Goal: Task Accomplishment & Management: Manage account settings

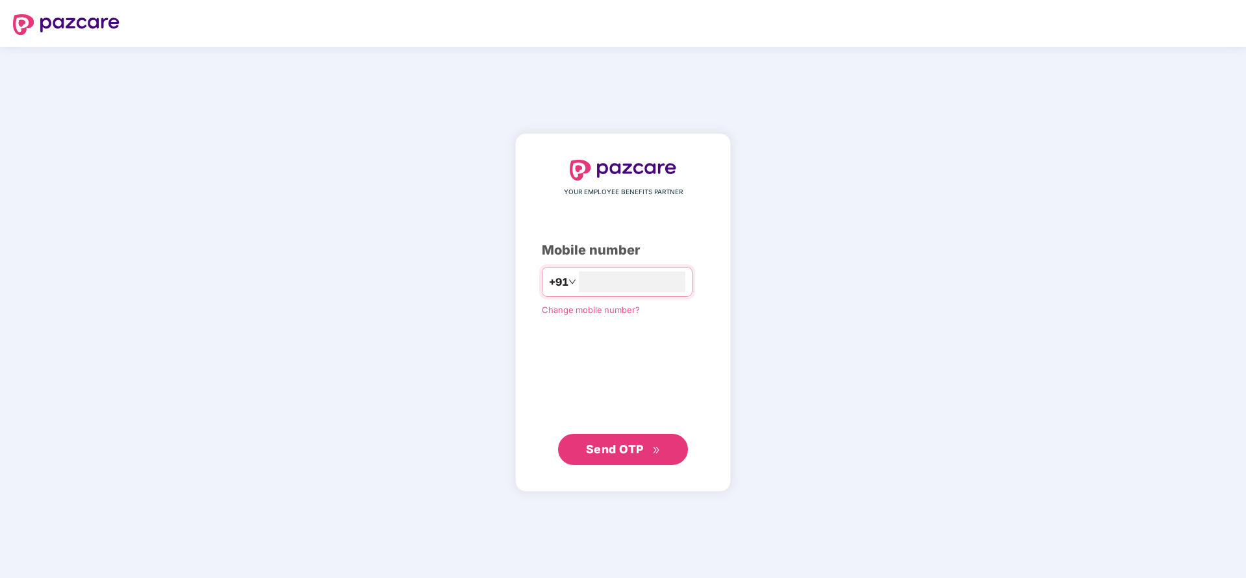
type input "**********"
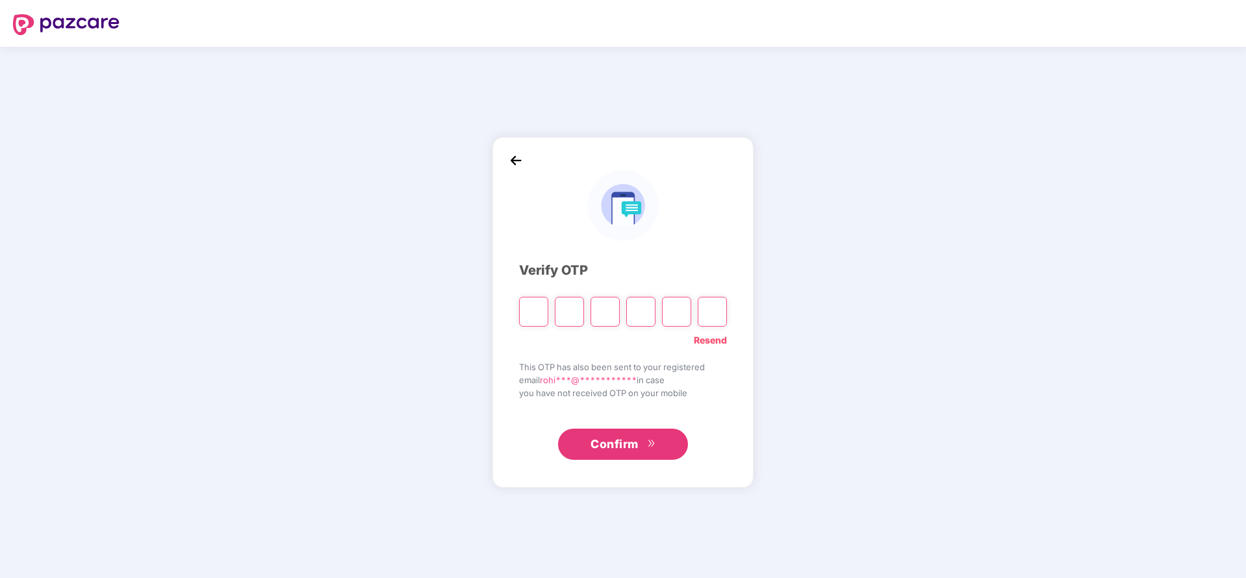
paste input "*"
type input "*"
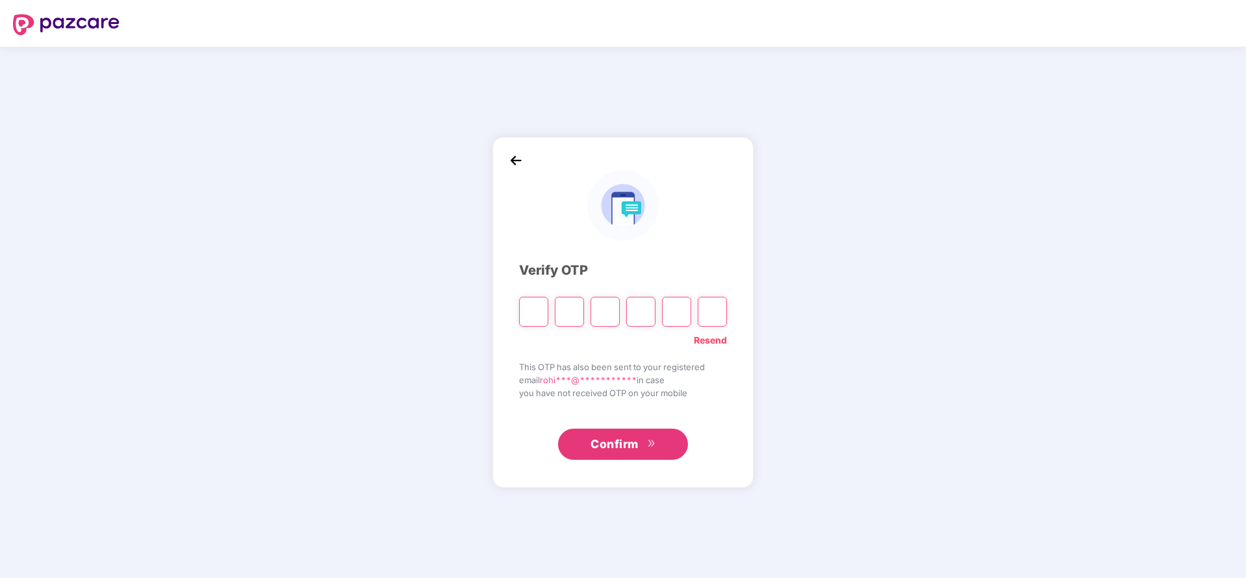
type input "*"
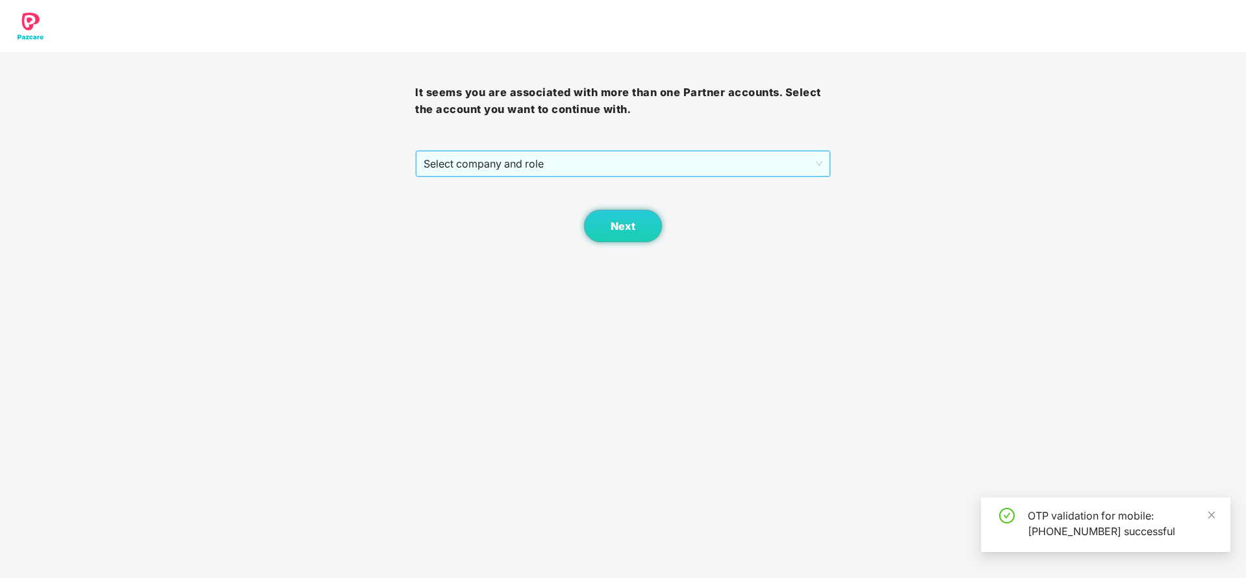
click at [702, 159] on span "Select company and role" at bounding box center [623, 163] width 398 height 25
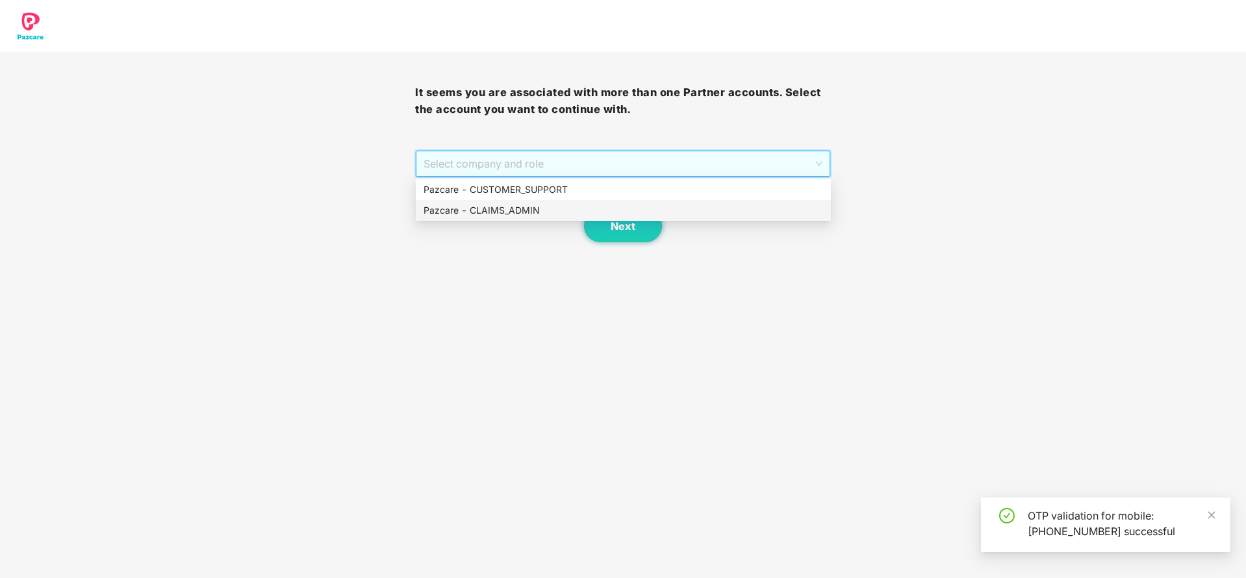
click at [560, 211] on div "Pazcare - CLAIMS_ADMIN" at bounding box center [624, 210] width 400 height 14
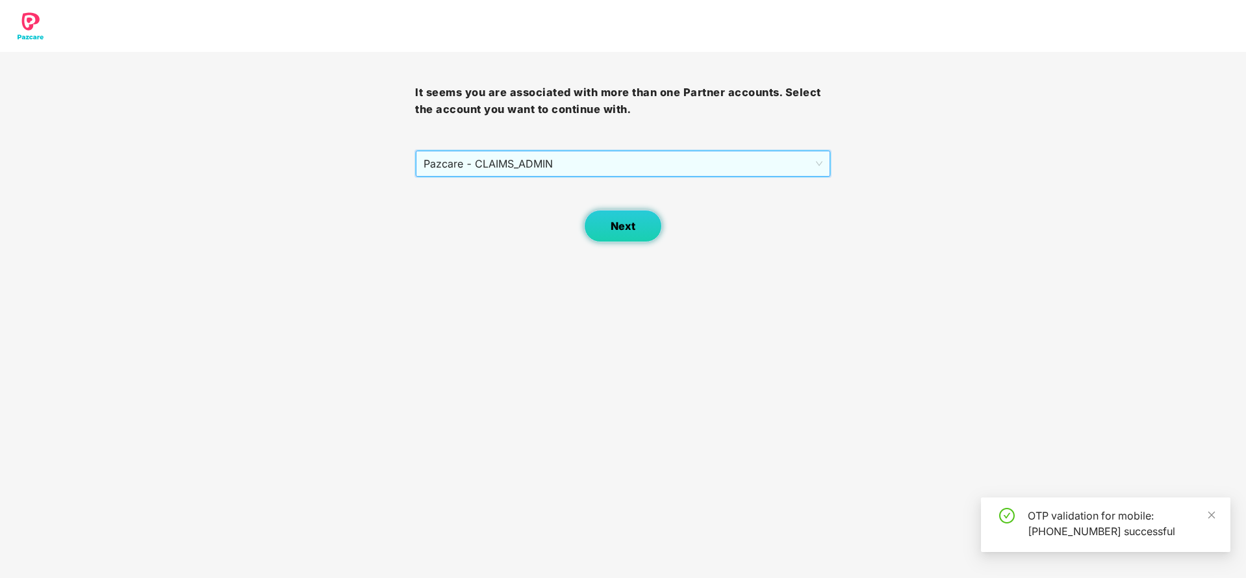
click at [612, 227] on span "Next" at bounding box center [623, 226] width 25 height 12
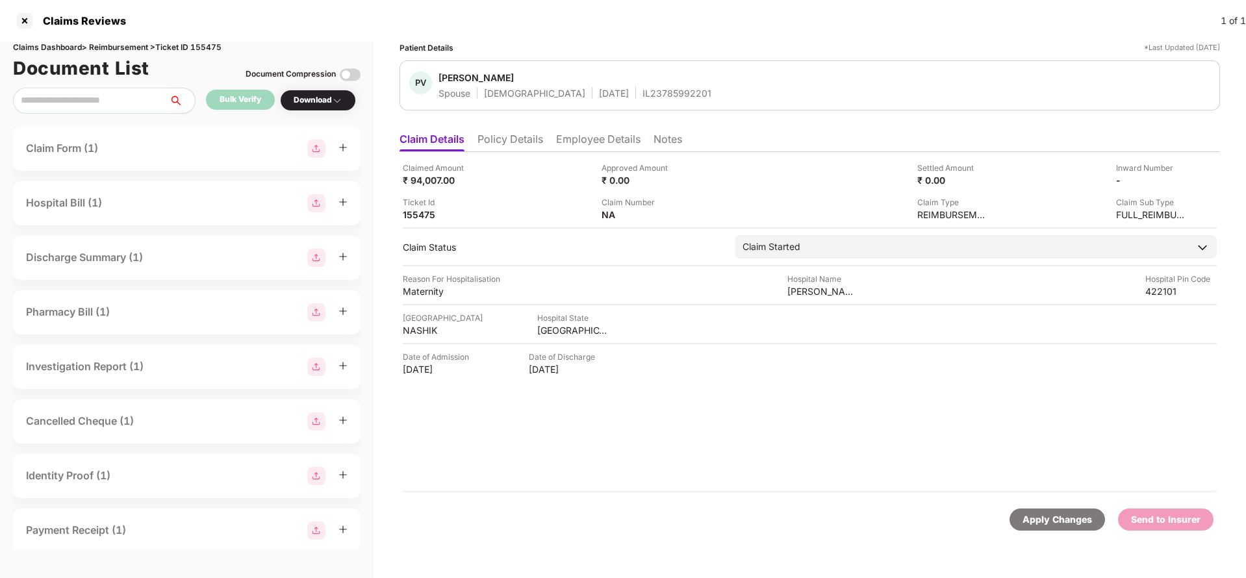
click at [527, 155] on div "Claimed Amount ₹ 94,007.00 Approved Amount ₹ 0.00 Settled Amount ₹ 0.00 Inward …" at bounding box center [810, 322] width 821 height 340
click at [520, 141] on li "Policy Details" at bounding box center [511, 142] width 66 height 19
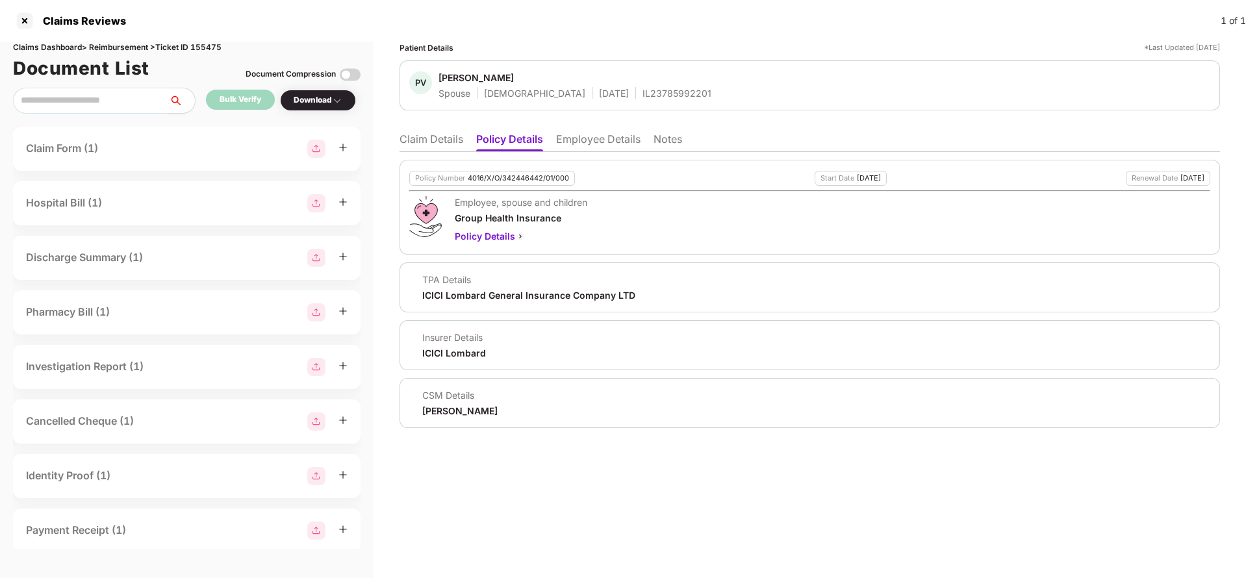
click at [603, 145] on li "Employee Details" at bounding box center [598, 142] width 84 height 19
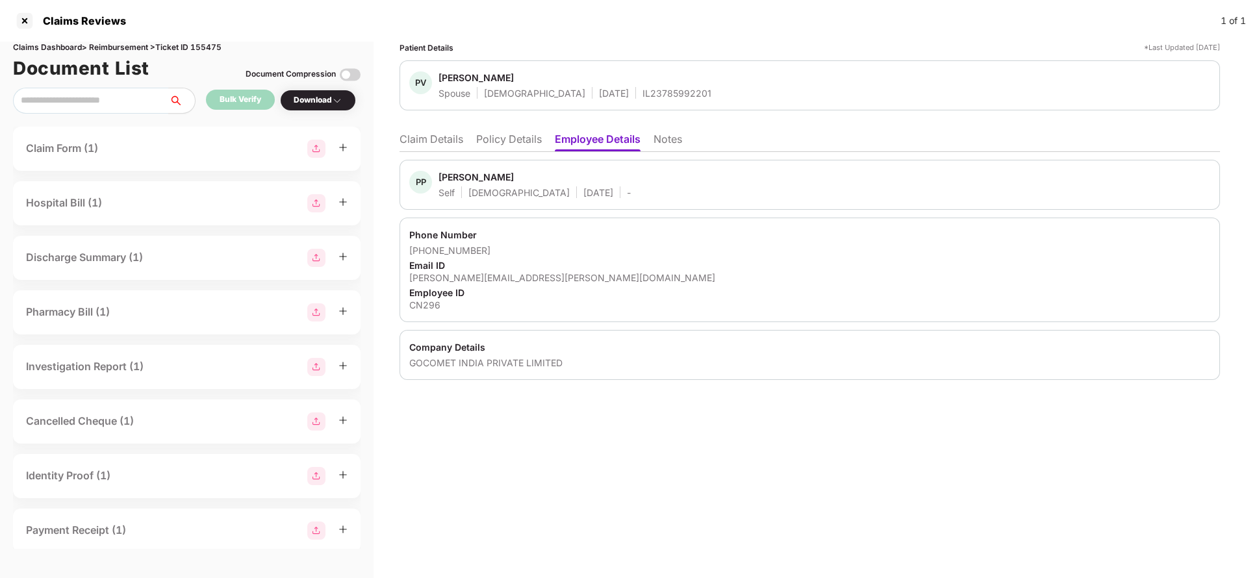
click at [501, 147] on li "Policy Details" at bounding box center [509, 142] width 66 height 19
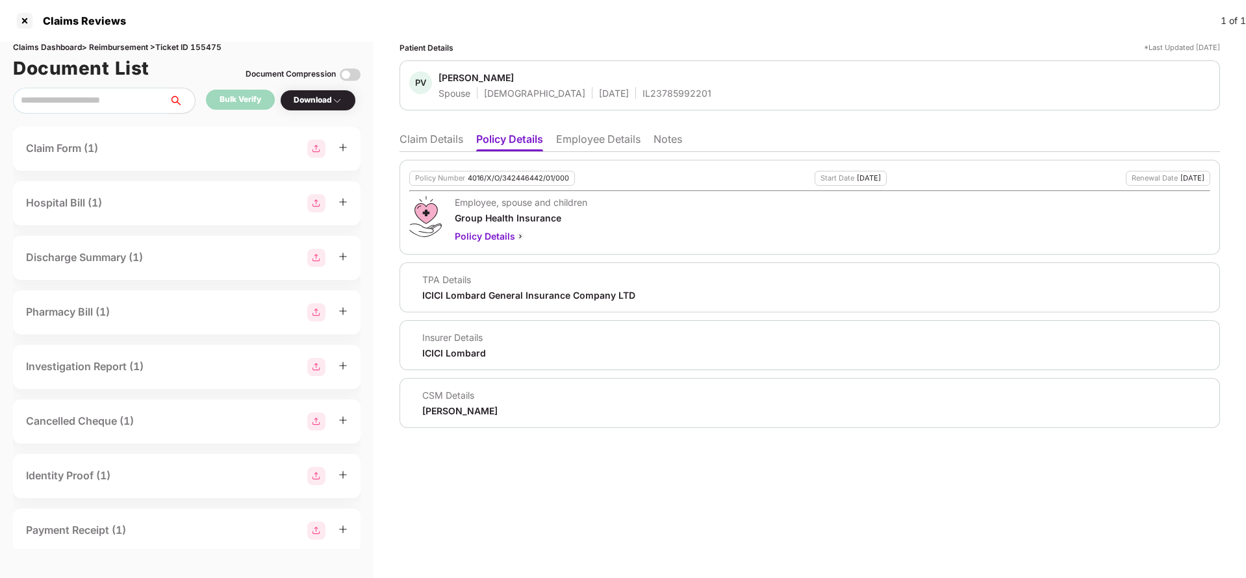
click at [508, 176] on div "4016/X/O/342446442/01/000" at bounding box center [518, 178] width 101 height 8
copy div "4016/X/O/342446442/01/000"
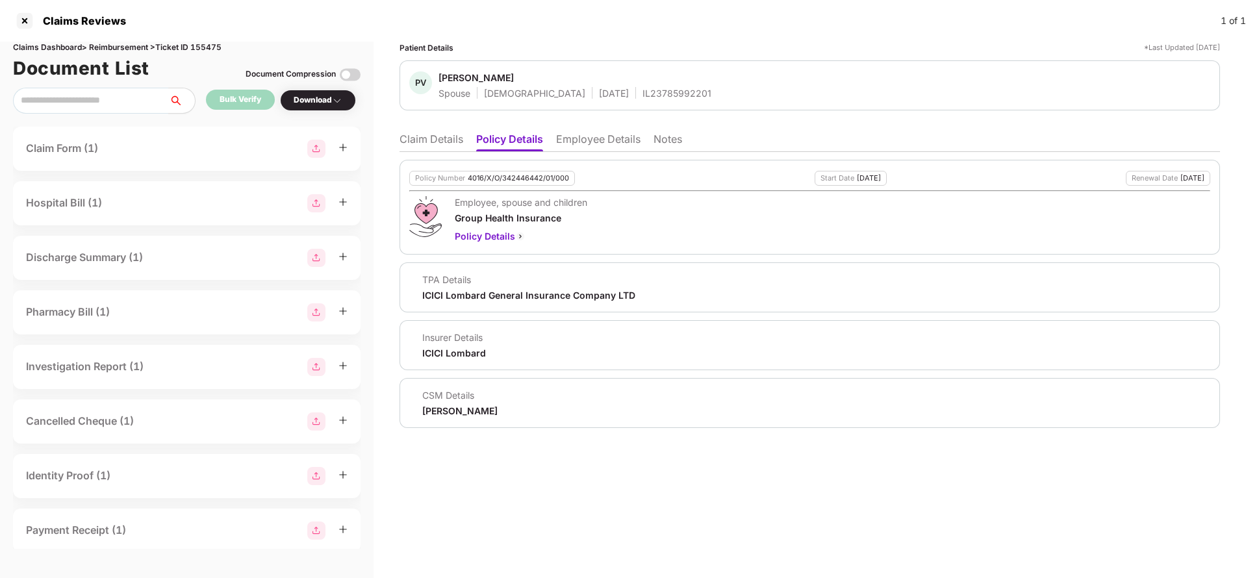
click at [428, 138] on li "Claim Details" at bounding box center [432, 142] width 64 height 19
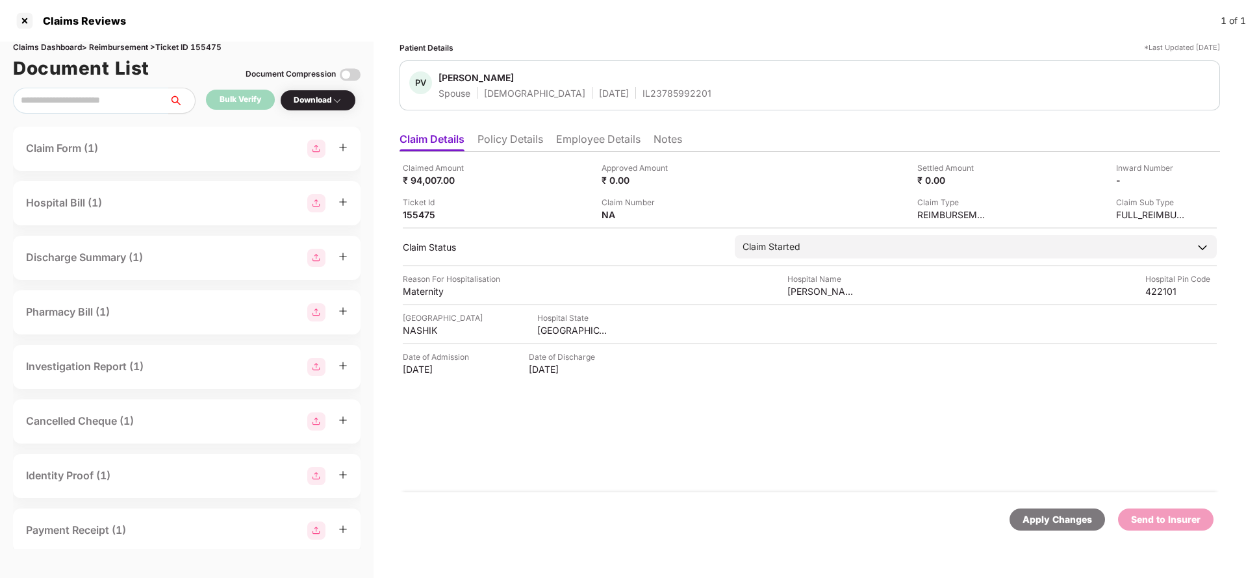
click at [1051, 515] on div "Apply Changes" at bounding box center [1058, 520] width 70 height 14
click at [196, 43] on div "Claims Dashboard > Reimbursement > Ticket ID 155475" at bounding box center [187, 48] width 348 height 12
copy div "155475"
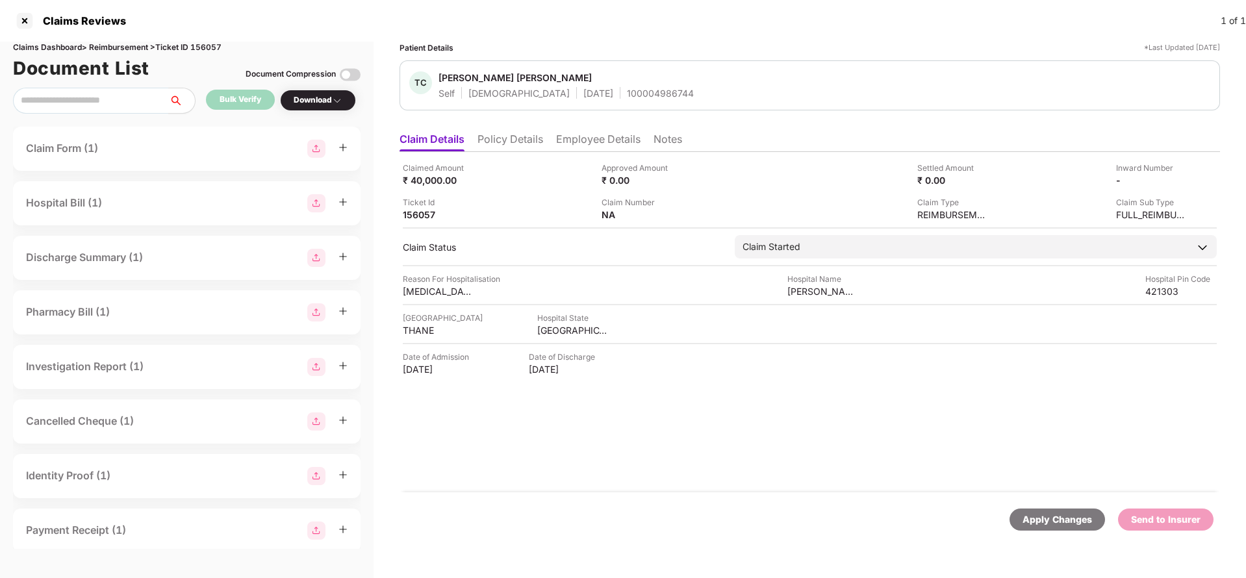
click at [1084, 524] on div "Apply Changes" at bounding box center [1058, 520] width 70 height 14
click at [204, 49] on div "Claims Dashboard > Reimbursement > Ticket ID 156057" at bounding box center [187, 48] width 348 height 12
copy div "156057"
click at [471, 142] on ul "Claim Details Policy Details Employee Details Notes" at bounding box center [810, 139] width 821 height 26
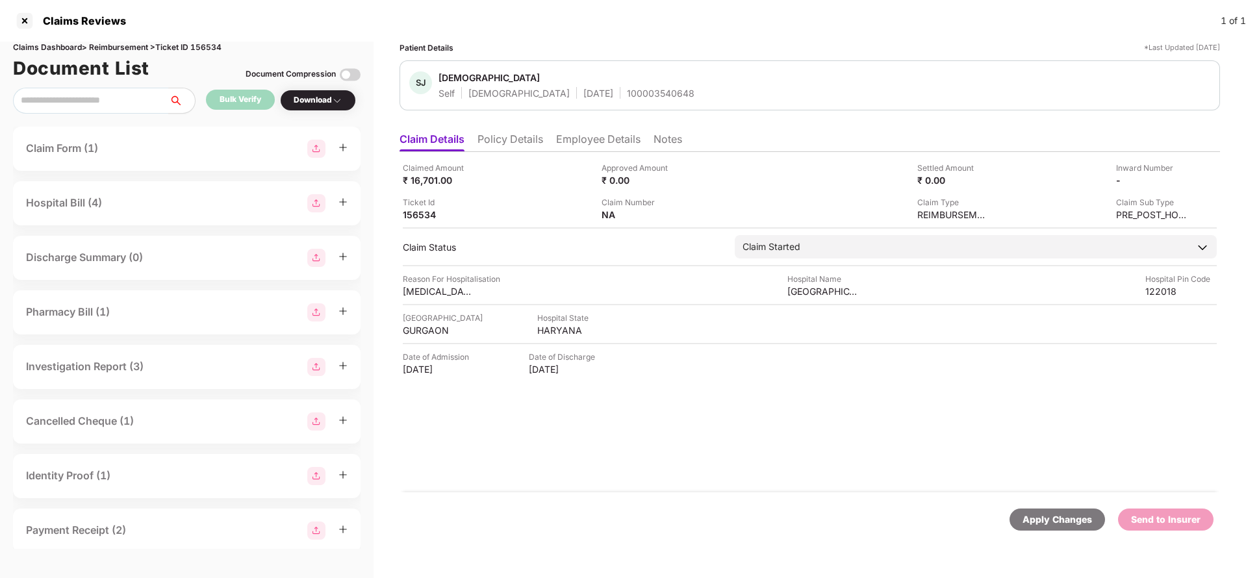
click at [507, 142] on li "Policy Details" at bounding box center [511, 142] width 66 height 19
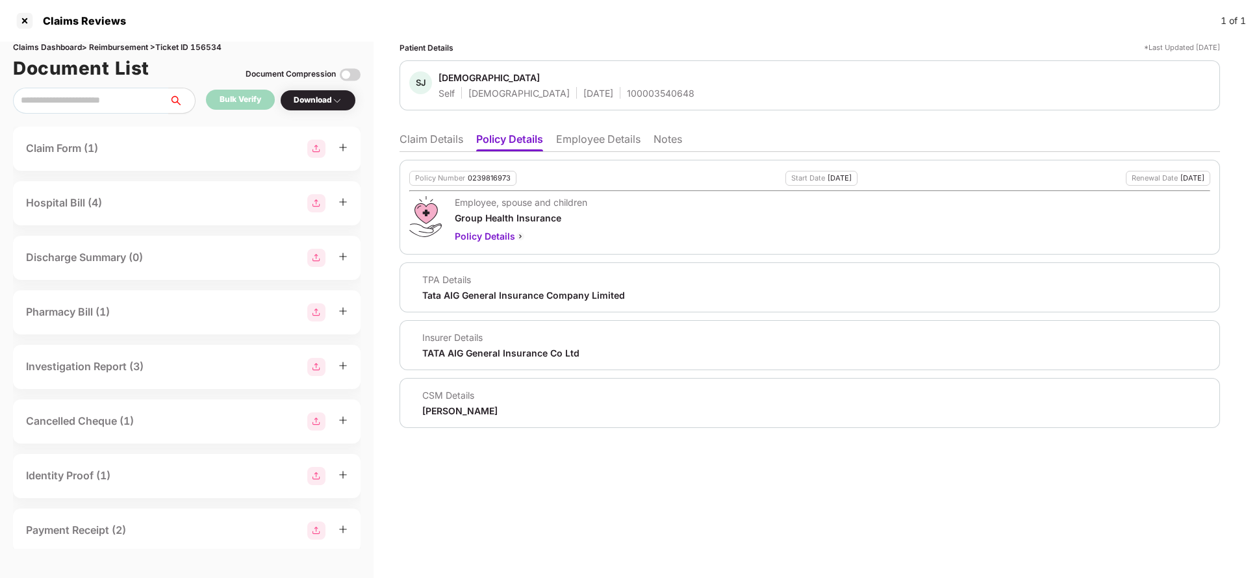
click at [598, 138] on li "Employee Details" at bounding box center [598, 142] width 84 height 19
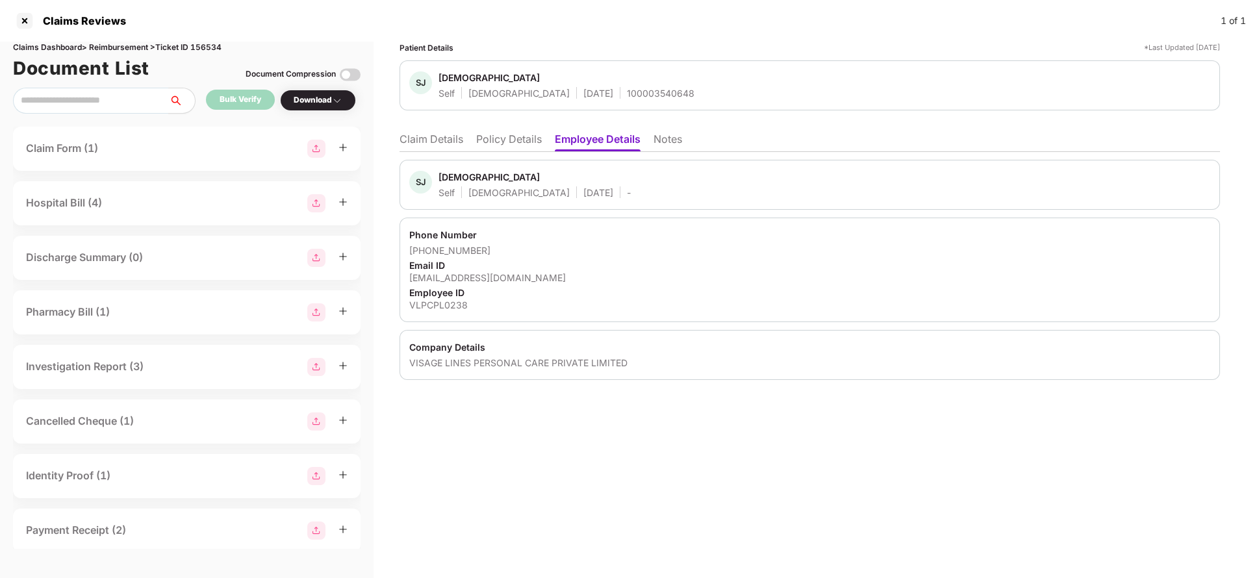
click at [433, 146] on li "Claim Details" at bounding box center [432, 142] width 64 height 19
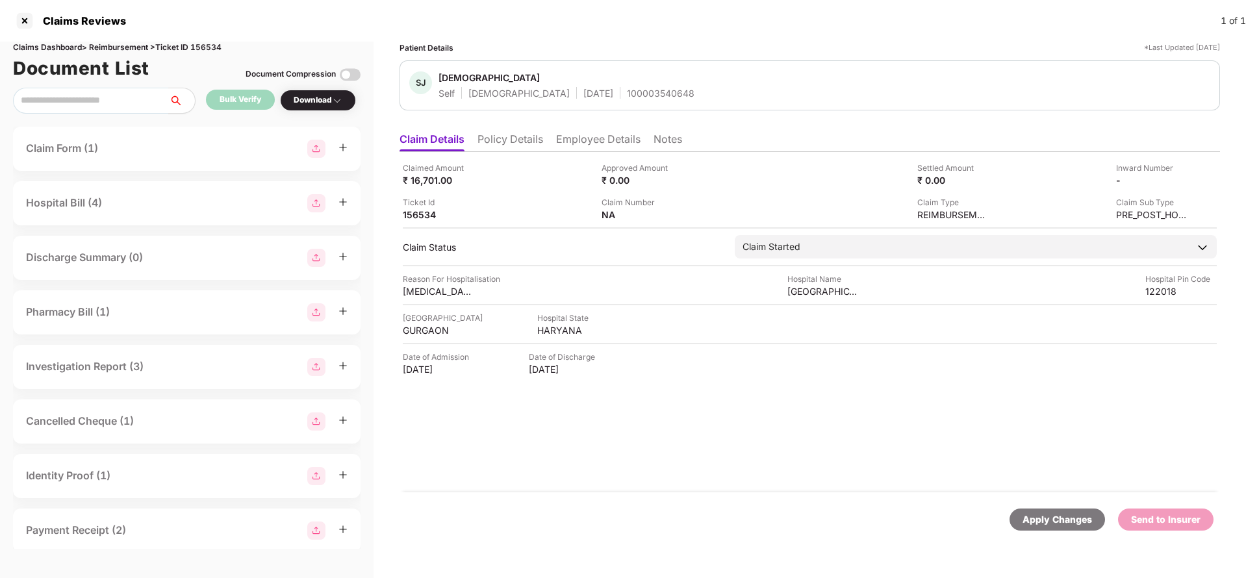
click at [1036, 523] on div "Apply Changes" at bounding box center [1058, 520] width 70 height 14
click at [212, 45] on div "Claims Dashboard > Reimbursement > Ticket ID 156534" at bounding box center [187, 48] width 348 height 12
copy div "156534"
click at [514, 149] on li "Policy Details" at bounding box center [511, 142] width 66 height 19
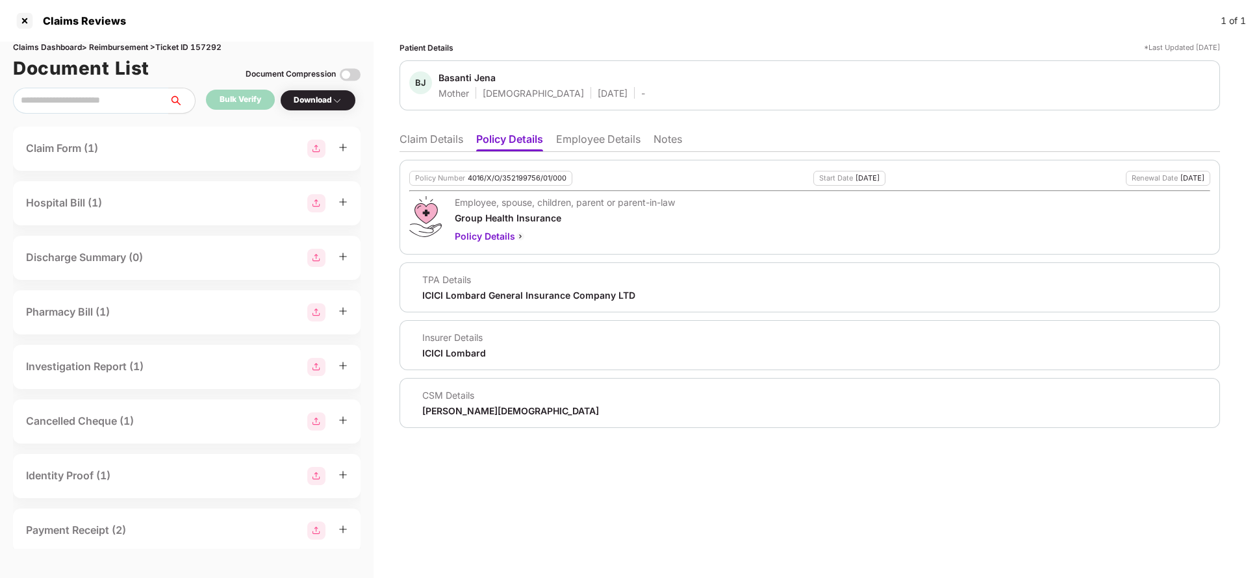
click at [584, 140] on li "Employee Details" at bounding box center [598, 142] width 84 height 19
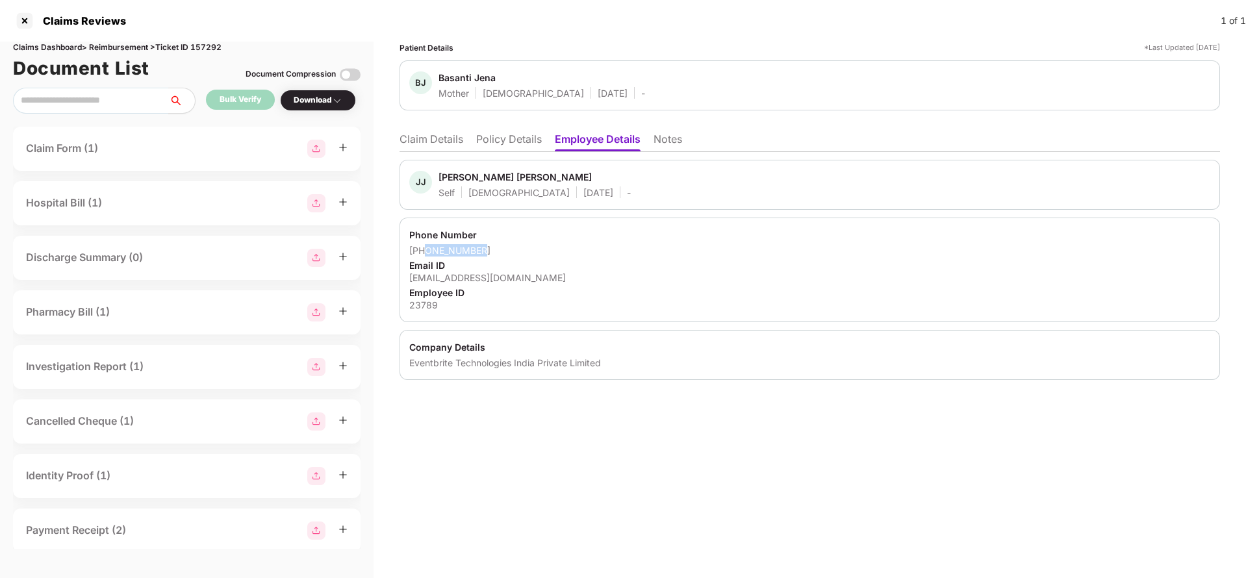
drag, startPoint x: 425, startPoint y: 249, endPoint x: 571, endPoint y: 255, distance: 145.7
click at [571, 255] on div "+919953390849" at bounding box center [809, 250] width 801 height 12
copy div "9953390849"
click at [452, 276] on div "jjena@eventbrite.com" at bounding box center [809, 278] width 801 height 12
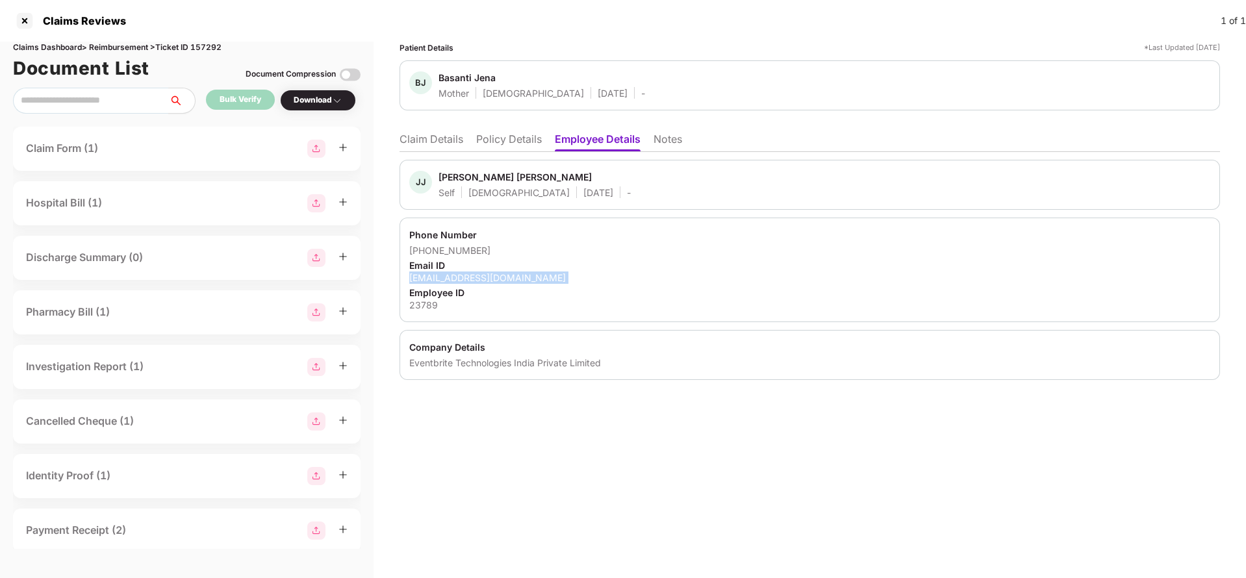
click at [452, 276] on div "jjena@eventbrite.com" at bounding box center [809, 278] width 801 height 12
copy div "jjena@eventbrite.com"
click at [470, 136] on ul "Claim Details Policy Details Employee Details Notes" at bounding box center [810, 139] width 821 height 26
click at [450, 137] on li "Claim Details" at bounding box center [432, 142] width 64 height 19
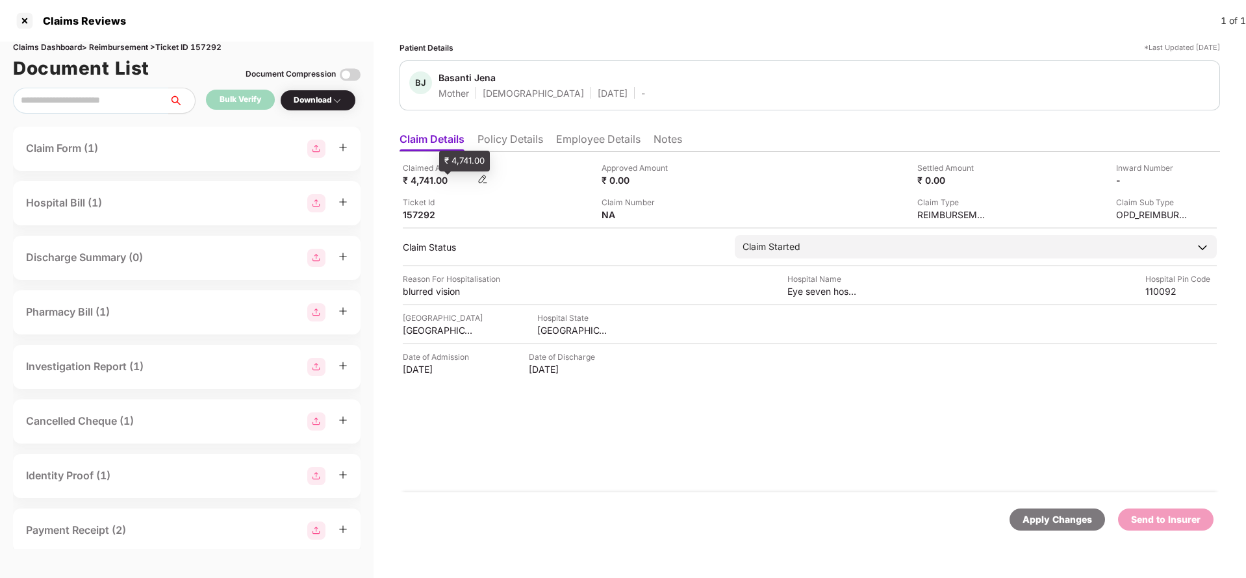
click at [420, 185] on div "₹ 4,741.00" at bounding box center [438, 180] width 71 height 12
copy div "4,741"
click at [831, 294] on div "Eye seven hospitals pvt ltd" at bounding box center [823, 291] width 71 height 12
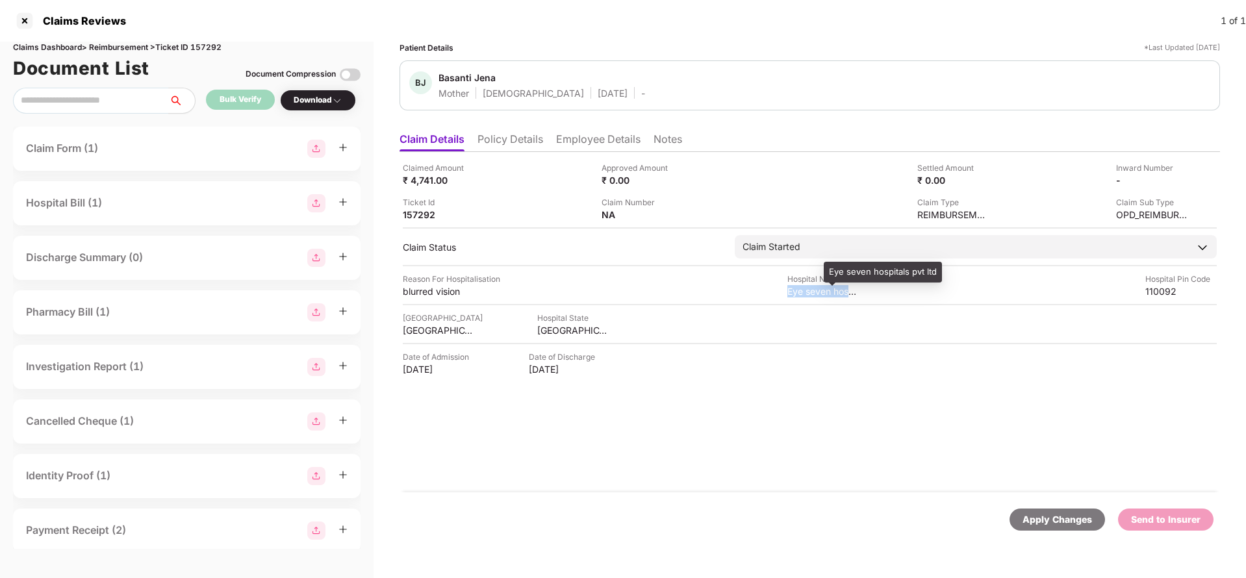
click at [831, 294] on div "Eye seven hospitals pvt ltd" at bounding box center [823, 291] width 71 height 12
copy div "Eye seven hospitals pvt ltd"
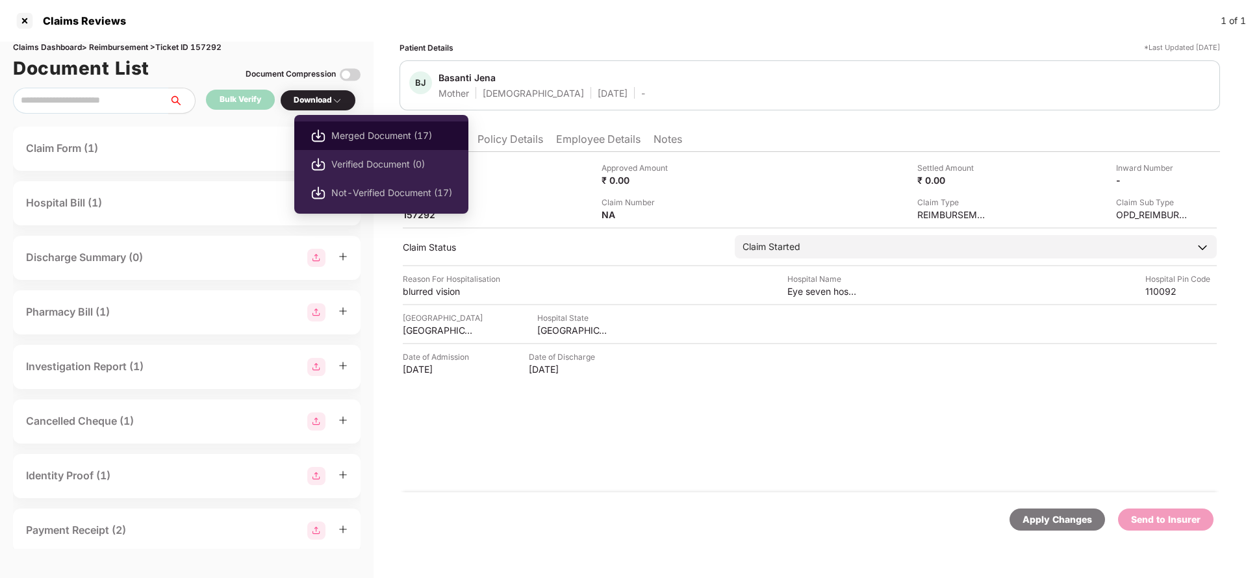
click at [372, 129] on span "Merged Document (17)" at bounding box center [391, 136] width 121 height 14
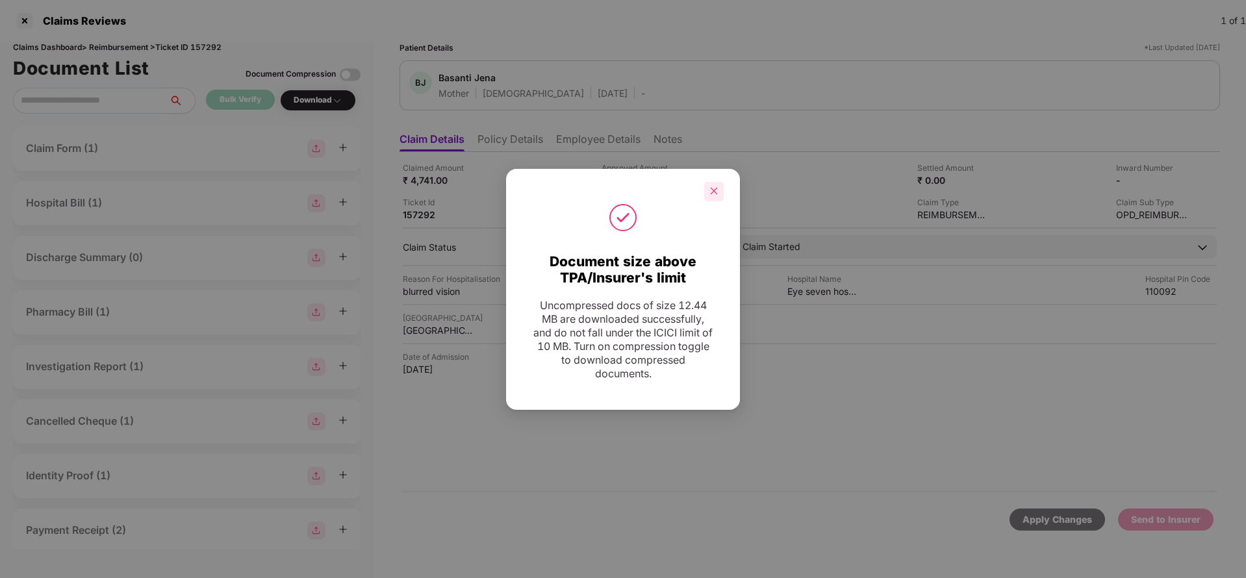
click at [713, 192] on icon "close" at bounding box center [714, 191] width 7 height 7
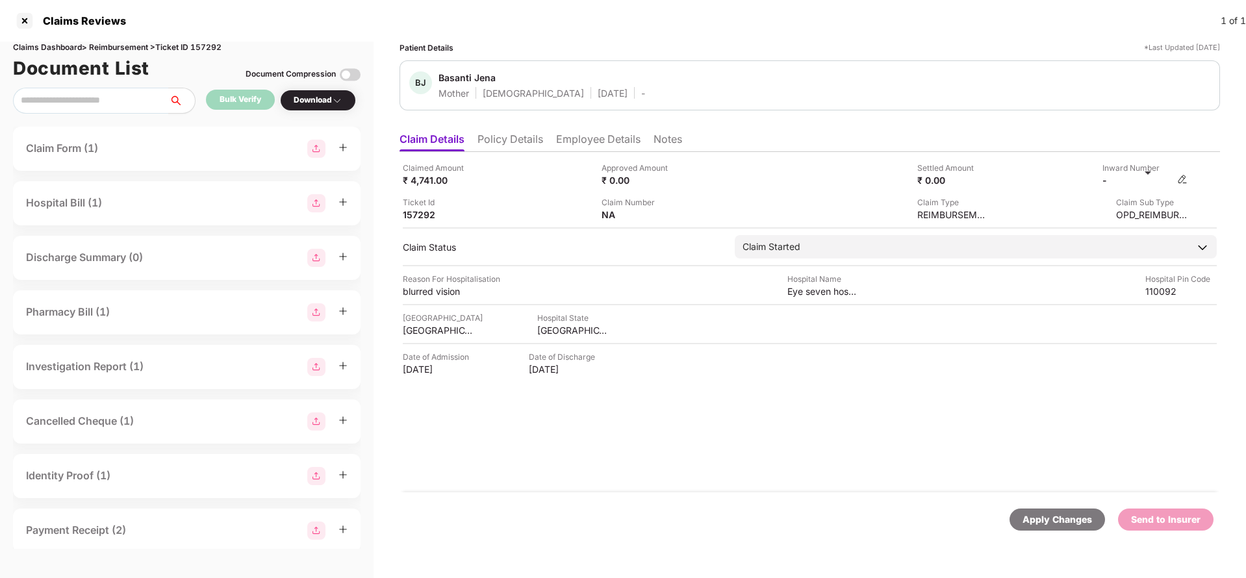
click at [1182, 180] on img at bounding box center [1182, 179] width 10 height 10
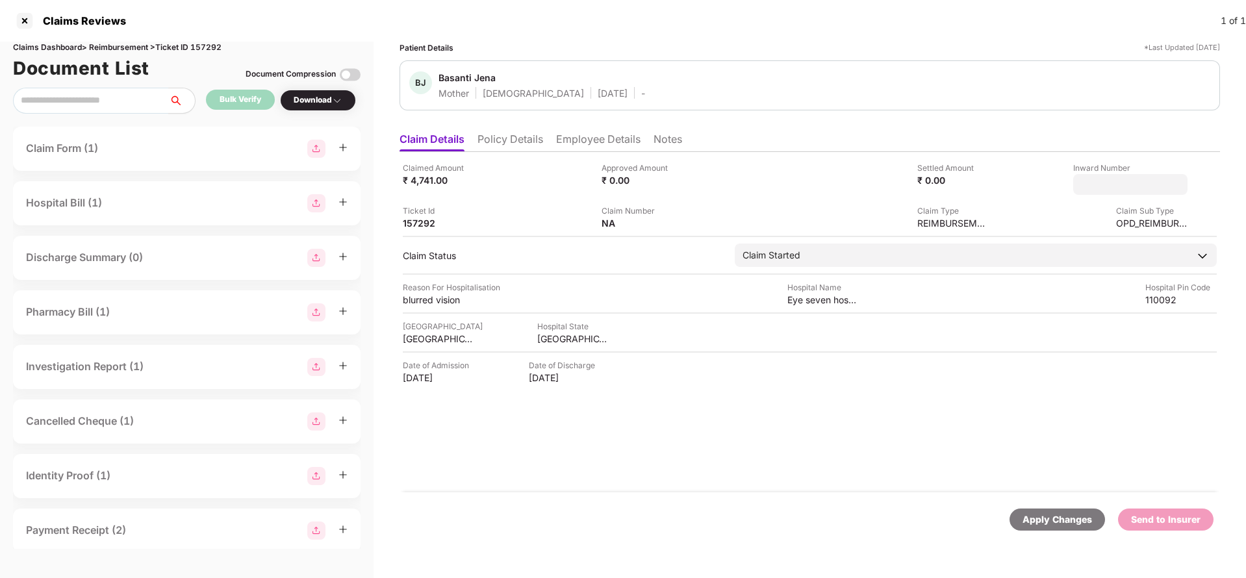
type input "**********"
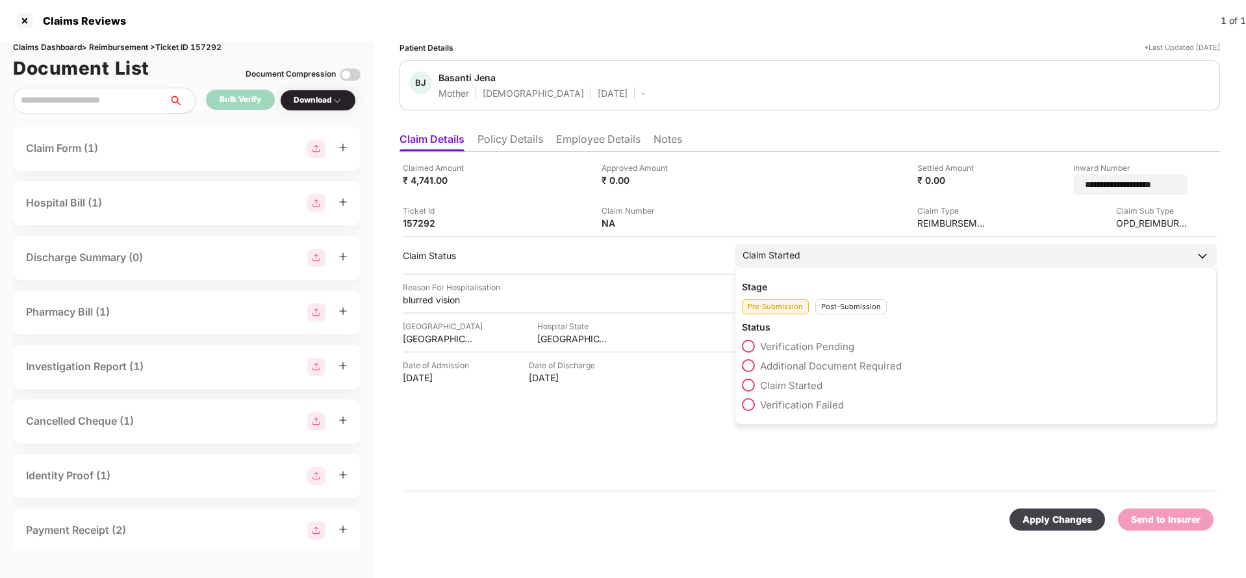
click at [833, 246] on div "Claim Started" at bounding box center [976, 255] width 482 height 23
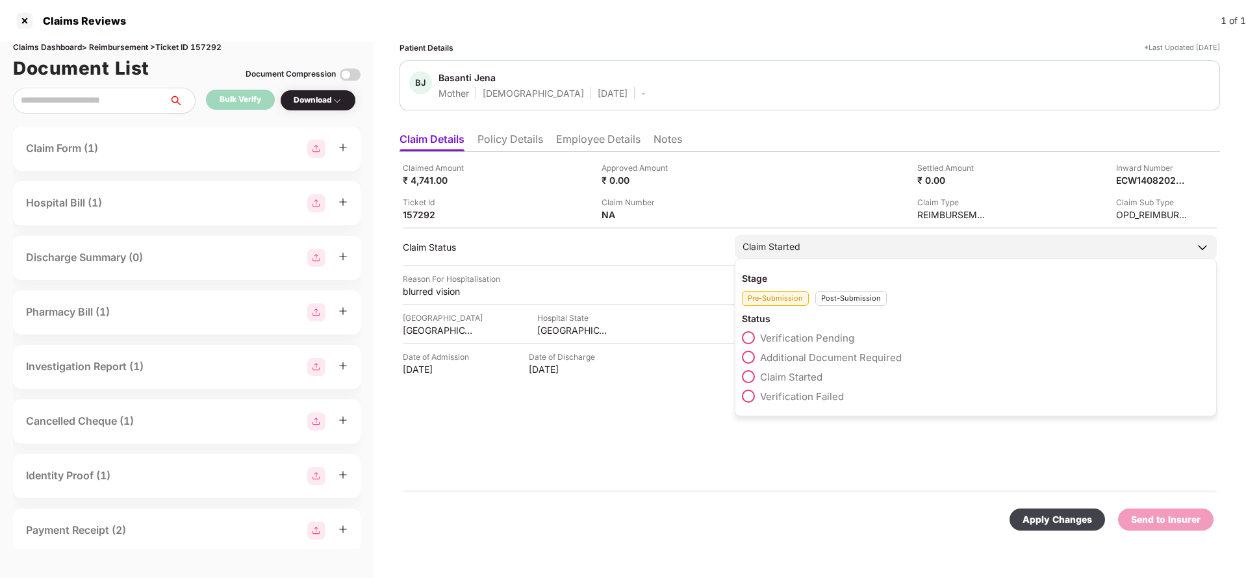
click at [842, 294] on div "Post-Submission" at bounding box center [850, 298] width 71 height 15
click at [827, 363] on label "Claim Under Process" at bounding box center [800, 357] width 116 height 13
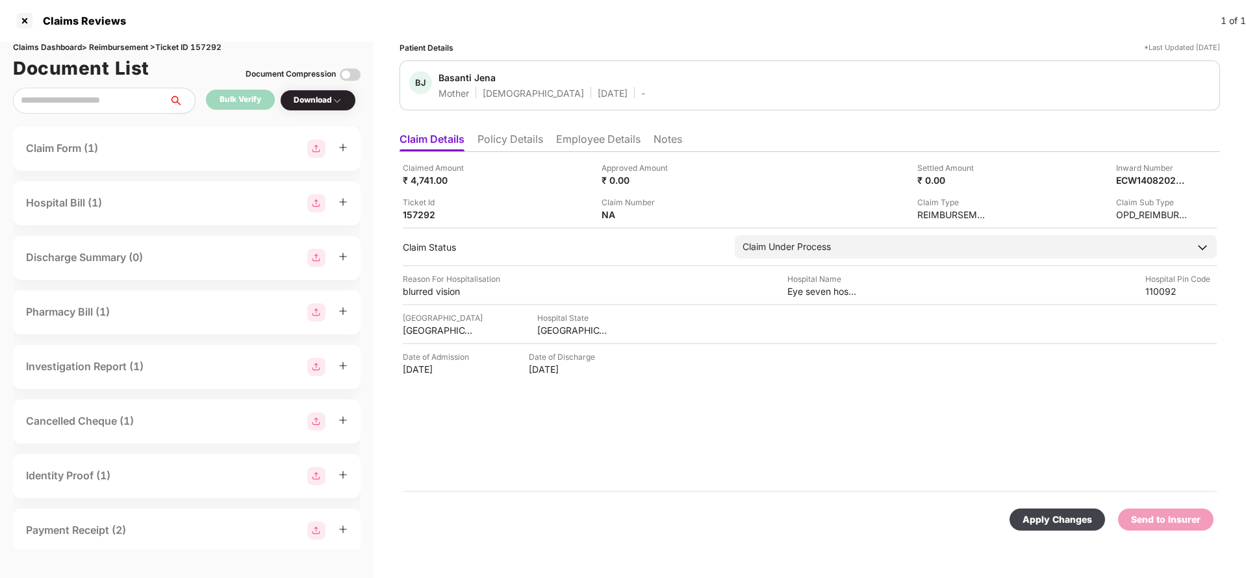
click at [1038, 510] on div "Apply Changes" at bounding box center [1058, 520] width 96 height 22
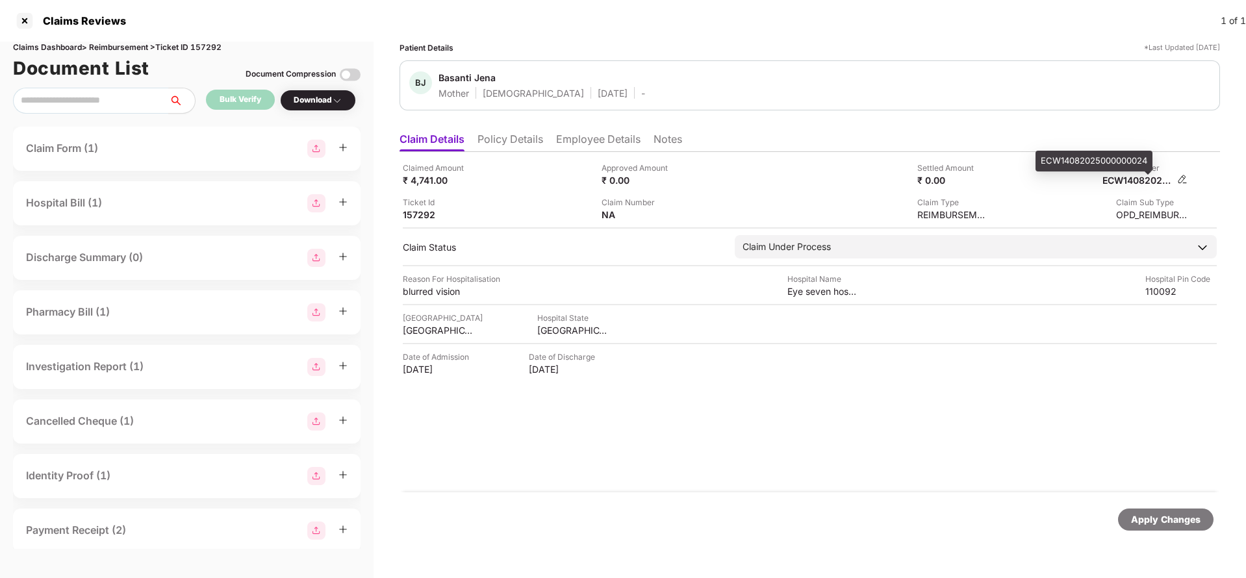
click at [1131, 185] on div "ECW14082025000000024" at bounding box center [1138, 180] width 71 height 12
copy div
click at [1153, 528] on div "Apply Changes" at bounding box center [1166, 520] width 96 height 22
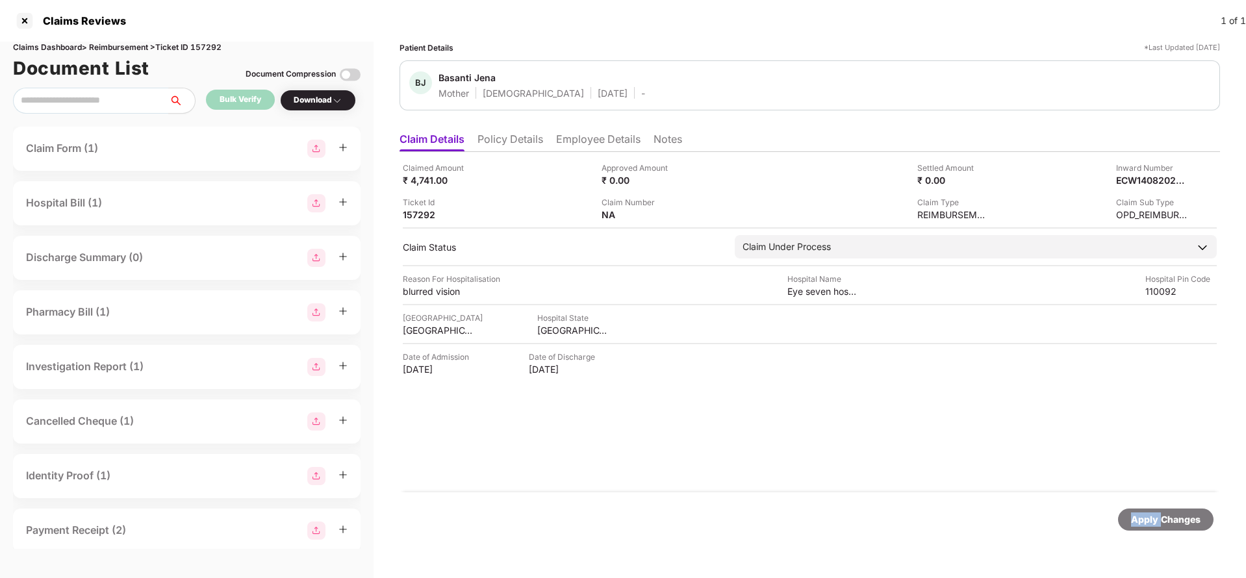
click at [1153, 528] on div "Apply Changes" at bounding box center [1166, 520] width 96 height 22
click at [211, 47] on div "Claims Dashboard > Reimbursement > Ticket ID 157292" at bounding box center [187, 48] width 348 height 12
copy div "157292"
click at [1203, 518] on div "Apply Changes" at bounding box center [1166, 520] width 96 height 22
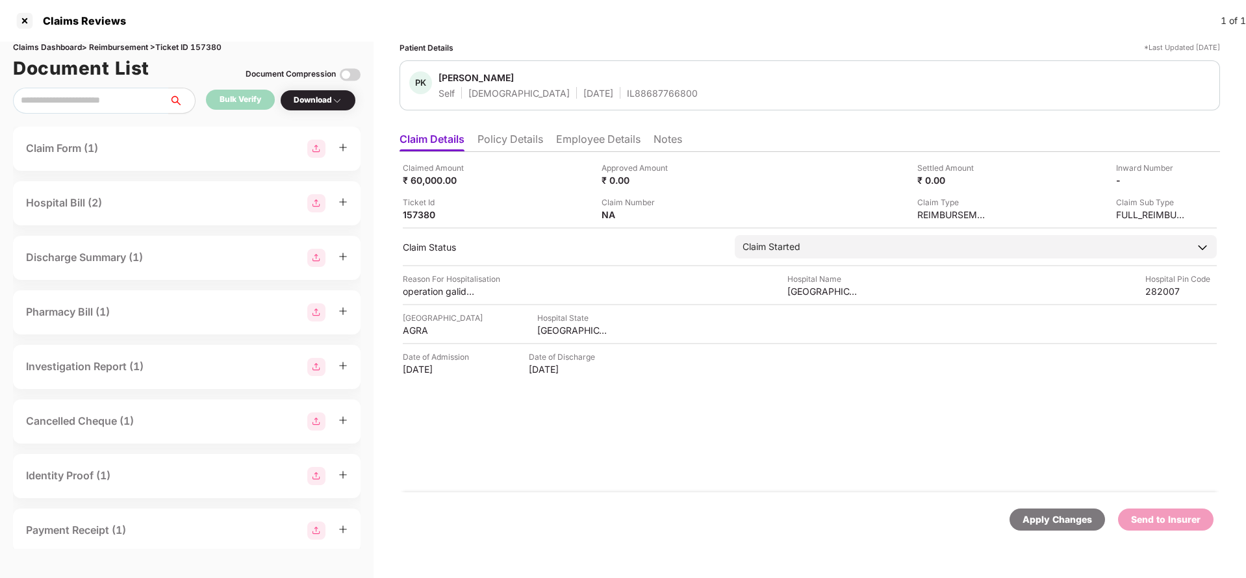
click at [1041, 524] on div "Apply Changes" at bounding box center [1058, 520] width 70 height 14
click at [209, 43] on div "Claims Dashboard > Reimbursement > Ticket ID 157380" at bounding box center [187, 48] width 348 height 12
copy div "157380"
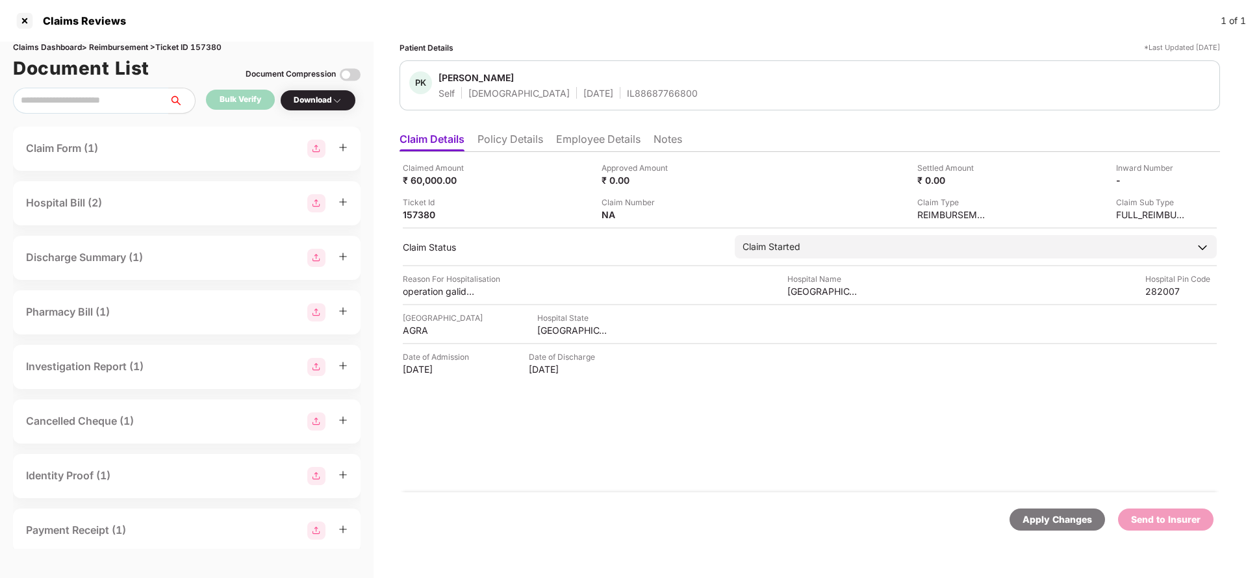
click at [1033, 519] on div "Apply Changes" at bounding box center [1058, 520] width 70 height 14
click at [1050, 515] on div "Apply Changes" at bounding box center [1058, 520] width 70 height 14
click at [218, 44] on div "Claims Dashboard > Reimbursement > Ticket ID 157468" at bounding box center [187, 48] width 348 height 12
copy div "157468"
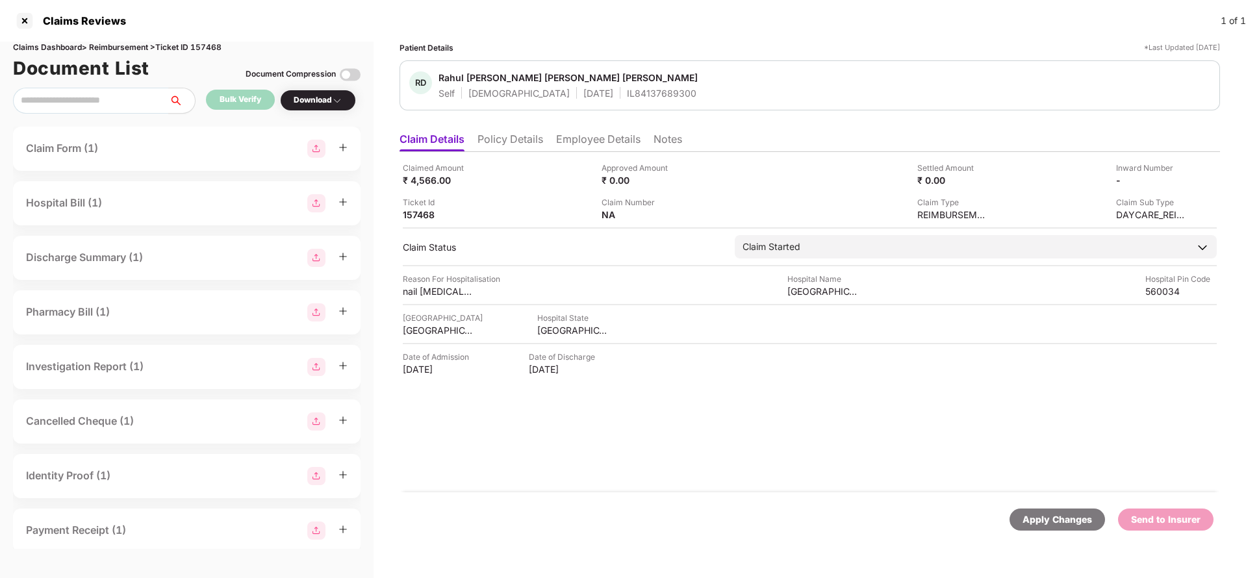
drag, startPoint x: 1085, startPoint y: 521, endPoint x: 1071, endPoint y: 454, distance: 69.1
click at [1083, 521] on div "Apply Changes" at bounding box center [1058, 520] width 70 height 14
click at [1047, 507] on div "Apply Changes Send to Insurer" at bounding box center [810, 520] width 821 height 55
click at [210, 43] on div "Claims Dashboard > Reimbursement > Ticket ID 158646" at bounding box center [187, 48] width 348 height 12
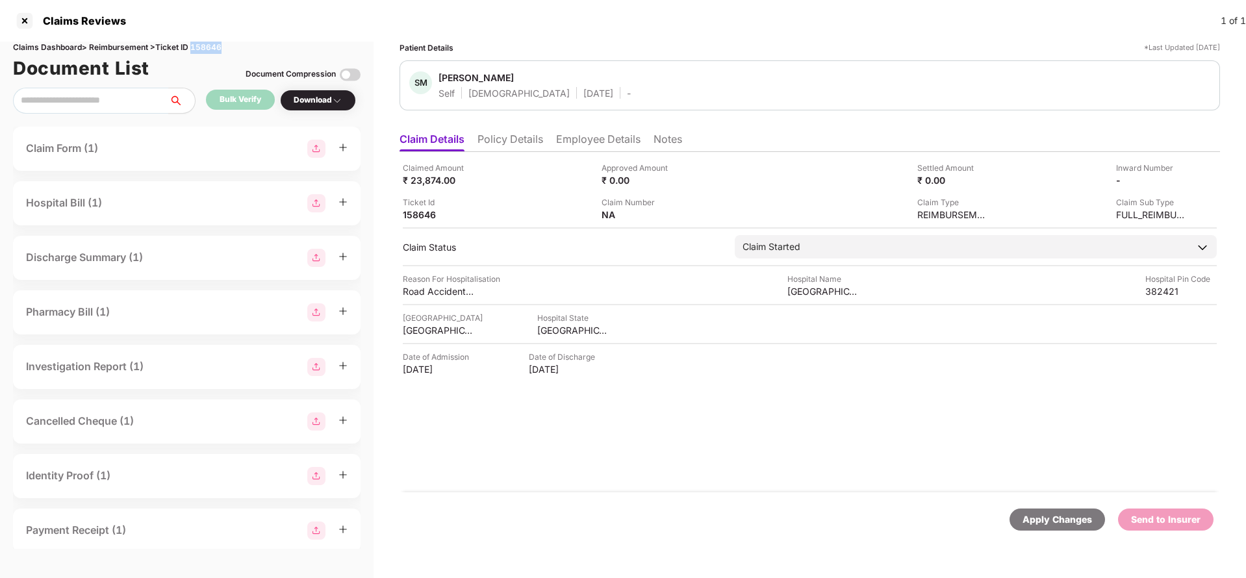
copy div "158646"
click at [1036, 513] on div "Apply Changes" at bounding box center [1058, 520] width 70 height 14
click at [211, 47] on div "Claims Dashboard > Reimbursement > Ticket ID 159582" at bounding box center [187, 48] width 348 height 12
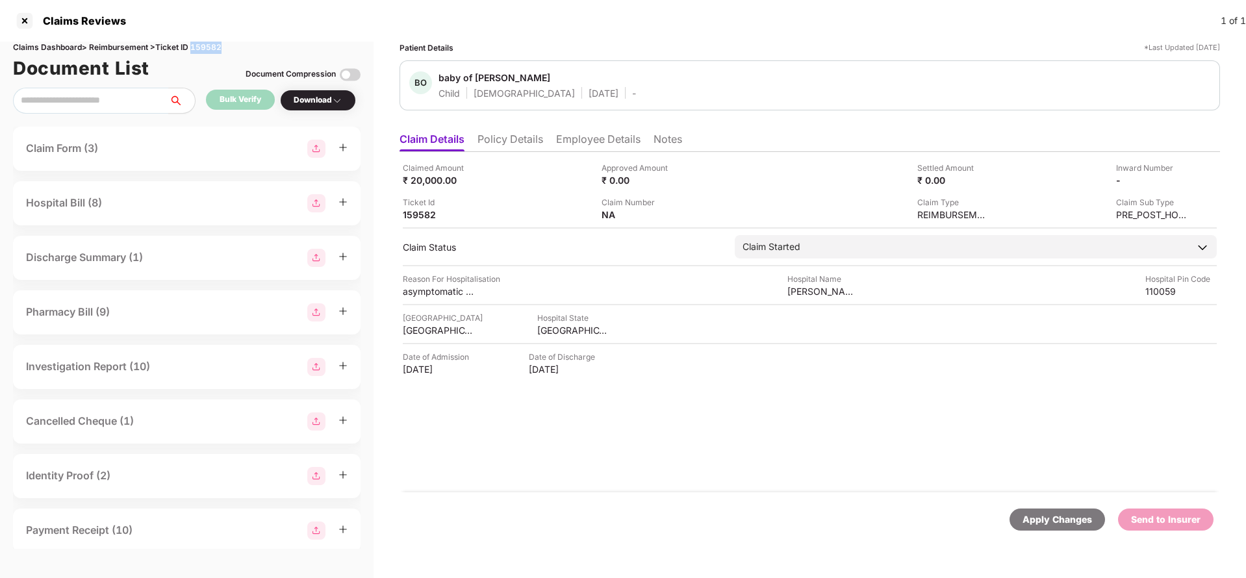
copy div "159582"
click at [1066, 522] on div "Apply Changes" at bounding box center [1058, 520] width 70 height 14
click at [1056, 511] on div "Apply Changes" at bounding box center [1058, 520] width 96 height 22
click at [208, 51] on div "Claims Dashboard > Reimbursement > Ticket ID 159756" at bounding box center [187, 48] width 348 height 12
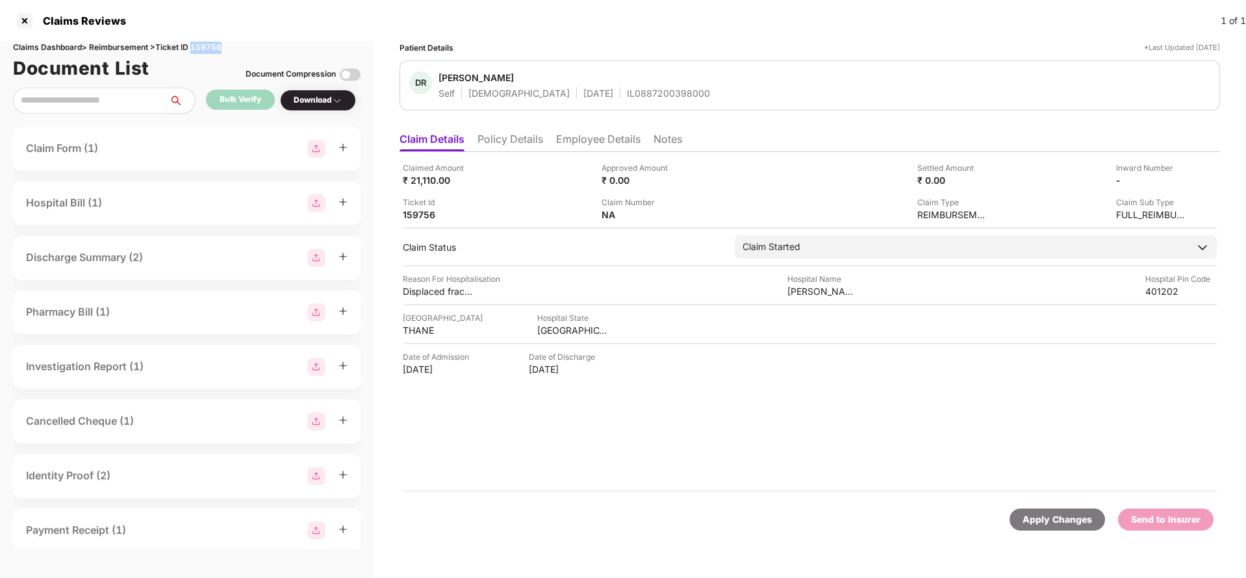
copy div "159756"
click at [1053, 510] on div "Apply Changes" at bounding box center [1058, 520] width 96 height 22
click at [1060, 520] on div "Apply Changes" at bounding box center [1058, 520] width 70 height 14
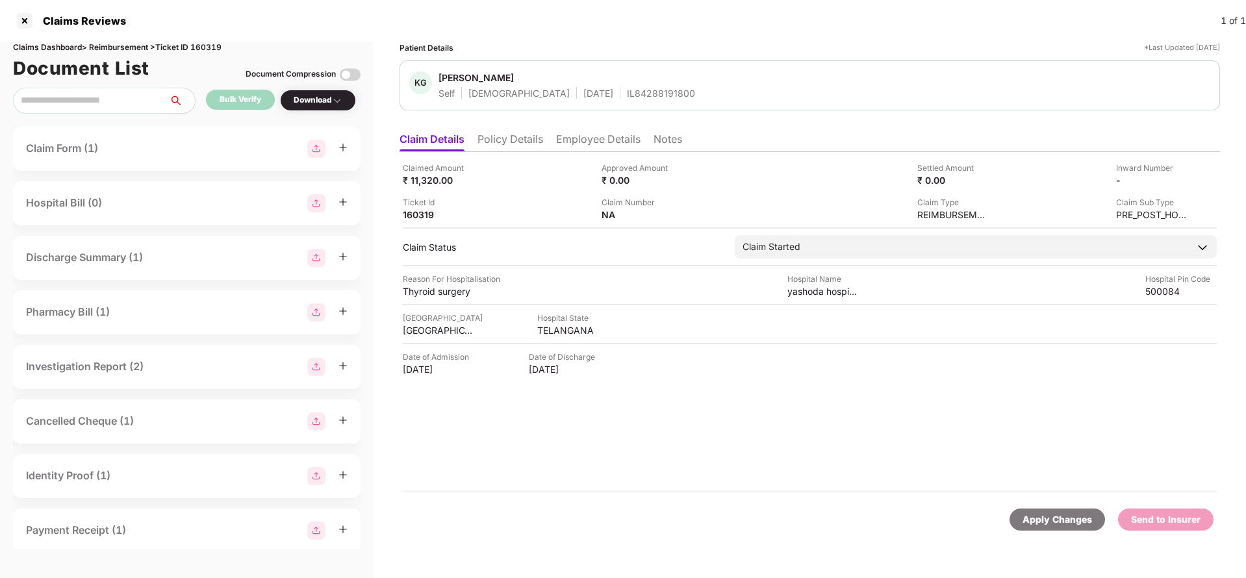
click at [205, 46] on div "Claims Dashboard > Reimbursement > Ticket ID 160319" at bounding box center [187, 48] width 348 height 12
copy div "160319"
click at [1061, 511] on div "Apply Changes" at bounding box center [1058, 520] width 96 height 22
click at [1059, 521] on div "Apply Changes" at bounding box center [1058, 520] width 70 height 14
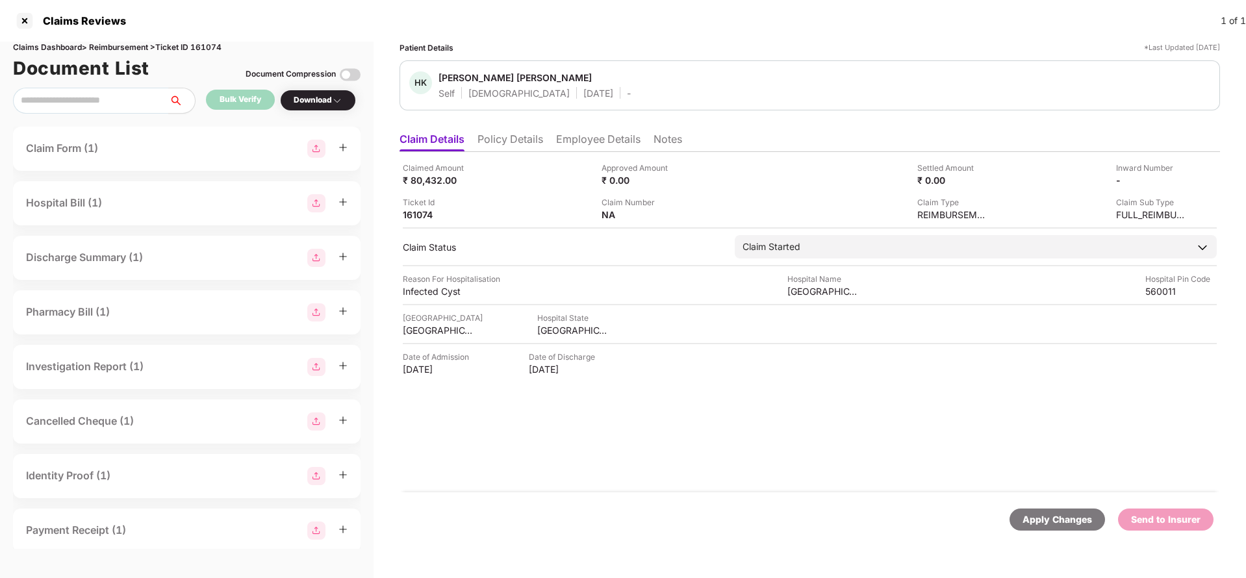
drag, startPoint x: 1059, startPoint y: 522, endPoint x: 805, endPoint y: 381, distance: 290.3
click at [1059, 520] on div "Apply Changes" at bounding box center [1058, 520] width 70 height 14
click at [203, 52] on div "Claims Dashboard > Reimbursement > Ticket ID 161074" at bounding box center [187, 48] width 348 height 12
copy div "161074"
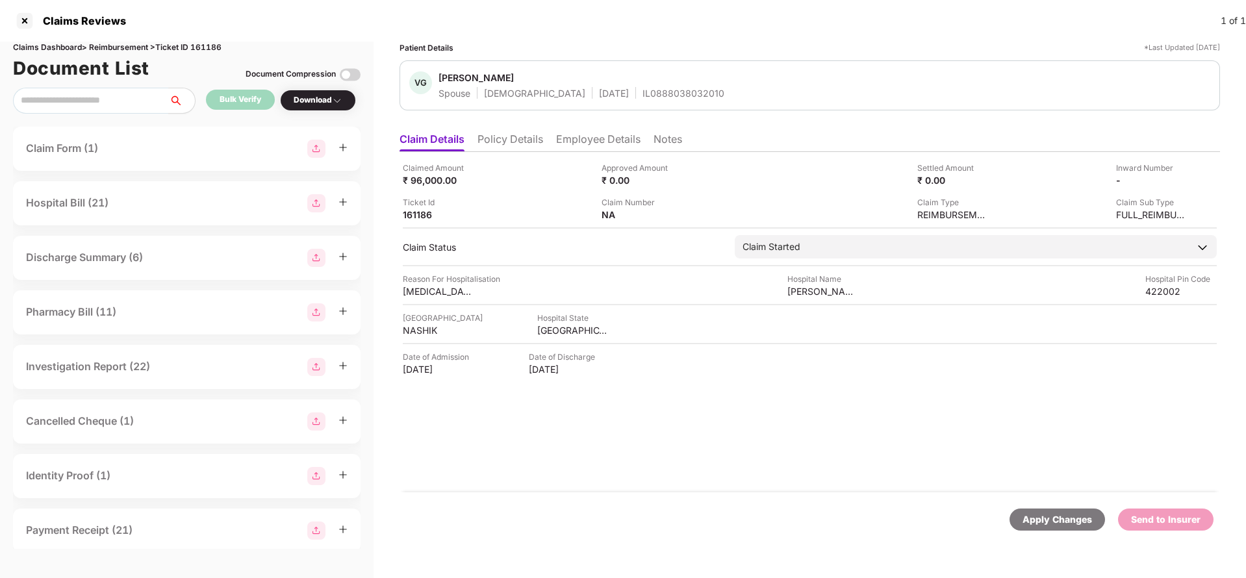
click at [500, 140] on li "Policy Details" at bounding box center [511, 142] width 66 height 19
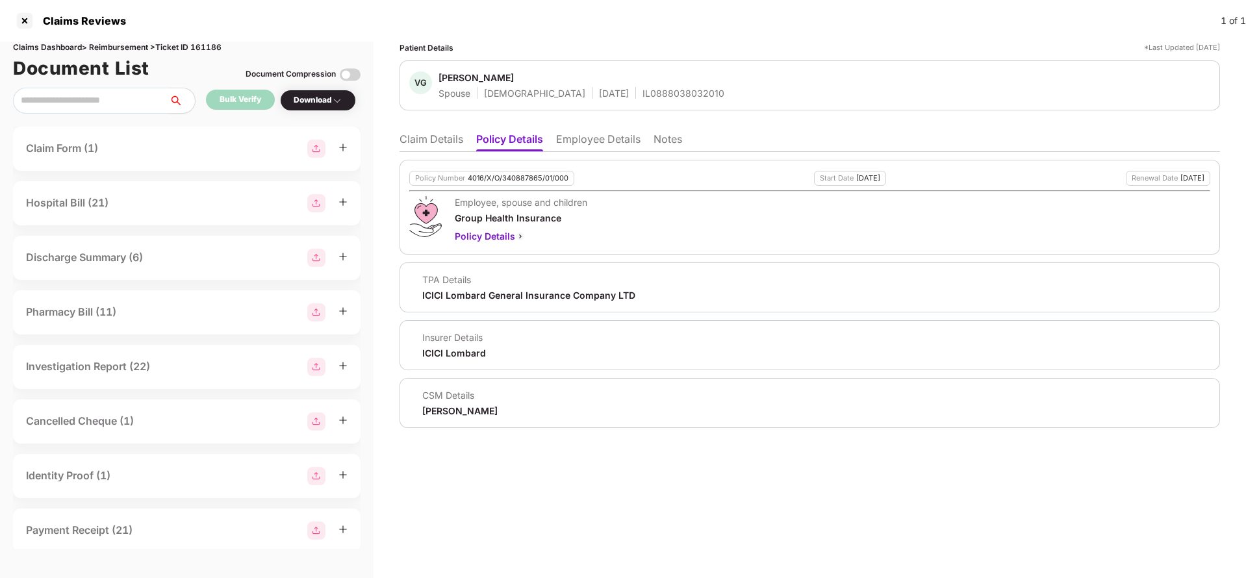
click at [602, 142] on li "Employee Details" at bounding box center [598, 142] width 84 height 19
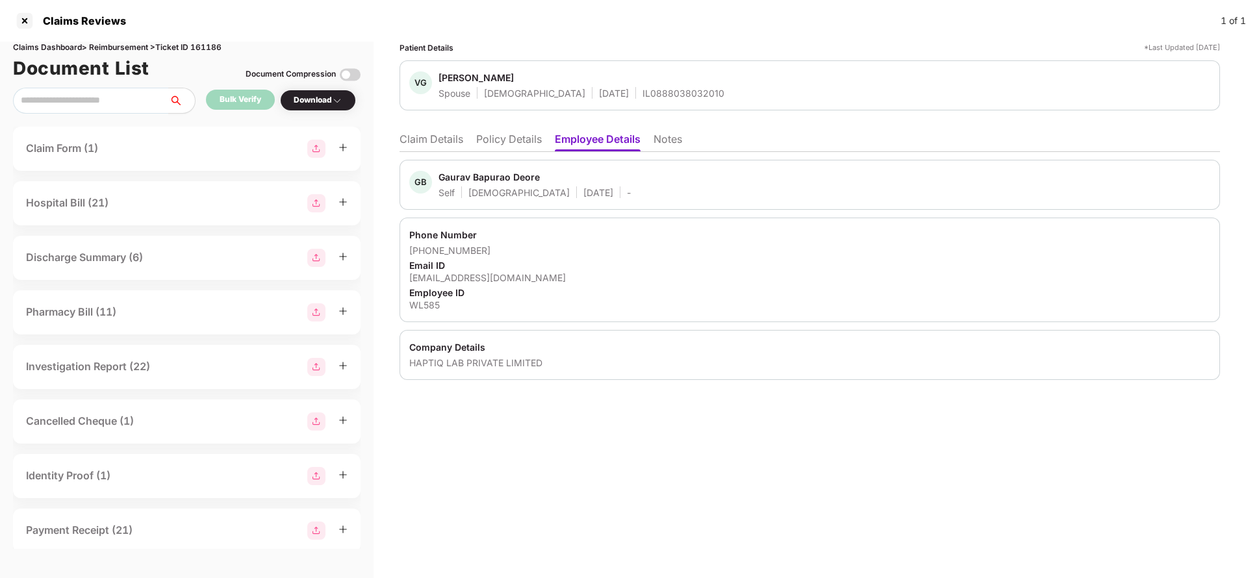
click at [519, 144] on li "Policy Details" at bounding box center [509, 142] width 66 height 19
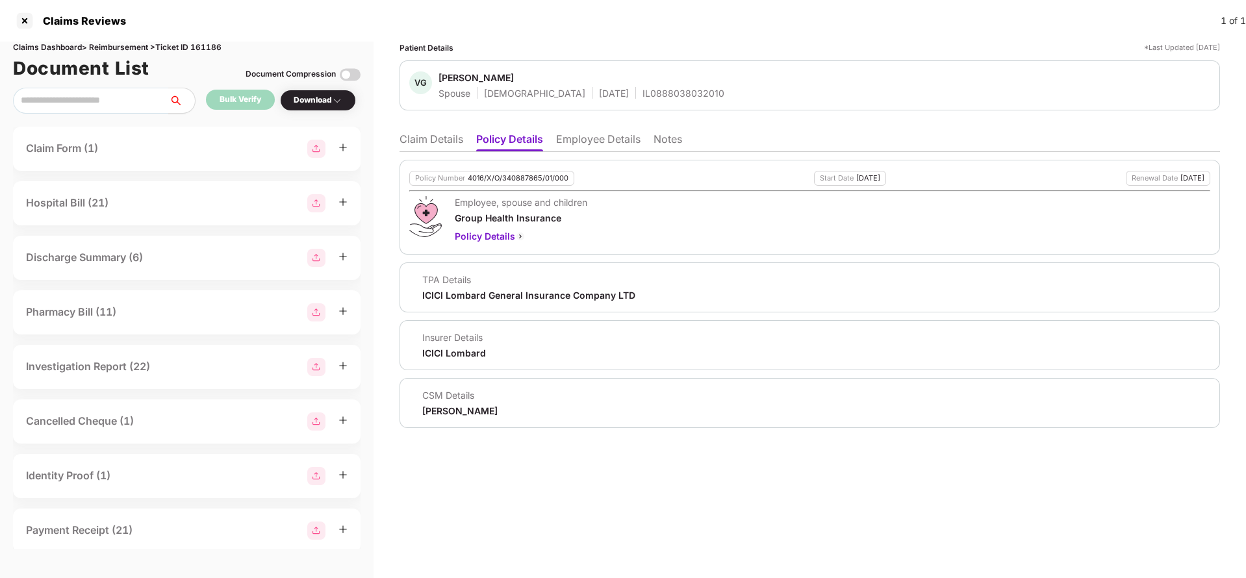
click at [519, 184] on div "Policy Number 4016/X/O/340887865/01/000" at bounding box center [491, 178] width 165 height 15
copy div "4016/X/O/340887865/01/000"
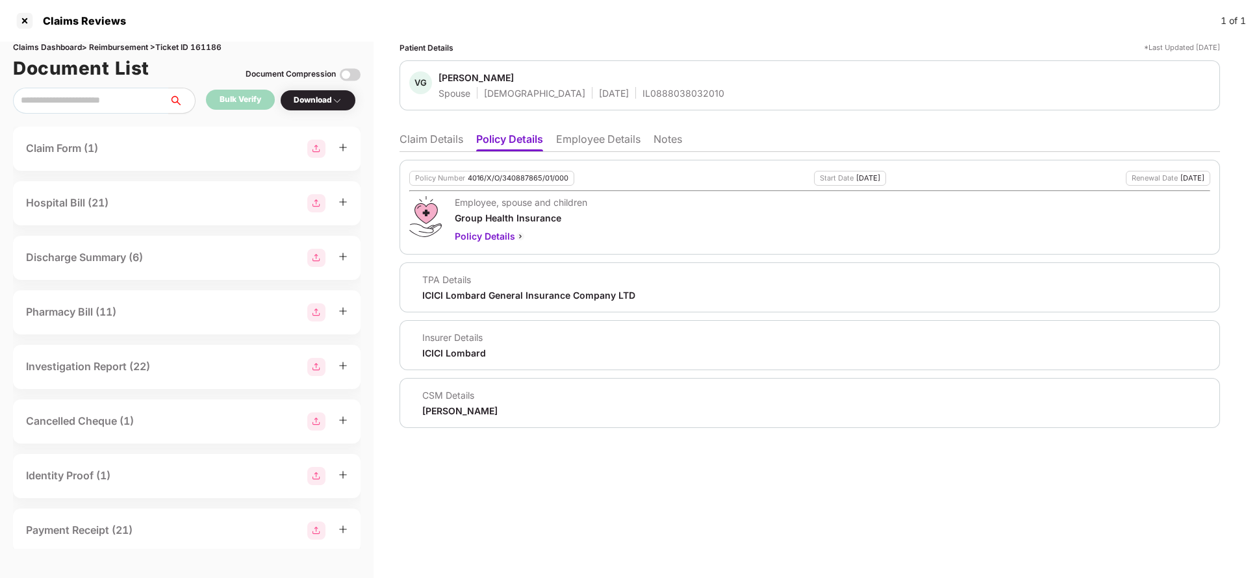
click at [437, 135] on li "Claim Details" at bounding box center [432, 142] width 64 height 19
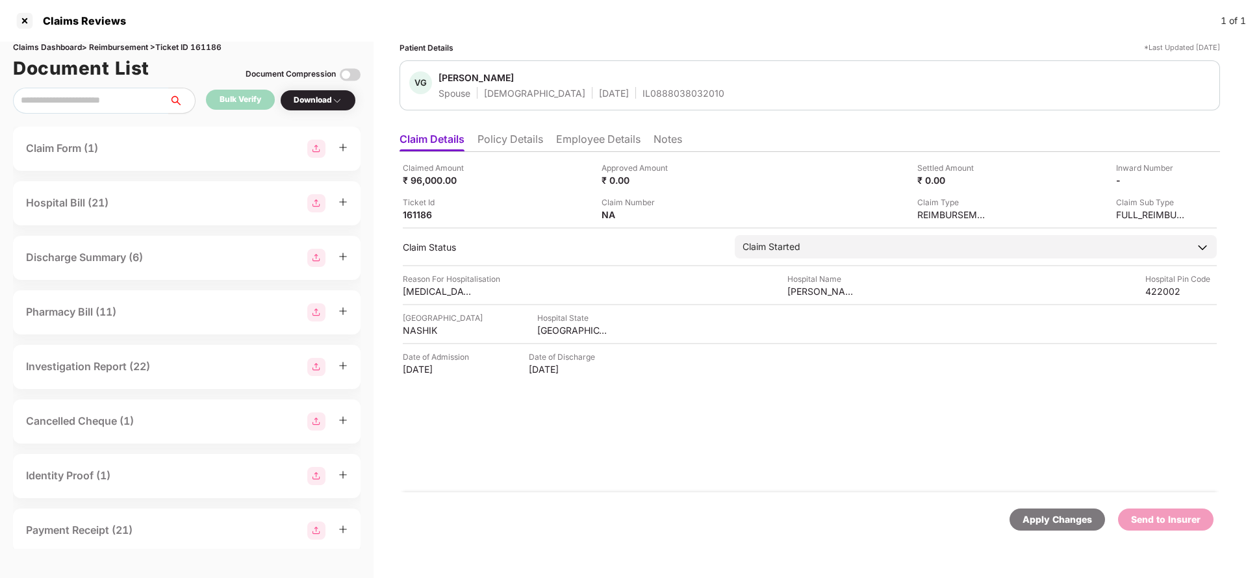
click at [1058, 522] on div "Apply Changes" at bounding box center [1058, 520] width 70 height 14
click at [211, 47] on div "Claims Dashboard > Reimbursement > Ticket ID 161186" at bounding box center [187, 48] width 348 height 12
copy div "161186"
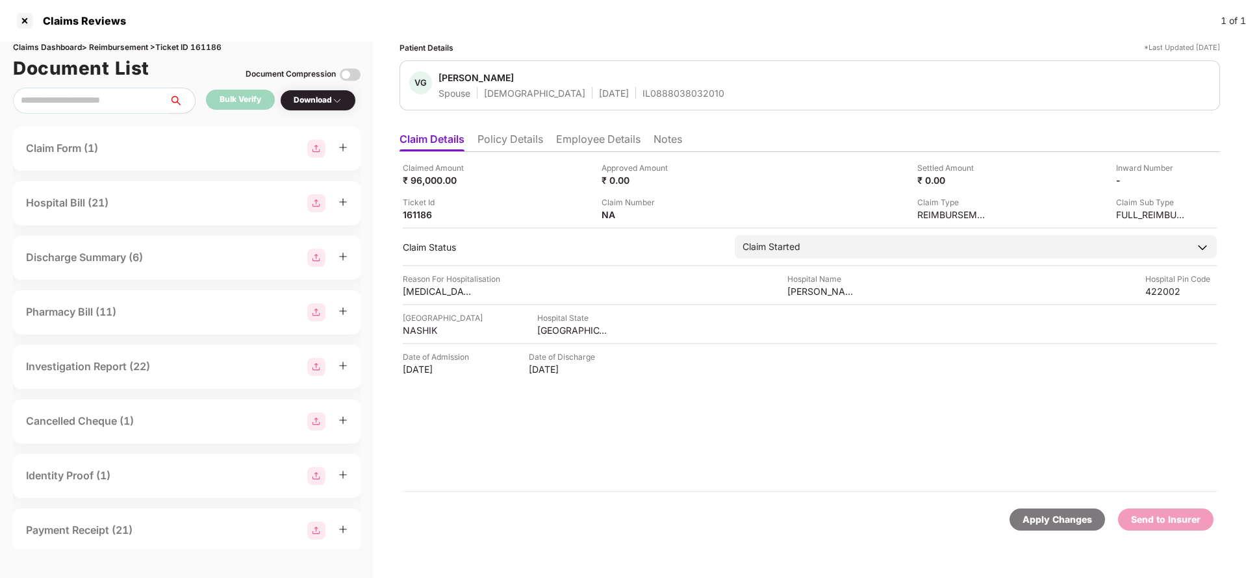
drag, startPoint x: 1054, startPoint y: 511, endPoint x: 995, endPoint y: 423, distance: 106.3
click at [1054, 510] on div "Apply Changes" at bounding box center [1058, 520] width 96 height 22
click at [504, 135] on li "Policy Details" at bounding box center [511, 142] width 66 height 19
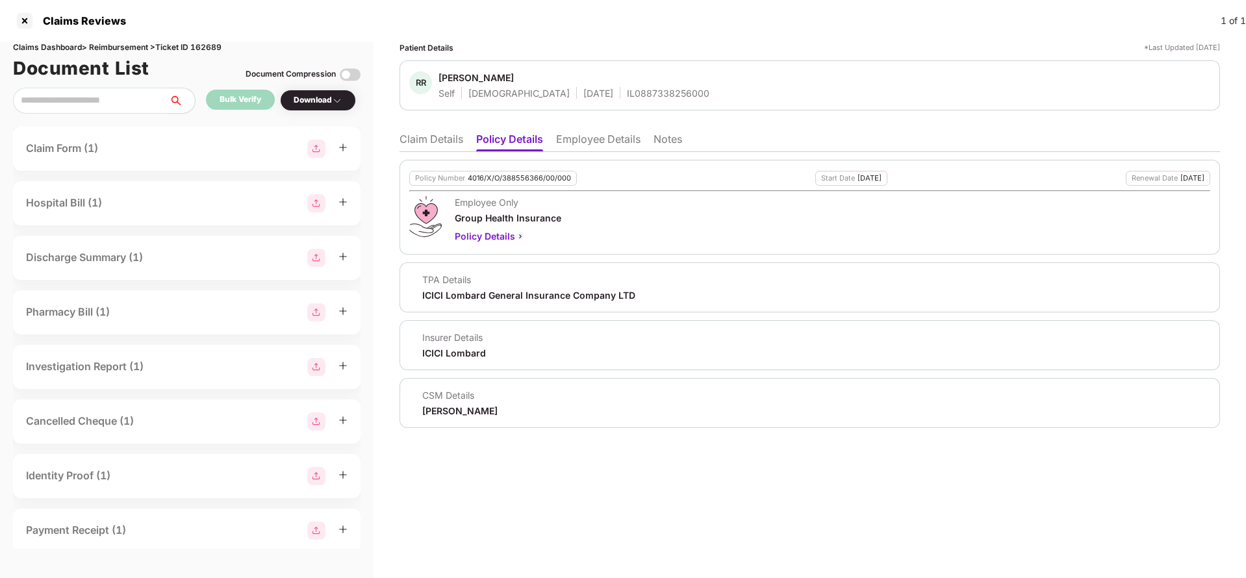
click at [604, 141] on li "Employee Details" at bounding box center [598, 142] width 84 height 19
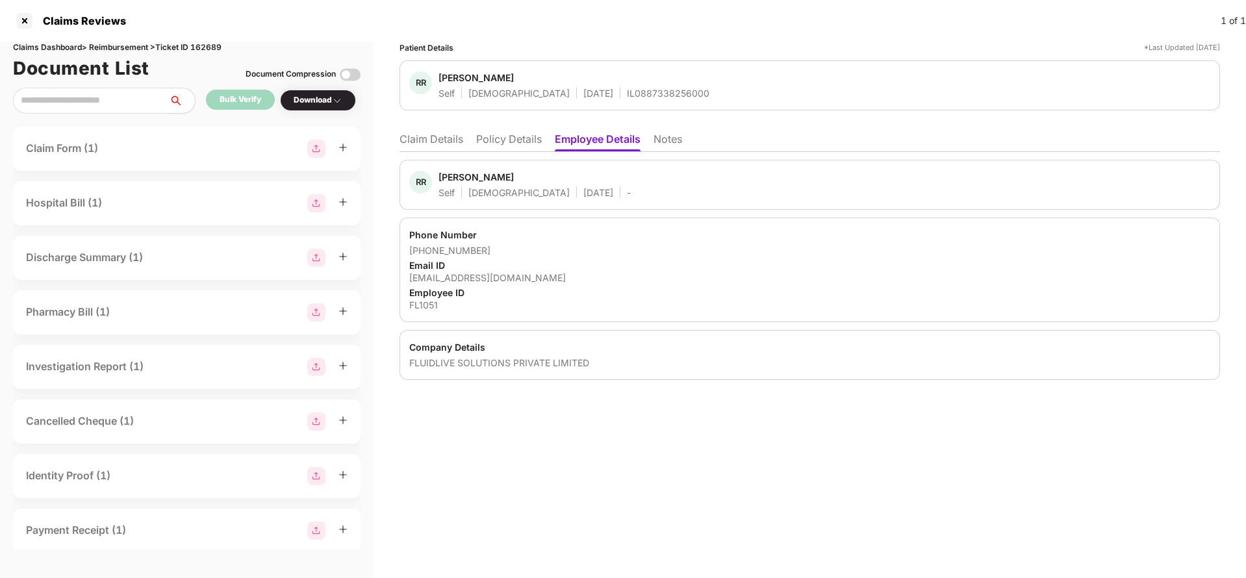
click at [441, 140] on li "Claim Details" at bounding box center [432, 142] width 64 height 19
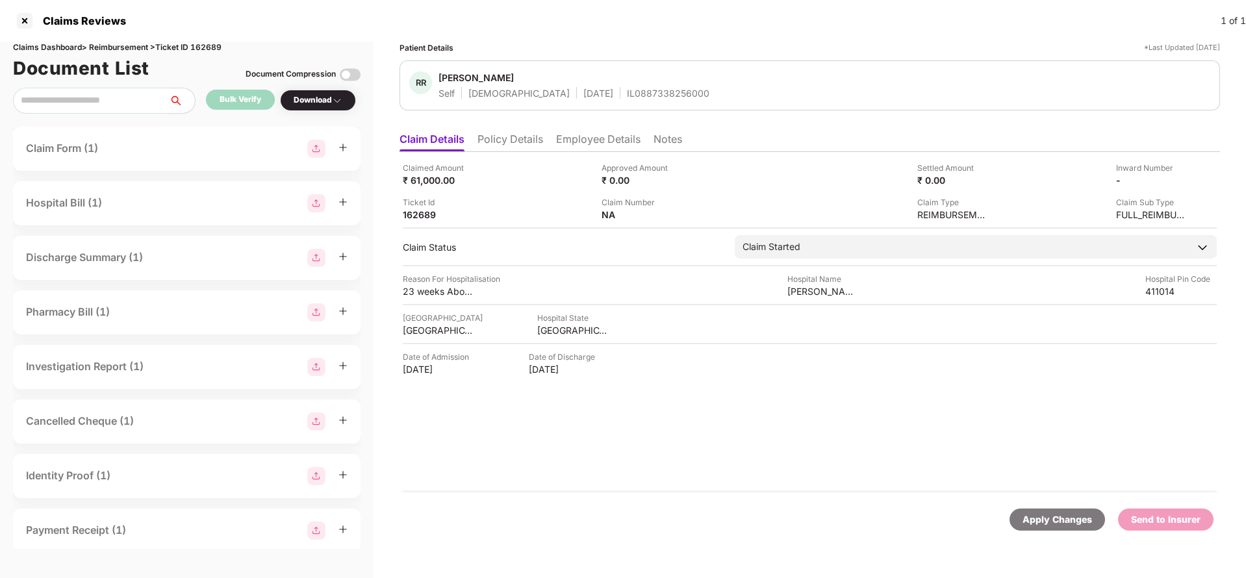
click at [1073, 533] on div "Apply Changes Send to Insurer" at bounding box center [810, 520] width 821 height 55
click at [1064, 522] on div "Apply Changes" at bounding box center [1058, 520] width 70 height 14
click at [203, 45] on div "Claims Dashboard > Reimbursement > Ticket ID 162689" at bounding box center [187, 48] width 348 height 12
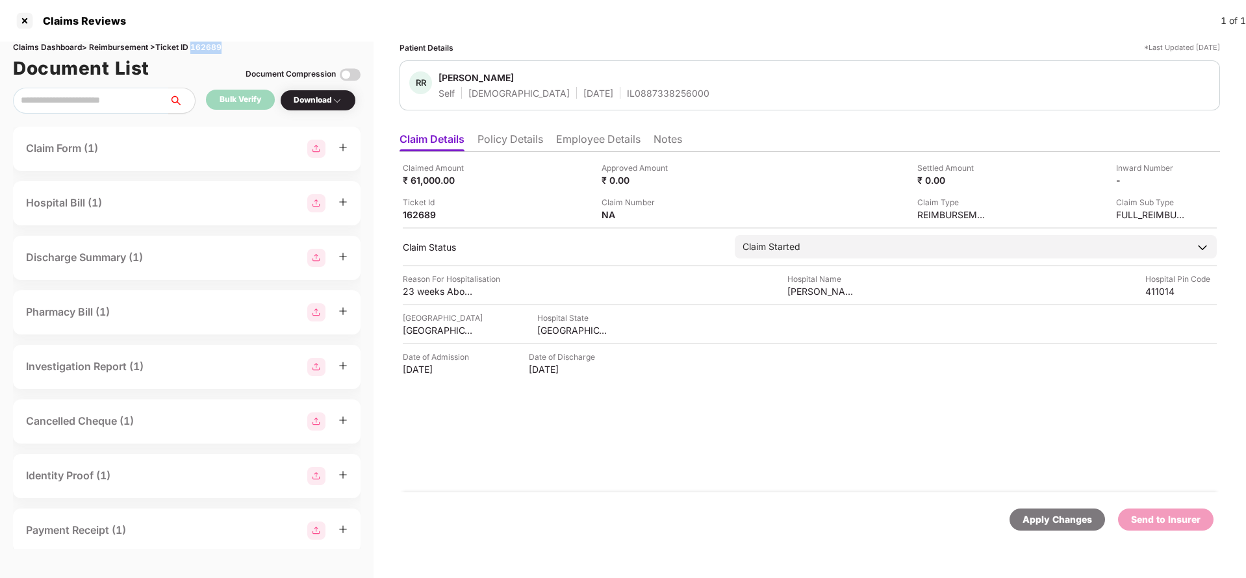
copy div "162689"
click at [1077, 533] on div "Apply Changes Send to Insurer" at bounding box center [810, 520] width 821 height 55
click at [1068, 519] on div "Apply Changes" at bounding box center [1058, 520] width 70 height 14
drag, startPoint x: 1068, startPoint y: 519, endPoint x: 875, endPoint y: 140, distance: 425.7
click at [1068, 519] on div "Apply Changes" at bounding box center [1058, 520] width 70 height 14
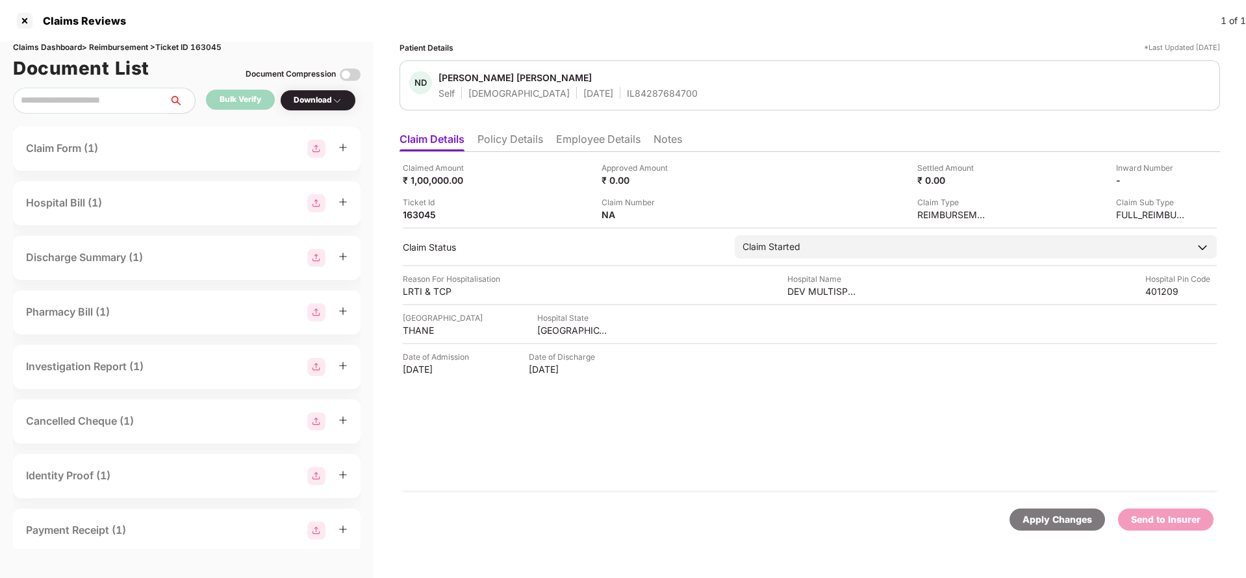
click at [476, 131] on ul "Claim Details Policy Details Employee Details Notes" at bounding box center [810, 139] width 821 height 26
click at [507, 146] on li "Policy Details" at bounding box center [511, 142] width 66 height 19
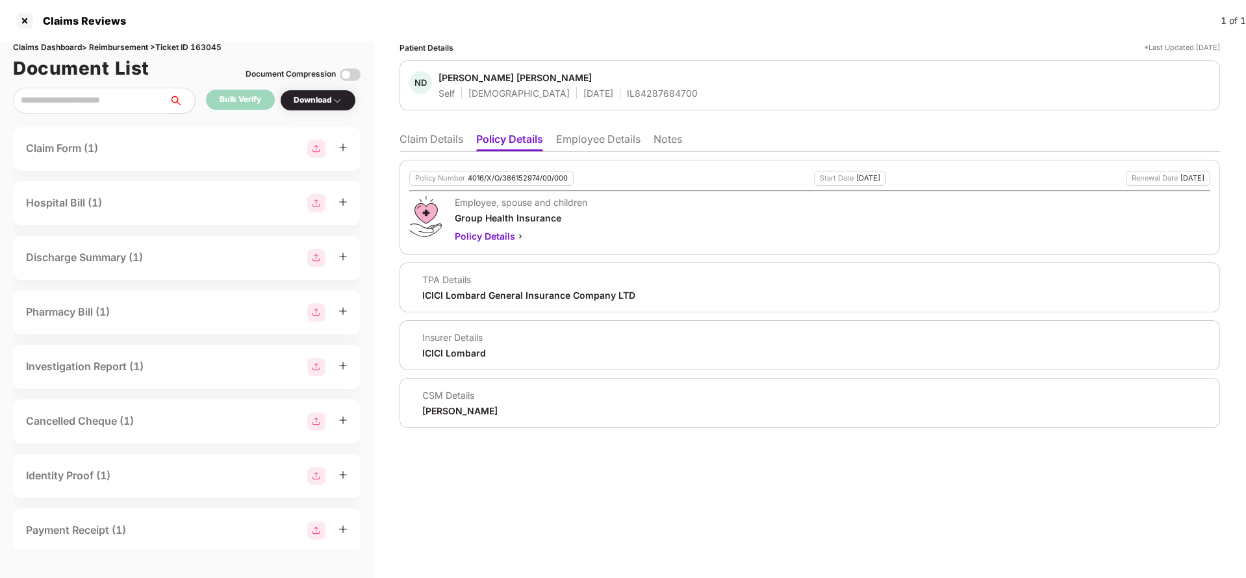
click at [604, 135] on li "Employee Details" at bounding box center [598, 142] width 84 height 19
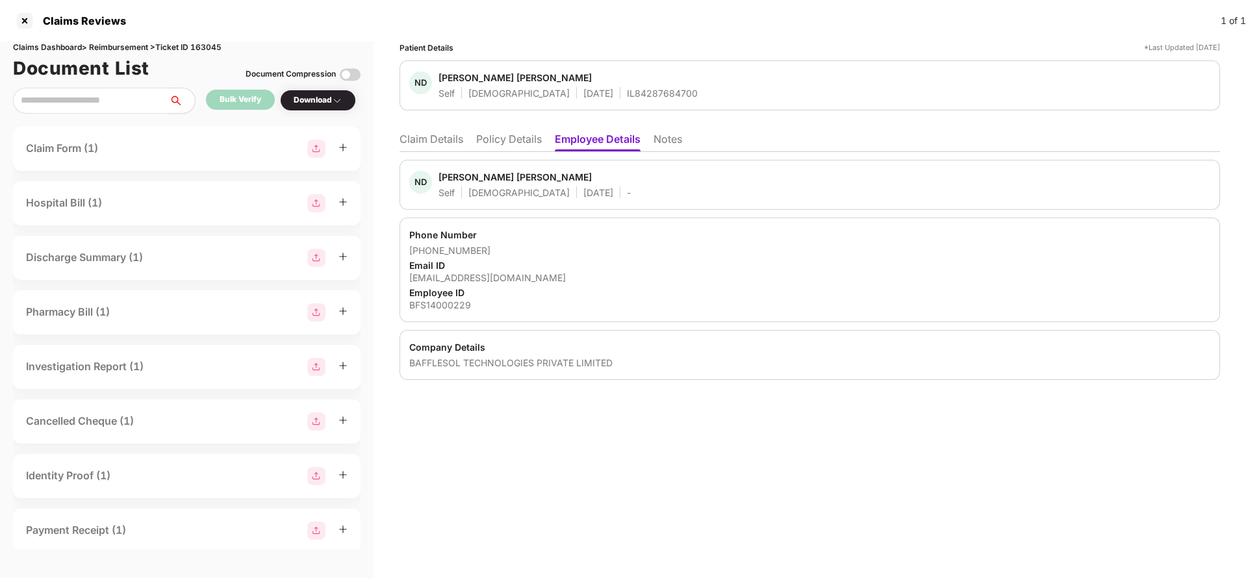
click at [455, 140] on li "Claim Details" at bounding box center [432, 142] width 64 height 19
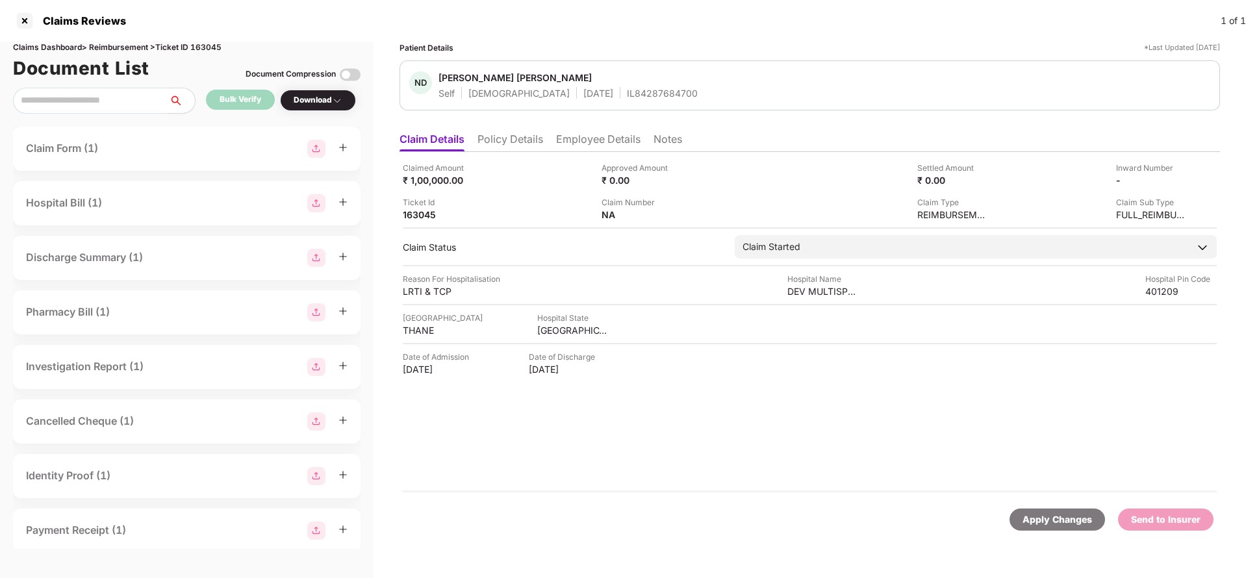
click at [1066, 515] on div "Apply Changes" at bounding box center [1058, 520] width 70 height 14
click at [201, 45] on div "Claims Dashboard > Reimbursement > Ticket ID 163045" at bounding box center [187, 48] width 348 height 12
copy div "163045"
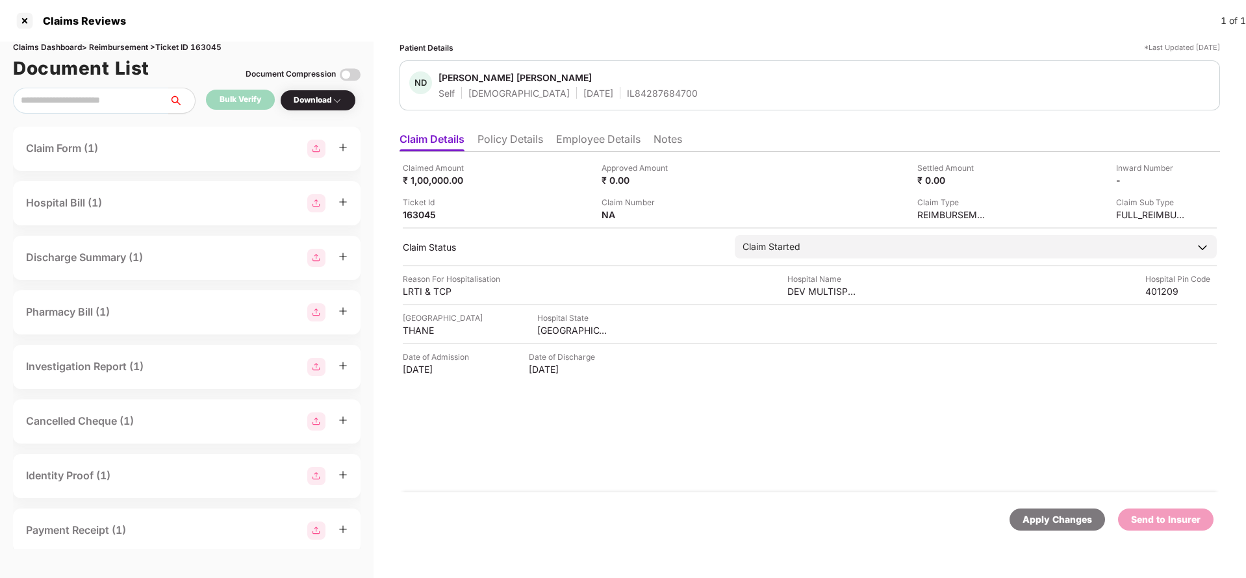
click at [1062, 514] on div "Apply Changes" at bounding box center [1058, 520] width 70 height 14
click at [1061, 513] on div "Apply Changes" at bounding box center [1058, 520] width 70 height 14
click at [520, 142] on li "Policy Details" at bounding box center [511, 142] width 66 height 19
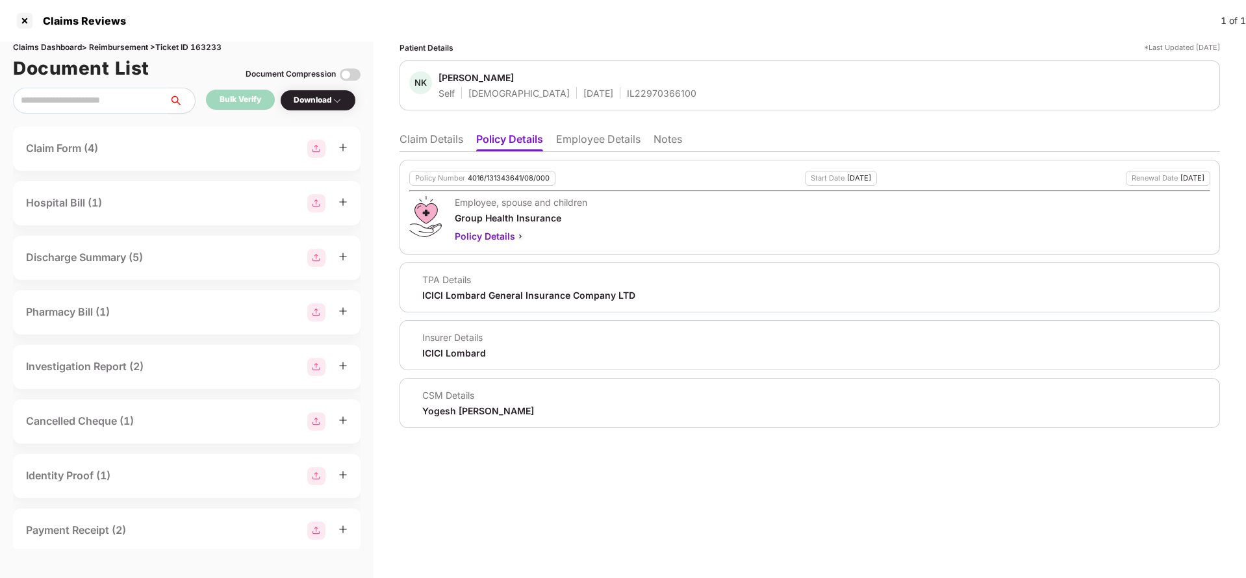
click at [451, 136] on li "Claim Details" at bounding box center [432, 142] width 64 height 19
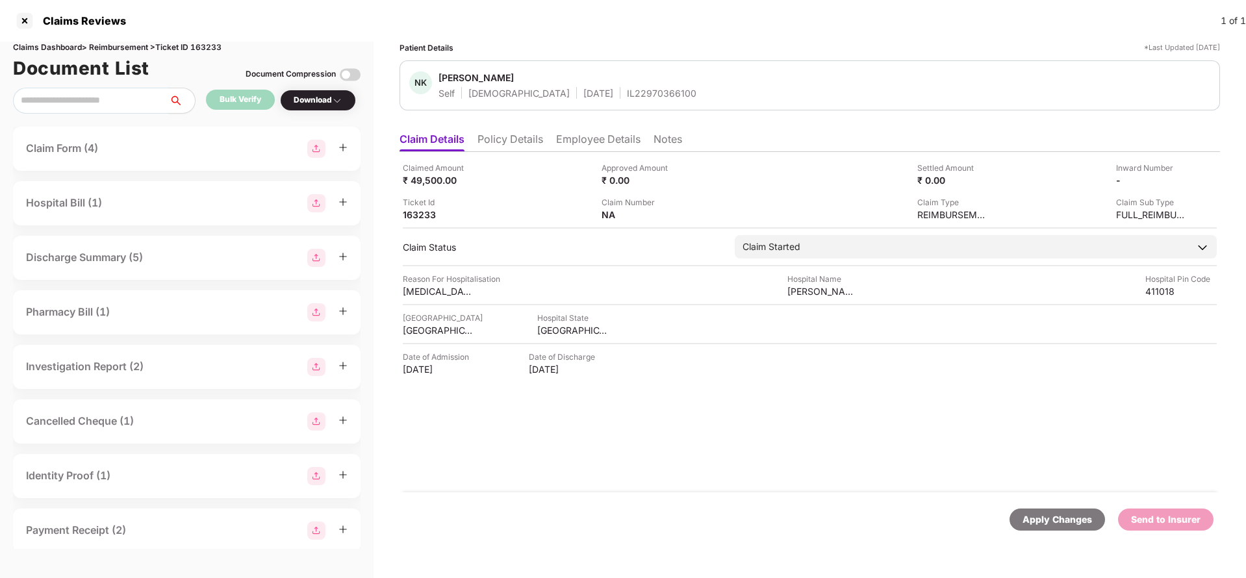
click at [509, 131] on ul "Claim Details Policy Details Employee Details Notes" at bounding box center [810, 139] width 821 height 26
click at [519, 148] on li "Policy Details" at bounding box center [511, 142] width 66 height 19
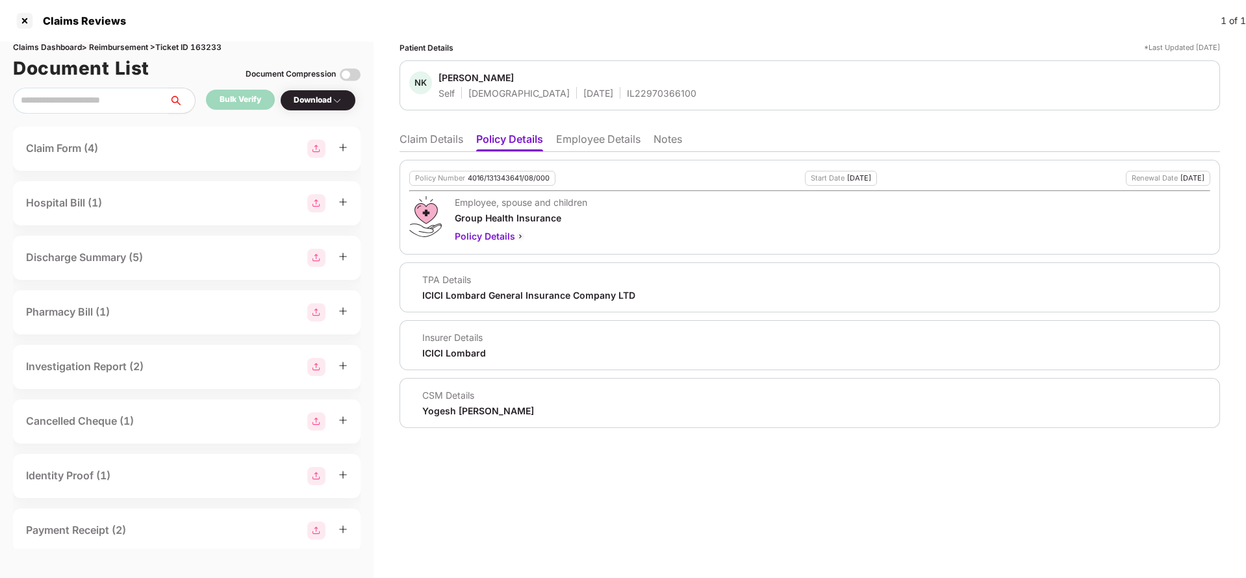
click at [509, 185] on div "Policy Number 4016/131343641/08/000" at bounding box center [482, 178] width 146 height 15
copy div "4016/131343641/08/000"
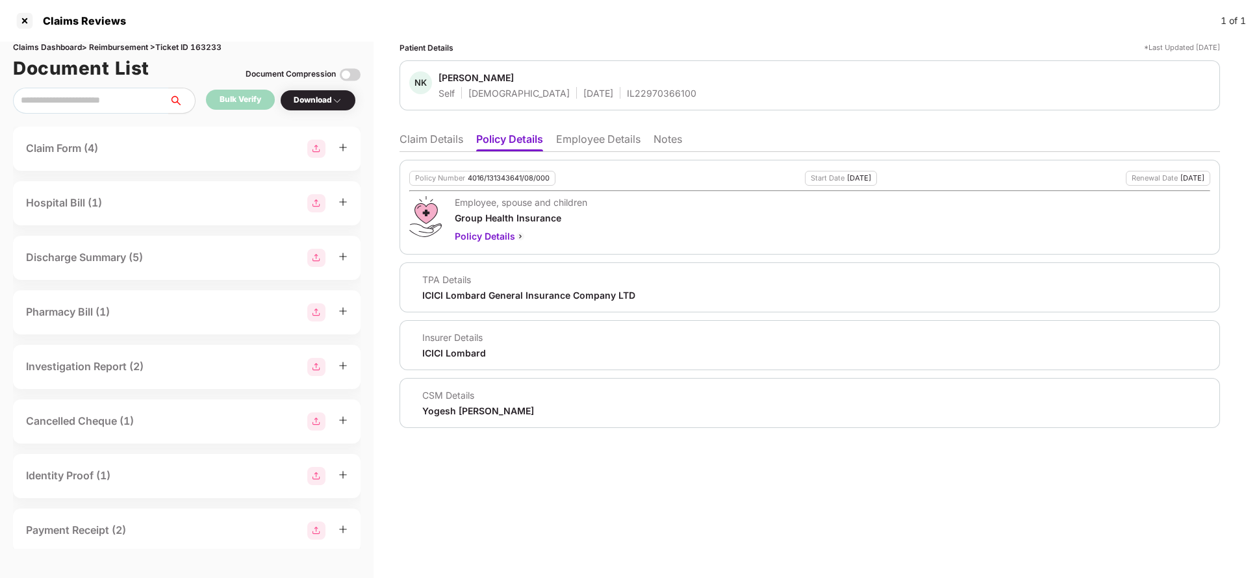
click at [606, 86] on span "[PERSON_NAME]" at bounding box center [568, 79] width 258 height 16
click at [627, 88] on div "IL22970366100" at bounding box center [662, 93] width 70 height 12
copy div "IL22970366100"
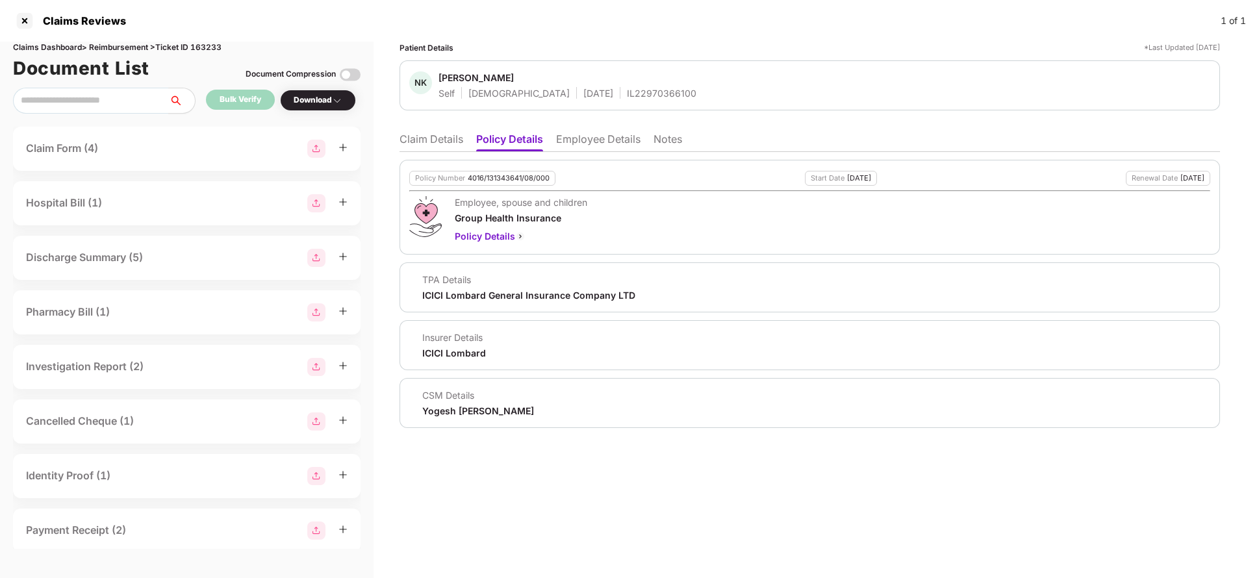
click at [428, 134] on li "Claim Details" at bounding box center [432, 142] width 64 height 19
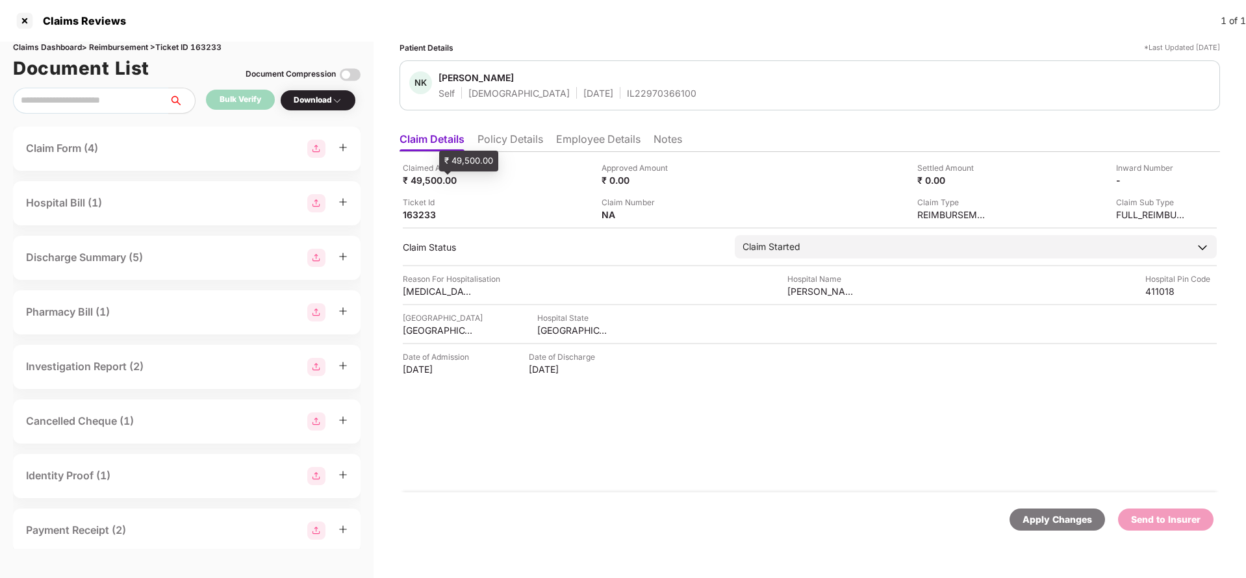
click at [445, 173] on span at bounding box center [447, 173] width 6 height 3
click at [426, 182] on div "₹ 49,500.00" at bounding box center [438, 180] width 71 height 12
copy div "49,500"
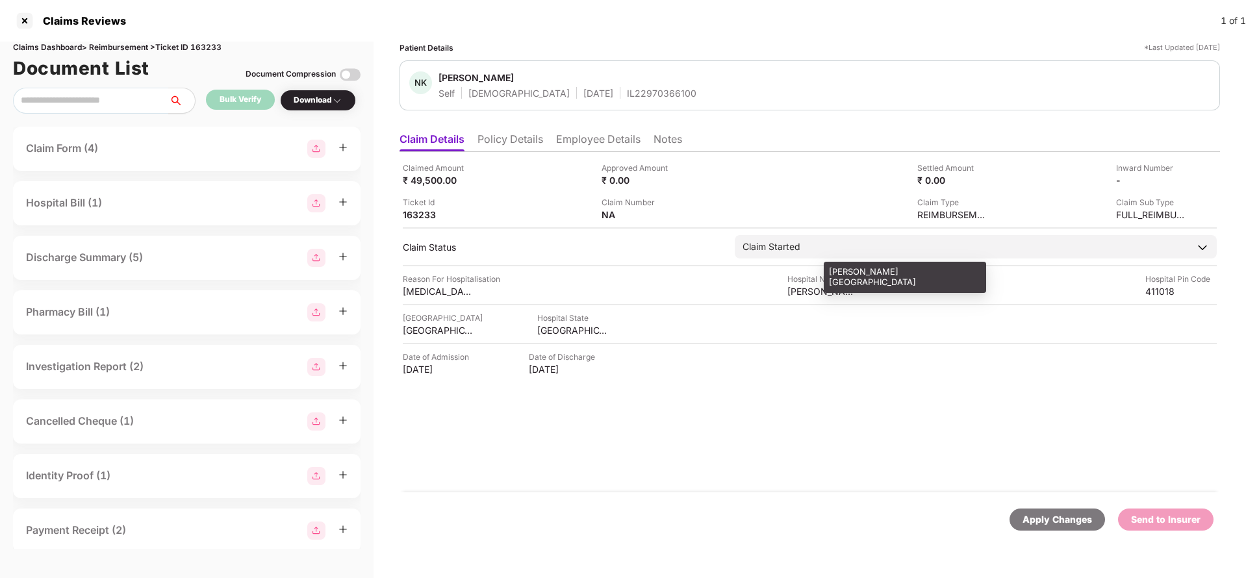
click at [815, 290] on div "[PERSON_NAME] [GEOGRAPHIC_DATA]" at bounding box center [823, 291] width 71 height 12
copy div "[PERSON_NAME] [GEOGRAPHIC_DATA]"
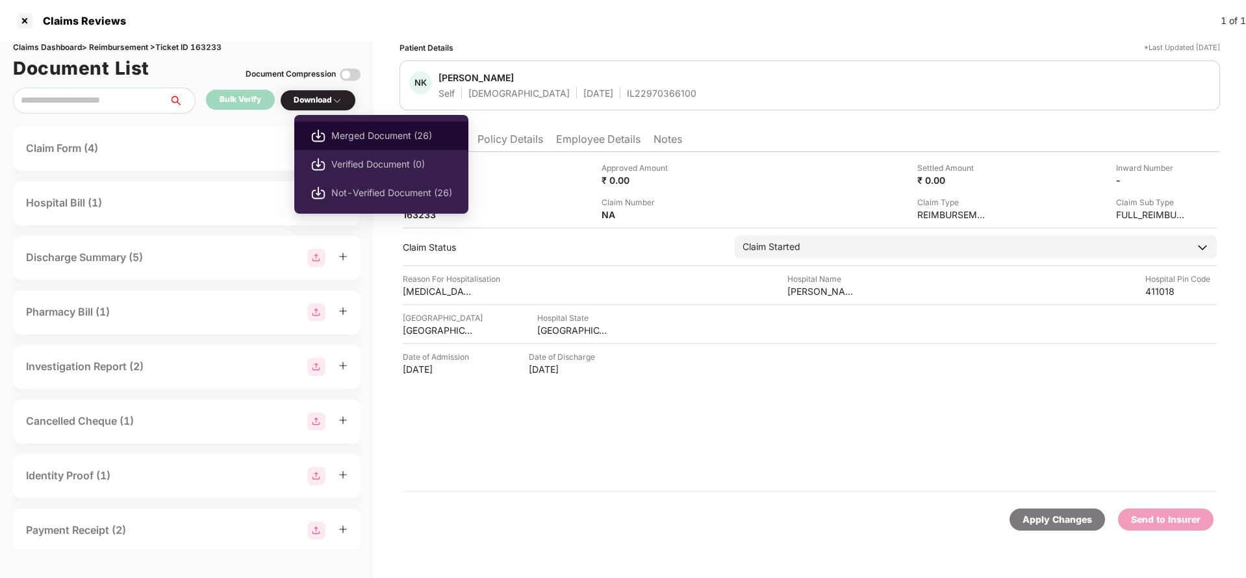
click at [352, 136] on span "Merged Document (26)" at bounding box center [391, 136] width 121 height 14
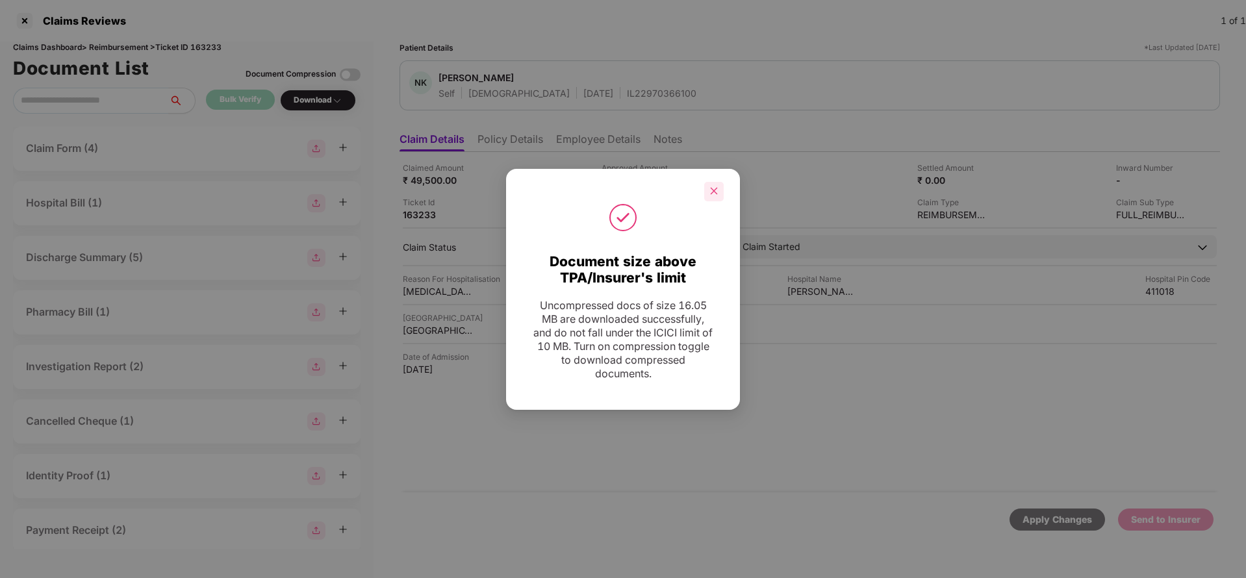
click at [712, 194] on icon "close" at bounding box center [714, 190] width 9 height 9
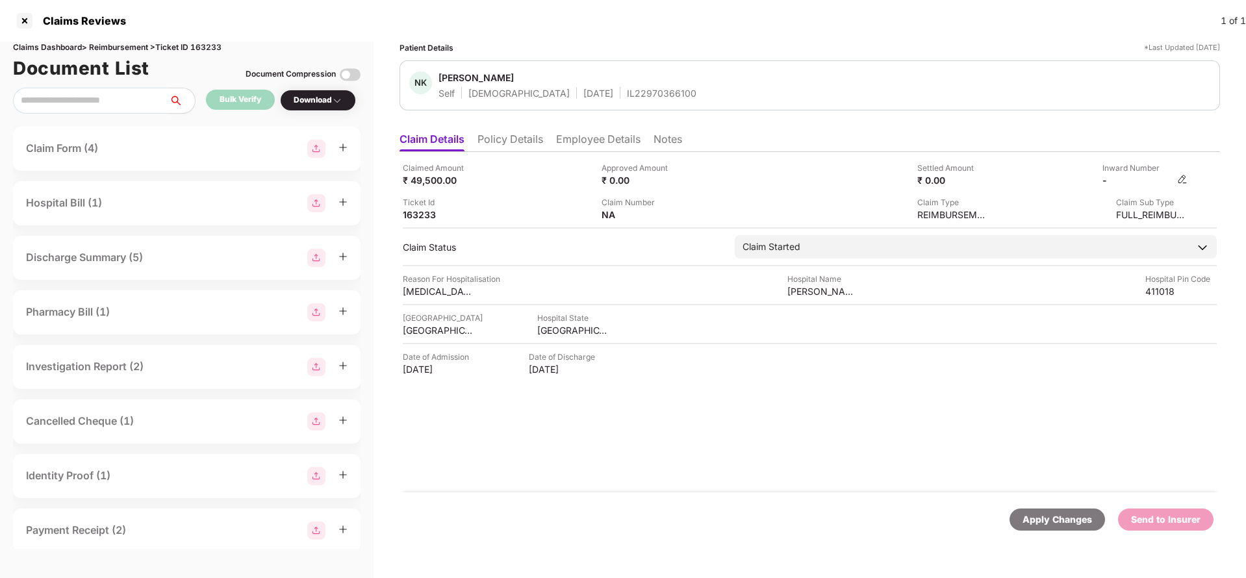
click at [1187, 178] on img at bounding box center [1182, 179] width 10 height 10
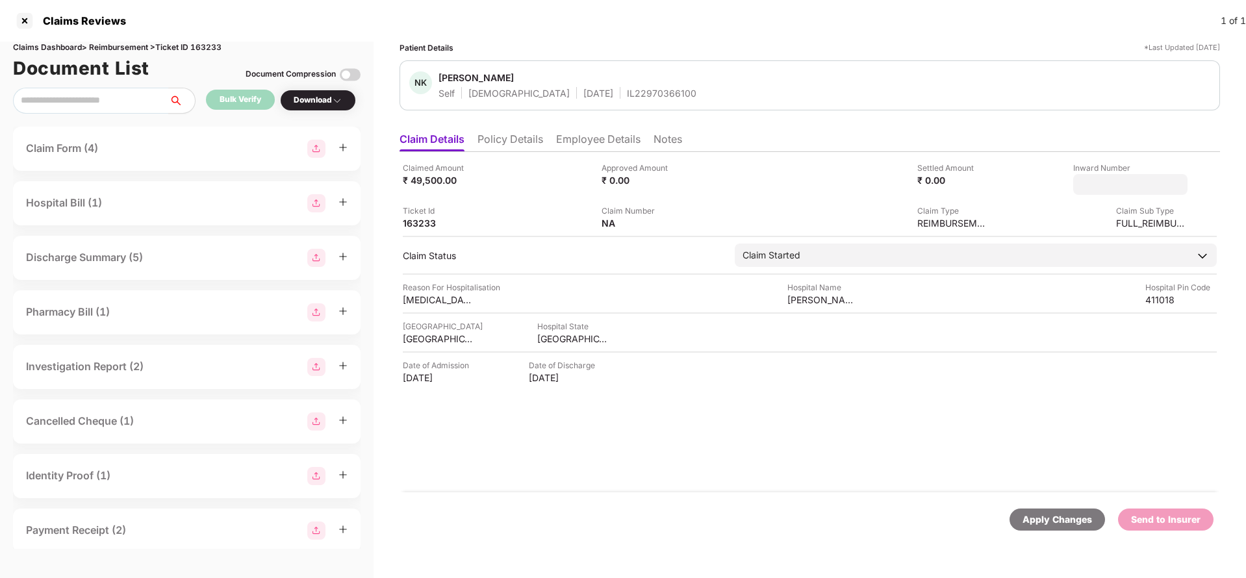
type input "**********"
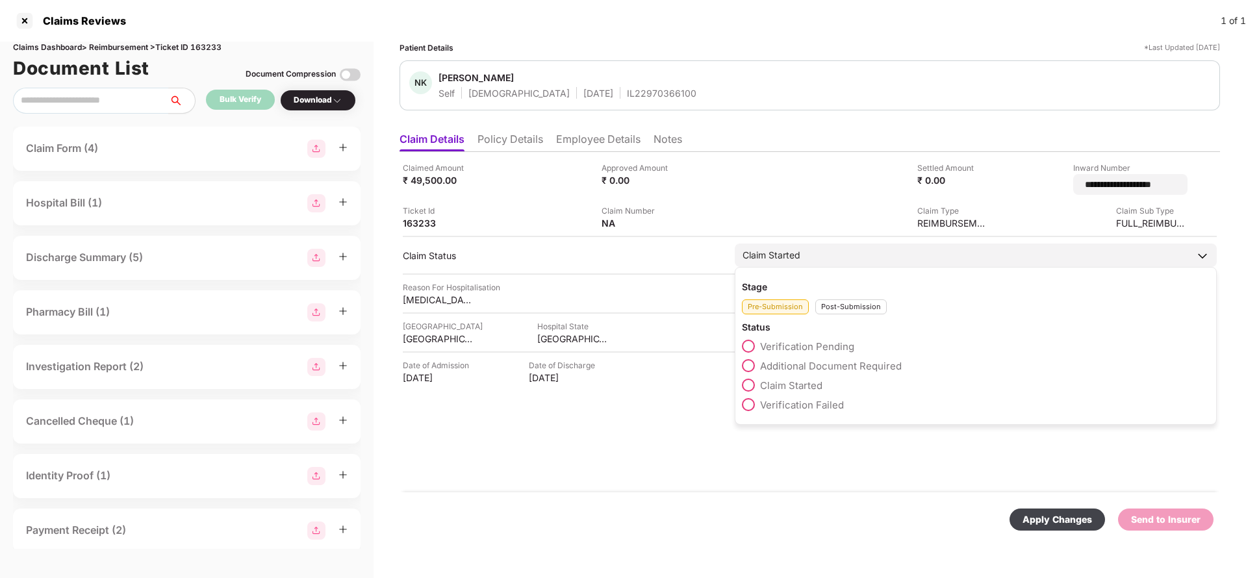
click at [784, 251] on div "Claim Started" at bounding box center [772, 255] width 58 height 14
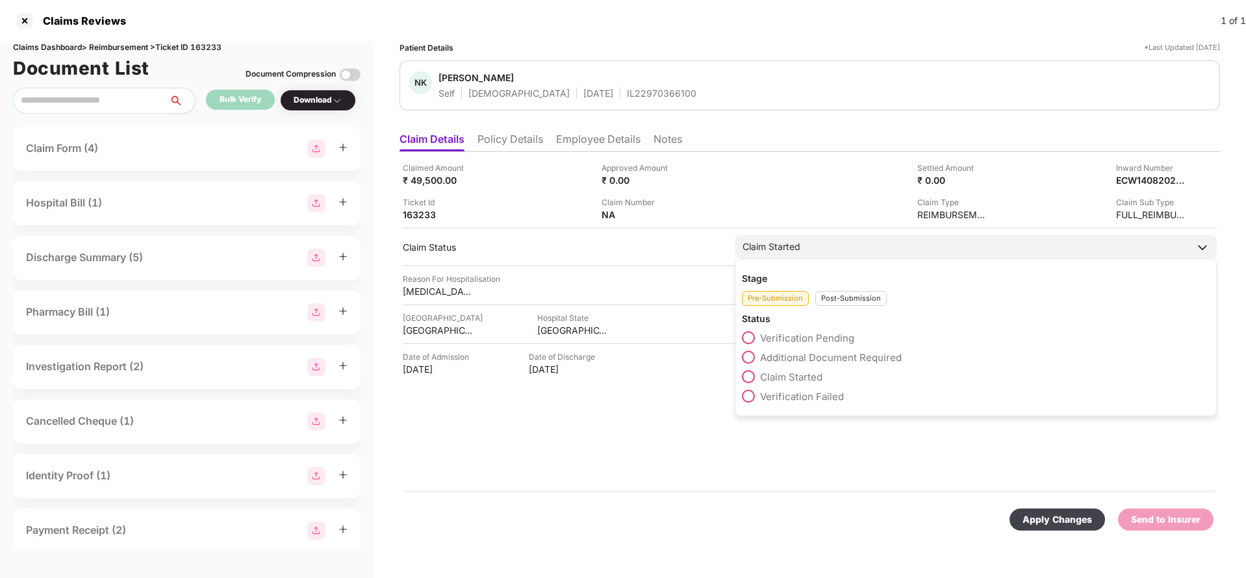
click at [854, 304] on div "Post-Submission" at bounding box center [850, 298] width 71 height 15
click at [840, 359] on span "Claim Under Process" at bounding box center [809, 358] width 98 height 12
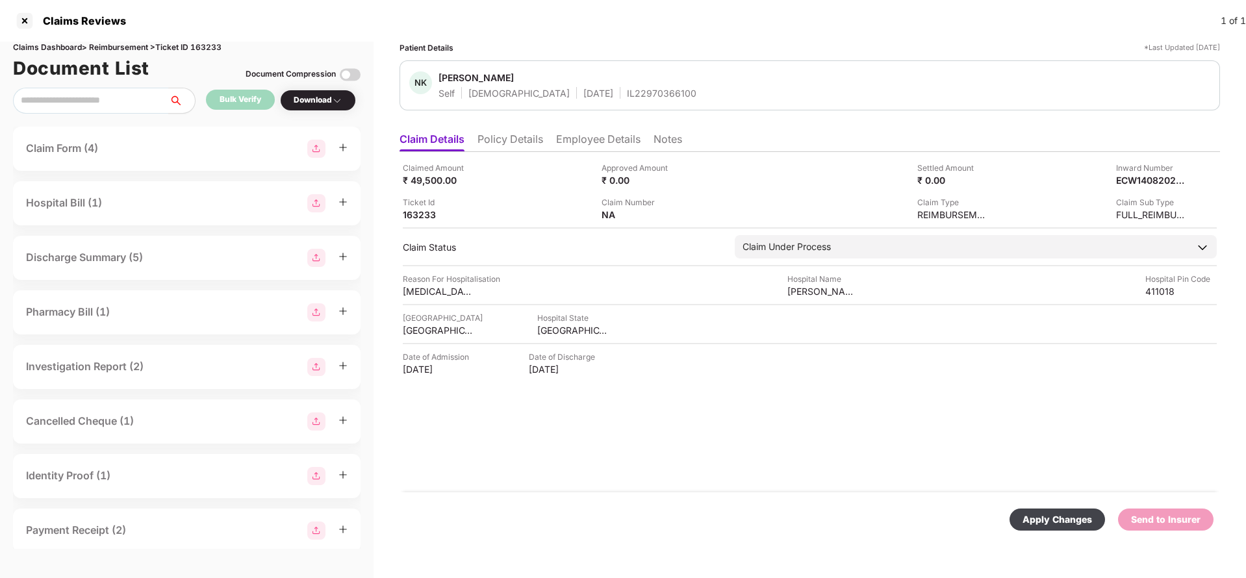
click at [1034, 517] on div "Apply Changes" at bounding box center [1058, 520] width 70 height 14
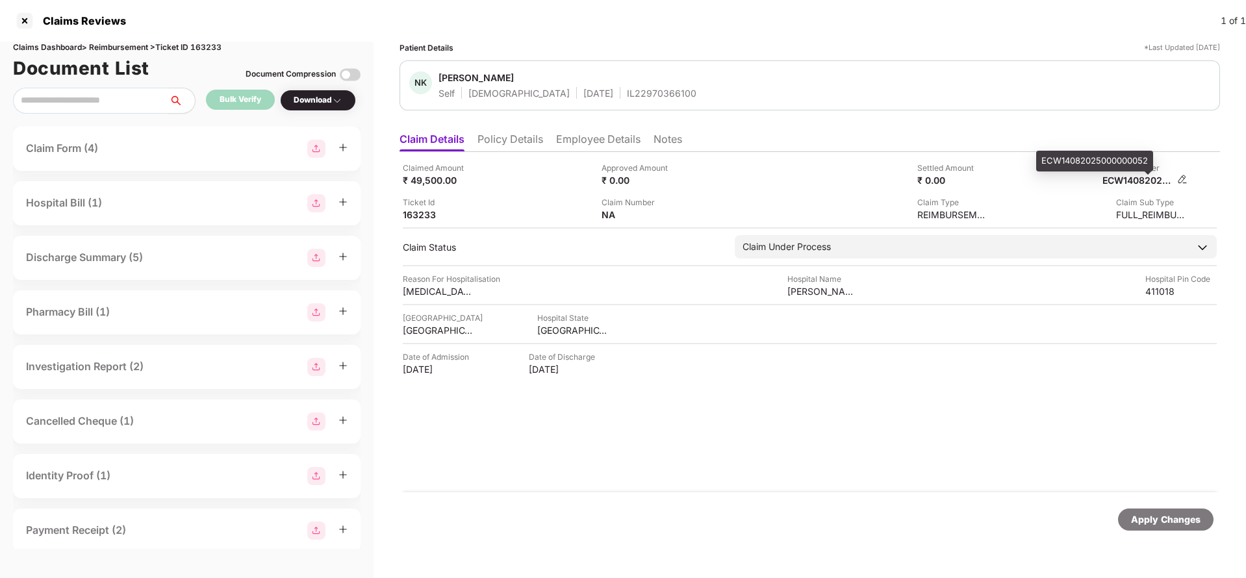
click at [1140, 181] on div "ECW14082025000000052" at bounding box center [1138, 180] width 71 height 12
copy div "ECW14082025000000052"
click at [606, 99] on div "NK [PERSON_NAME] Self [DEMOGRAPHIC_DATA] [DATE] IL22970366100" at bounding box center [810, 85] width 821 height 50
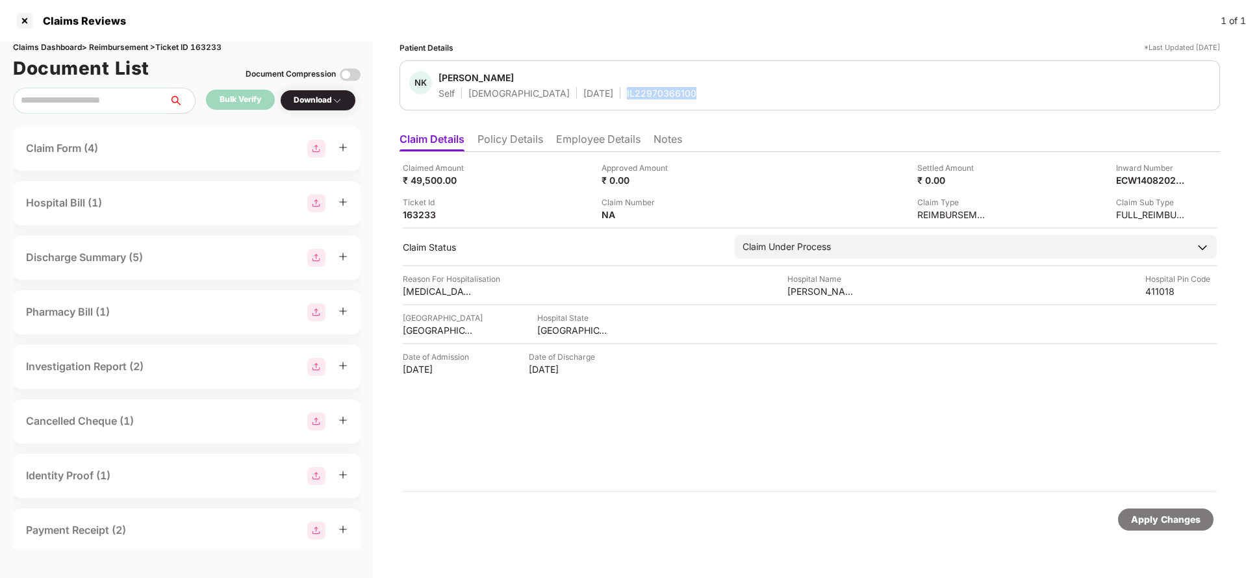
click at [606, 99] on div "NK [PERSON_NAME] Self [DEMOGRAPHIC_DATA] [DATE] IL22970366100" at bounding box center [810, 85] width 821 height 50
copy div "IL22970366100"
click at [1149, 524] on div "Apply Changes" at bounding box center [1166, 520] width 70 height 14
click at [214, 50] on div "Claims Dashboard > Reimbursement > Ticket ID 163233" at bounding box center [187, 48] width 348 height 12
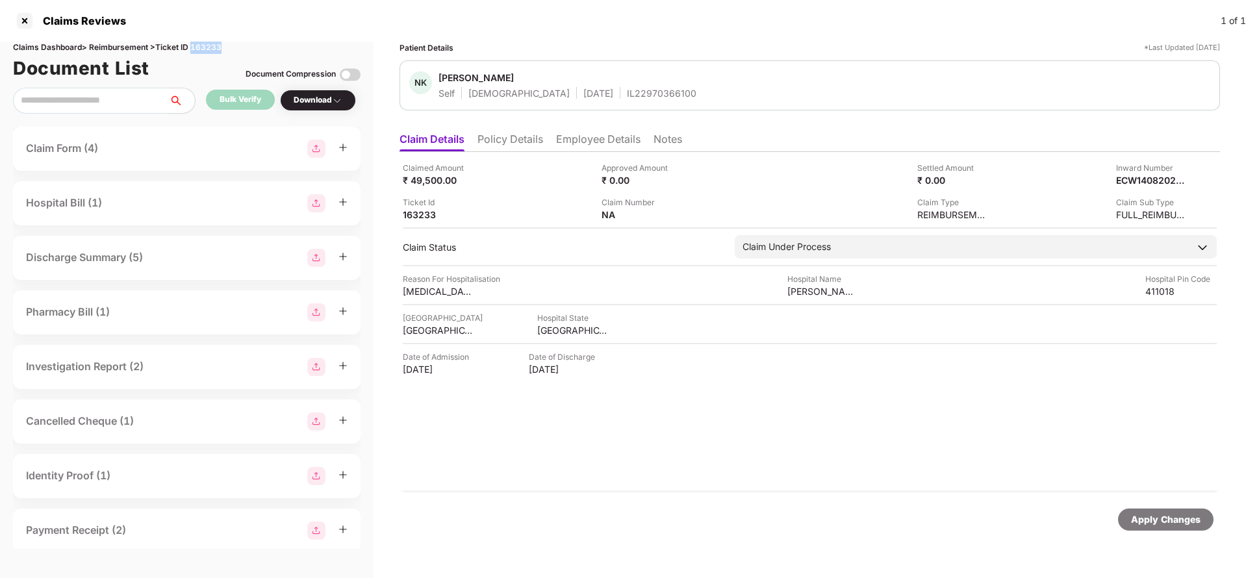
click at [214, 50] on div "Claims Dashboard > Reimbursement > Ticket ID 163233" at bounding box center [187, 48] width 348 height 12
copy div "163233"
click at [1168, 526] on div "Apply Changes" at bounding box center [1166, 520] width 70 height 14
click at [498, 142] on li "Policy Details" at bounding box center [511, 142] width 66 height 19
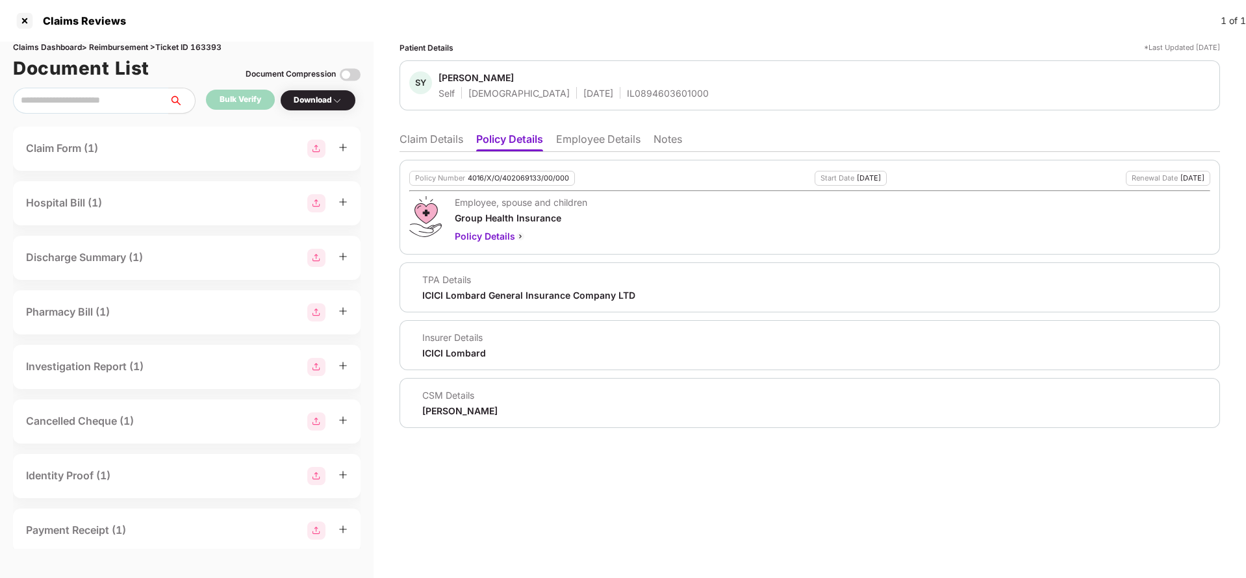
click at [587, 135] on li "Employee Details" at bounding box center [598, 142] width 84 height 19
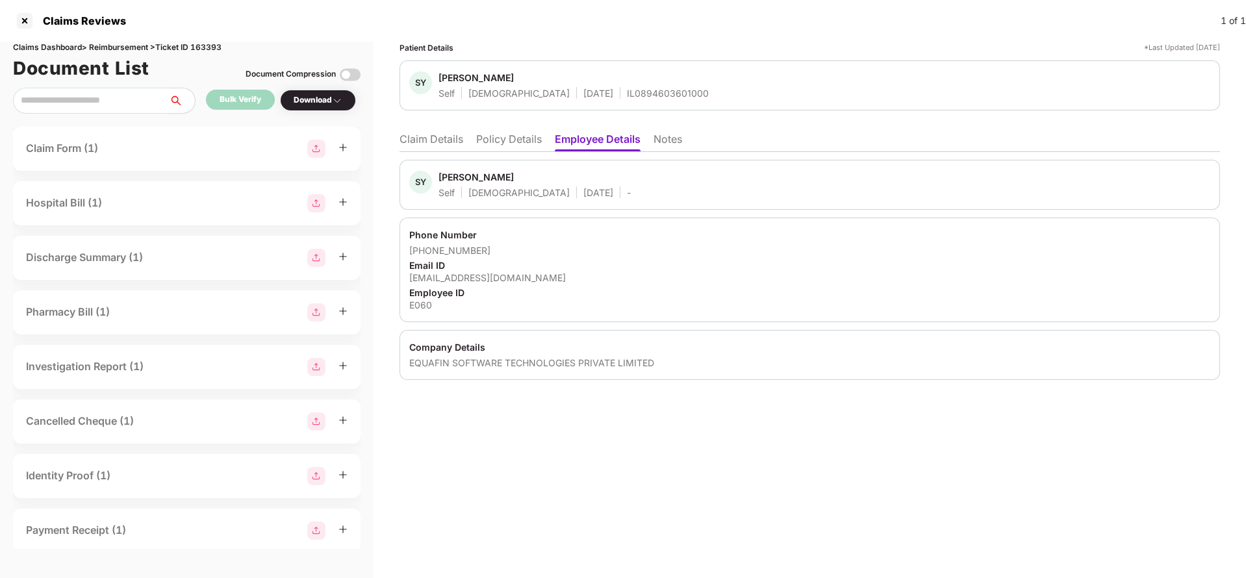
click at [526, 143] on li "Policy Details" at bounding box center [509, 142] width 66 height 19
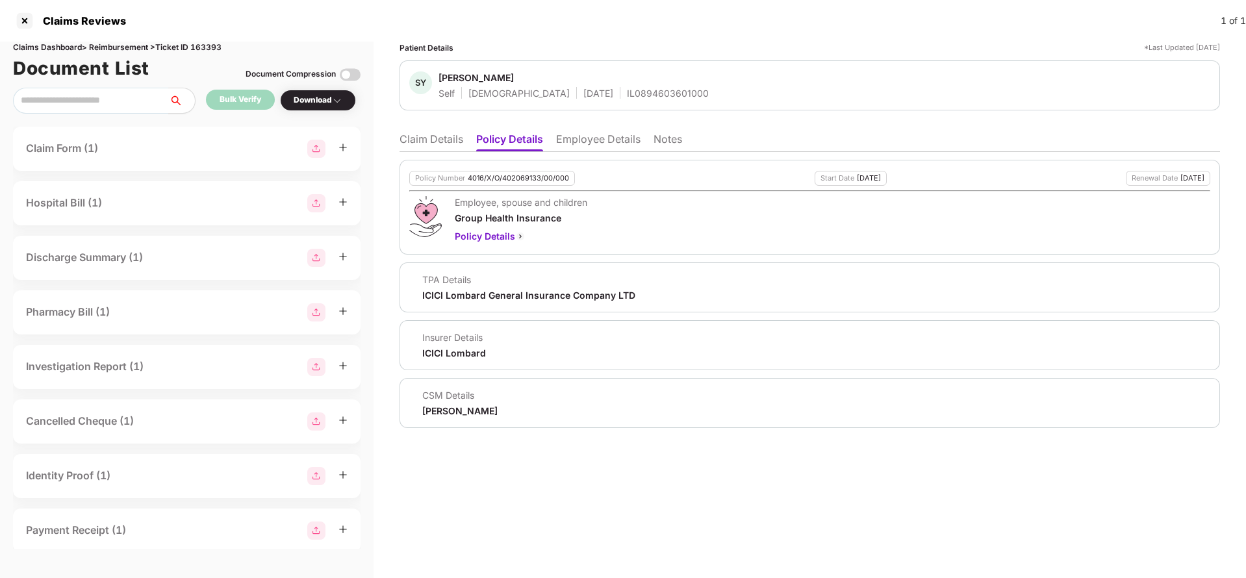
click at [485, 186] on div "Policy Number 4016/X/O/402069133/00/000 Start Date [DATE] Renewal Date [DATE] E…" at bounding box center [810, 207] width 821 height 95
click at [491, 177] on div "4016/X/O/402069133/00/000" at bounding box center [518, 178] width 101 height 8
copy div "4016/X/O/402069133/00/000"
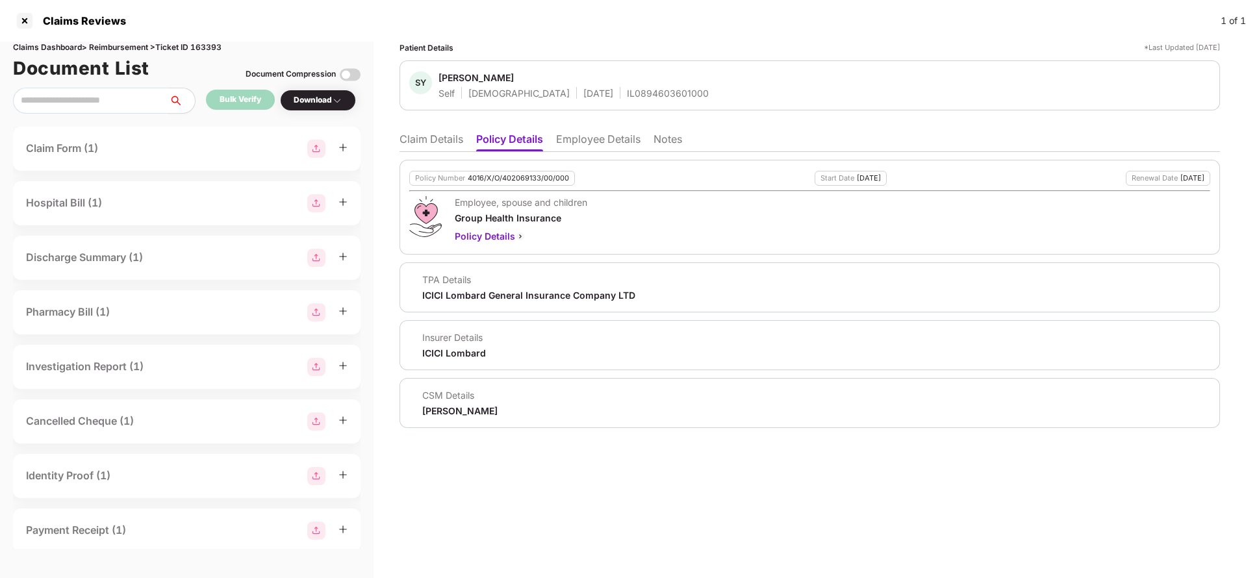
click at [433, 135] on li "Claim Details" at bounding box center [432, 142] width 64 height 19
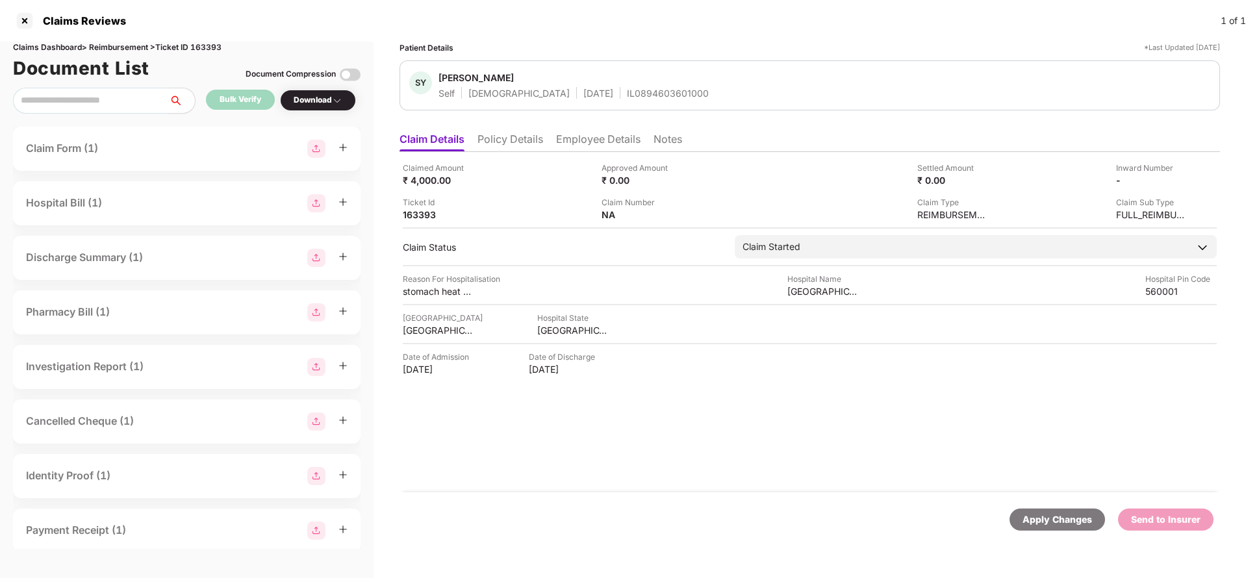
click at [519, 146] on li "Policy Details" at bounding box center [511, 142] width 66 height 19
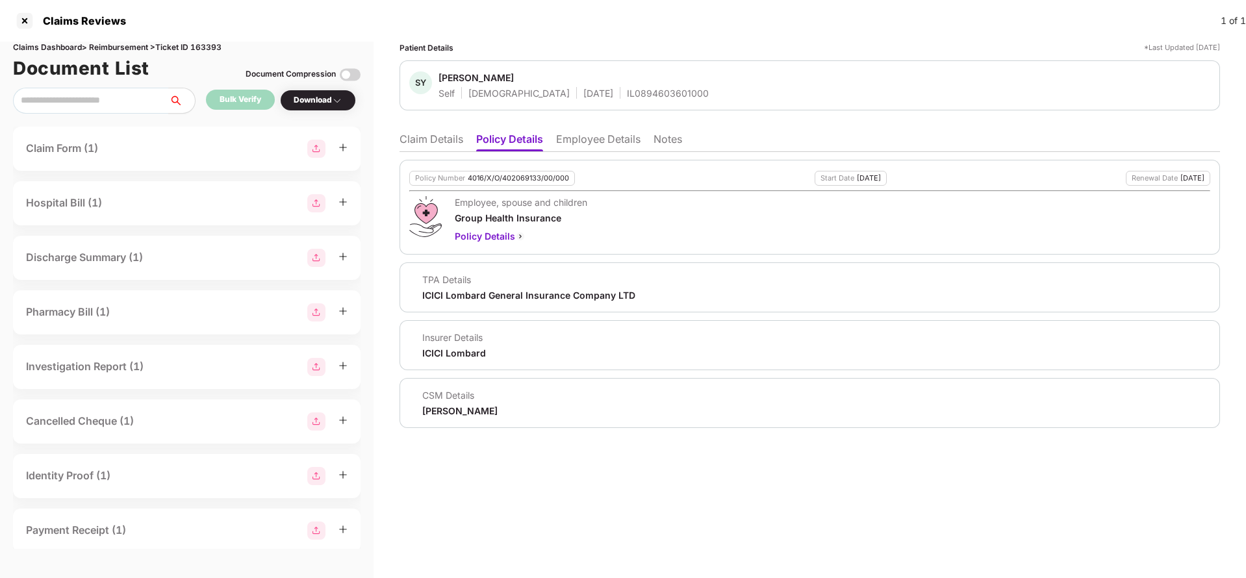
click at [505, 175] on div "4016/X/O/402069133/00/000" at bounding box center [518, 178] width 101 height 8
copy div "4016/X/O/402069133/00/000"
click at [433, 135] on li "Claim Details" at bounding box center [432, 142] width 64 height 19
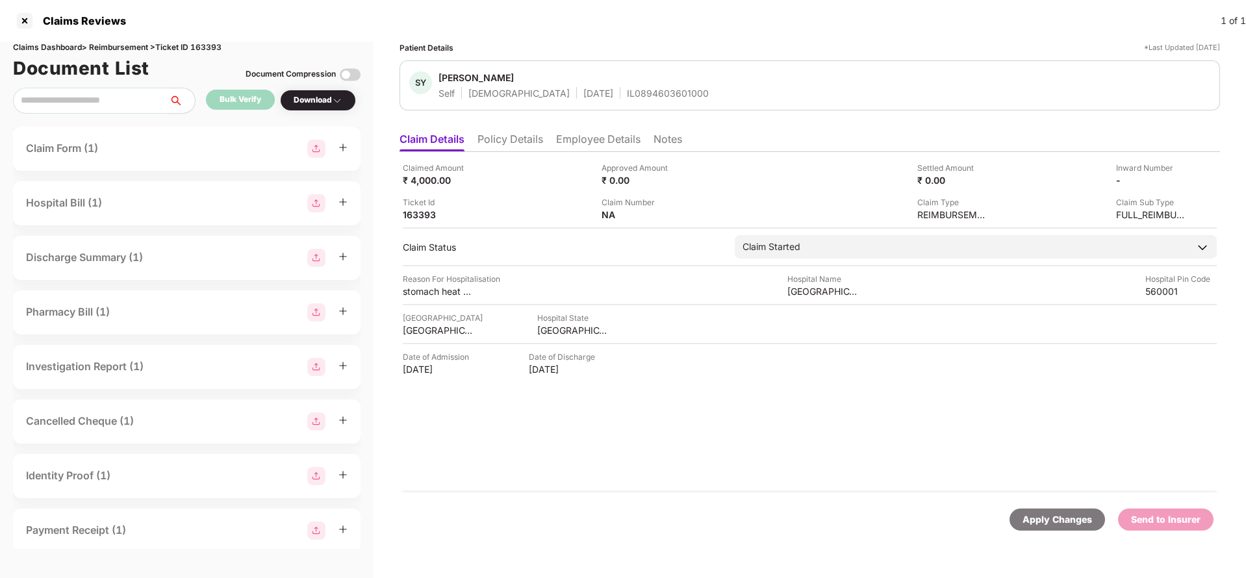
click at [514, 138] on li "Policy Details" at bounding box center [511, 142] width 66 height 19
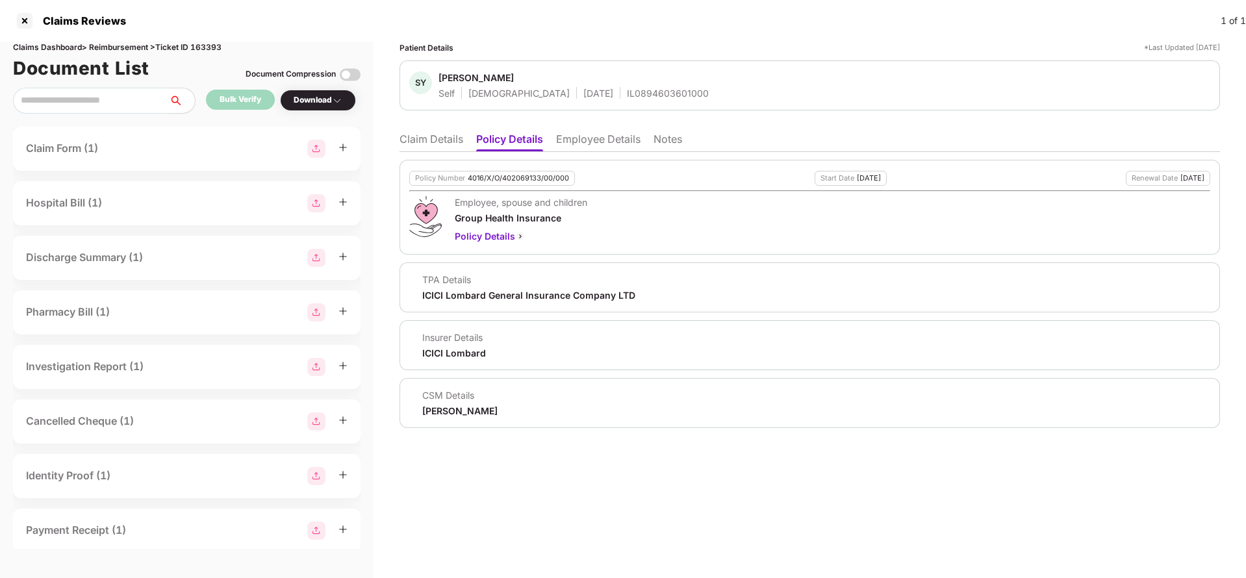
click at [444, 418] on div "CSM Details [PERSON_NAME]" at bounding box center [810, 403] width 821 height 50
click at [444, 418] on div "CSM Details Taj Ahmad" at bounding box center [810, 403] width 821 height 50
copy div "Taj Ahmad"
click at [583, 136] on li "Employee Details" at bounding box center [598, 142] width 84 height 19
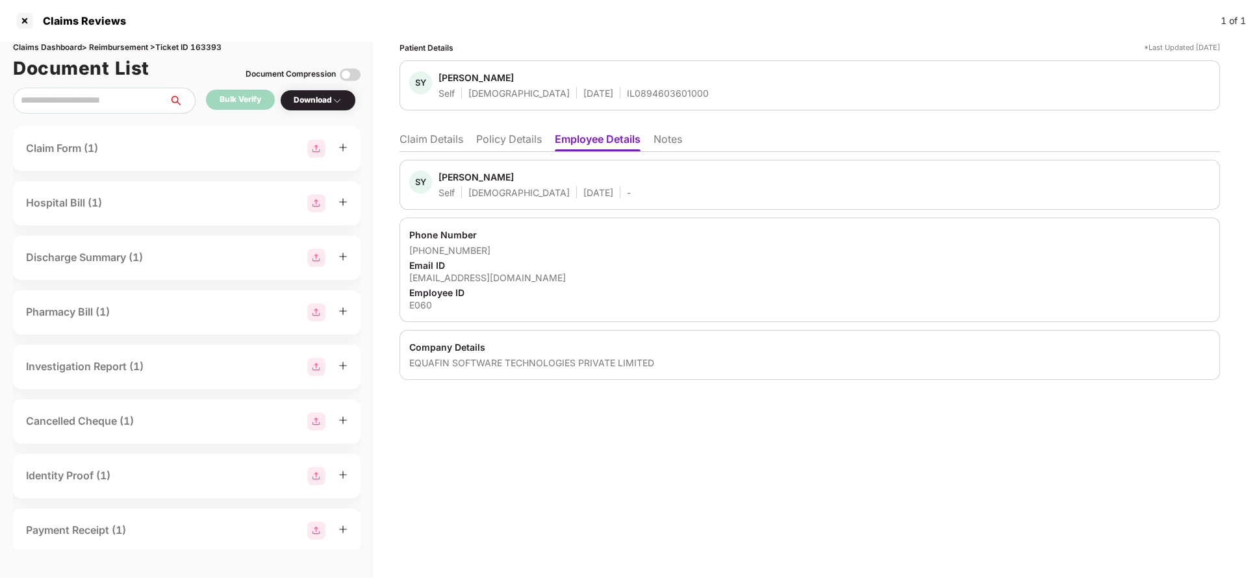
click at [446, 143] on li "Claim Details" at bounding box center [432, 142] width 64 height 19
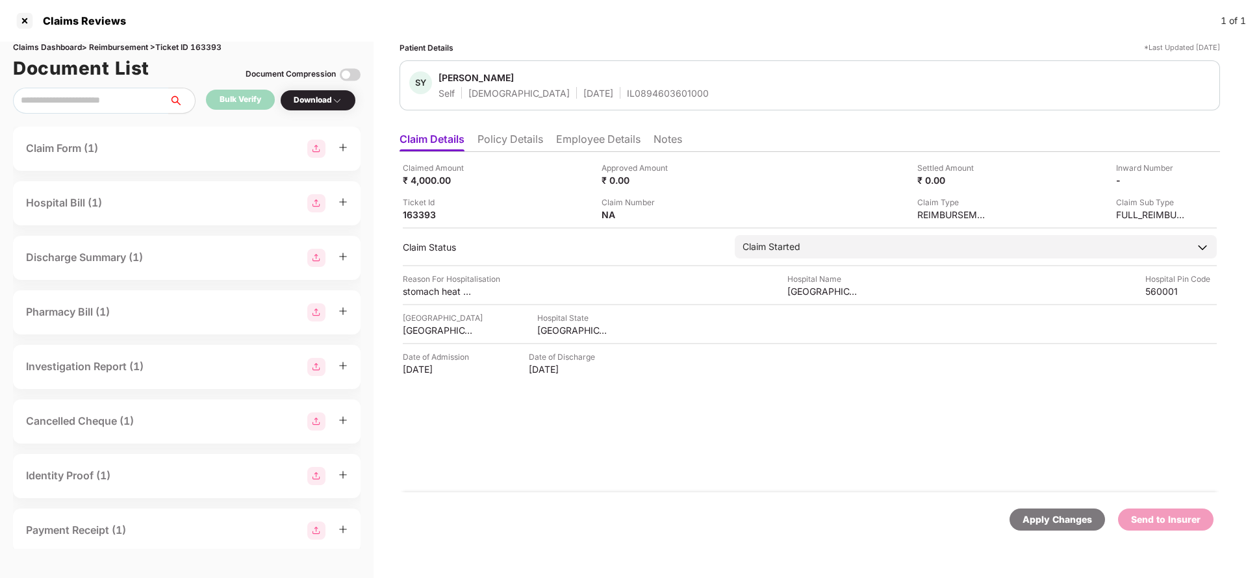
click at [1045, 520] on div "Apply Changes" at bounding box center [1058, 520] width 70 height 14
click at [219, 46] on div "Claims Dashboard > Reimbursement > Ticket ID 163393" at bounding box center [187, 48] width 348 height 12
copy div "163393"
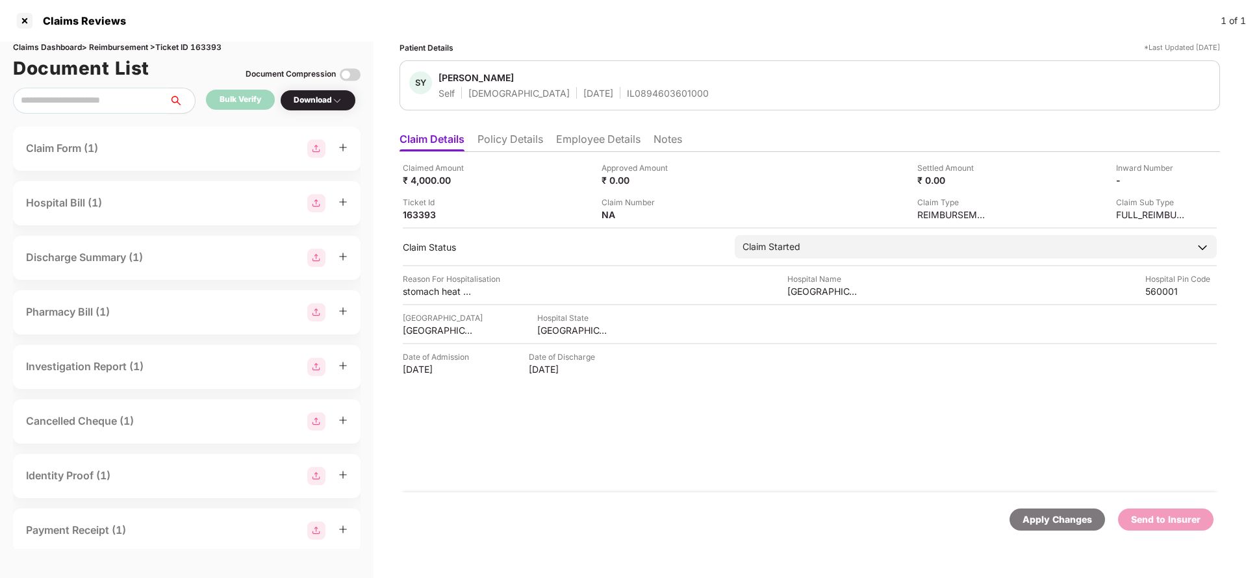
click at [1054, 518] on div "Apply Changes" at bounding box center [1058, 520] width 70 height 14
click at [505, 131] on ul "Claim Details Policy Details Employee Details Notes" at bounding box center [810, 139] width 821 height 26
click at [510, 138] on li "Policy Details" at bounding box center [511, 142] width 66 height 19
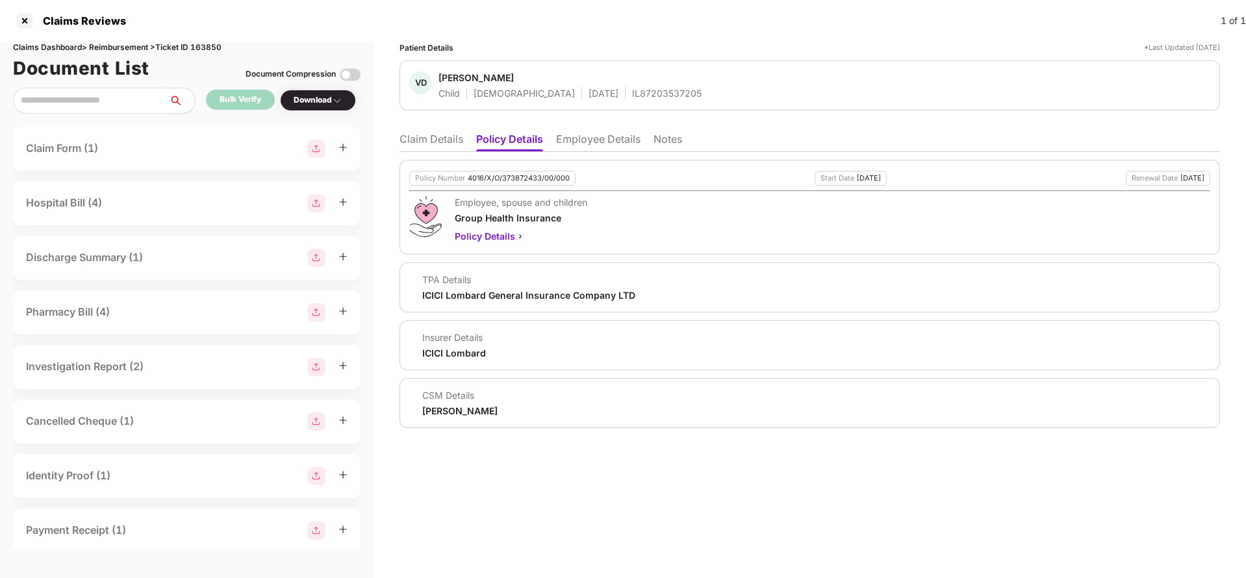
click at [576, 140] on li "Employee Details" at bounding box center [598, 142] width 84 height 19
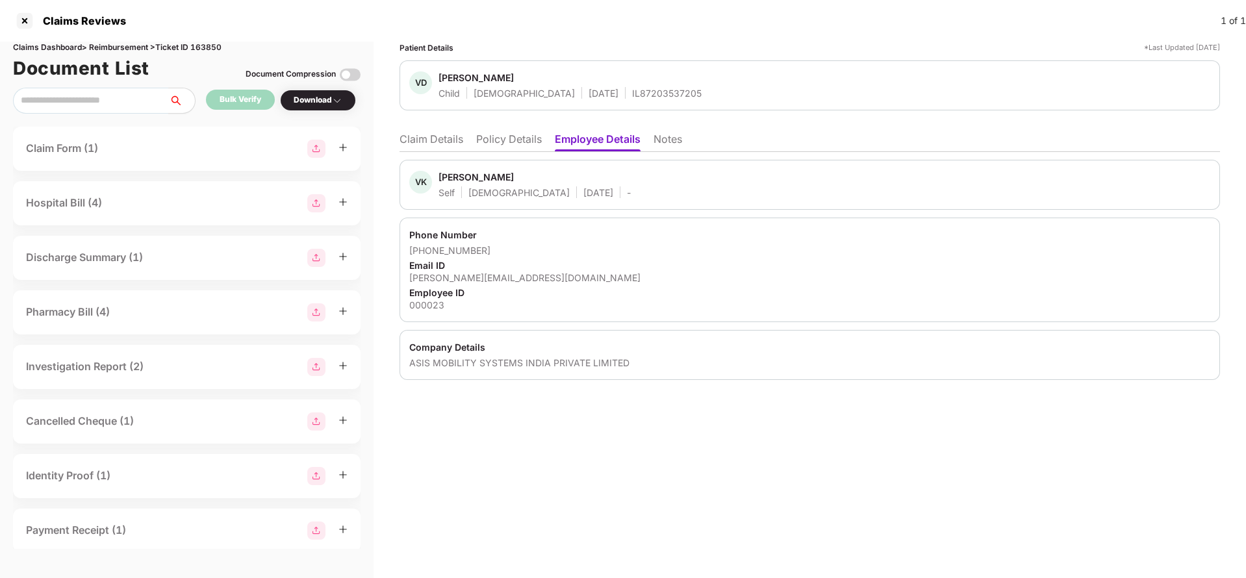
click at [497, 152] on div "VK Vivek Kumar Dwivedi Self Male 15 July 1984 - Phone Number +919892186581 Emai…" at bounding box center [810, 266] width 821 height 228
click at [507, 140] on li "Policy Details" at bounding box center [509, 142] width 66 height 19
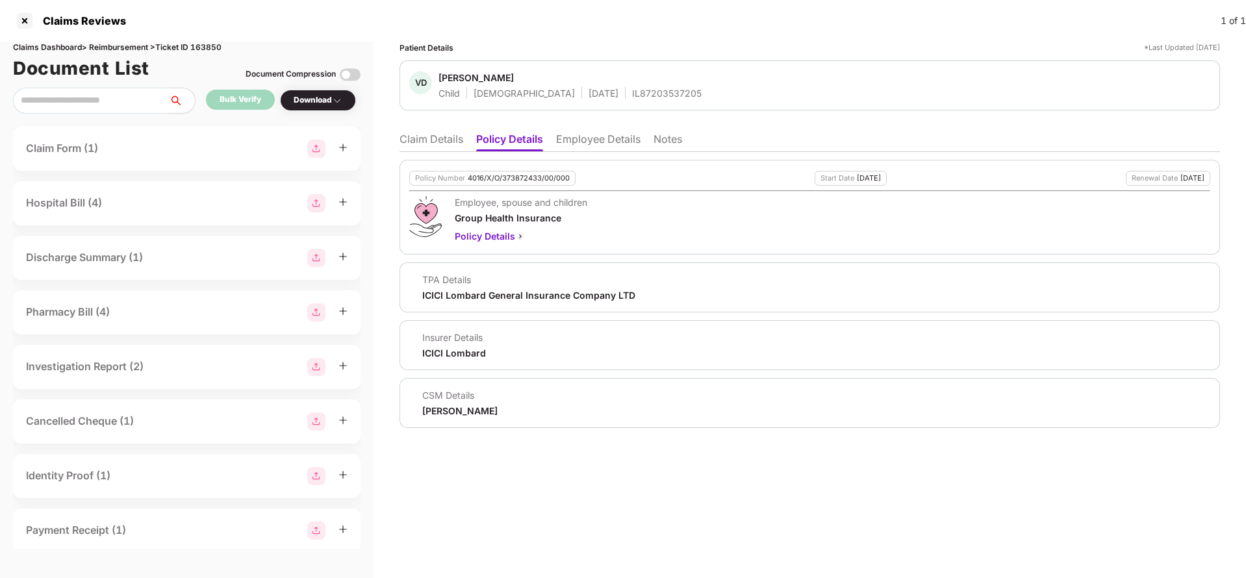
click at [457, 144] on li "Claim Details" at bounding box center [432, 142] width 64 height 19
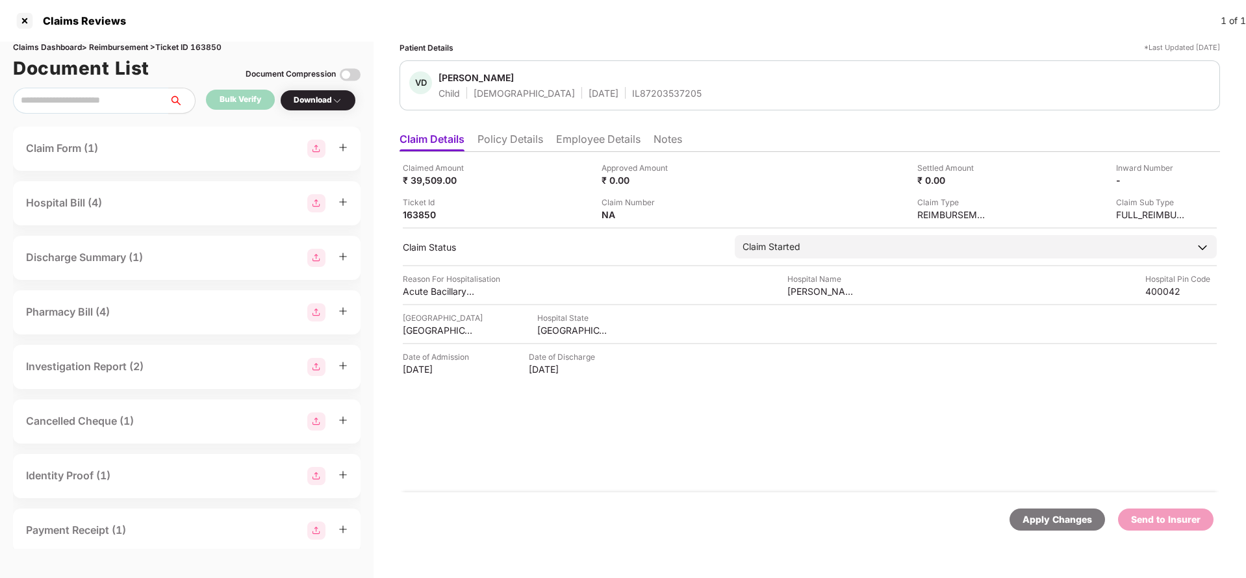
click at [1037, 519] on div "Apply Changes" at bounding box center [1058, 520] width 70 height 14
click at [214, 51] on div "Claims Dashboard > Reimbursement > Ticket ID 163850" at bounding box center [187, 48] width 348 height 12
copy div "163850"
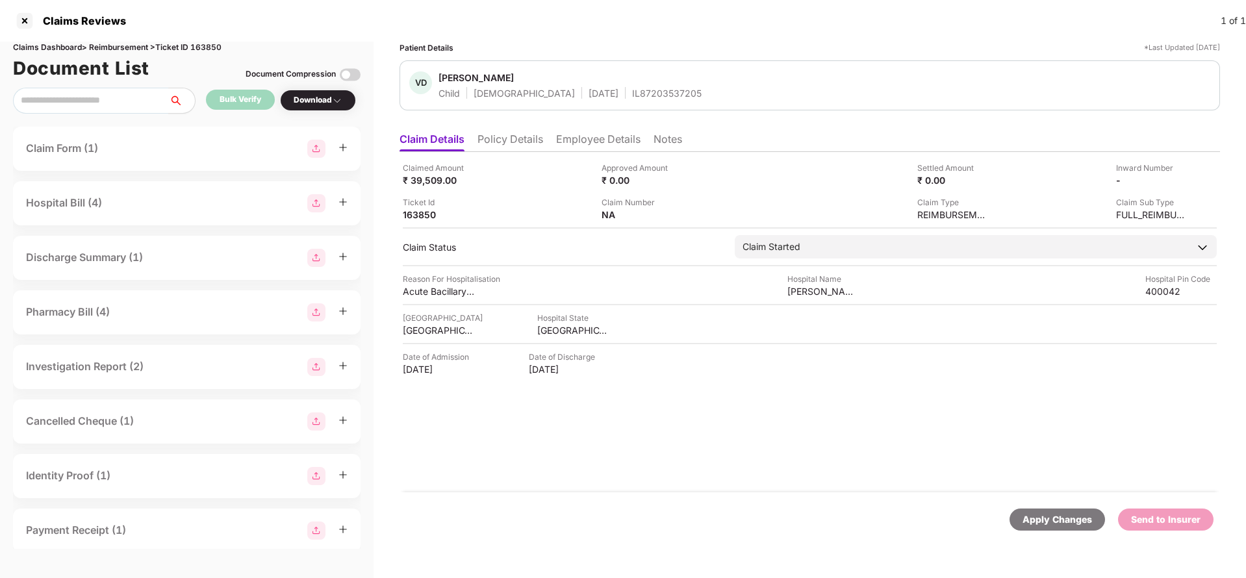
click at [1058, 513] on div "Apply Changes" at bounding box center [1058, 520] width 70 height 14
click at [1043, 519] on div "Apply Changes" at bounding box center [1058, 520] width 70 height 14
click at [216, 51] on div "Claims Dashboard > Reimbursement > Ticket ID 164471" at bounding box center [187, 48] width 348 height 12
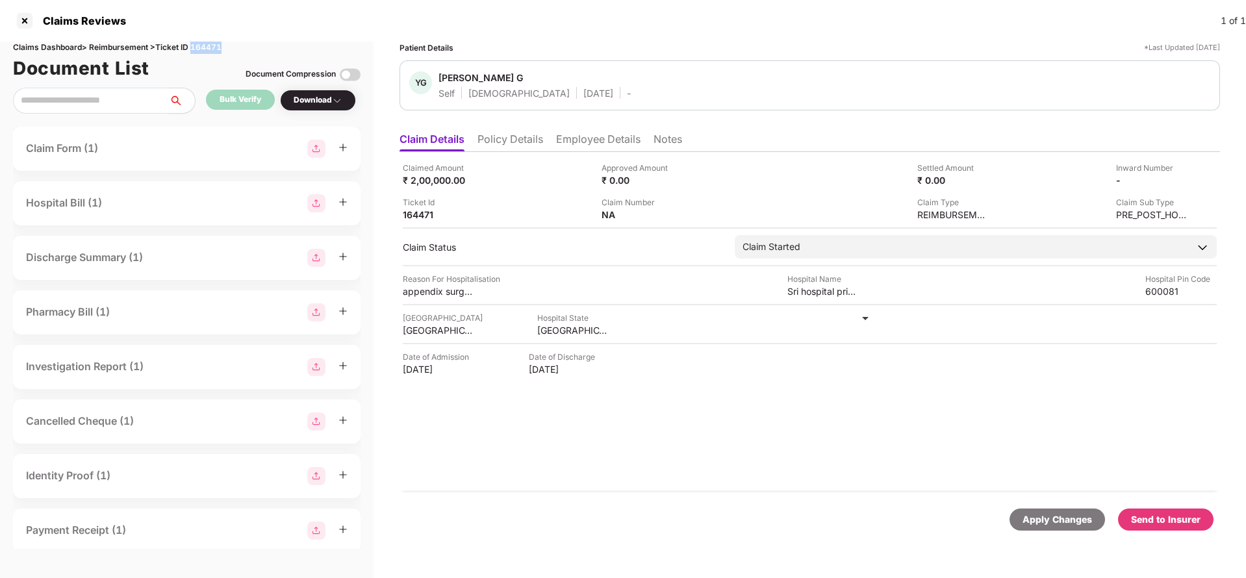
copy div "164471"
click at [1030, 522] on div "Apply Changes" at bounding box center [1058, 520] width 70 height 14
click at [1047, 526] on div "Apply Changes" at bounding box center [1058, 520] width 70 height 14
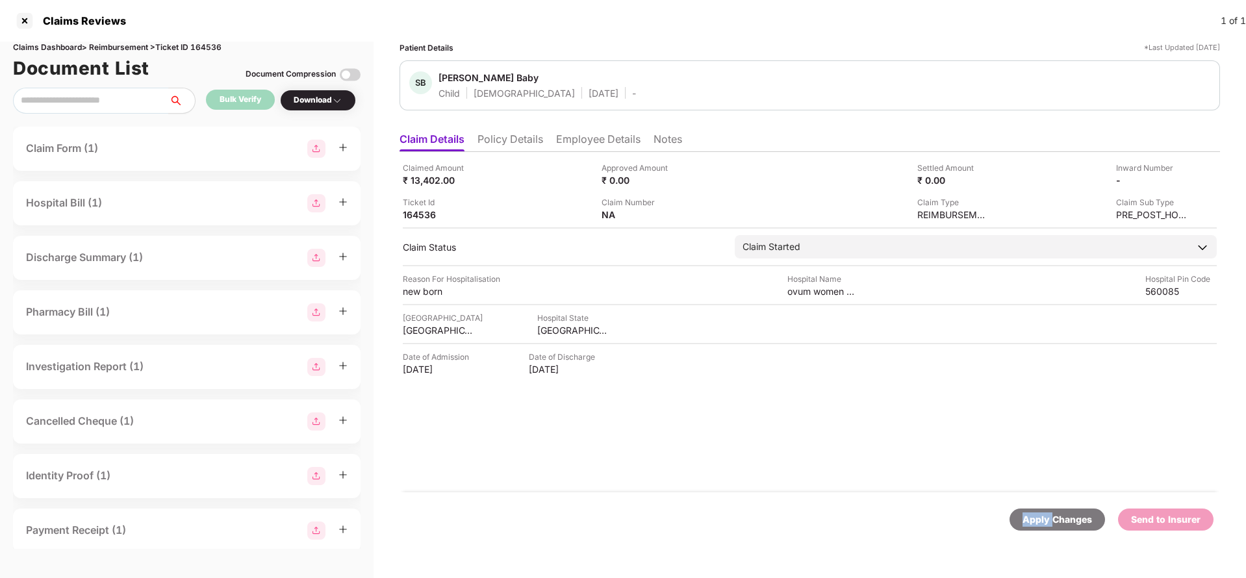
click at [199, 44] on div "Claims Dashboard > Reimbursement > Ticket ID 164536" at bounding box center [187, 48] width 348 height 12
copy div "164536"
click at [1073, 524] on div "Apply Changes" at bounding box center [1058, 520] width 70 height 14
click at [1050, 521] on div "Apply Changes" at bounding box center [1058, 520] width 70 height 14
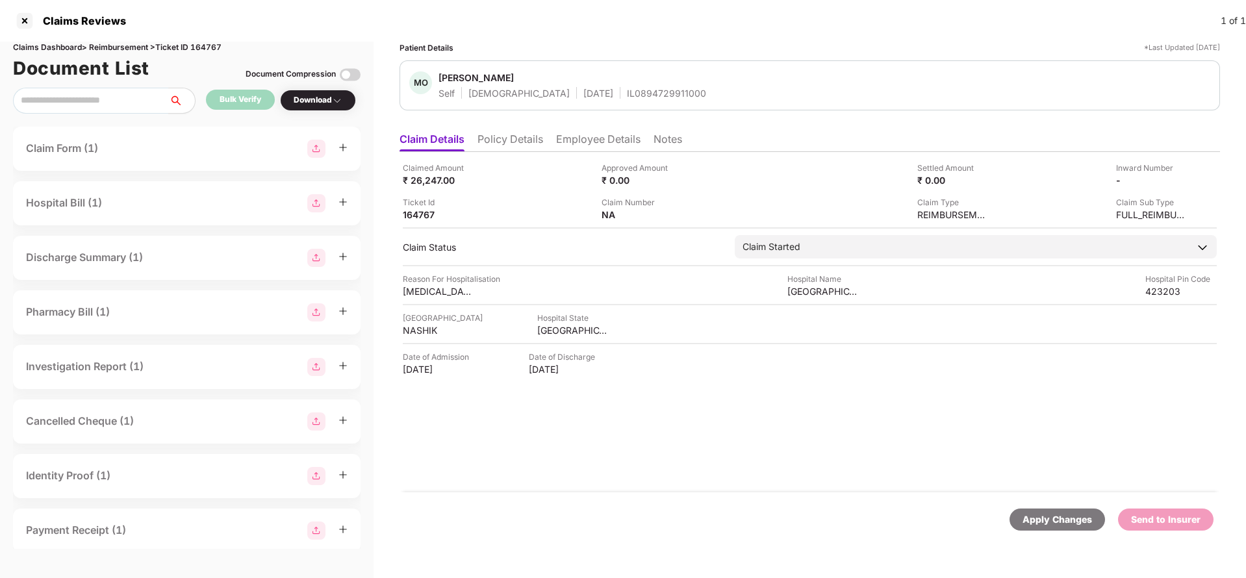
click at [232, 54] on div "Document List Document Compression" at bounding box center [187, 68] width 348 height 29
click at [208, 45] on div "Claims Dashboard > Reimbursement > Ticket ID 164767" at bounding box center [187, 48] width 348 height 12
copy div "164767"
click at [1068, 524] on div "Apply Changes" at bounding box center [1058, 520] width 70 height 14
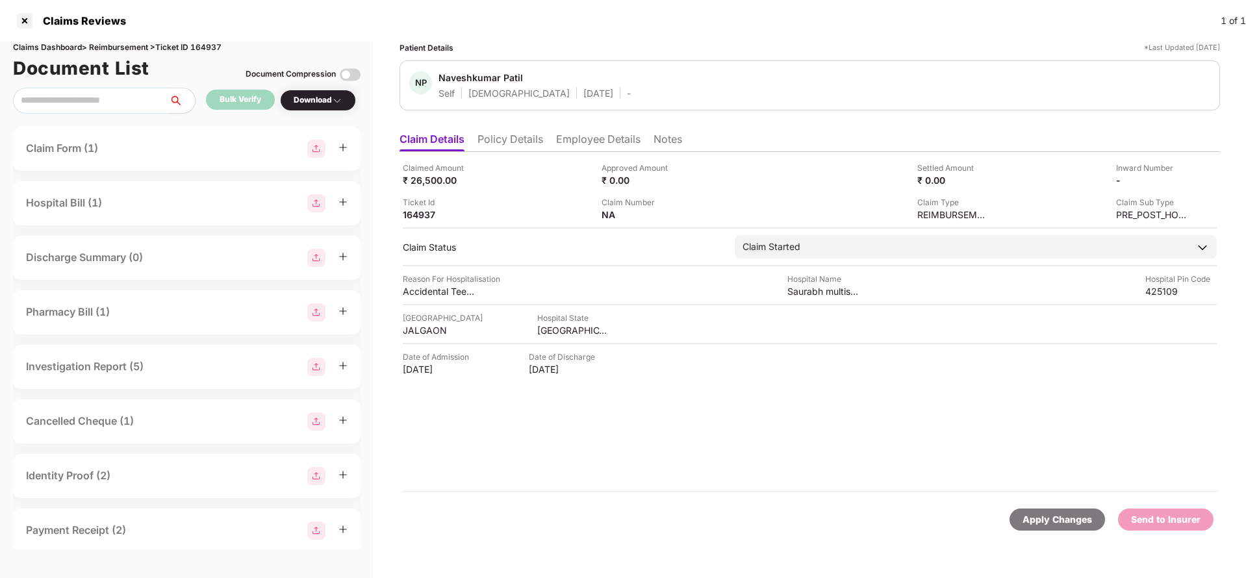
click at [1061, 522] on div "Apply Changes" at bounding box center [1058, 520] width 70 height 14
click at [196, 43] on div "Claims Dashboard > Reimbursement > Ticket ID 164937" at bounding box center [187, 48] width 348 height 12
copy div "164937"
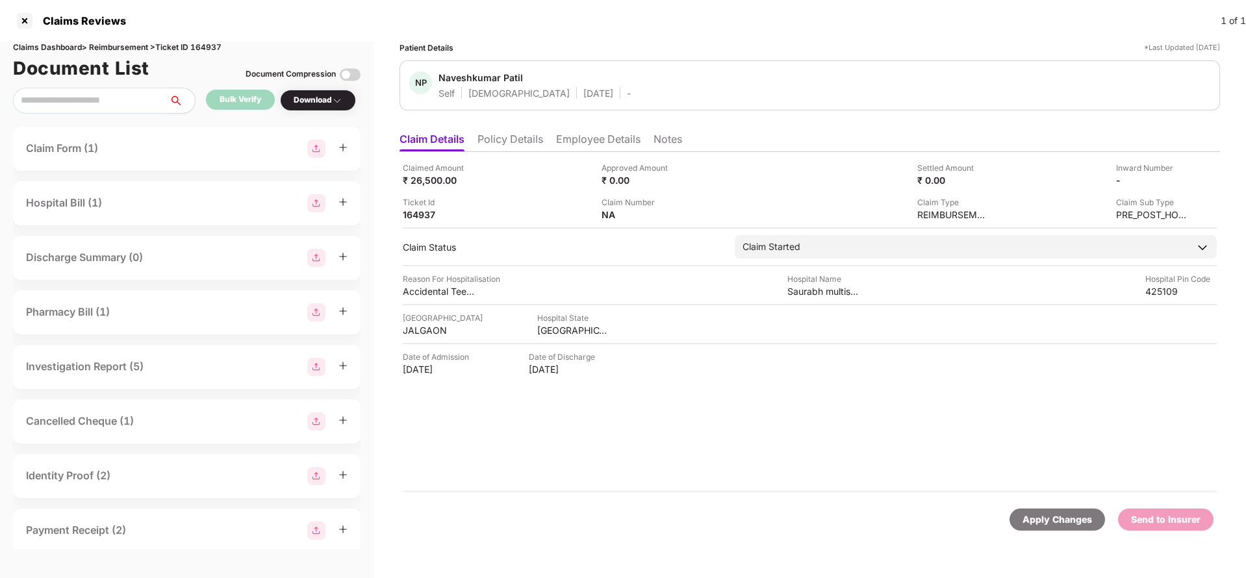
click at [1027, 511] on div "Apply Changes" at bounding box center [1058, 520] width 96 height 22
click at [1047, 511] on div "Apply Changes" at bounding box center [1058, 520] width 96 height 22
click at [212, 46] on div "Claims Dashboard > Reimbursement > Ticket ID 164951" at bounding box center [187, 48] width 348 height 12
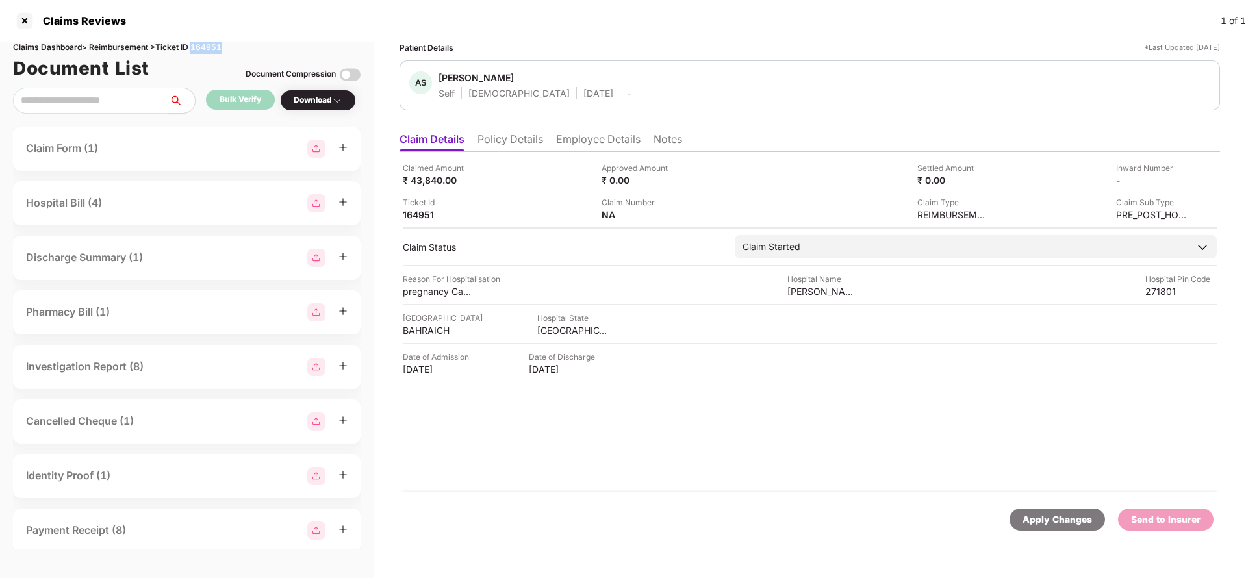
click at [212, 46] on div "Claims Dashboard > Reimbursement > Ticket ID 164951" at bounding box center [187, 48] width 348 height 12
copy div "164951"
click at [1029, 515] on div "Apply Changes" at bounding box center [1058, 520] width 70 height 14
click at [1028, 515] on div "Apply Changes" at bounding box center [1058, 520] width 70 height 14
click at [1068, 526] on div "Apply Changes" at bounding box center [1058, 520] width 70 height 14
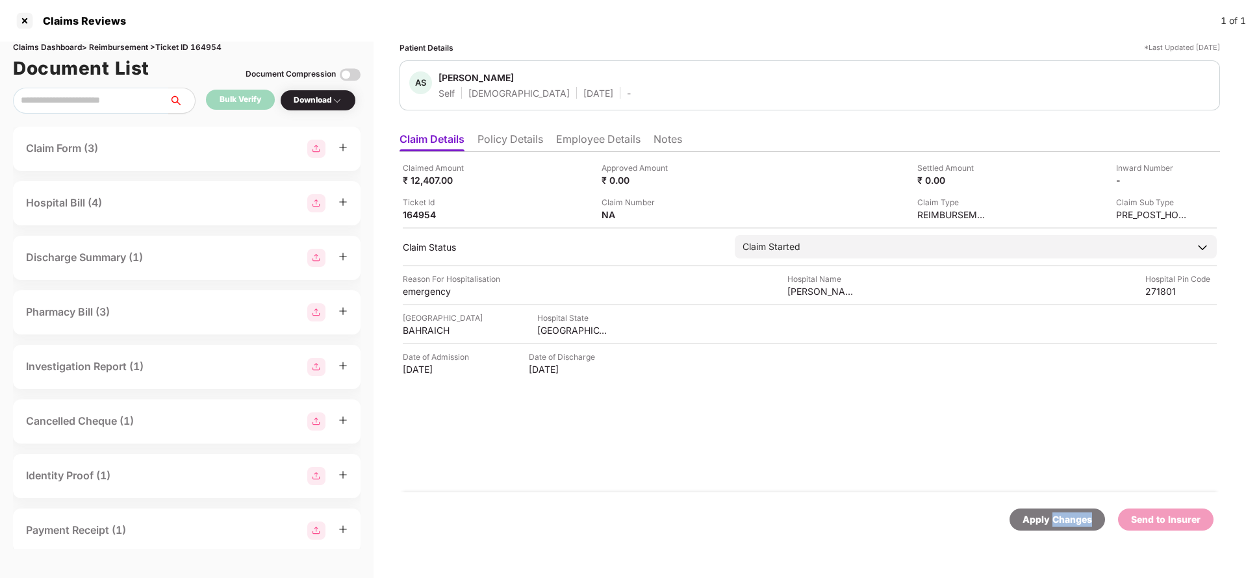
click at [1068, 526] on div "Apply Changes" at bounding box center [1058, 520] width 70 height 14
click at [212, 47] on div "Claims Dashboard > Reimbursement > Ticket ID 164954" at bounding box center [187, 48] width 348 height 12
copy div "164954"
click at [1033, 522] on div "Apply Changes" at bounding box center [1058, 520] width 70 height 14
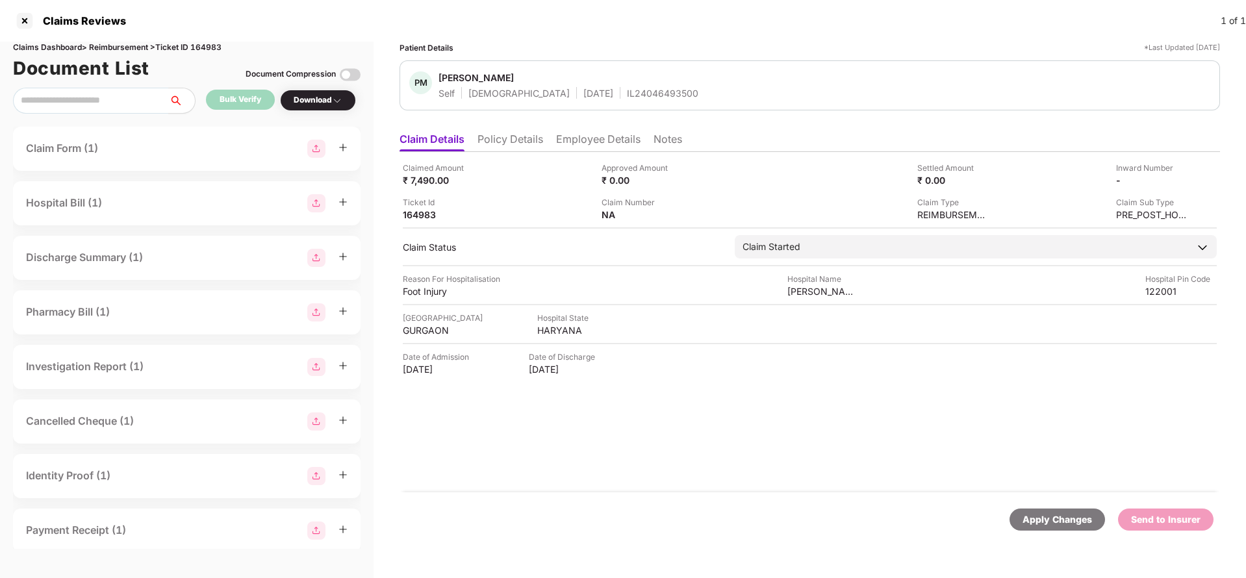
click at [509, 152] on div "Claimed Amount ₹ 7,490.00 Approved Amount ₹ 0.00 Settled Amount ₹ 0.00 Inward N…" at bounding box center [810, 322] width 821 height 340
click at [503, 142] on li "Policy Details" at bounding box center [511, 142] width 66 height 19
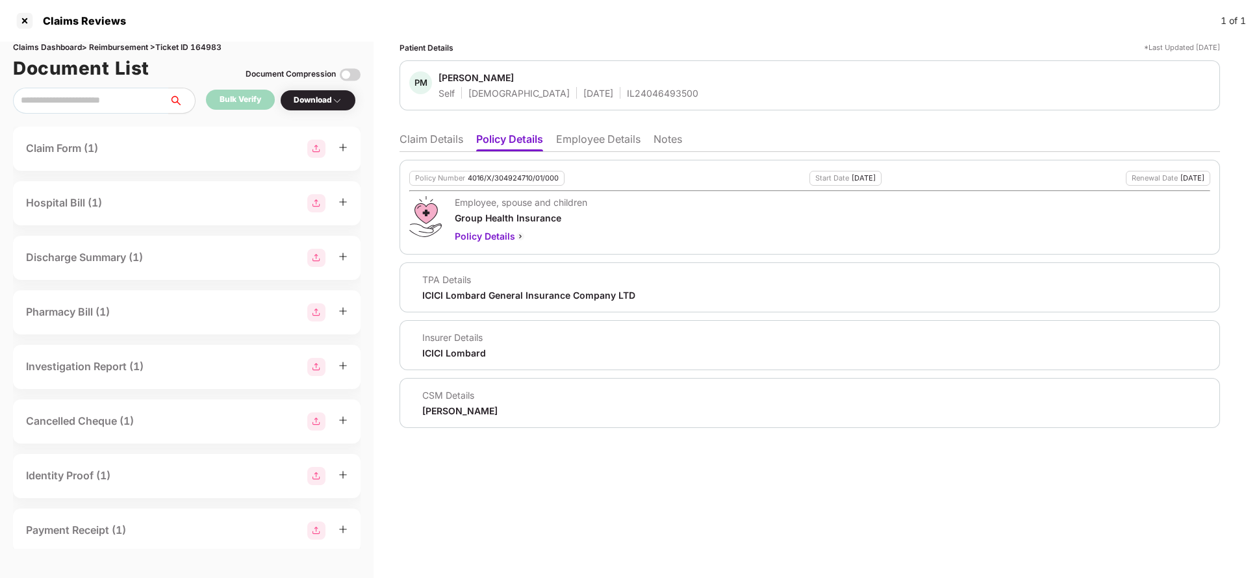
click at [573, 135] on li "Employee Details" at bounding box center [598, 142] width 84 height 19
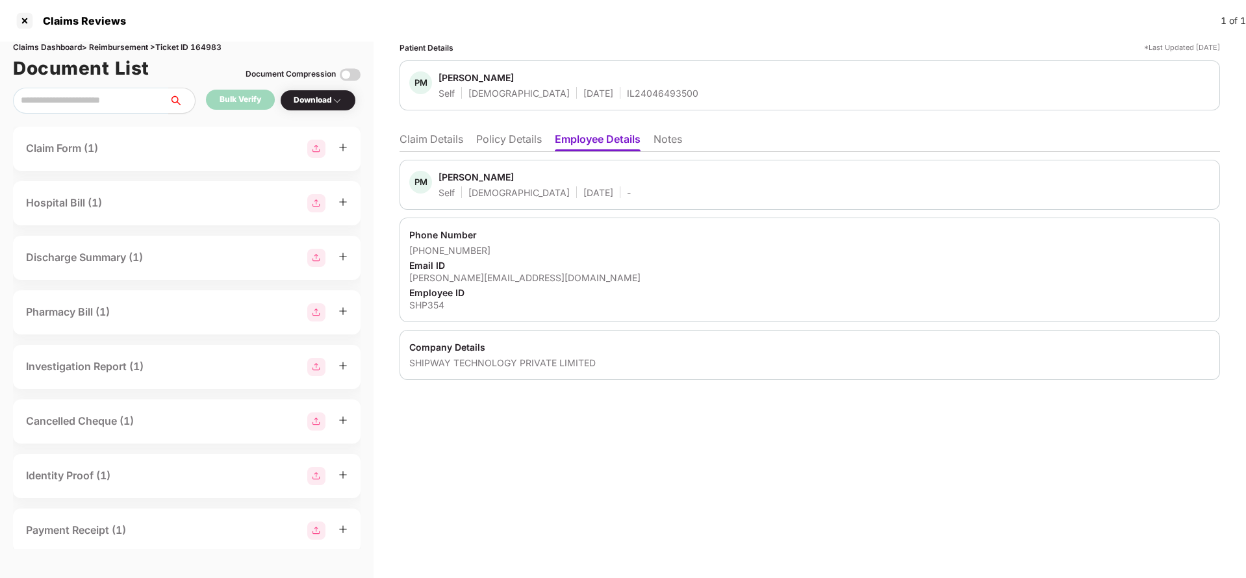
click at [513, 144] on li "Policy Details" at bounding box center [509, 142] width 66 height 19
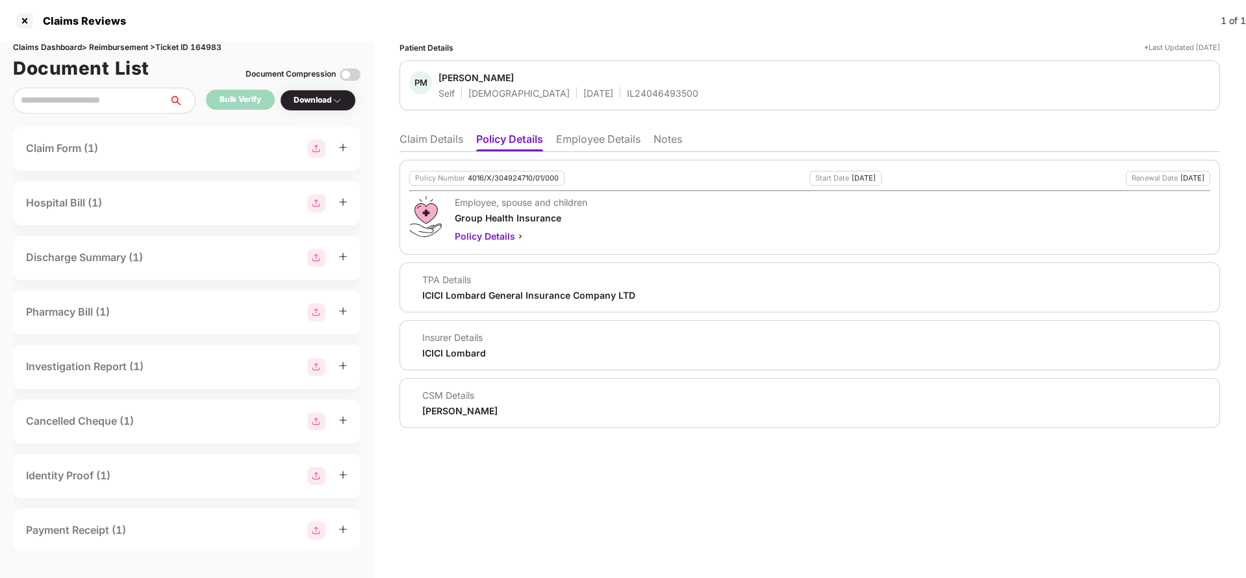
click at [504, 181] on div "4016/X/304924710/01/000" at bounding box center [513, 178] width 91 height 8
copy div "4016/X/304924710/01/000"
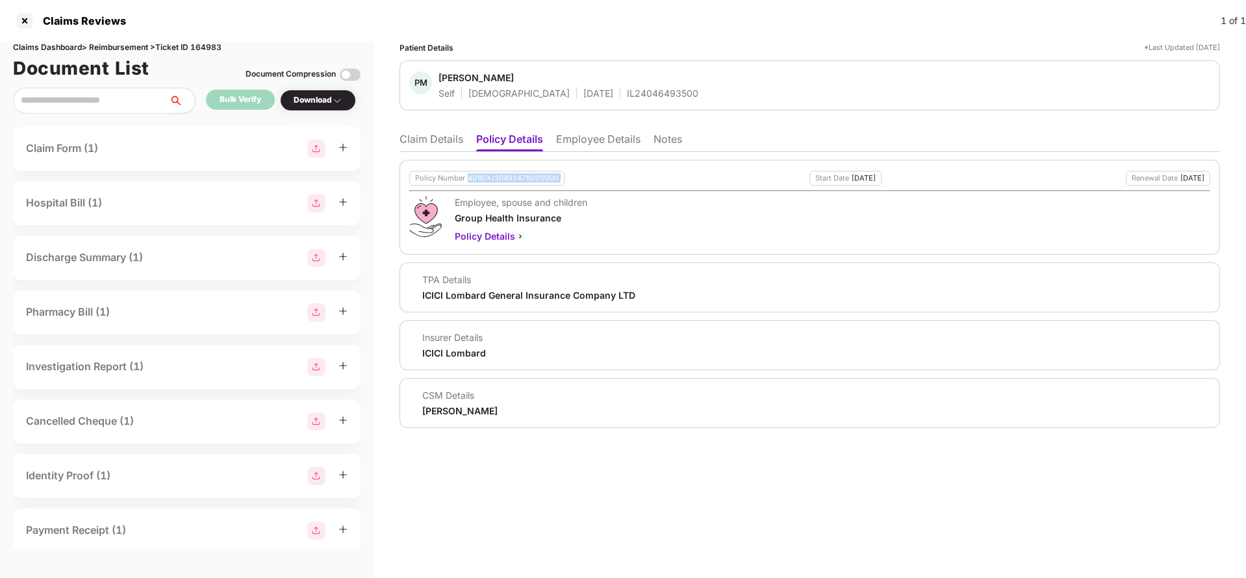
copy div "4016/X/304924710/01/000"
click at [446, 408] on div "Harshal Bedi" at bounding box center [459, 411] width 75 height 12
click at [447, 408] on div "Harshal Bedi" at bounding box center [459, 411] width 75 height 12
copy div "Harshal Bedi"
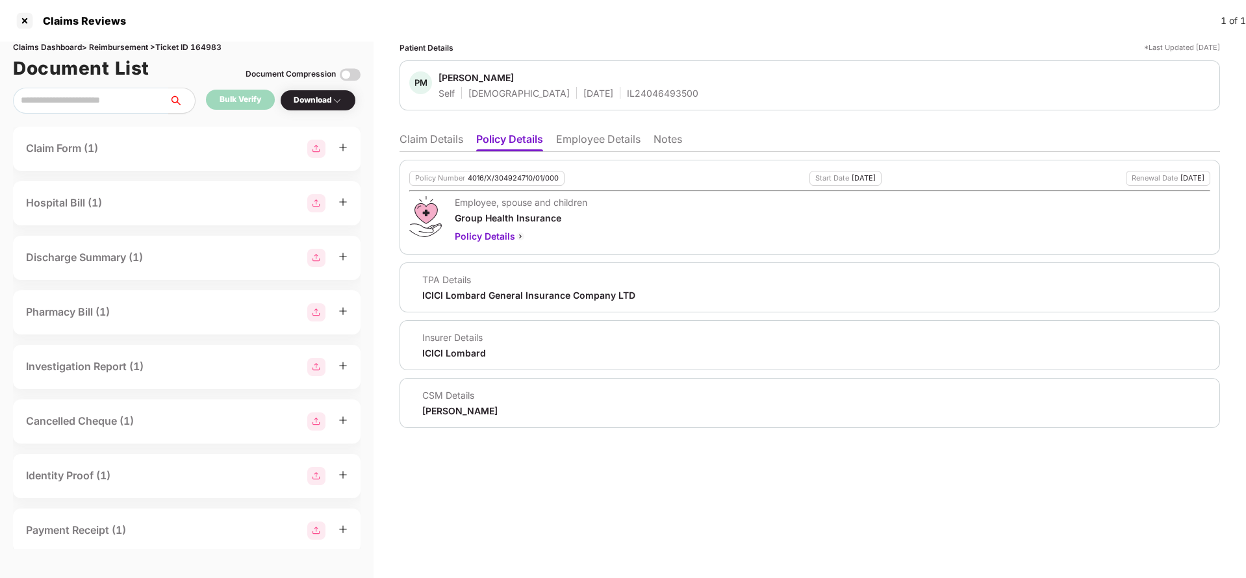
click at [581, 131] on ul "Claim Details Policy Details Employee Details Notes" at bounding box center [810, 139] width 821 height 26
click at [598, 161] on div "Policy Number 4016/X/304924710/01/000 Start Date 31 Aug 2024 Renewal Date 30 Au…" at bounding box center [810, 207] width 821 height 95
click at [606, 136] on li "Employee Details" at bounding box center [598, 142] width 84 height 19
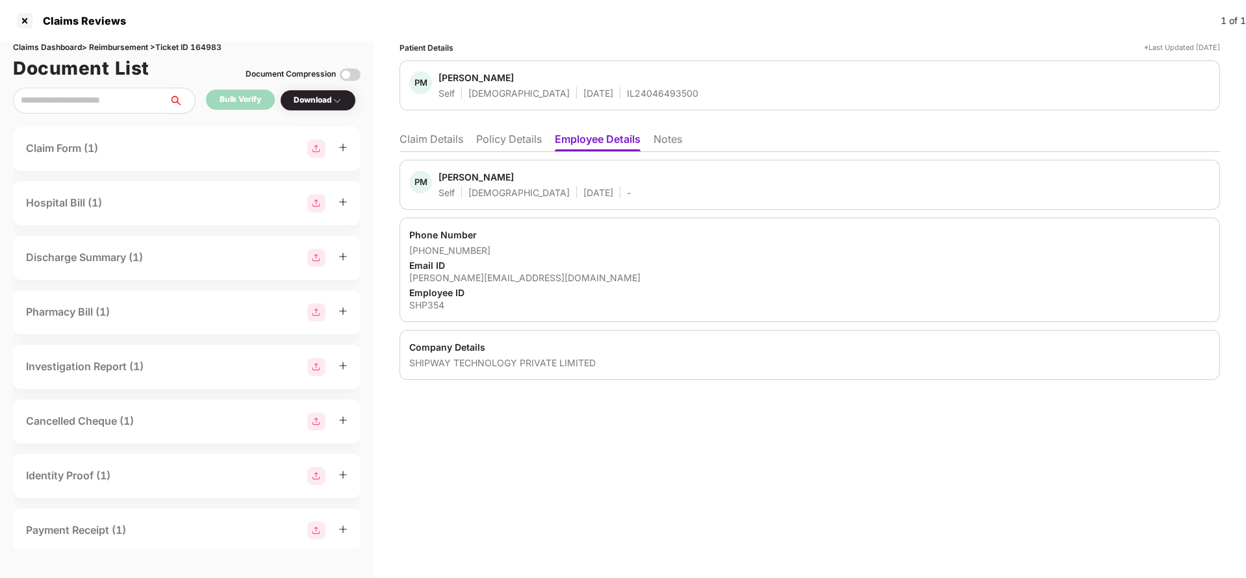
click at [419, 127] on ul "Claim Details Policy Details Employee Details Notes" at bounding box center [810, 139] width 821 height 26
click at [450, 158] on div "PM Prasanjeet Mallick Self Male 04 Oct 1992 - Phone Number +917906294528 Email …" at bounding box center [810, 266] width 821 height 228
click at [447, 148] on li "Claim Details" at bounding box center [432, 142] width 64 height 19
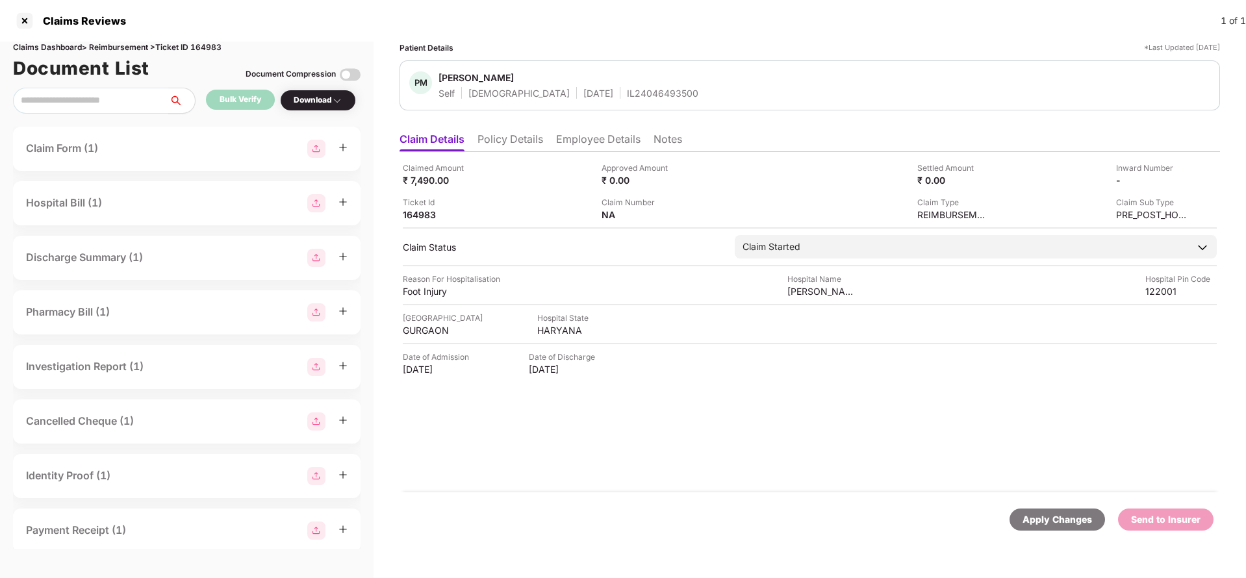
click at [1070, 526] on div "Apply Changes" at bounding box center [1058, 520] width 70 height 14
click at [211, 48] on div "Claims Dashboard > Reimbursement > Ticket ID 164983" at bounding box center [187, 48] width 348 height 12
copy div "164983"
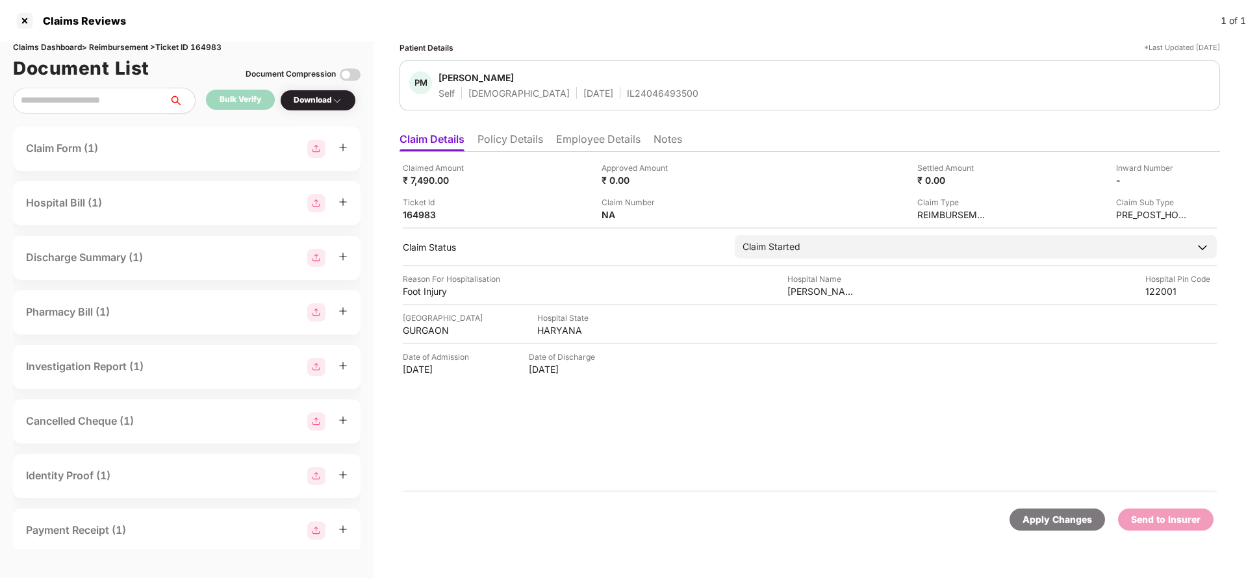
click at [1043, 524] on div "Apply Changes" at bounding box center [1058, 520] width 70 height 14
drag, startPoint x: 1043, startPoint y: 524, endPoint x: 867, endPoint y: 211, distance: 359.0
click at [1042, 522] on div "Apply Changes" at bounding box center [1058, 520] width 70 height 14
click at [517, 140] on li "Policy Details" at bounding box center [511, 142] width 66 height 19
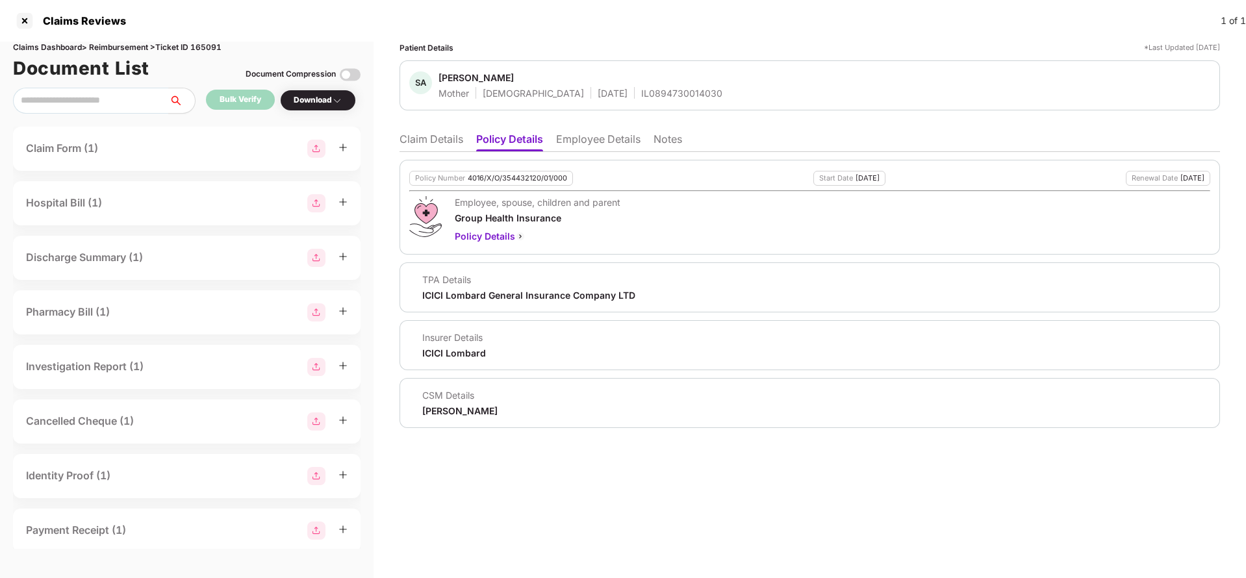
click at [430, 148] on li "Claim Details" at bounding box center [432, 142] width 64 height 19
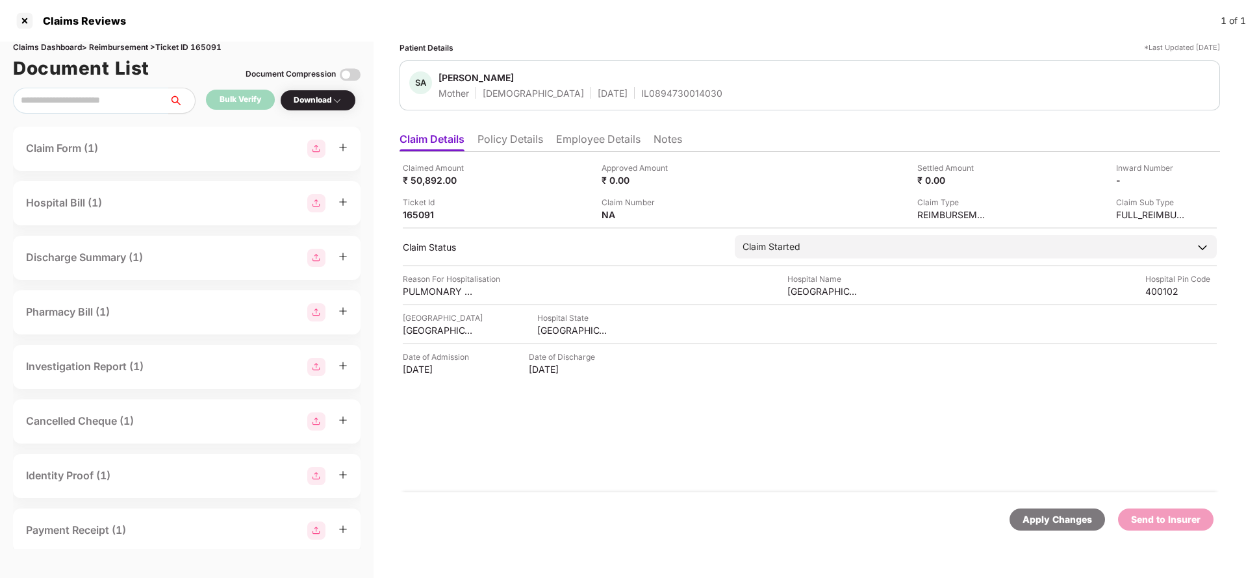
click at [1035, 509] on div "Apply Changes" at bounding box center [1058, 520] width 96 height 22
click at [202, 47] on div "Claims Dashboard > Reimbursement > Ticket ID 165091" at bounding box center [187, 48] width 348 height 12
copy div "165091"
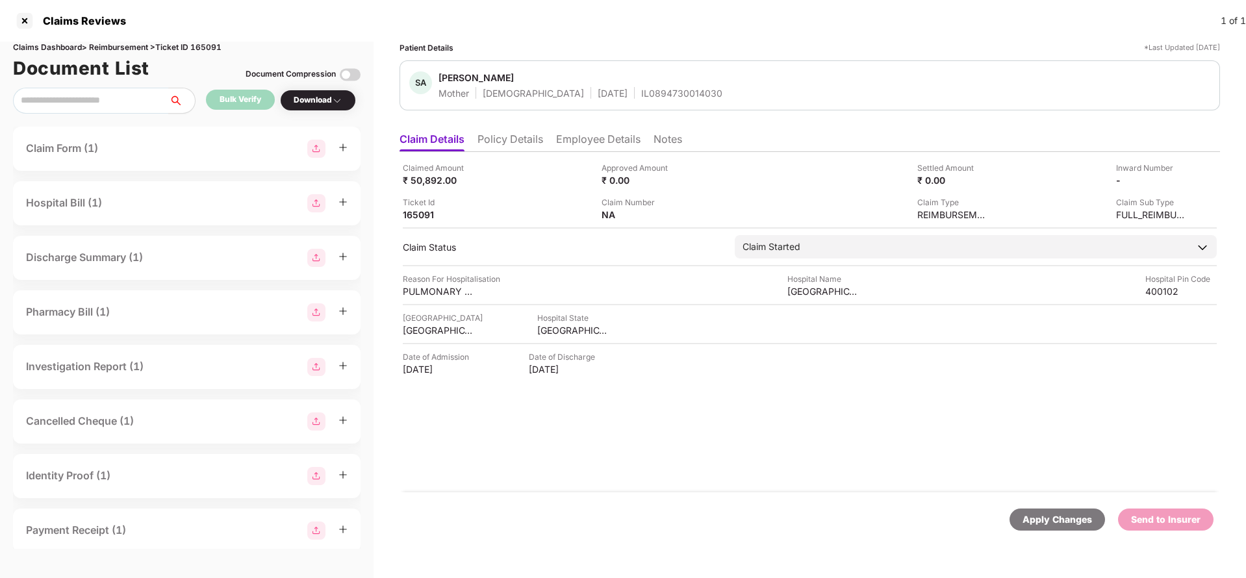
click at [1052, 527] on div "Apply Changes" at bounding box center [1058, 520] width 96 height 22
click at [1083, 531] on div "Apply Changes Send to Insurer" at bounding box center [810, 520] width 821 height 55
click at [209, 47] on div "Claims Dashboard > Reimbursement > Ticket ID 165176" at bounding box center [187, 48] width 348 height 12
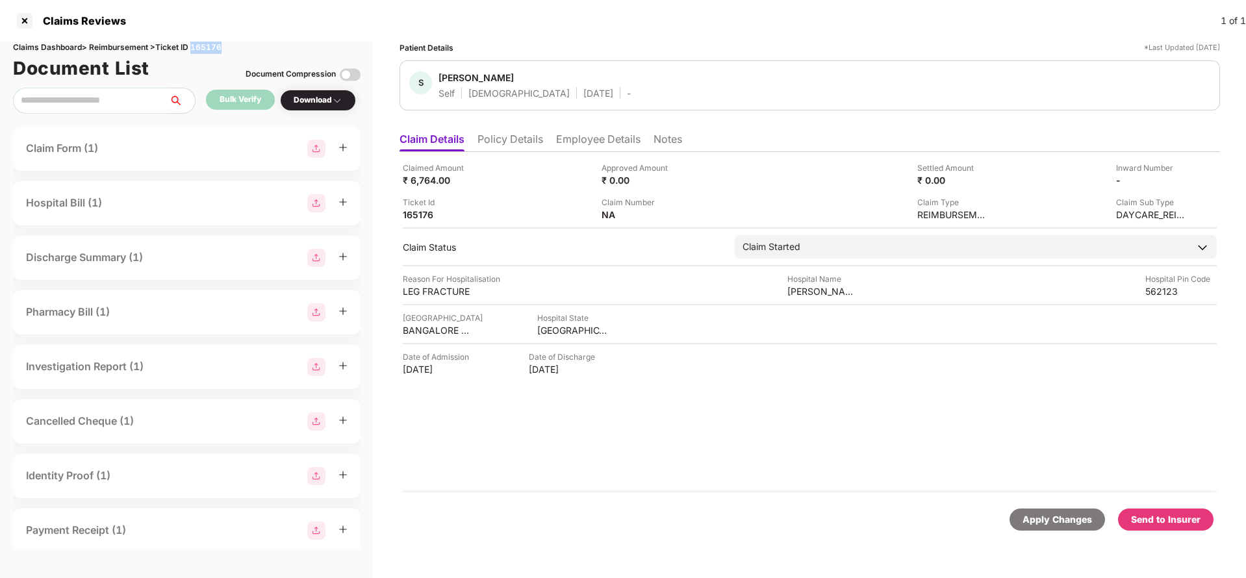
click at [209, 47] on div "Claims Dashboard > Reimbursement > Ticket ID 165176" at bounding box center [187, 48] width 348 height 12
copy div "165176"
click at [1057, 525] on div "Apply Changes" at bounding box center [1058, 520] width 70 height 14
click at [1040, 523] on div "Apply Changes" at bounding box center [1058, 520] width 70 height 14
click at [216, 40] on div "Claims Reviews 1 of 1" at bounding box center [623, 21] width 1246 height 42
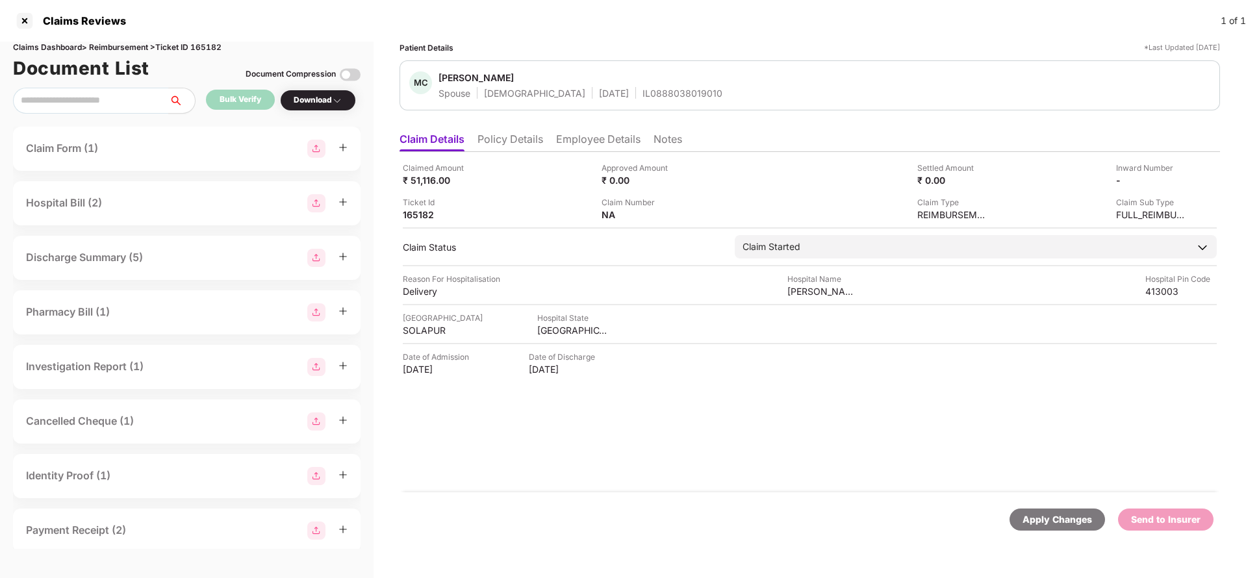
click at [216, 40] on div "Claims Reviews 1 of 1" at bounding box center [623, 21] width 1246 height 42
click at [209, 57] on div "Document List Document Compression" at bounding box center [187, 68] width 348 height 29
click at [212, 47] on div "Claims Dashboard > Reimbursement > Ticket ID 165182" at bounding box center [187, 48] width 348 height 12
copy div "165182"
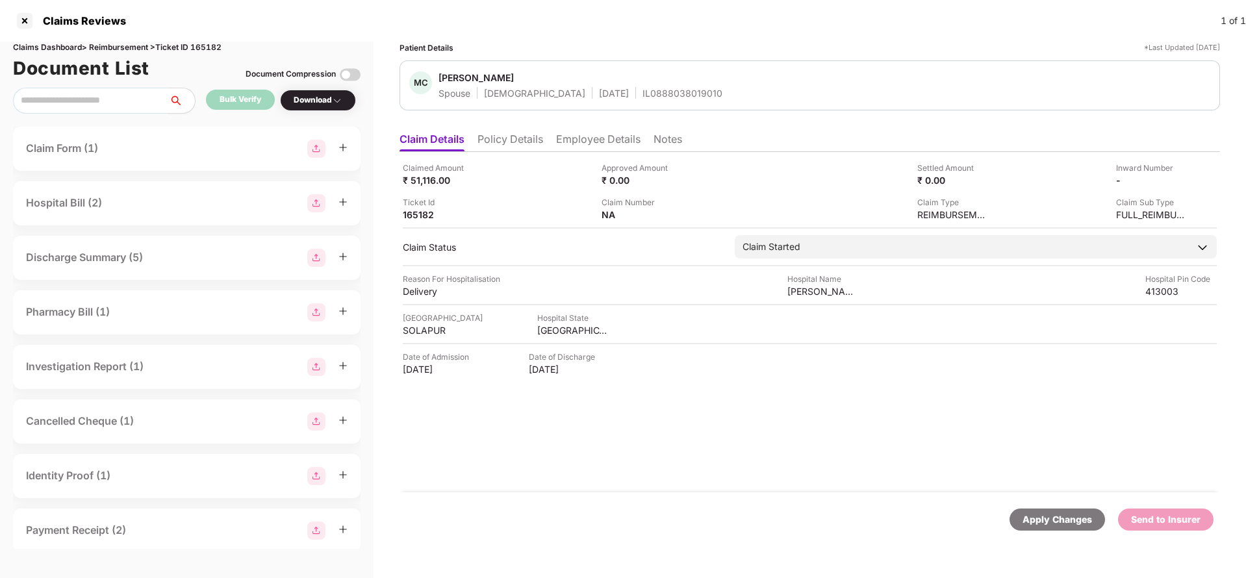
click at [1051, 511] on div "Apply Changes" at bounding box center [1058, 520] width 96 height 22
click at [1042, 516] on div "Apply Changes" at bounding box center [1058, 520] width 70 height 14
click at [214, 44] on div "Claims Dashboard > Reimbursement > Ticket ID 165213" at bounding box center [187, 48] width 348 height 12
copy div "165213"
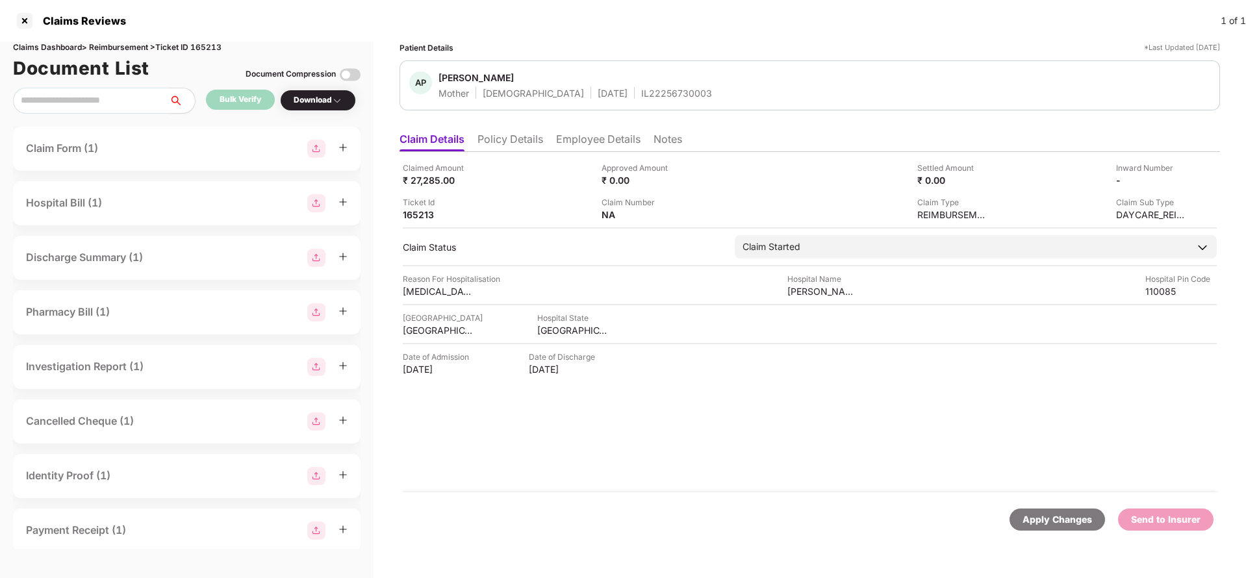
click at [1070, 523] on div "Apply Changes" at bounding box center [1058, 520] width 70 height 14
click at [518, 142] on li "Policy Details" at bounding box center [511, 142] width 66 height 19
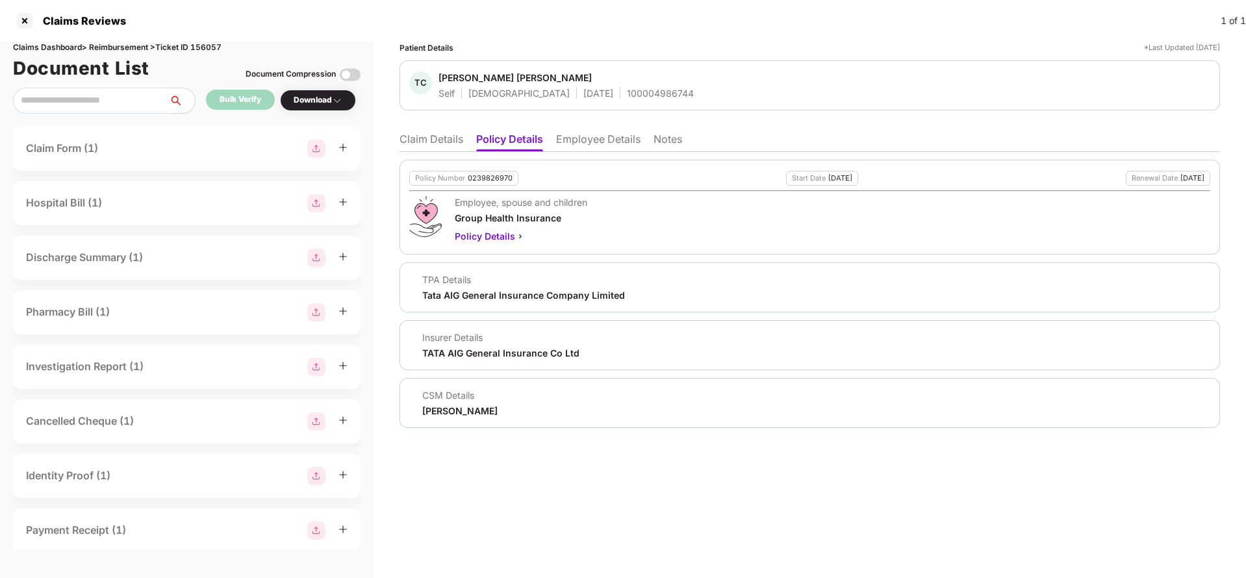
click at [597, 148] on li "Employee Details" at bounding box center [598, 142] width 84 height 19
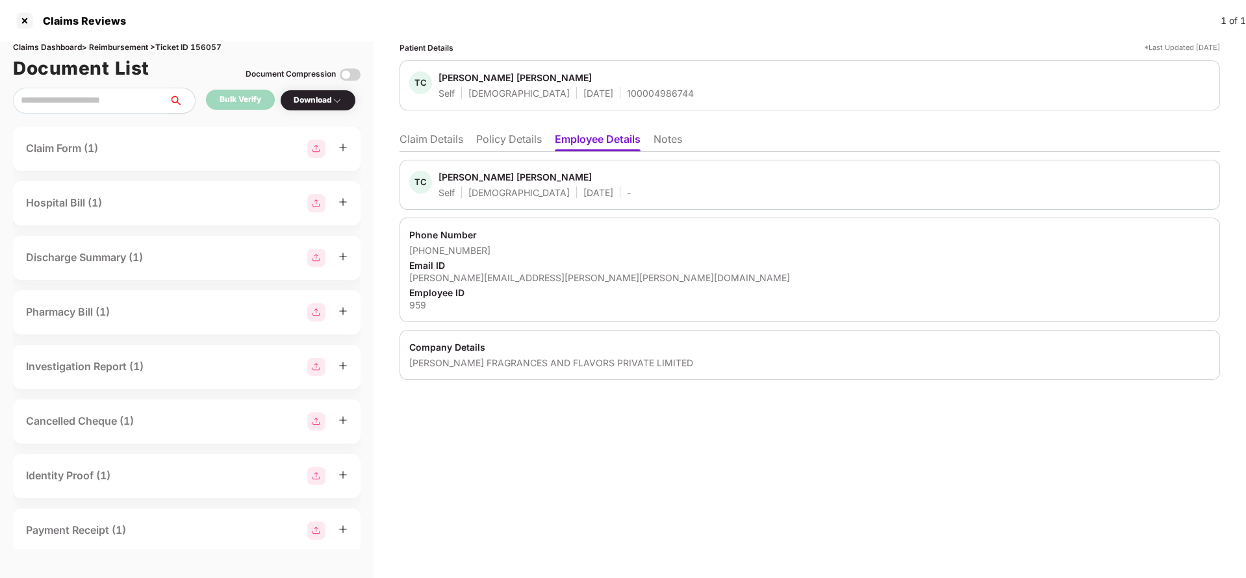
click at [520, 142] on li "Policy Details" at bounding box center [509, 142] width 66 height 19
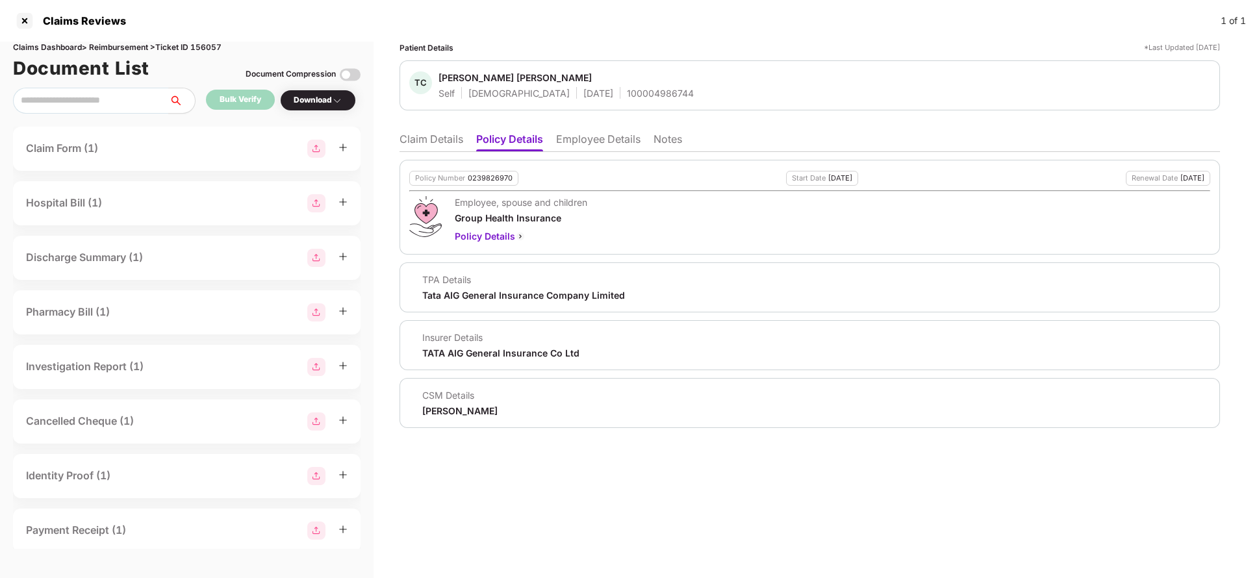
click at [444, 135] on li "Claim Details" at bounding box center [432, 142] width 64 height 19
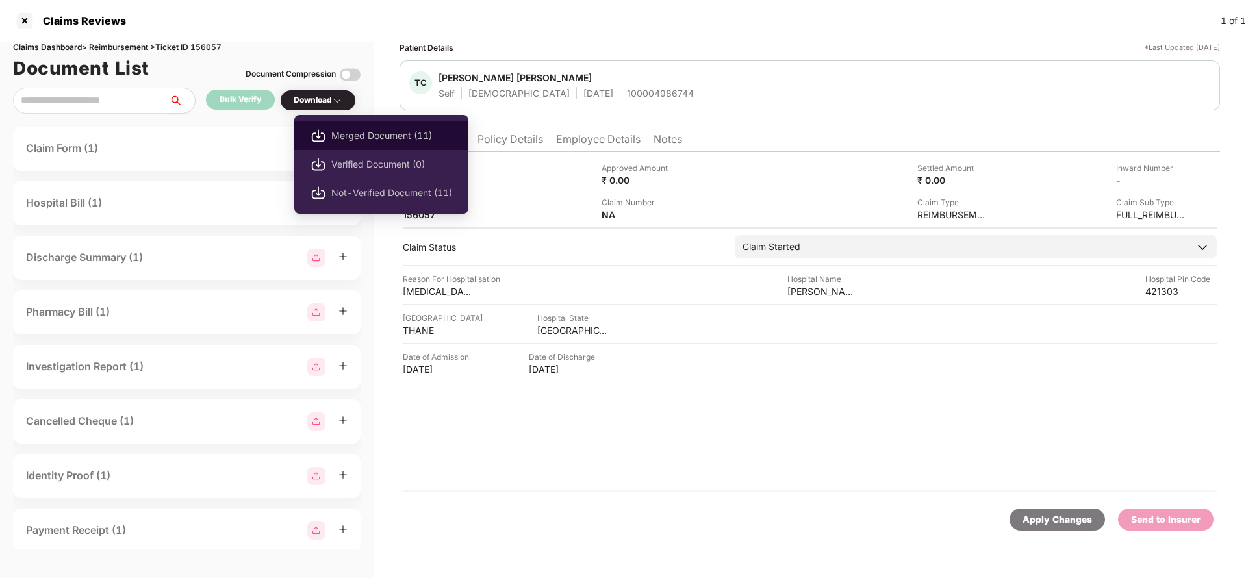
click at [354, 135] on span "Merged Document (11)" at bounding box center [391, 136] width 121 height 14
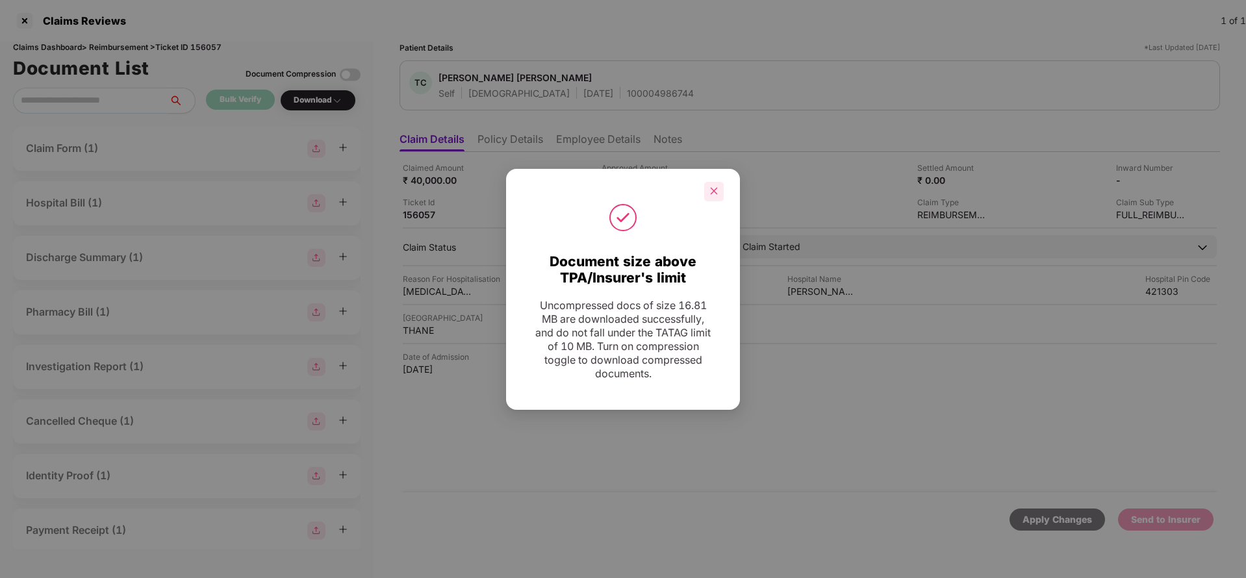
click at [713, 192] on icon "close" at bounding box center [714, 191] width 7 height 7
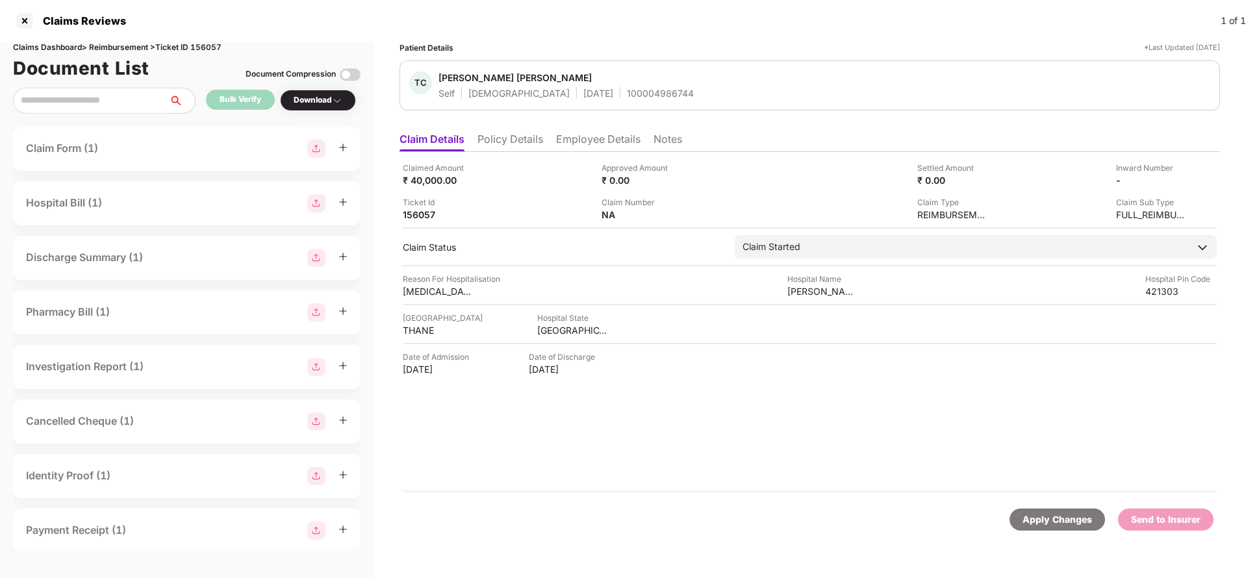
click at [526, 144] on li "Policy Details" at bounding box center [511, 142] width 66 height 19
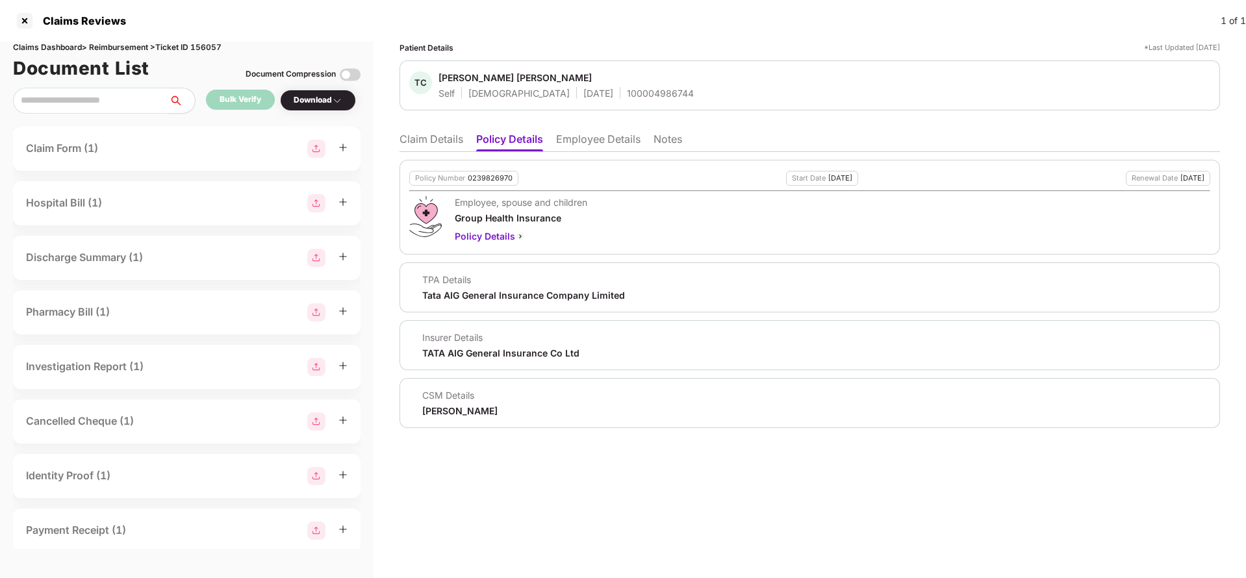
click at [485, 179] on div "0239826970" at bounding box center [490, 178] width 45 height 8
copy div "0239826970"
click at [452, 144] on li "Claim Details" at bounding box center [432, 142] width 64 height 19
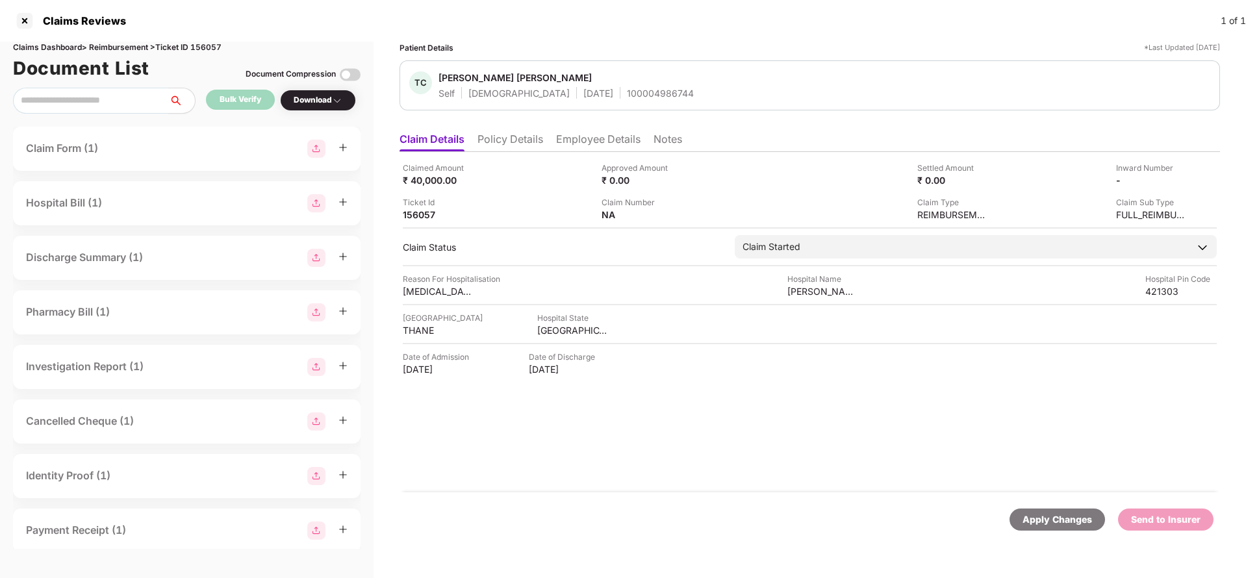
click at [1020, 509] on div "Apply Changes" at bounding box center [1058, 520] width 96 height 22
click at [209, 38] on div "Claims Reviews 1 of 1" at bounding box center [623, 21] width 1246 height 42
click at [209, 42] on div "Claims Dashboard > Reimbursement > Ticket ID 156057" at bounding box center [187, 48] width 348 height 12
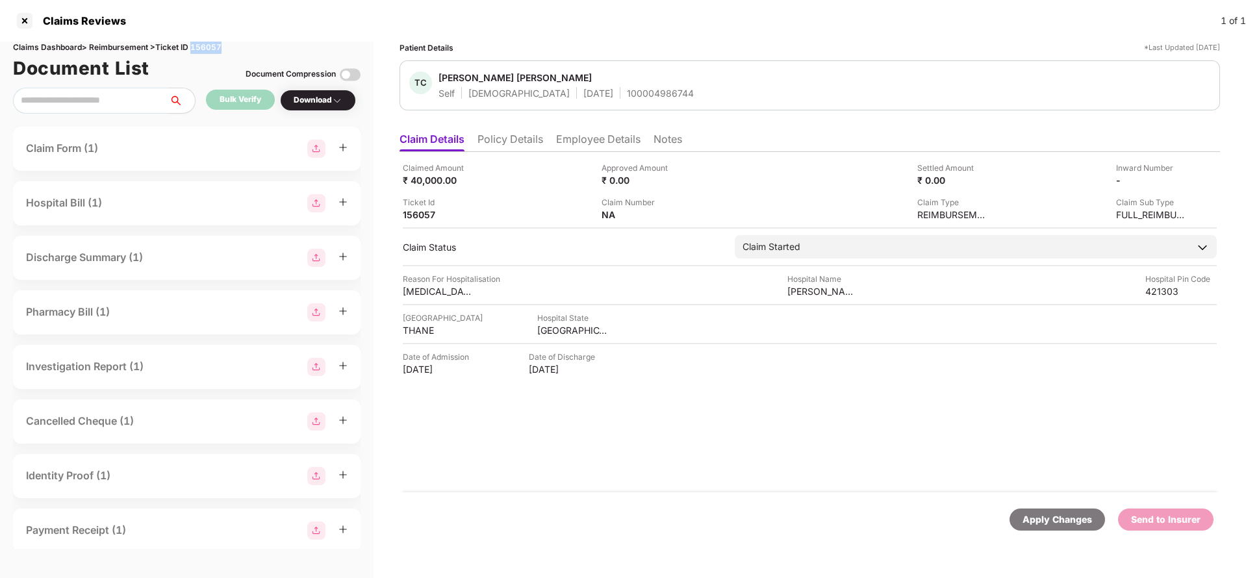
click at [209, 42] on div "Claims Dashboard > Reimbursement > Ticket ID 156057" at bounding box center [187, 48] width 348 height 12
copy div "156057"
click at [1036, 515] on div "Apply Changes" at bounding box center [1058, 520] width 70 height 14
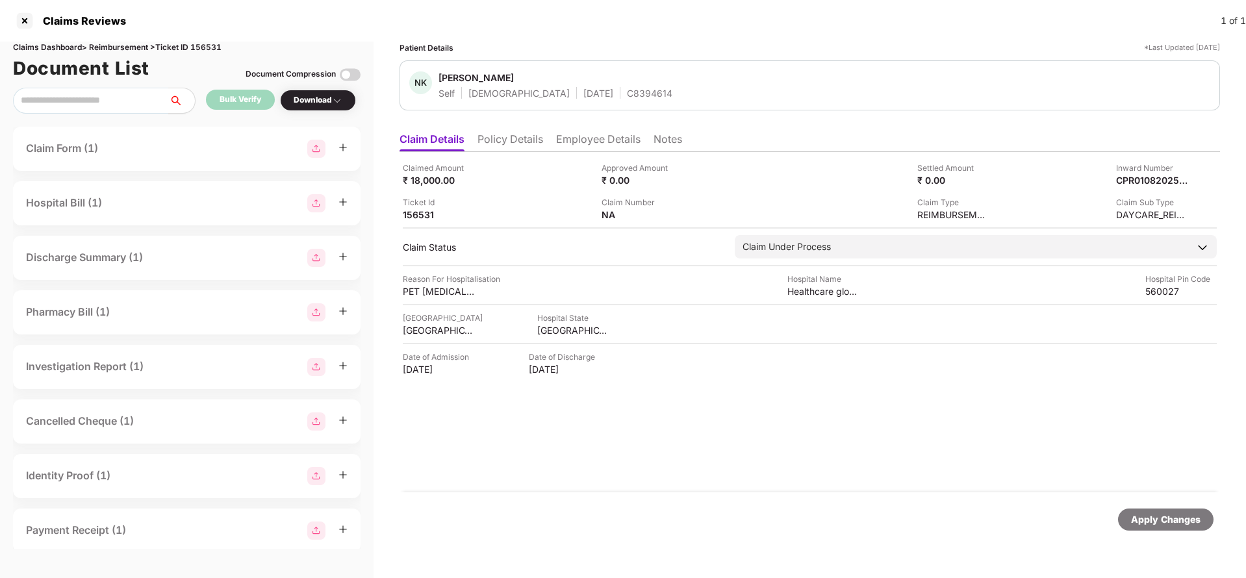
click at [1154, 517] on div "Apply Changes" at bounding box center [1166, 520] width 70 height 14
click at [216, 47] on div "Claims Dashboard > Reimbursement > Ticket ID 156531" at bounding box center [187, 48] width 348 height 12
copy div "156531"
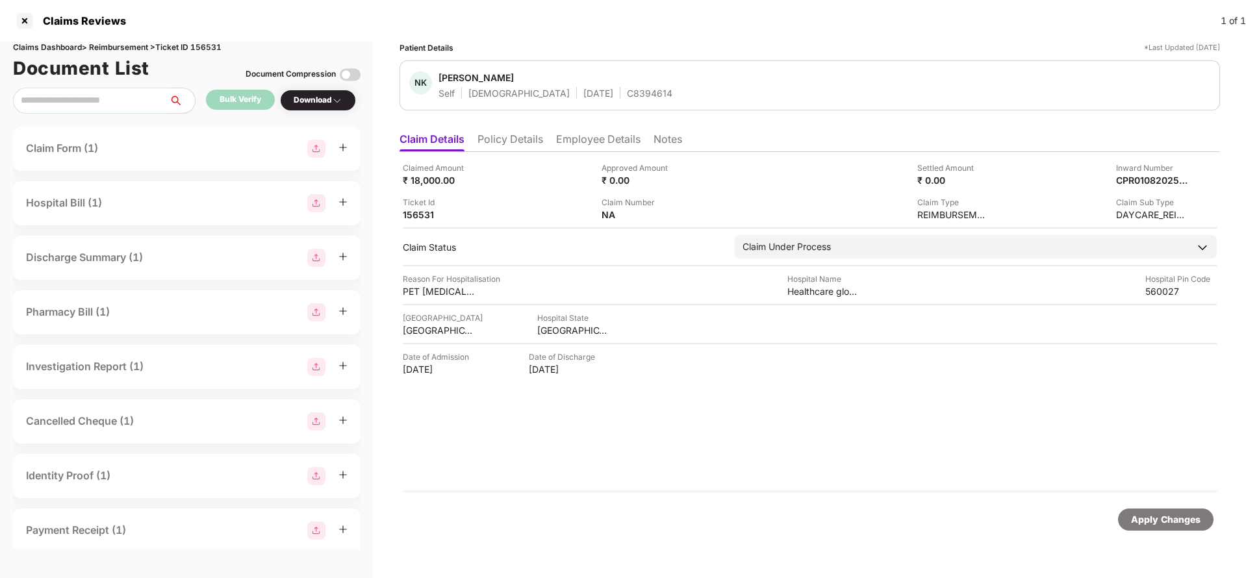
click at [1198, 515] on div "Apply Changes" at bounding box center [1166, 520] width 70 height 14
click at [1158, 527] on div "Apply Changes" at bounding box center [1166, 520] width 96 height 22
click at [214, 49] on div "Claims Dashboard > Reimbursement > Ticket ID 159878" at bounding box center [187, 48] width 348 height 12
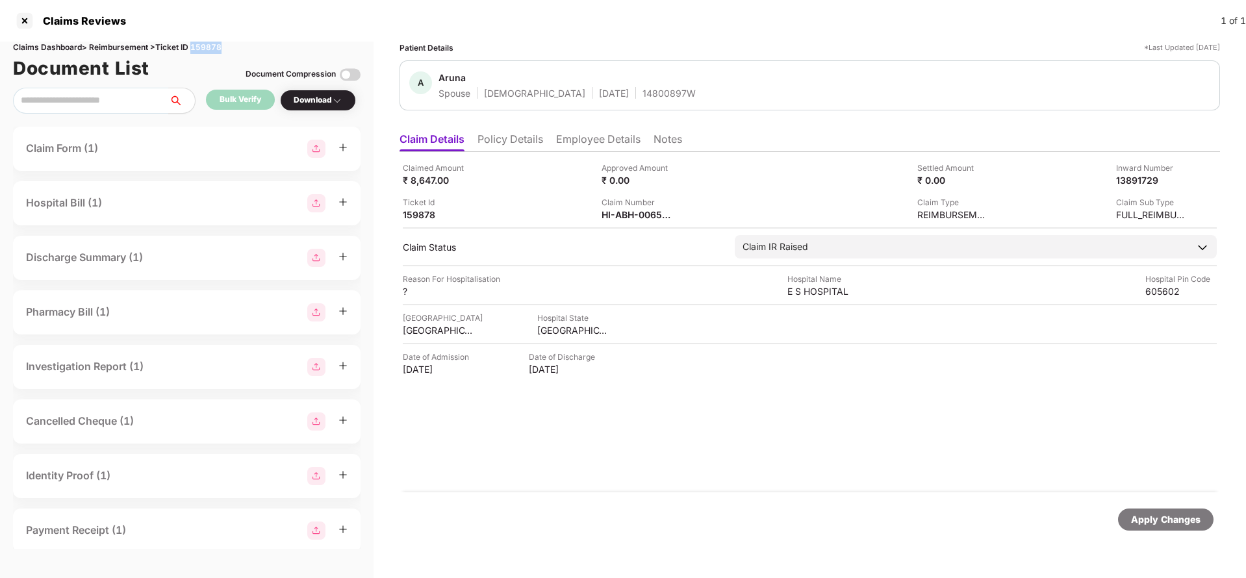
click at [214, 49] on div "Claims Dashboard > Reimbursement > Ticket ID 159878" at bounding box center [187, 48] width 348 height 12
copy div "159878"
click at [1175, 523] on div "Apply Changes" at bounding box center [1166, 520] width 70 height 14
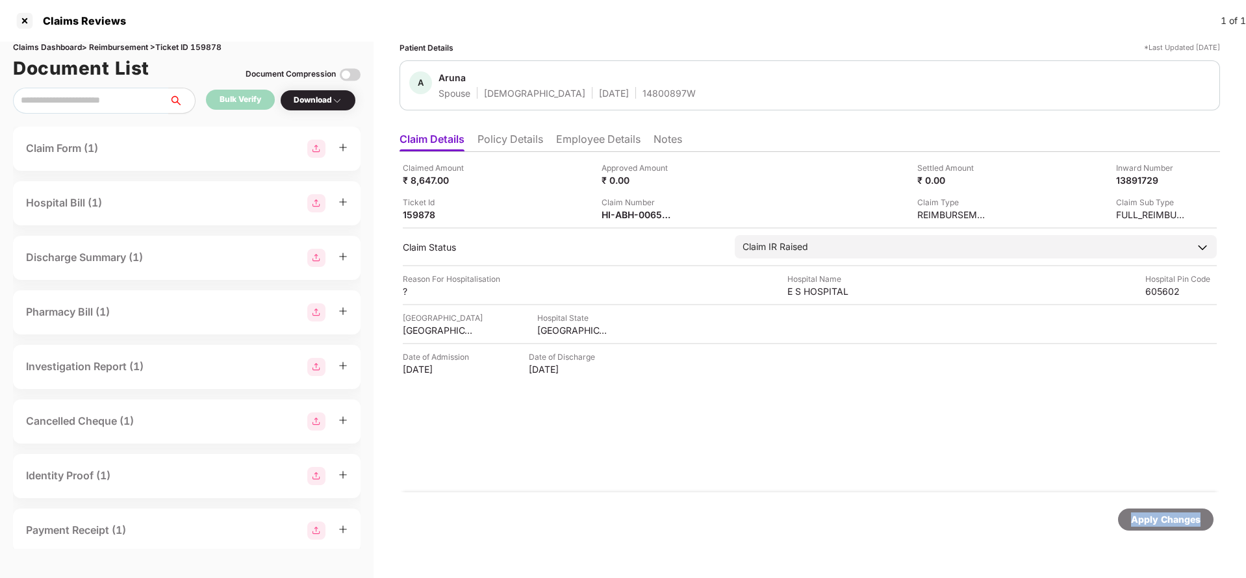
click at [1175, 523] on div "Apply Changes" at bounding box center [1166, 520] width 70 height 14
click at [1168, 513] on div "Apply Changes" at bounding box center [1166, 520] width 70 height 14
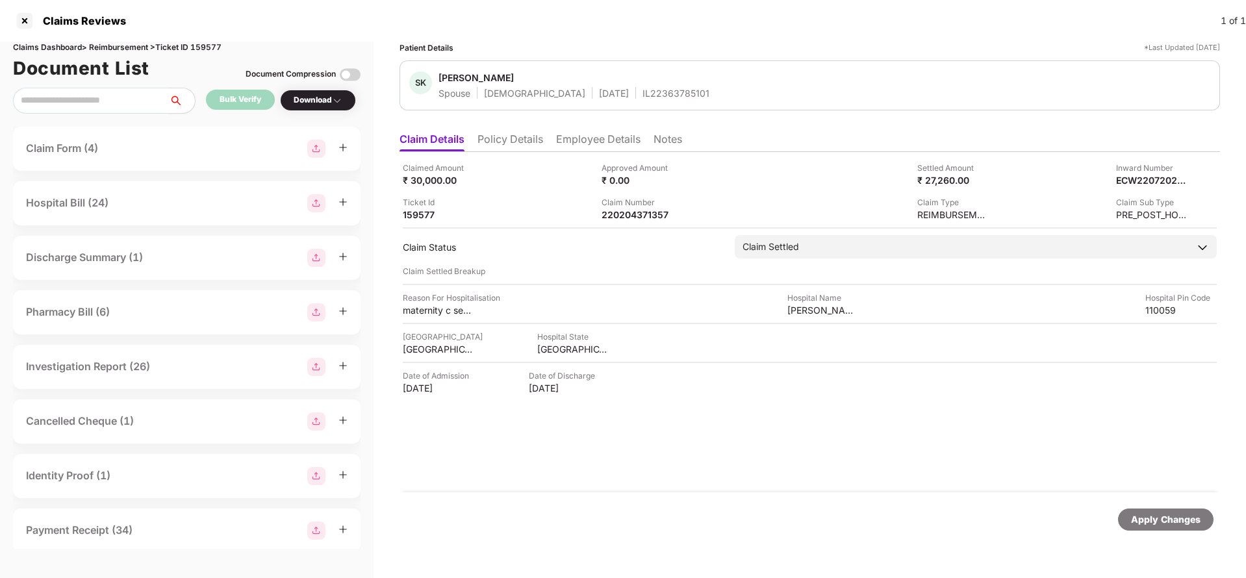
click at [526, 148] on li "Policy Details" at bounding box center [511, 142] width 66 height 19
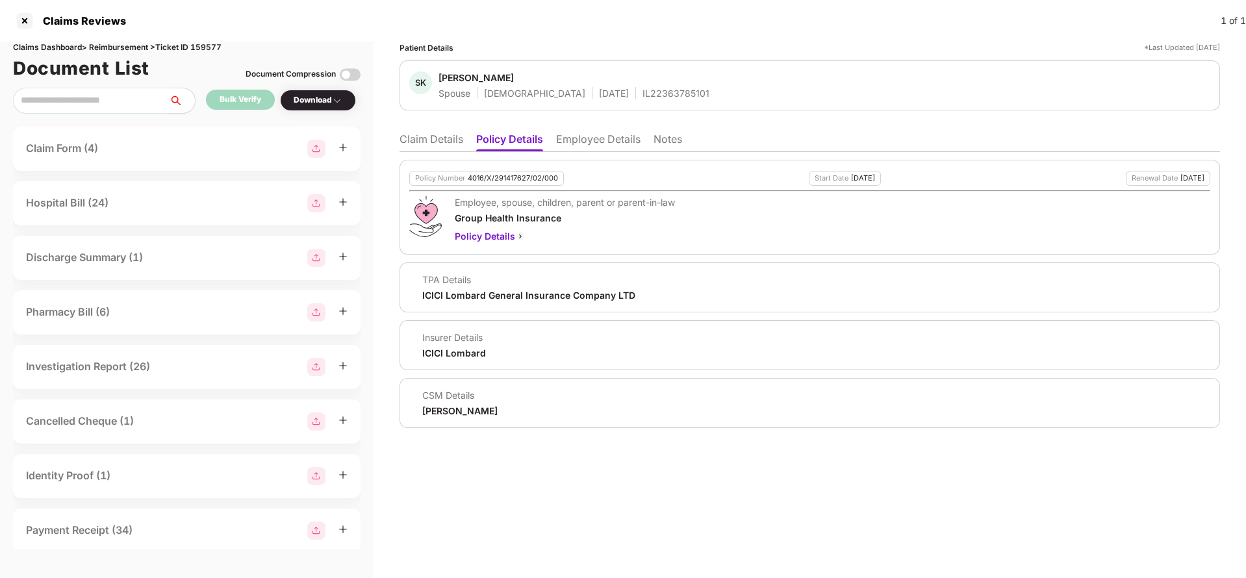
click at [519, 172] on div "Policy Number 4016/X/291417627/02/000" at bounding box center [486, 178] width 155 height 15
copy div "4016/X/291417627/02/000"
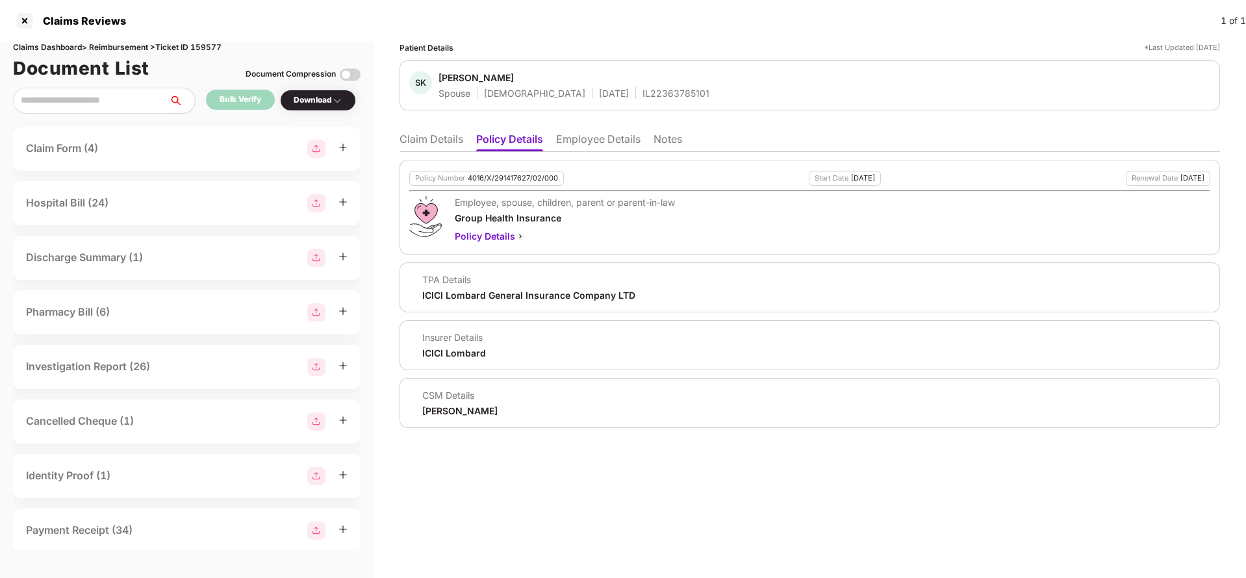
click at [441, 144] on li "Claim Details" at bounding box center [432, 142] width 64 height 19
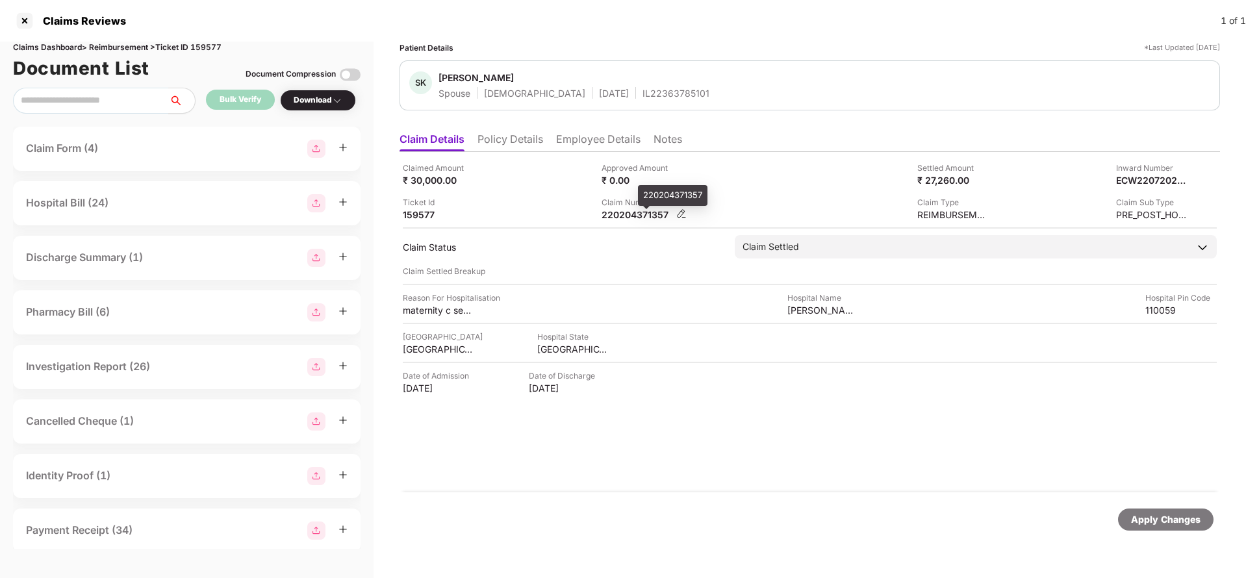
click at [631, 217] on div "220204371357" at bounding box center [637, 215] width 71 height 12
copy div "220204371357"
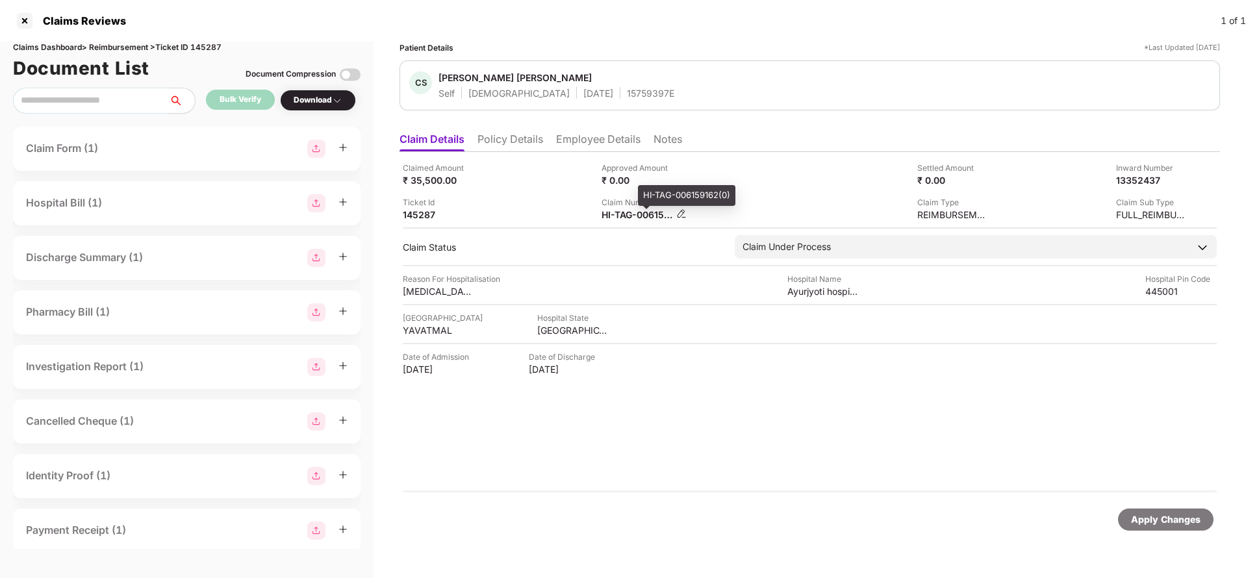
click at [636, 218] on div "HI-TAG-006159162(0)" at bounding box center [637, 215] width 71 height 12
copy div
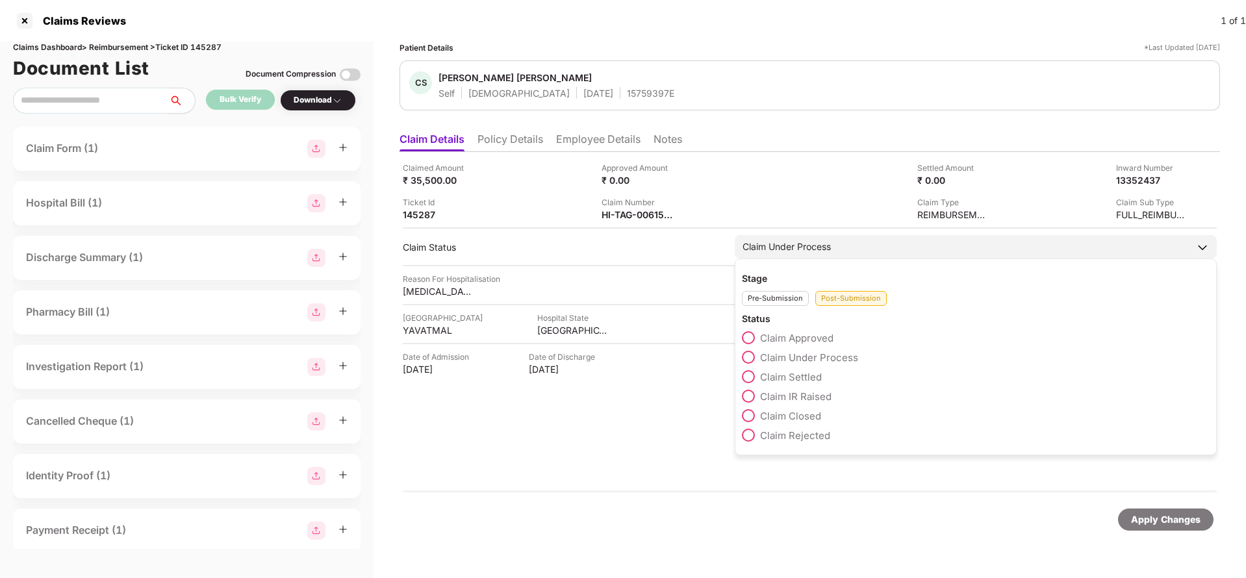
click at [801, 379] on span "Claim Settled" at bounding box center [791, 377] width 62 height 12
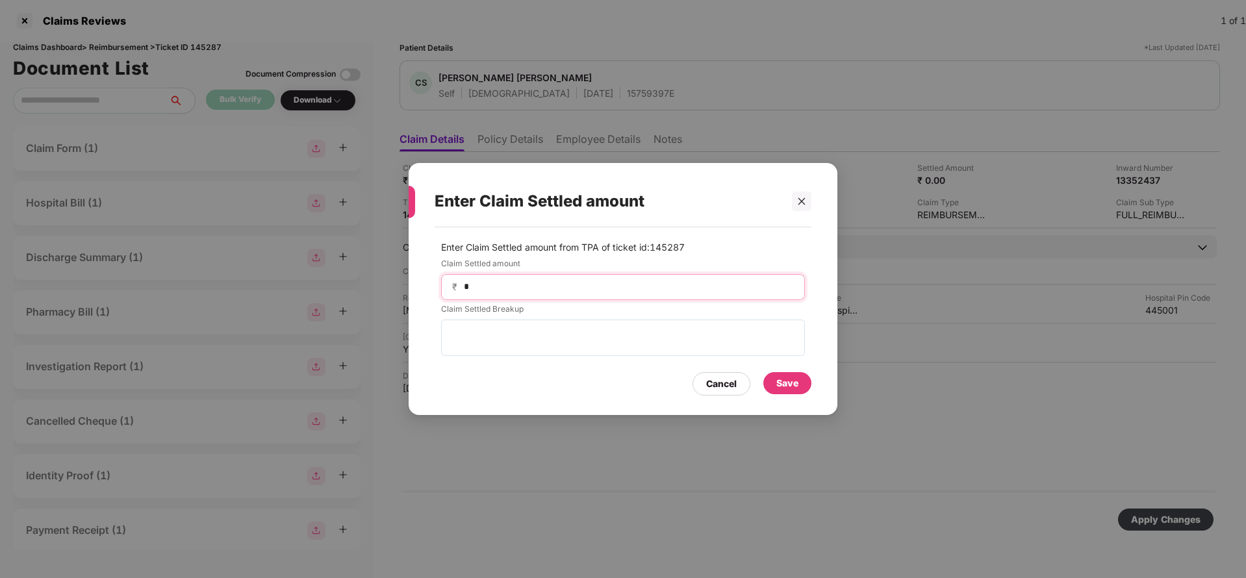
click at [534, 284] on input "*" at bounding box center [628, 287] width 331 height 14
type input "*****"
click at [799, 385] on div "Save" at bounding box center [788, 383] width 48 height 22
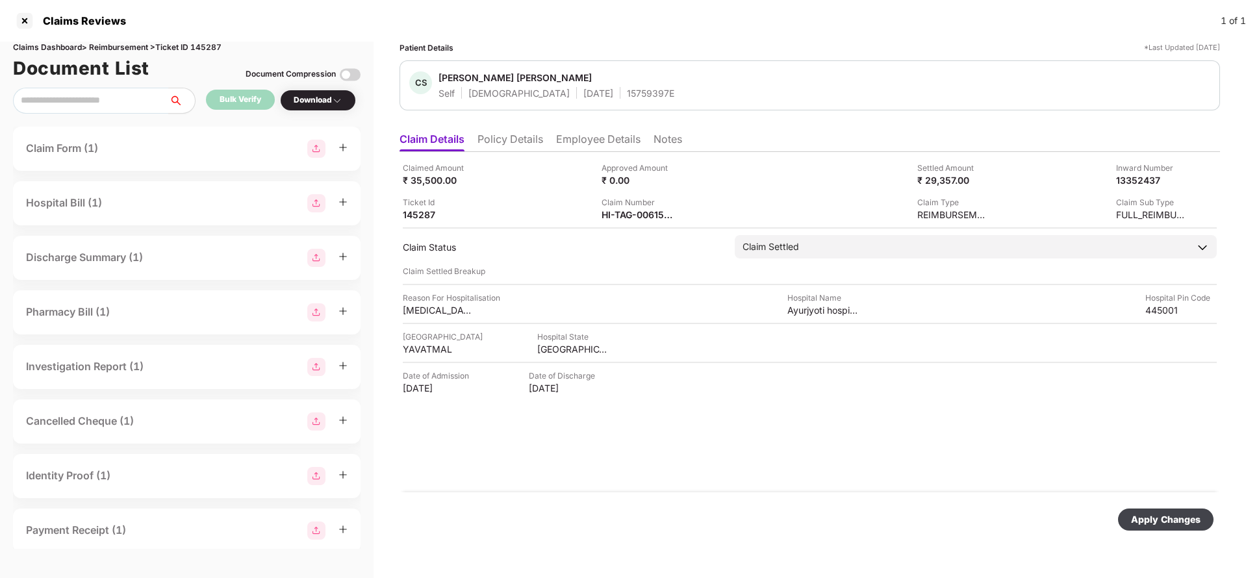
click at [1170, 511] on div "Apply Changes" at bounding box center [1166, 520] width 96 height 22
click at [643, 218] on div "HI-TAG-006159162(0)" at bounding box center [637, 215] width 71 height 12
copy div
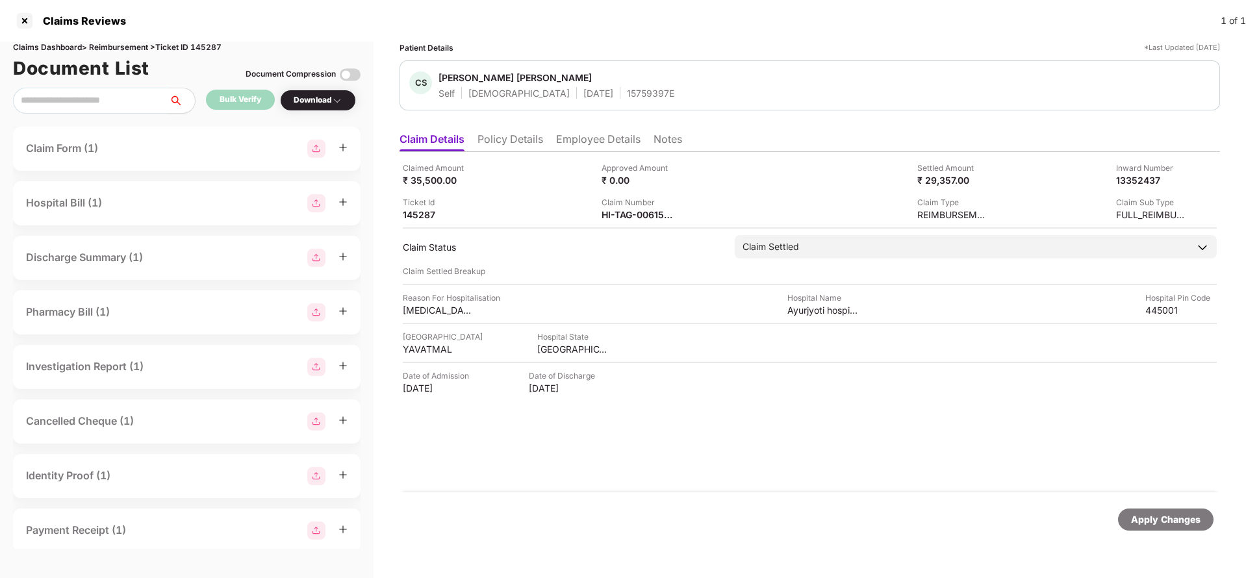
click at [627, 99] on div "15759397E" at bounding box center [650, 93] width 47 height 12
copy div "15759397E"
click at [1171, 522] on div "Apply Changes" at bounding box center [1166, 520] width 70 height 14
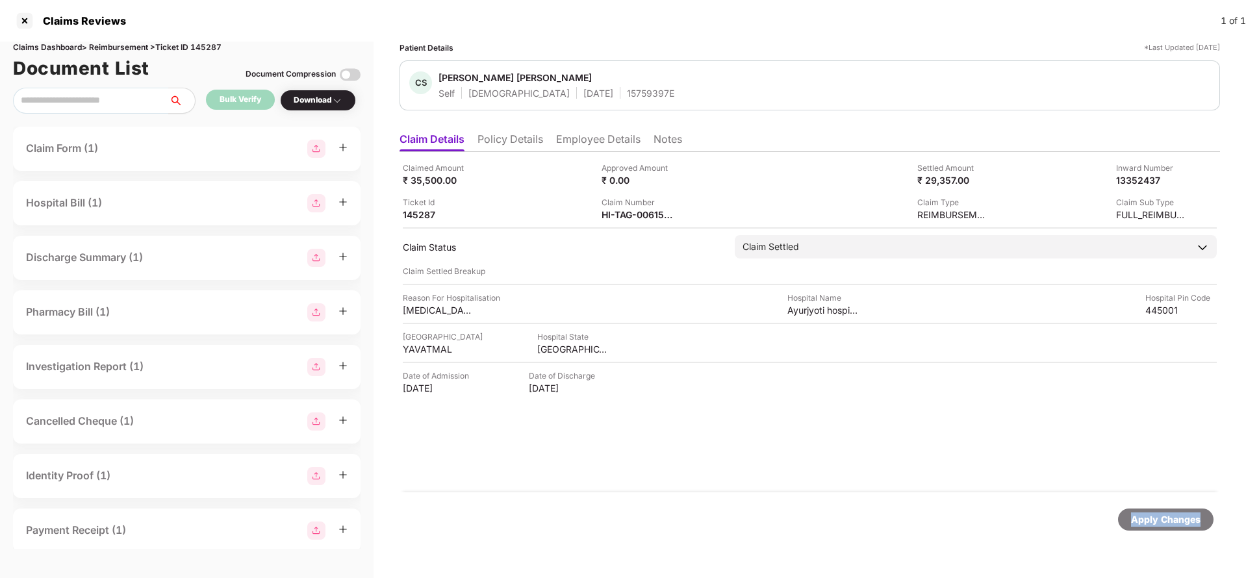
click at [1171, 522] on div "Apply Changes" at bounding box center [1166, 520] width 70 height 14
click at [201, 51] on div "Claims Dashboard > Reimbursement > Ticket ID 145287" at bounding box center [187, 48] width 348 height 12
copy div "145287"
click at [1170, 526] on div "Apply Changes" at bounding box center [1166, 520] width 70 height 14
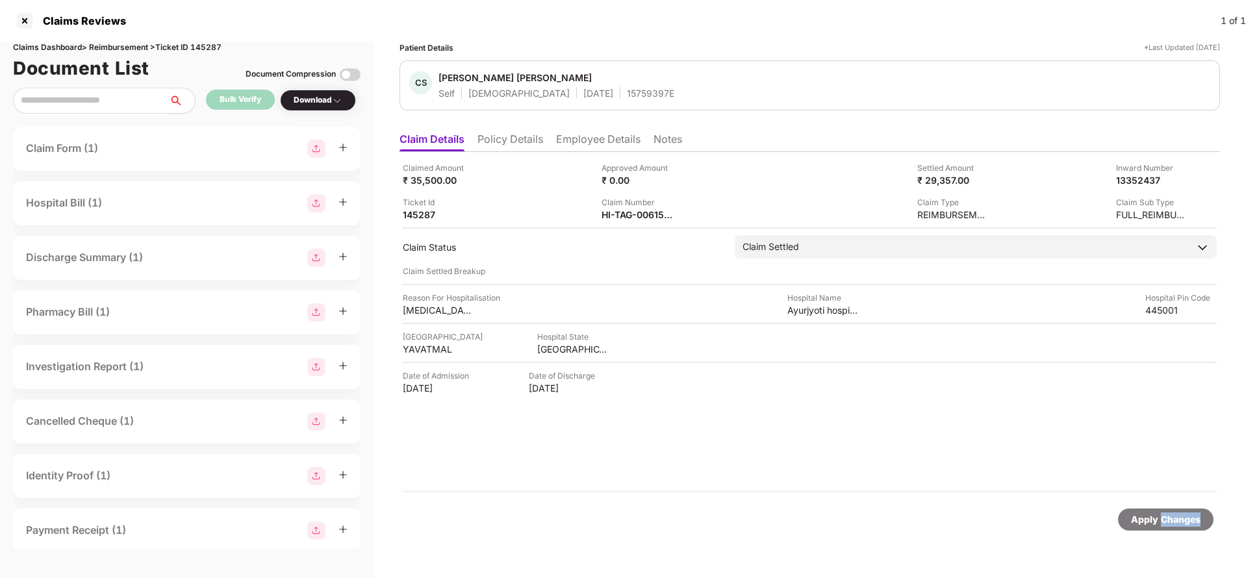
click at [1170, 526] on div "Apply Changes" at bounding box center [1166, 520] width 70 height 14
click at [1165, 513] on div "Apply Changes" at bounding box center [1166, 520] width 70 height 14
click at [501, 144] on li "Policy Details" at bounding box center [511, 142] width 66 height 19
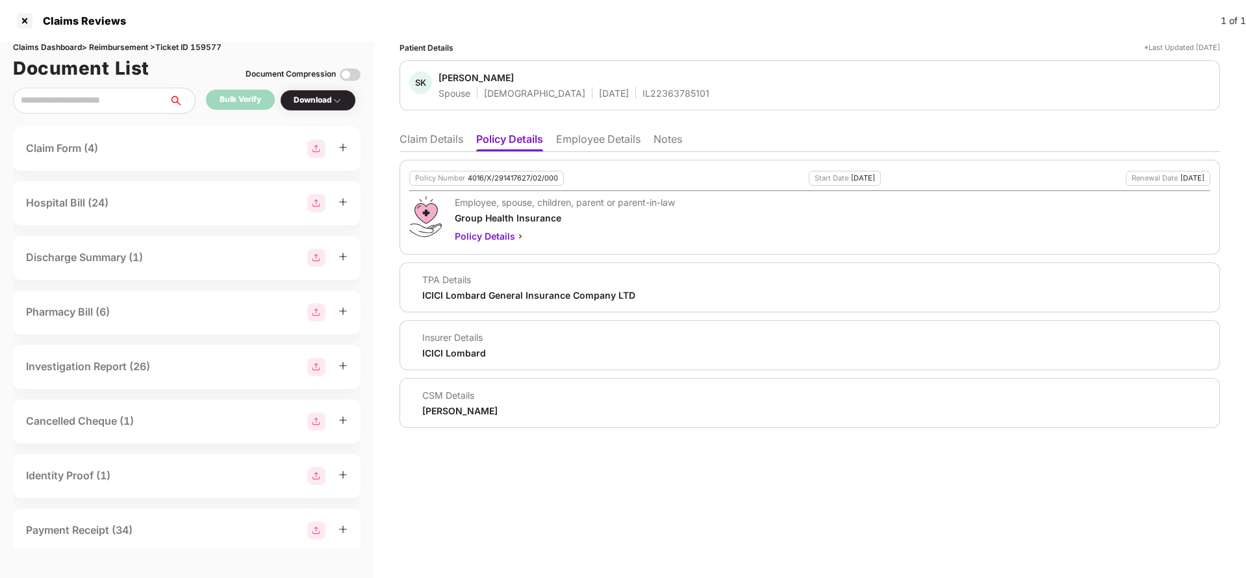
click at [506, 176] on div "4016/X/291417627/02/000" at bounding box center [513, 178] width 90 height 8
copy div "4016/X/291417627/02/000"
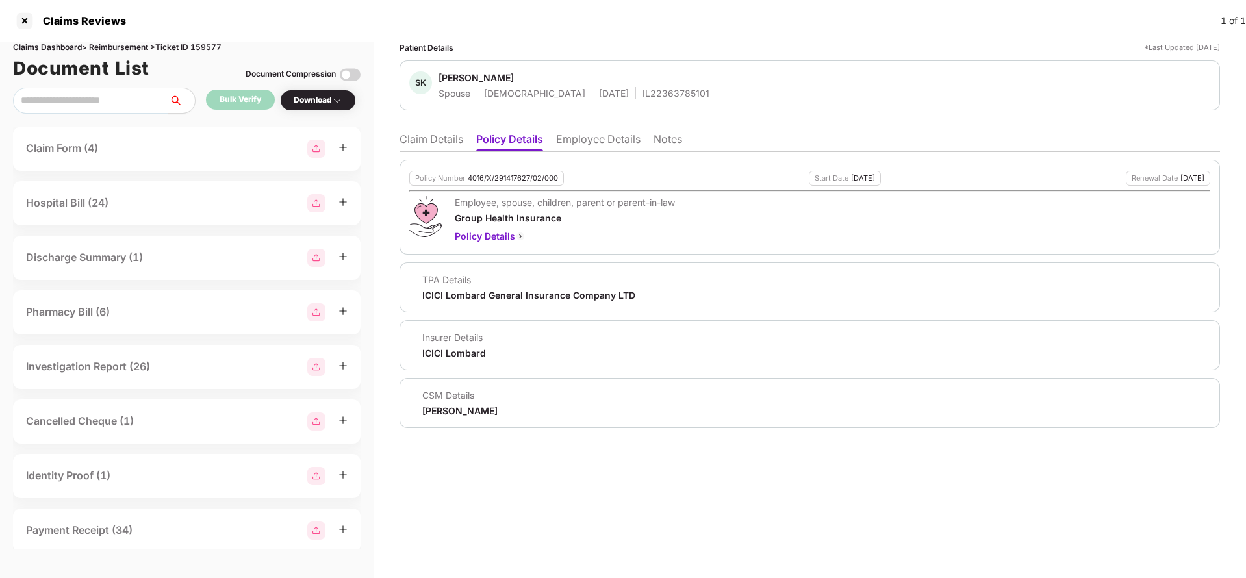
click at [643, 97] on div "IL22363785101" at bounding box center [676, 93] width 67 height 12
copy div "IL22363785101"
click at [415, 143] on li "Claim Details" at bounding box center [432, 142] width 64 height 19
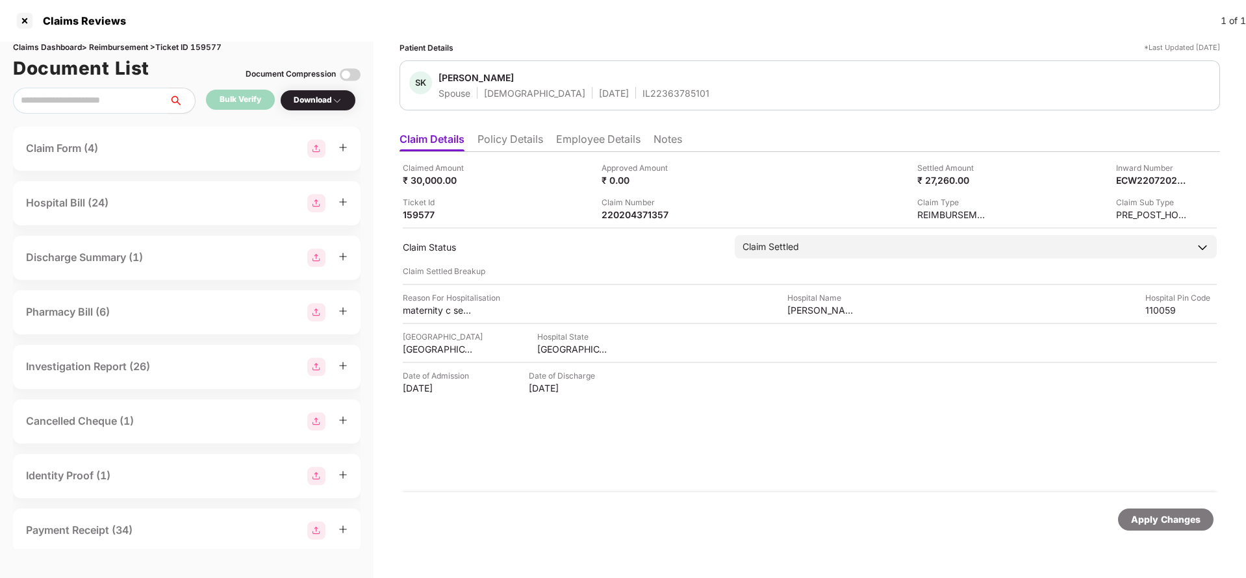
click at [610, 139] on li "Employee Details" at bounding box center [598, 142] width 84 height 19
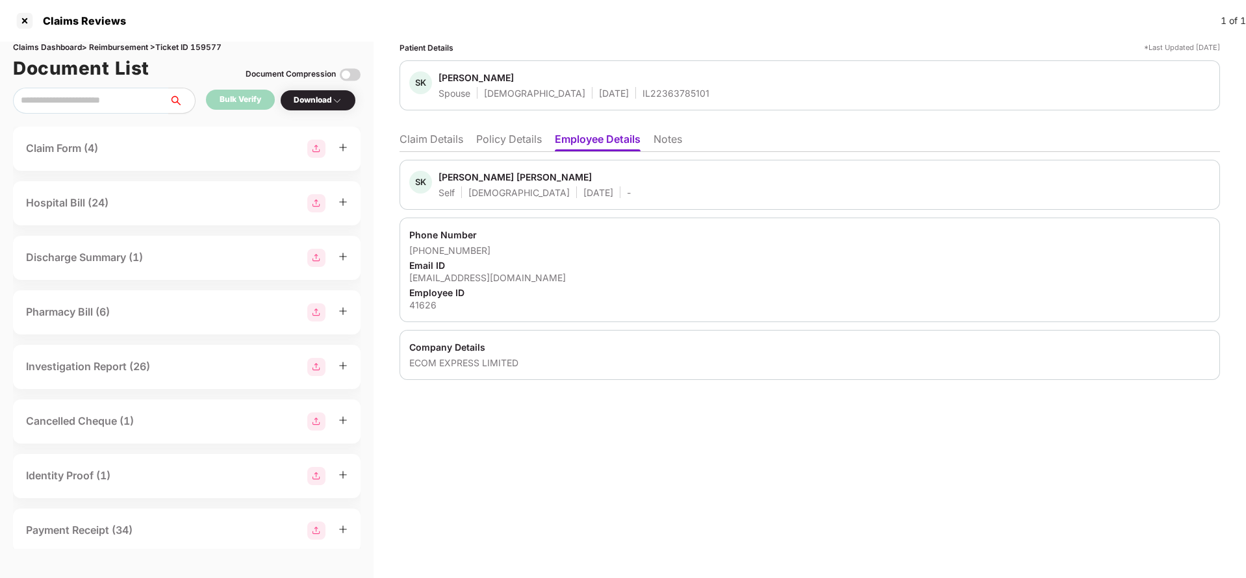
click at [481, 274] on div "sandeepks@ecomexpress.in" at bounding box center [809, 278] width 801 height 12
copy div "sandeepks@ecomexpress.in"
click at [643, 98] on div "IL22363785101" at bounding box center [676, 93] width 67 height 12
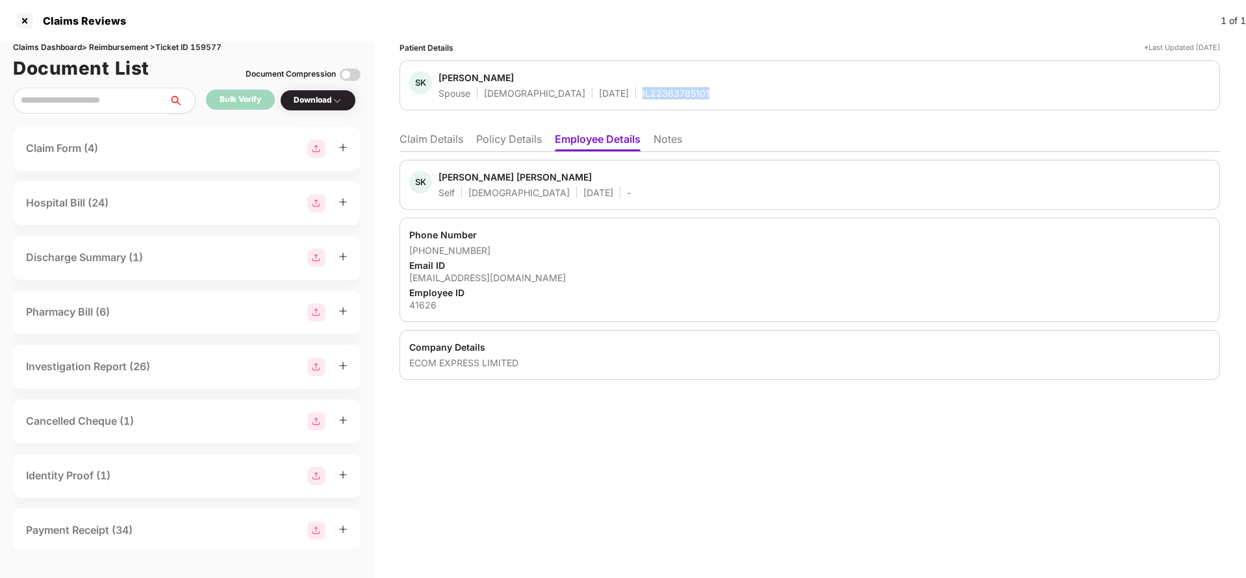
click at [643, 98] on div "IL22363785101" at bounding box center [676, 93] width 67 height 12
copy div "IL22363785101"
click at [422, 142] on li "Claim Details" at bounding box center [432, 142] width 64 height 19
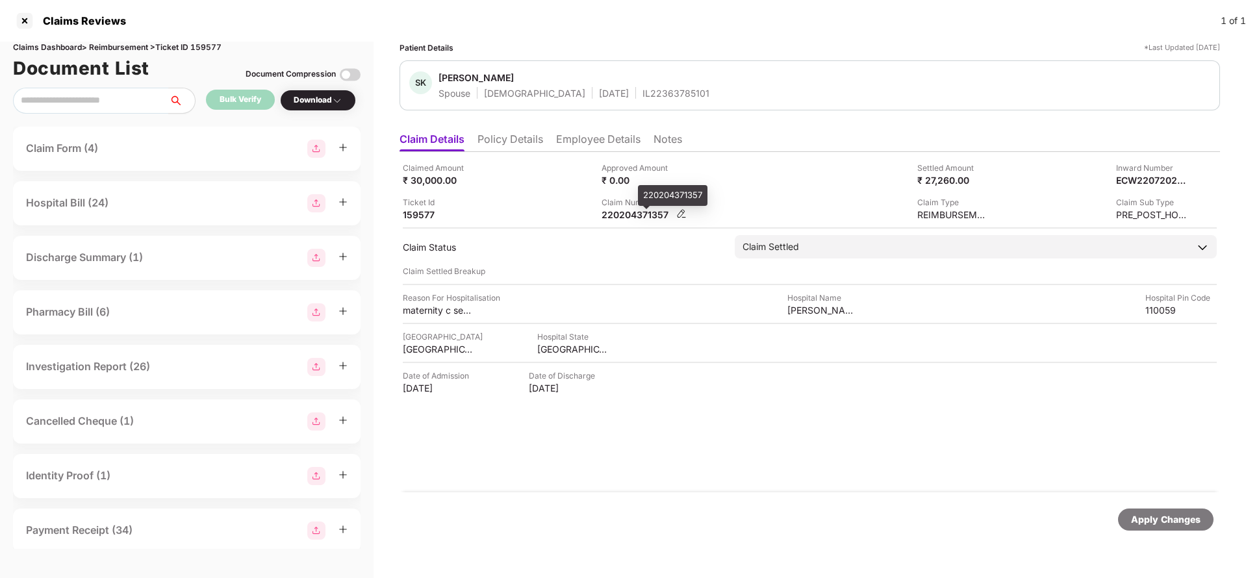
click at [650, 211] on div "220204371357" at bounding box center [637, 215] width 71 height 12
copy div "220204371357"
click at [1170, 520] on div "Apply Changes" at bounding box center [1166, 520] width 70 height 14
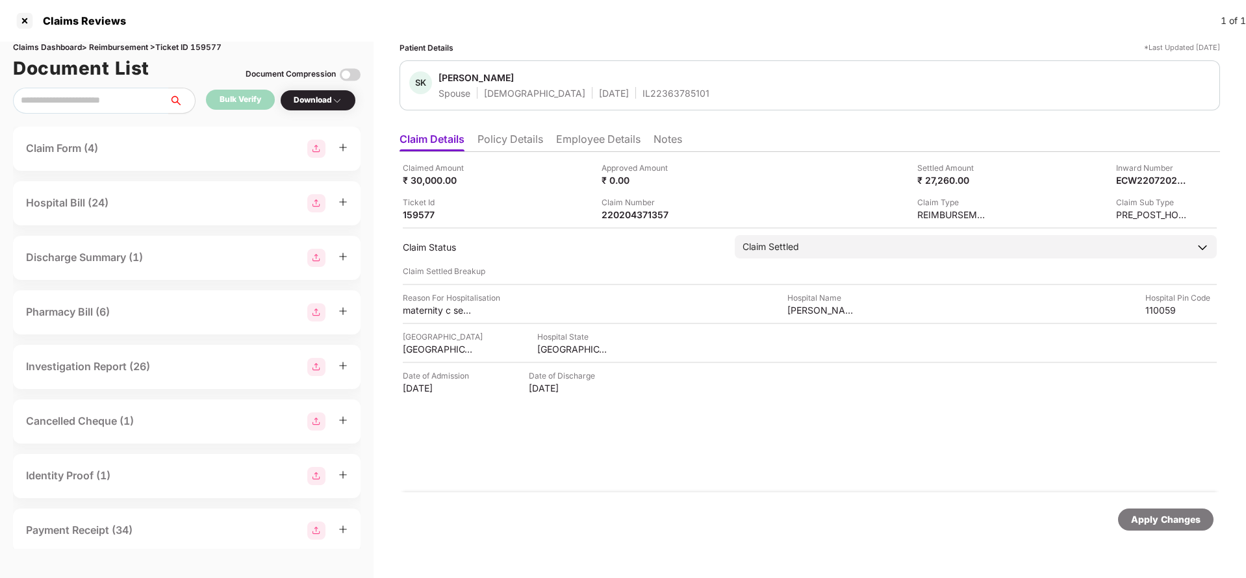
click at [199, 42] on div "Claims Dashboard > Reimbursement > Ticket ID 159577" at bounding box center [187, 48] width 348 height 12
copy div "159577"
click at [1175, 515] on div "Apply Changes" at bounding box center [1166, 520] width 70 height 14
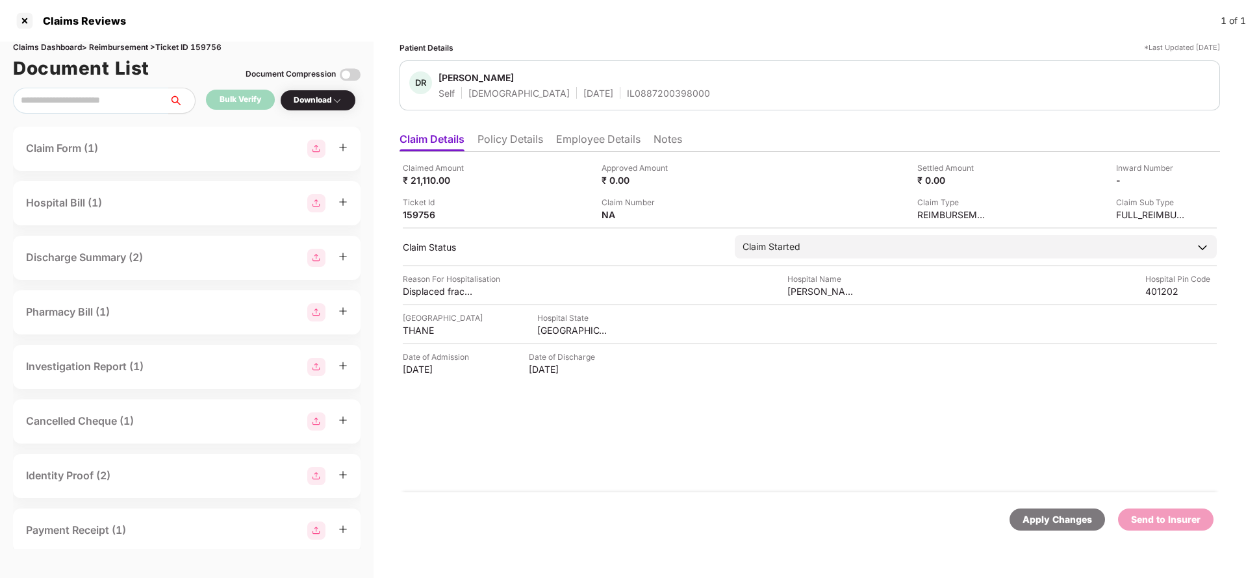
click at [522, 146] on li "Policy Details" at bounding box center [511, 142] width 66 height 19
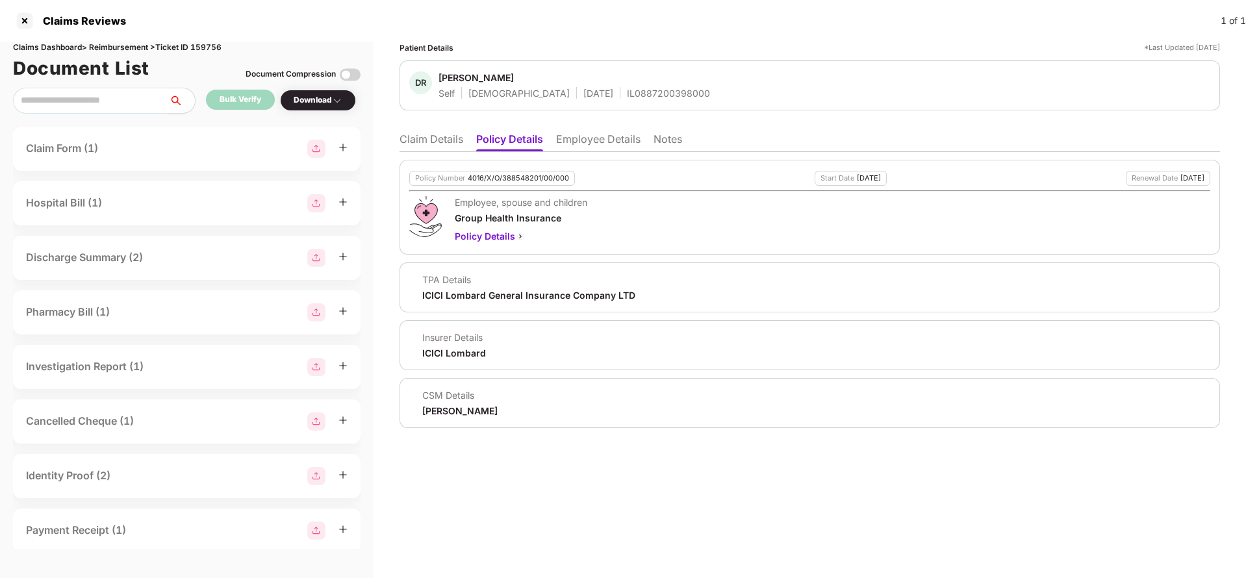
click at [520, 175] on div "4016/X/O/388548201/00/000" at bounding box center [518, 178] width 101 height 8
copy div "4016/X/O/388548201/00/000"
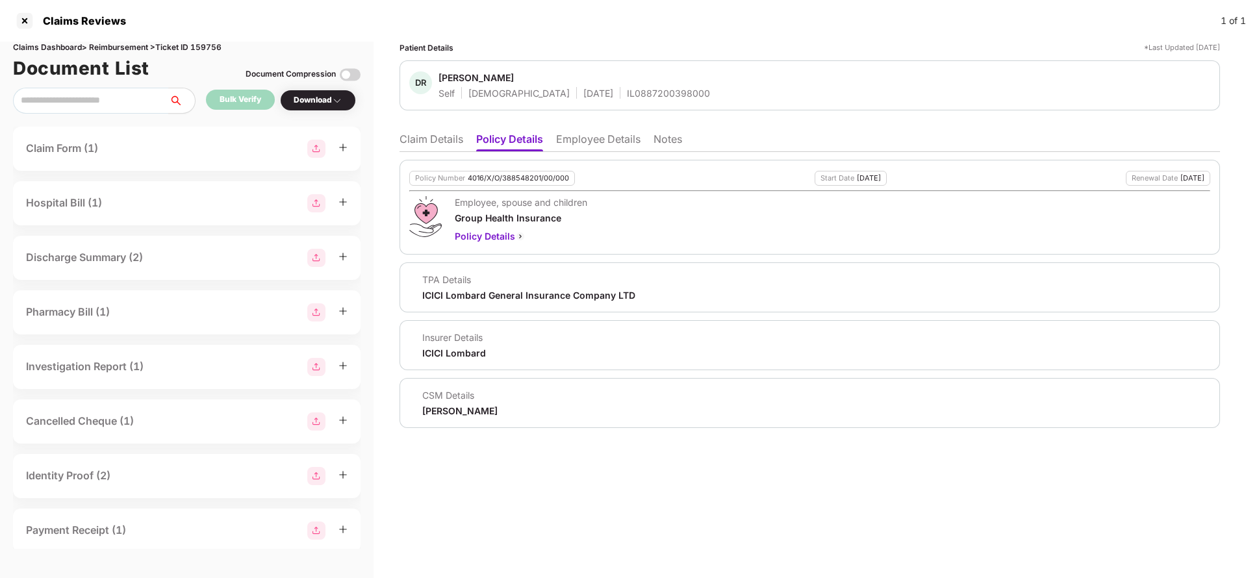
click at [622, 99] on div "[PERSON_NAME] Self [DEMOGRAPHIC_DATA] [DATE] IL0887200398000" at bounding box center [810, 85] width 821 height 50
copy div "IL0887200398000"
click at [437, 143] on li "Claim Details" at bounding box center [432, 142] width 64 height 19
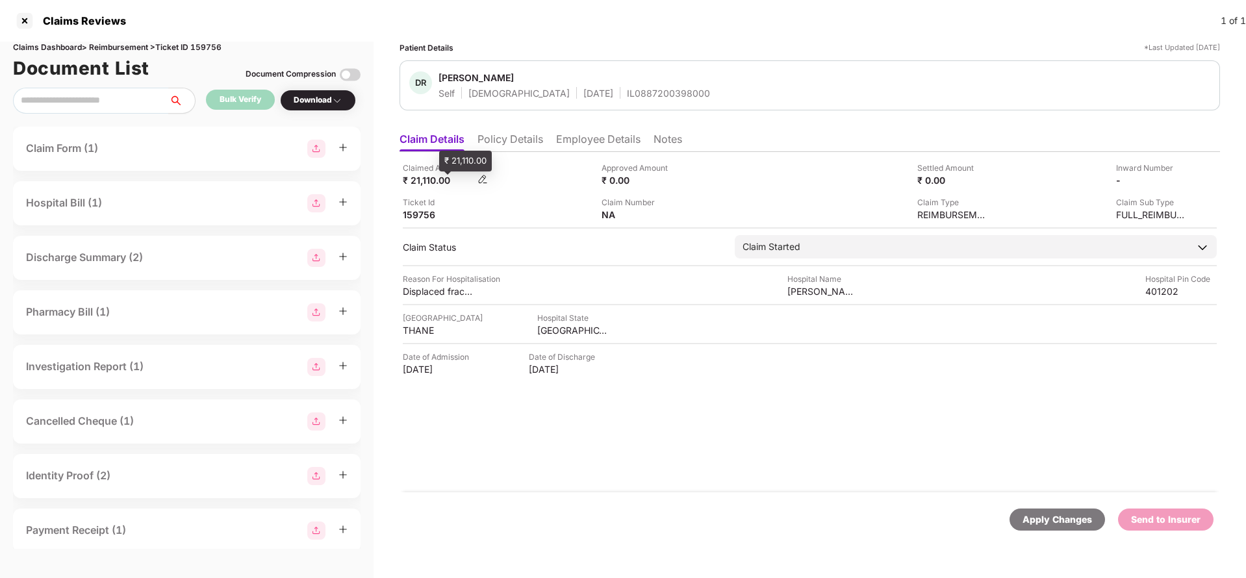
click at [422, 186] on div "₹ 21,110.00" at bounding box center [438, 180] width 71 height 12
copy div "21,110"
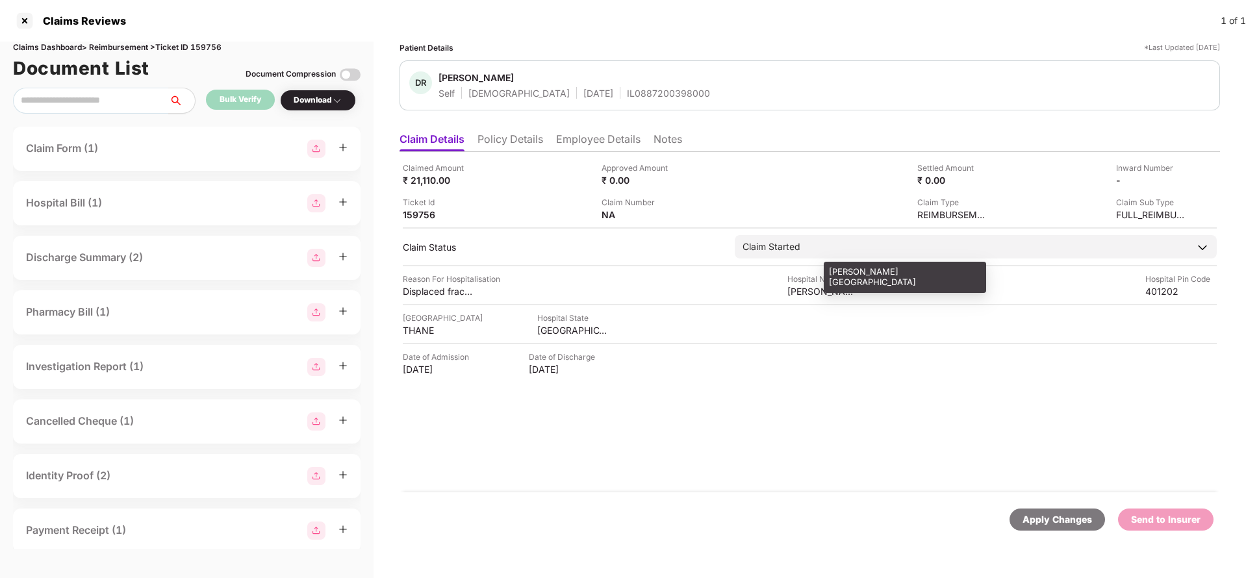
click at [834, 292] on div "[PERSON_NAME][GEOGRAPHIC_DATA]" at bounding box center [823, 291] width 71 height 12
copy div "[PERSON_NAME][GEOGRAPHIC_DATA]"
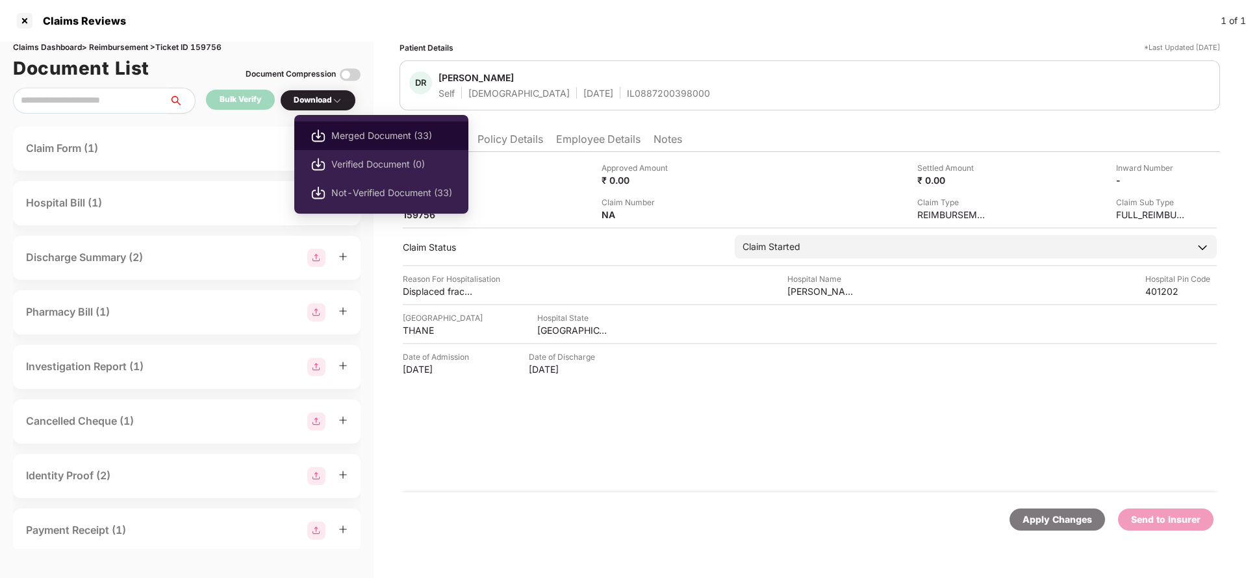
click at [366, 135] on span "Merged Document (33)" at bounding box center [391, 136] width 121 height 14
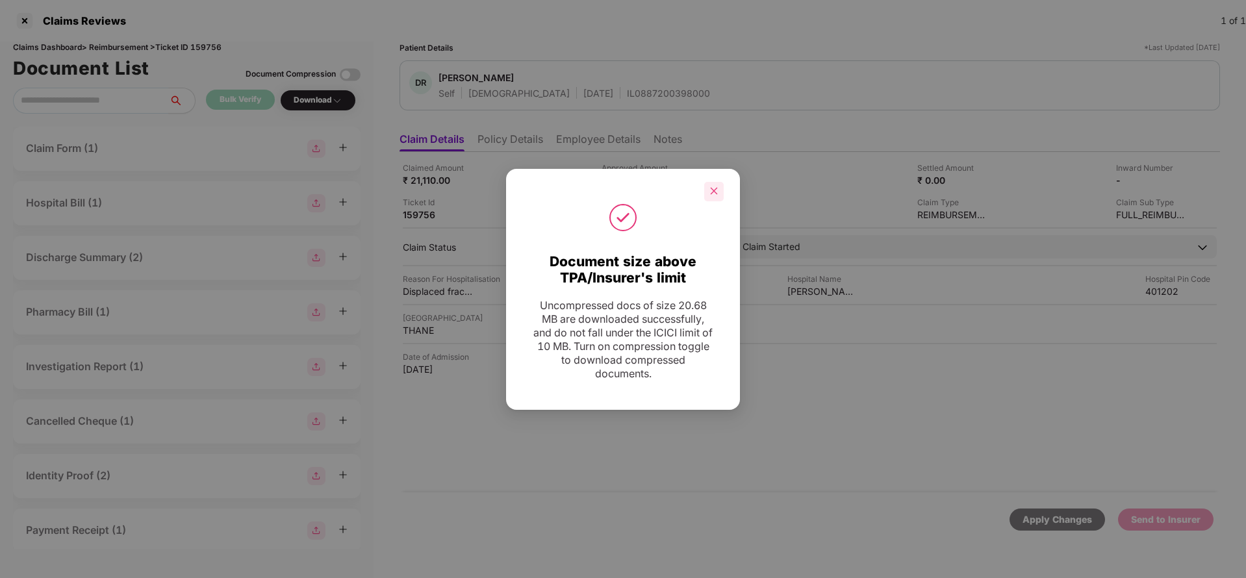
click at [710, 194] on icon "close" at bounding box center [714, 190] width 9 height 9
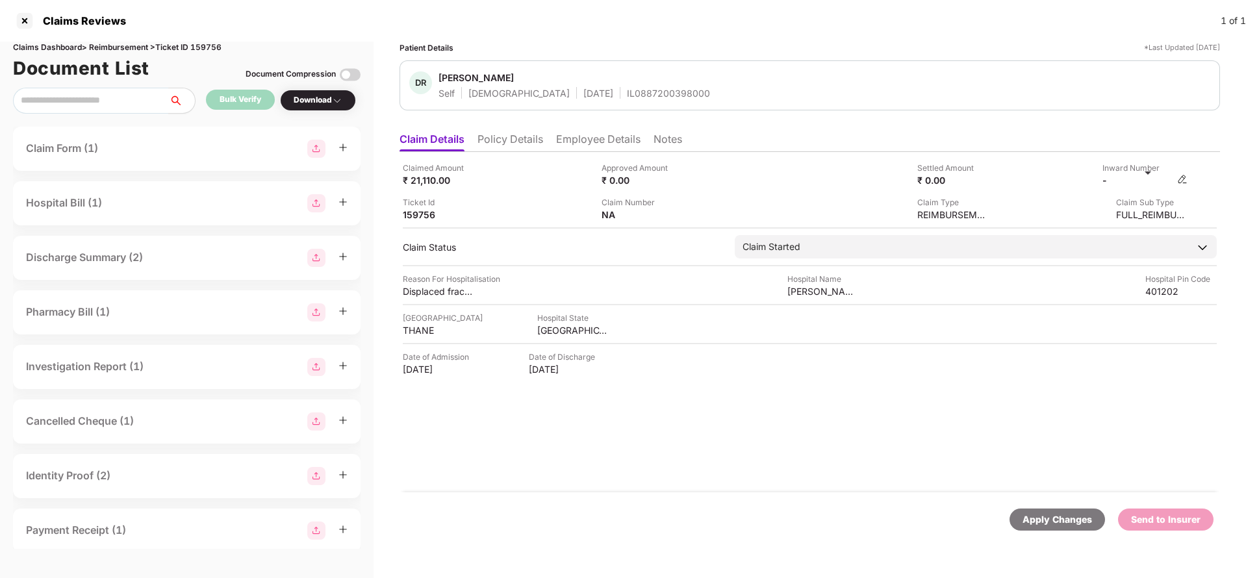
click at [1177, 177] on div "-" at bounding box center [1145, 180] width 85 height 12
click at [1179, 181] on img at bounding box center [1182, 179] width 10 height 10
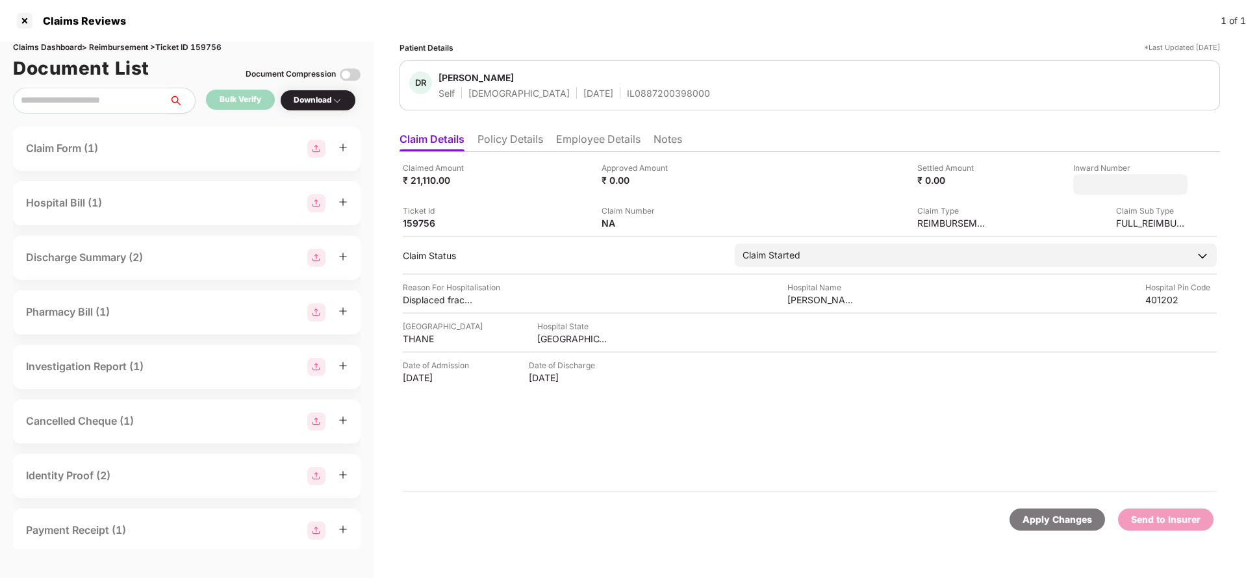
type input "**********"
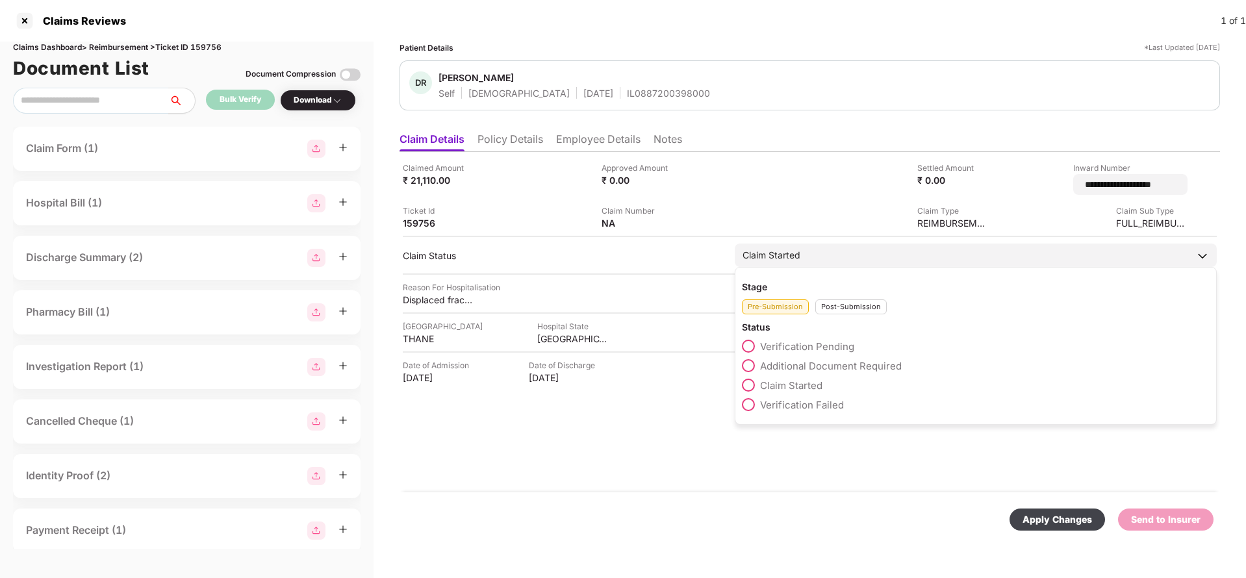
click at [798, 249] on div "Claim Started" at bounding box center [772, 255] width 58 height 14
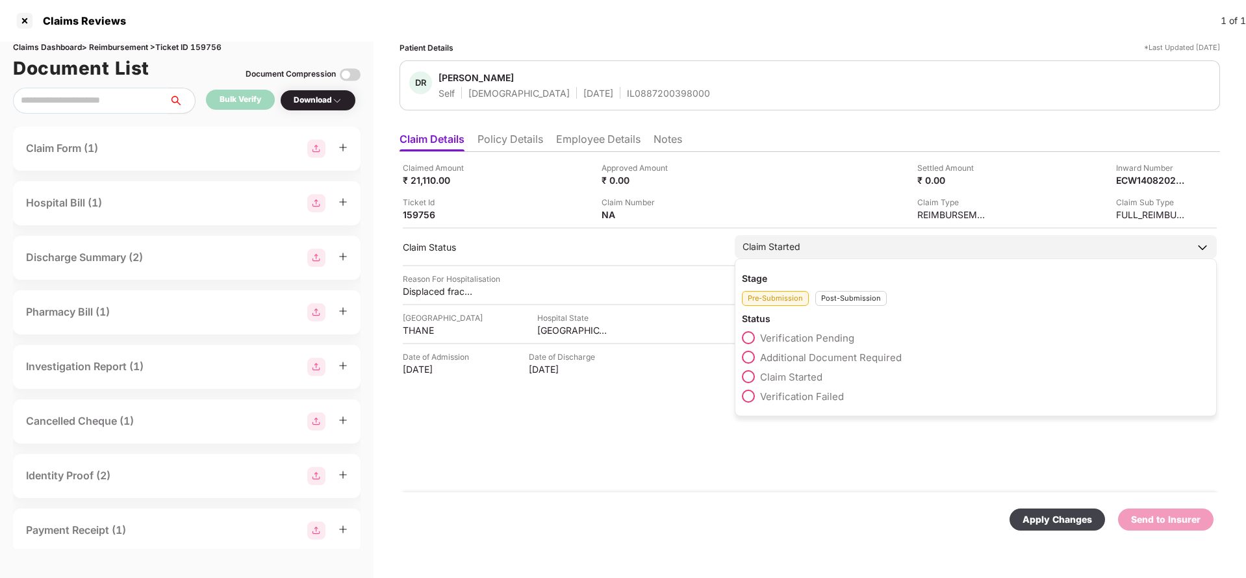
click at [850, 294] on div "Post-Submission" at bounding box center [850, 298] width 71 height 15
click at [811, 364] on div "Claim Under Process" at bounding box center [976, 360] width 468 height 19
click at [823, 357] on span "Claim Under Process" at bounding box center [809, 358] width 98 height 12
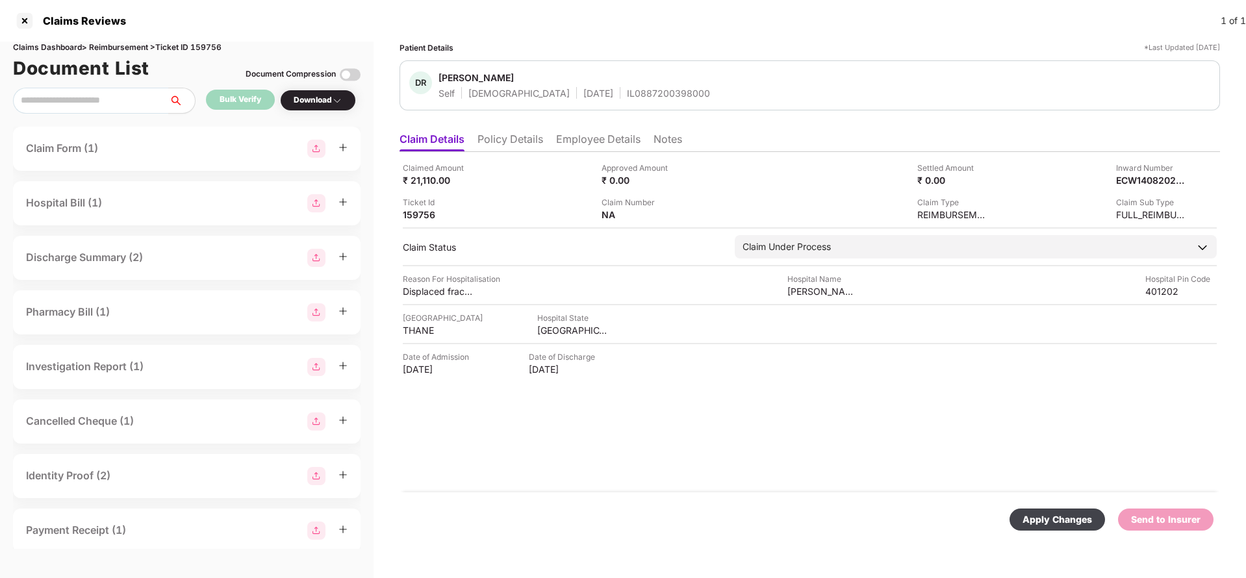
click at [1047, 519] on div "Apply Changes" at bounding box center [1058, 520] width 70 height 14
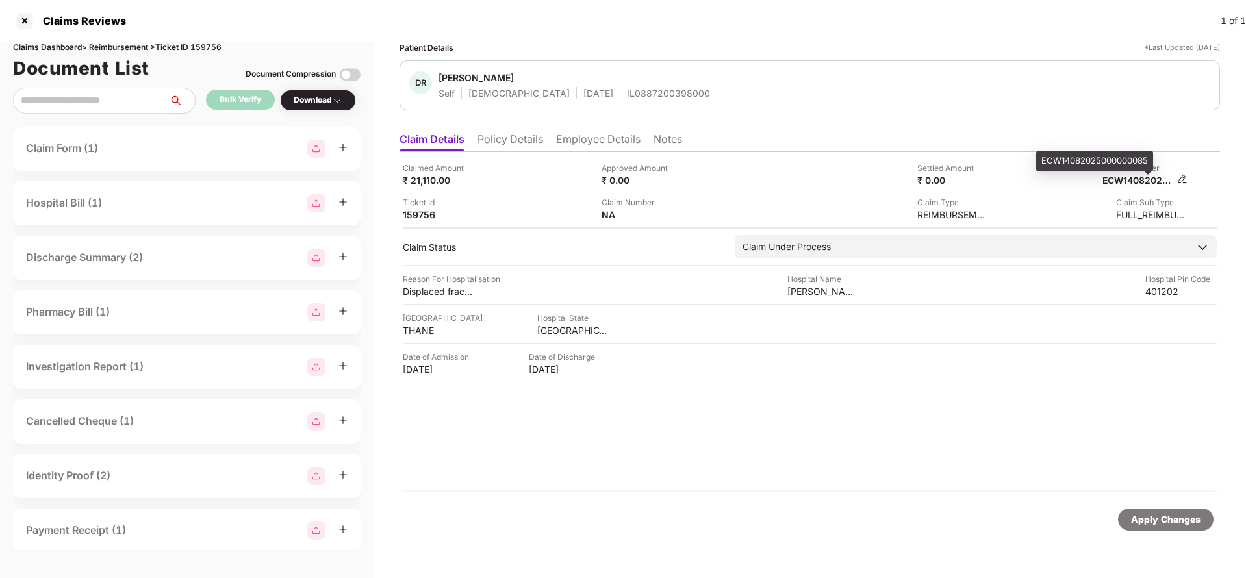
click at [1154, 178] on div "ECW14082025000000085" at bounding box center [1138, 180] width 71 height 12
copy div "ECW14082025000000085"
click at [617, 101] on div "DR Durvesh Raut Self Male 27 July 1994 IL0887200398000" at bounding box center [810, 85] width 821 height 50
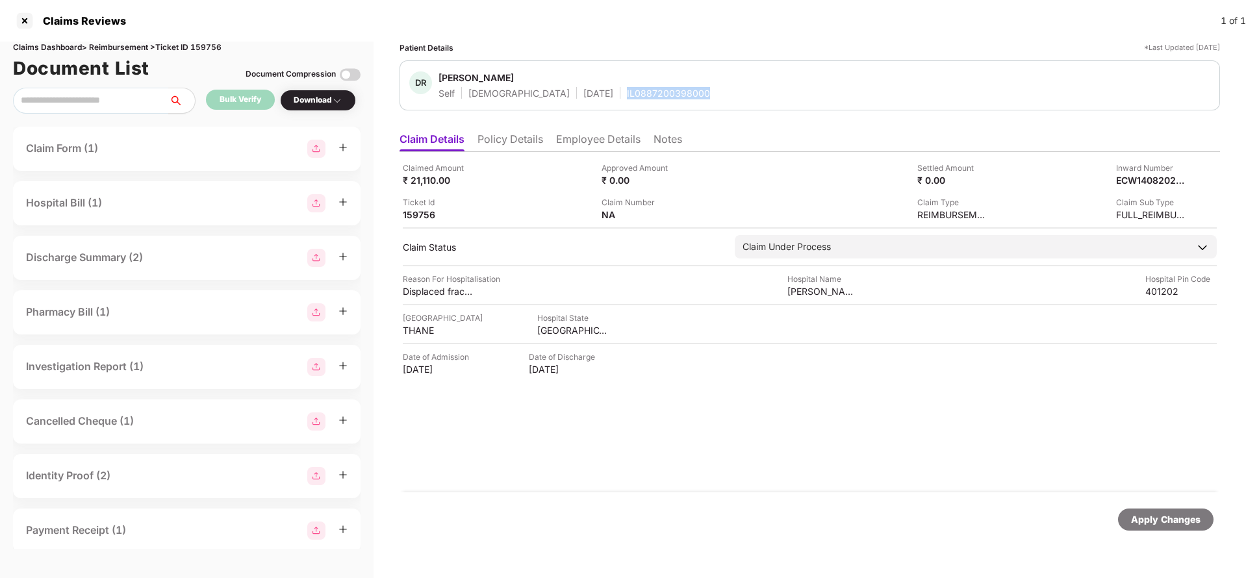
click at [617, 101] on div "DR Durvesh Raut Self Male 27 July 1994 IL0887200398000" at bounding box center [810, 85] width 821 height 50
copy div "IL0887200398000"
click at [1169, 516] on div "Apply Changes" at bounding box center [1166, 520] width 70 height 14
click at [216, 45] on div "Claims Dashboard > Reimbursement > Ticket ID 159756" at bounding box center [187, 48] width 348 height 12
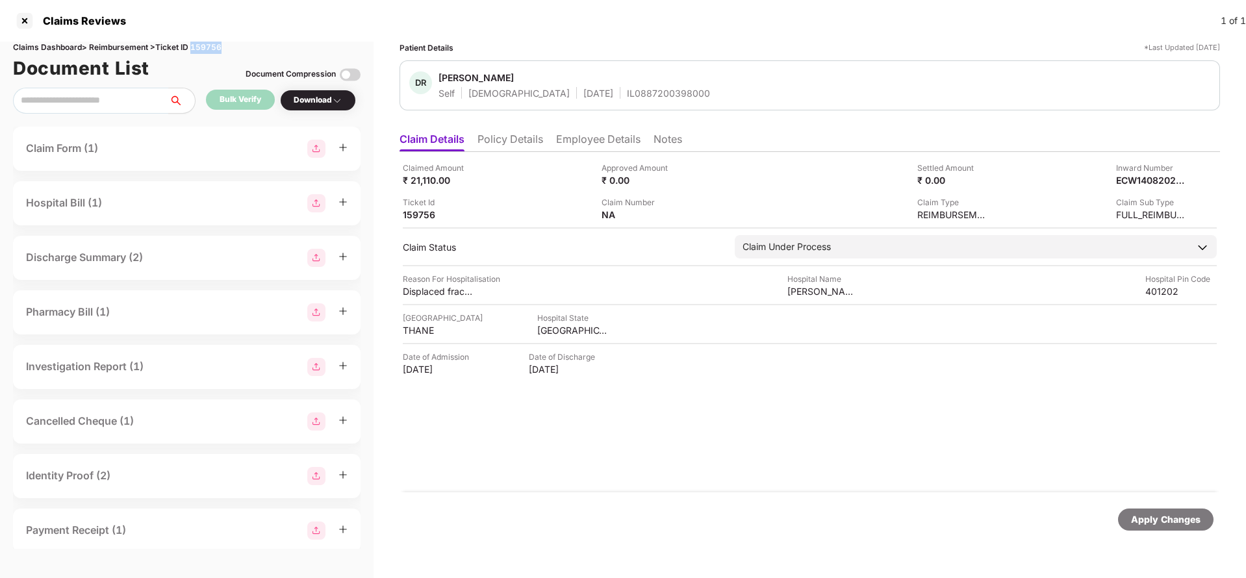
click at [216, 45] on div "Claims Dashboard > Reimbursement > Ticket ID 159756" at bounding box center [187, 48] width 348 height 12
copy div "159756"
click at [1182, 520] on div "Apply Changes" at bounding box center [1166, 520] width 70 height 14
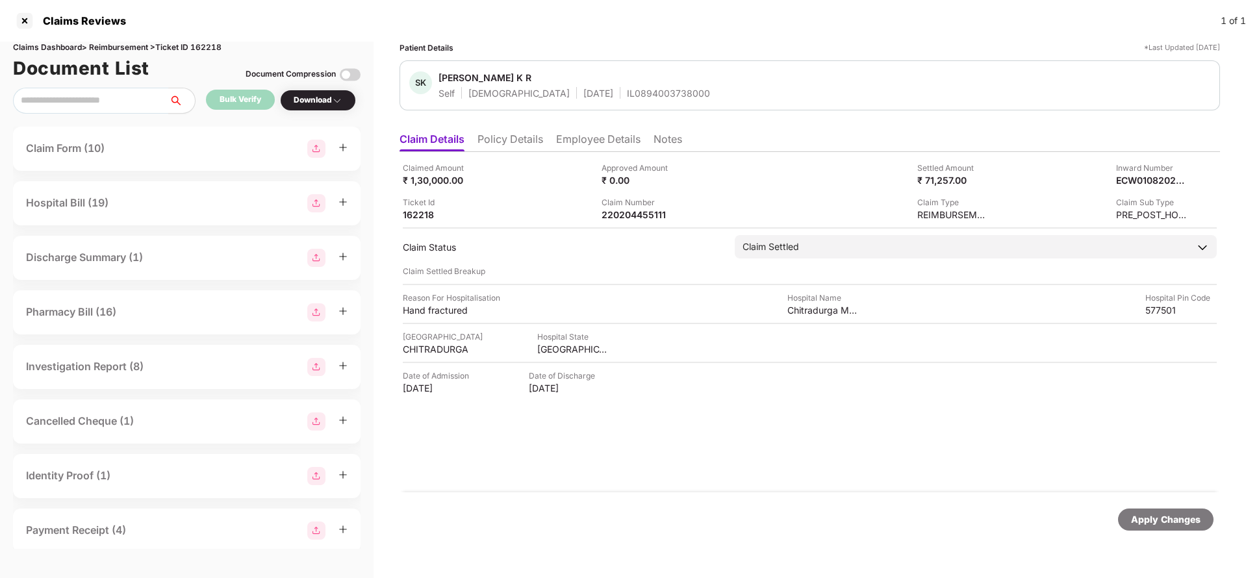
click at [503, 148] on li "Policy Details" at bounding box center [511, 142] width 66 height 19
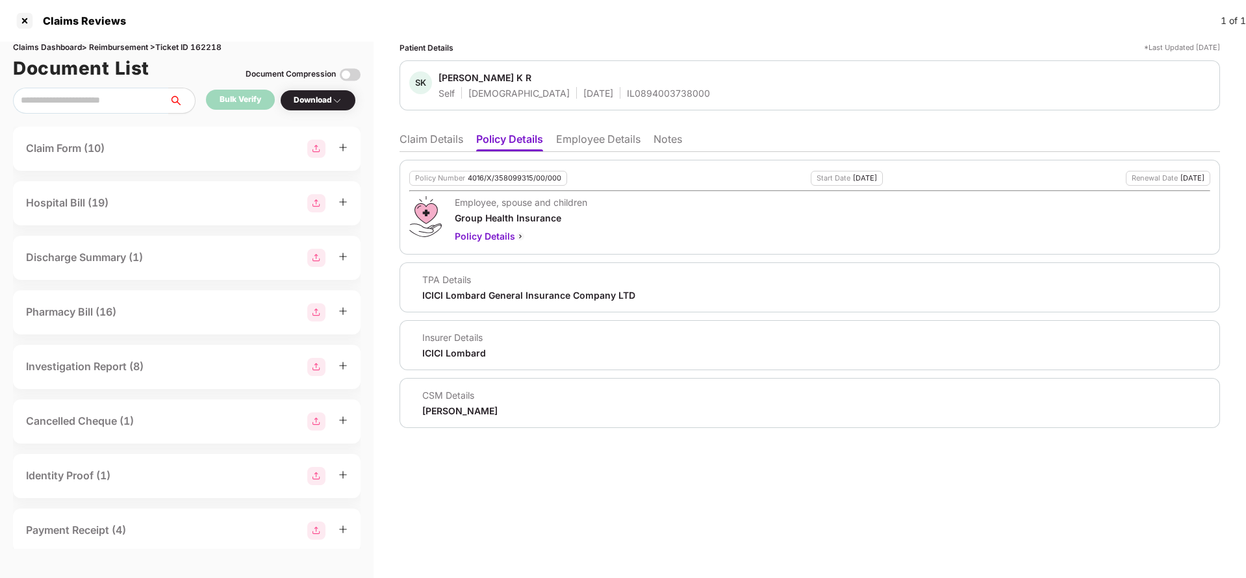
click at [610, 135] on li "Employee Details" at bounding box center [598, 142] width 84 height 19
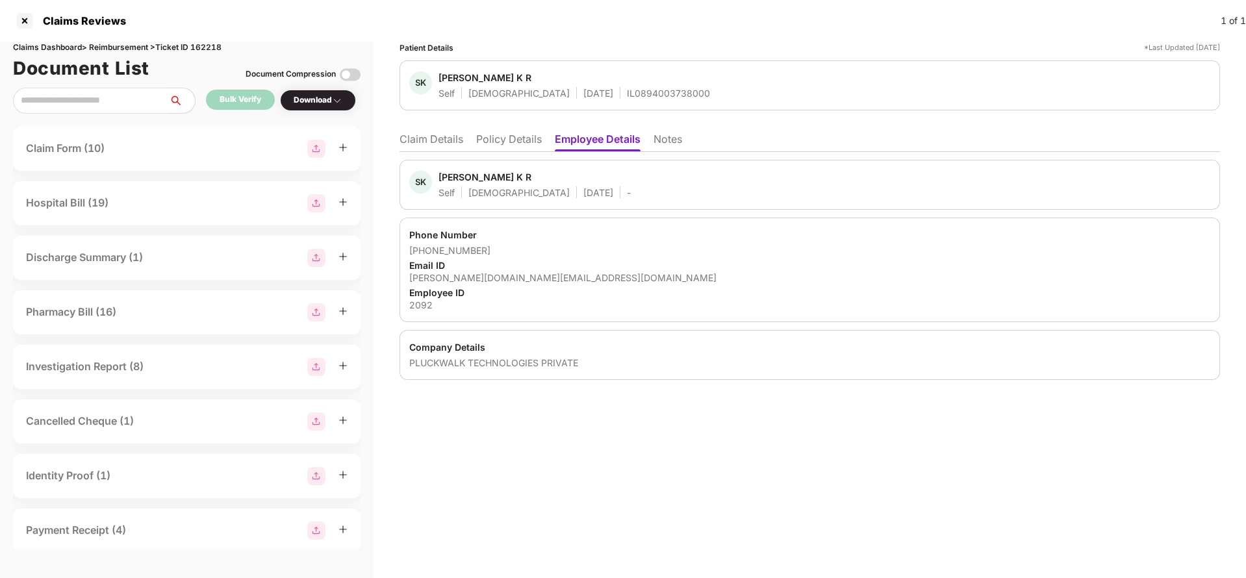
click at [500, 141] on li "Policy Details" at bounding box center [509, 142] width 66 height 19
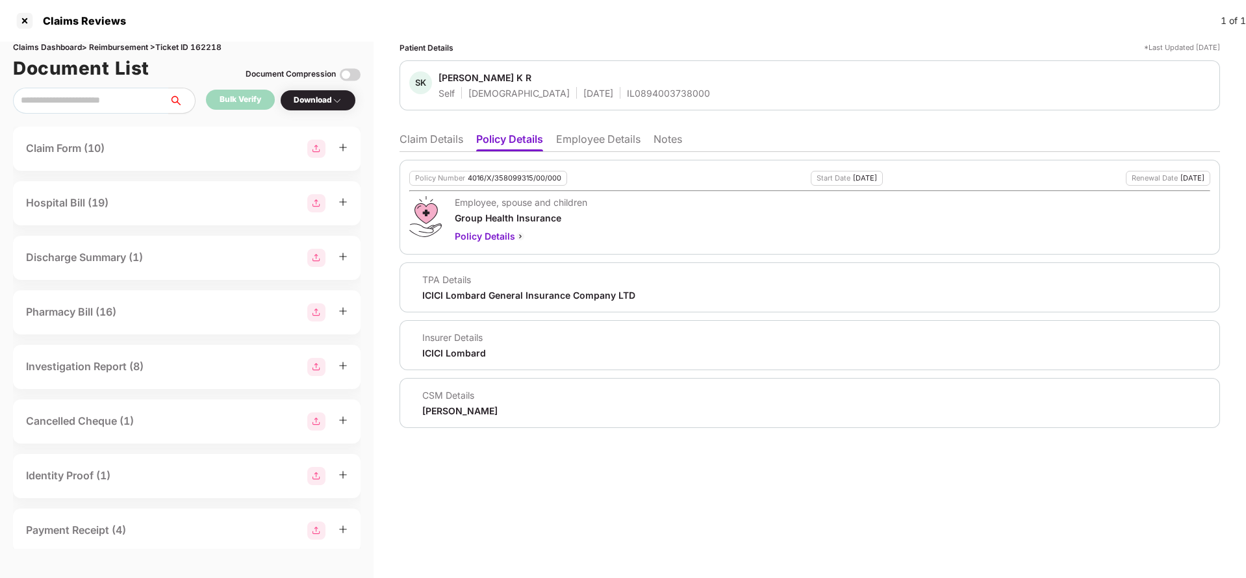
click at [491, 181] on div "4016/X/358099315/00/000" at bounding box center [515, 178] width 94 height 8
copy div "4016/X/358099315/00/000"
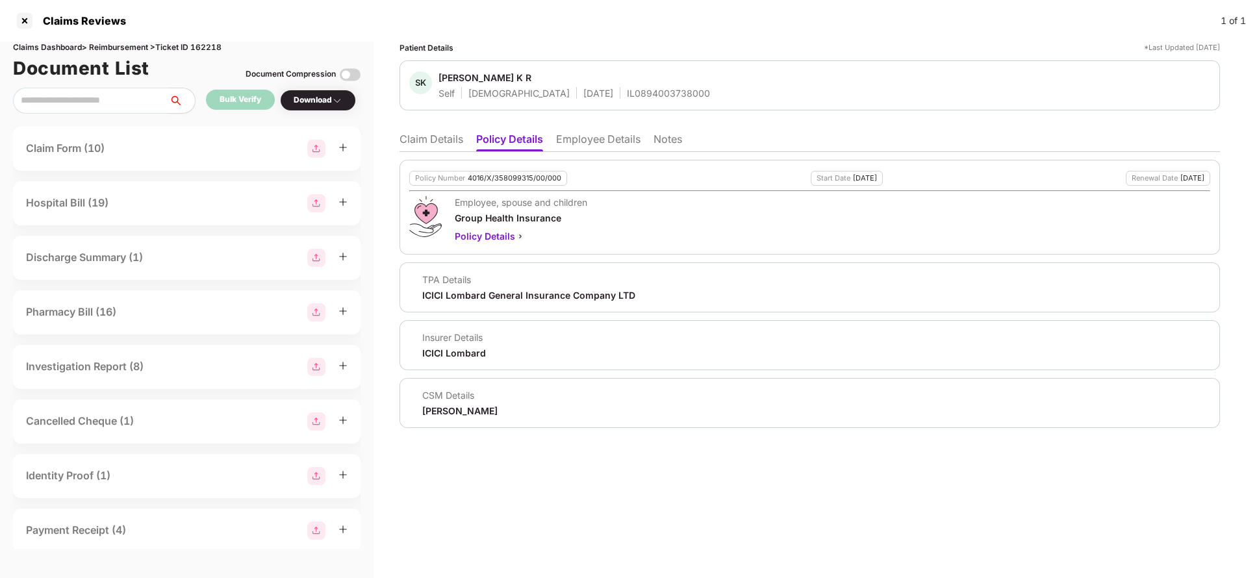
click at [426, 135] on li "Claim Details" at bounding box center [432, 142] width 64 height 19
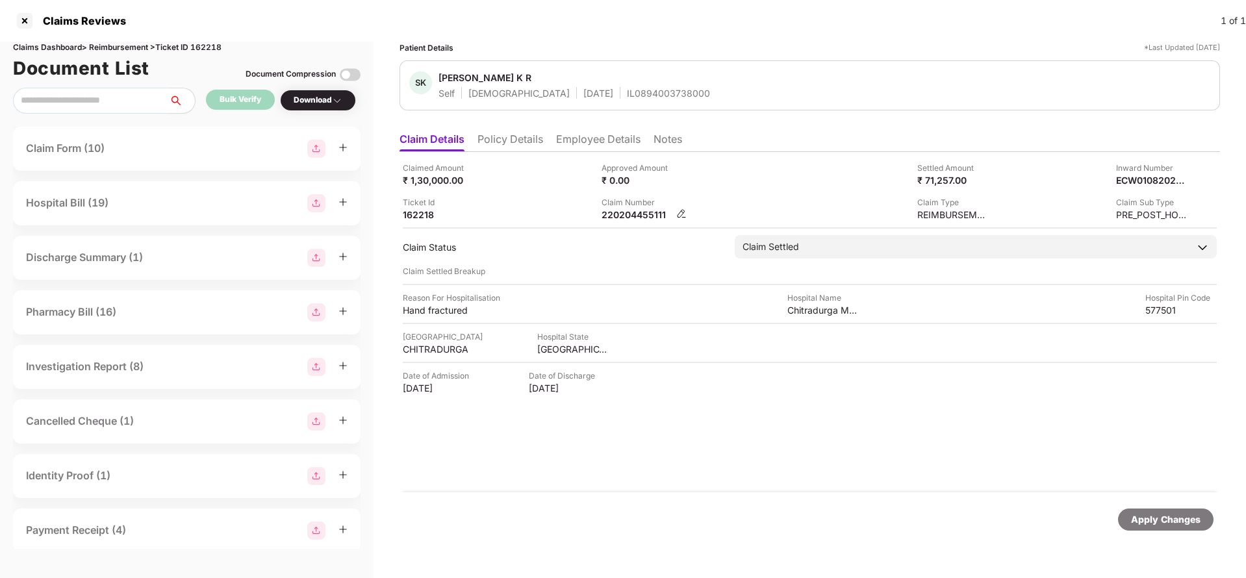
click at [628, 219] on div "220204455111" at bounding box center [637, 215] width 71 height 12
copy div "220204455111"
click at [577, 142] on li "Employee Details" at bounding box center [598, 142] width 84 height 19
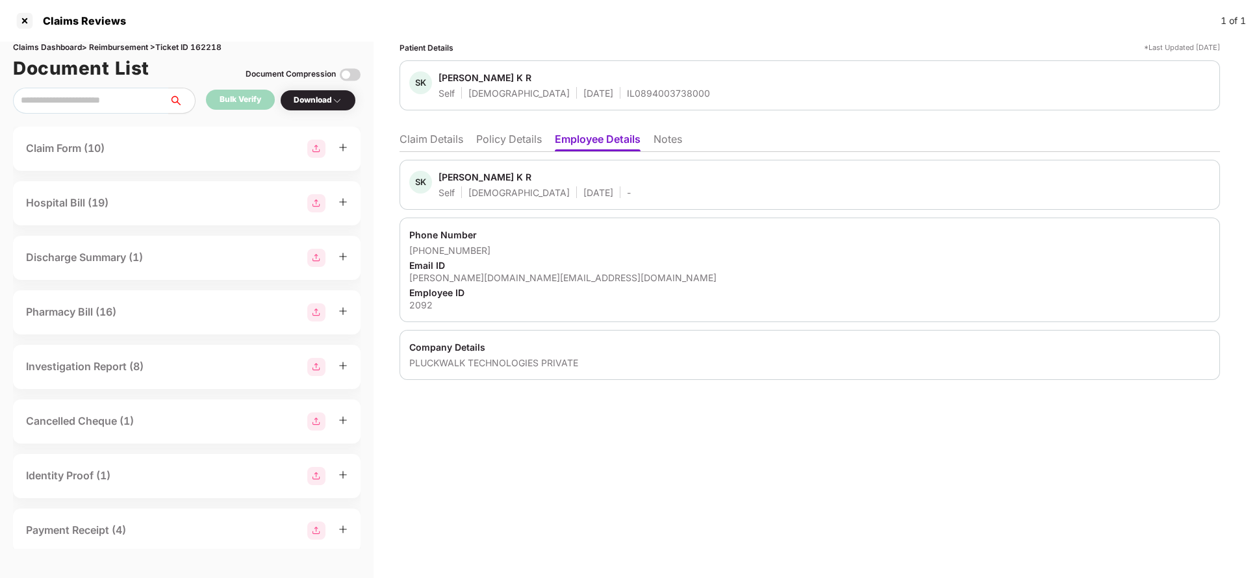
click at [479, 278] on div "[PERSON_NAME][DOMAIN_NAME][EMAIL_ADDRESS][DOMAIN_NAME]" at bounding box center [809, 278] width 801 height 12
copy div "[PERSON_NAME][DOMAIN_NAME][EMAIL_ADDRESS][DOMAIN_NAME]"
click at [437, 144] on li "Claim Details" at bounding box center [432, 142] width 64 height 19
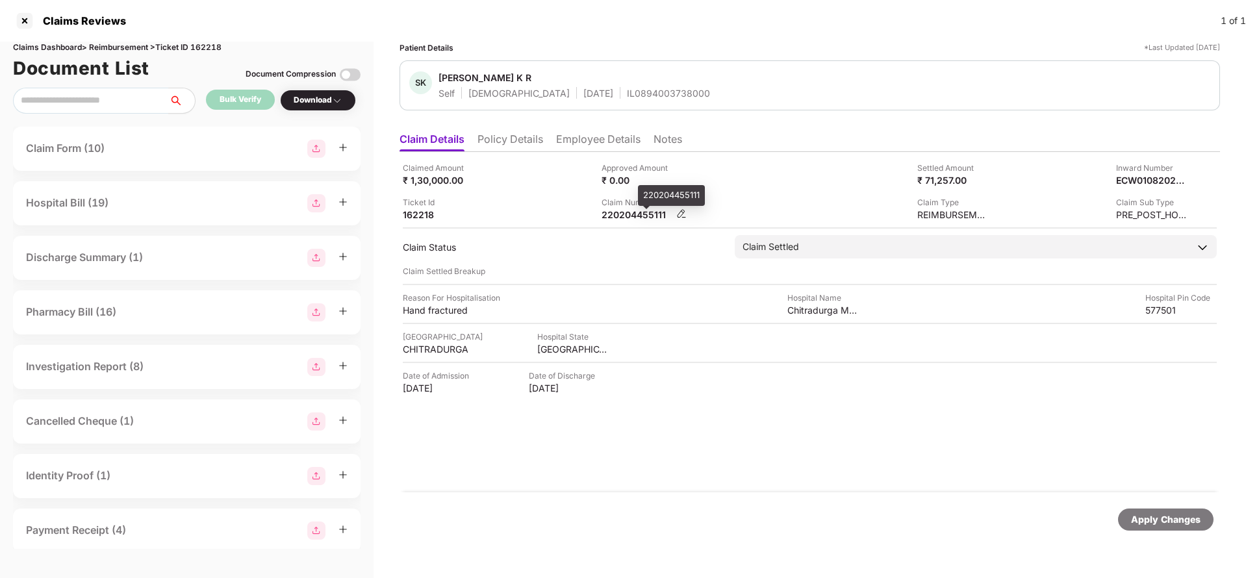
click at [626, 212] on div "220204455111" at bounding box center [637, 215] width 71 height 12
copy div "220204455111"
click at [627, 94] on div "IL0894003738000" at bounding box center [668, 93] width 83 height 12
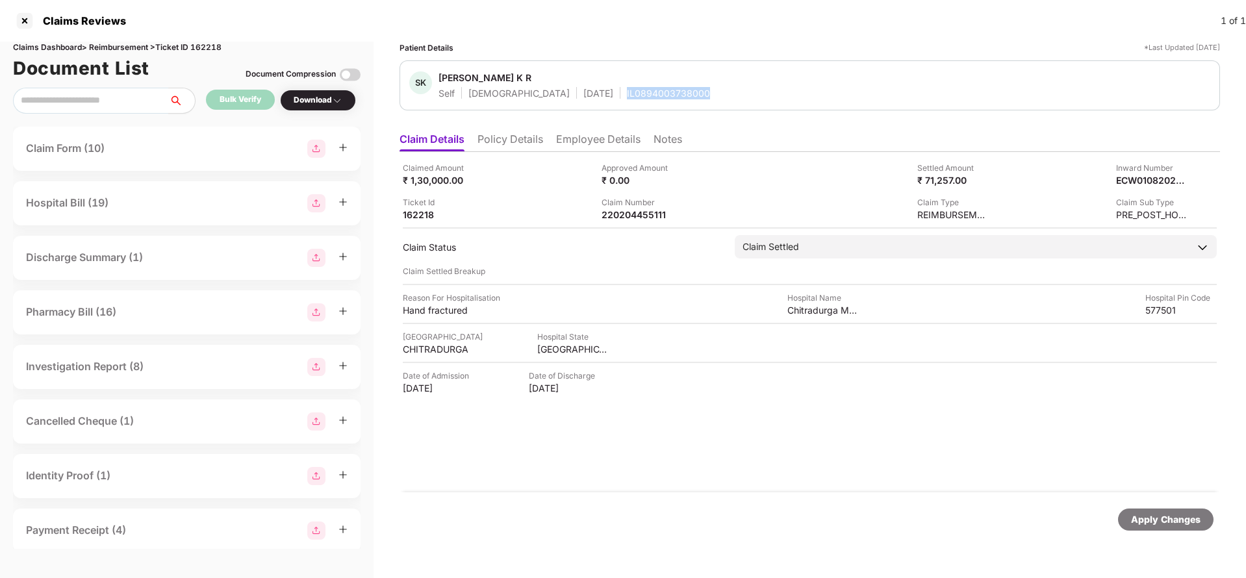
copy div "IL0894003738000"
click at [1188, 529] on div "Apply Changes" at bounding box center [1166, 520] width 96 height 22
click at [220, 42] on div "Claims Dashboard > Reimbursement > Ticket ID 162218" at bounding box center [187, 48] width 348 height 12
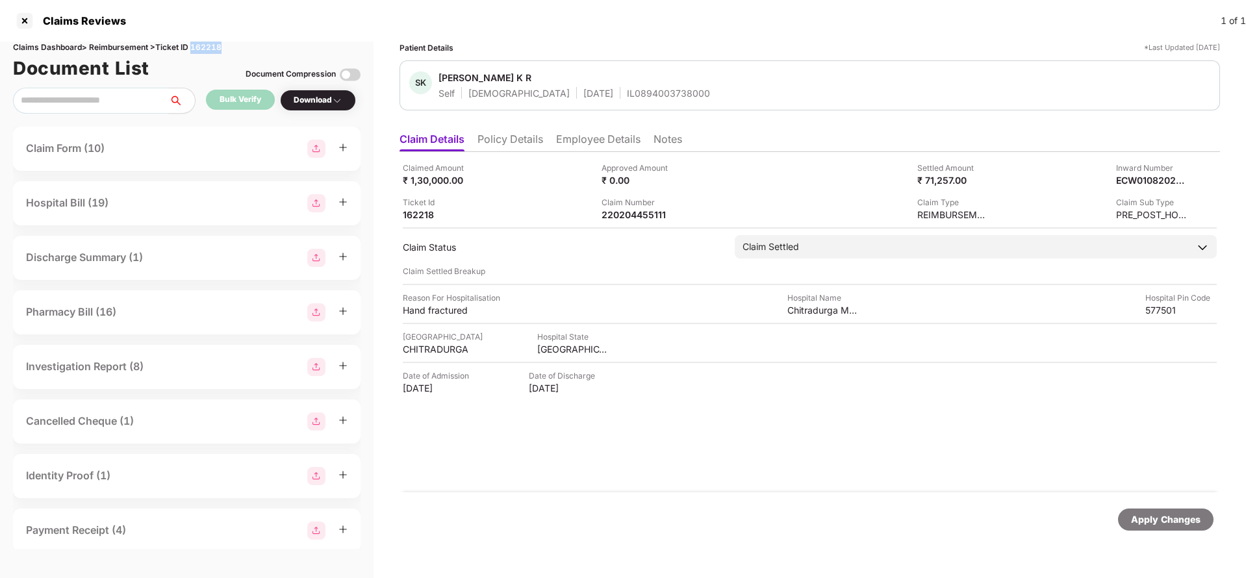
copy div "162218"
click at [1170, 526] on div "Apply Changes" at bounding box center [1166, 520] width 70 height 14
click at [530, 142] on li "Policy Details" at bounding box center [511, 142] width 66 height 19
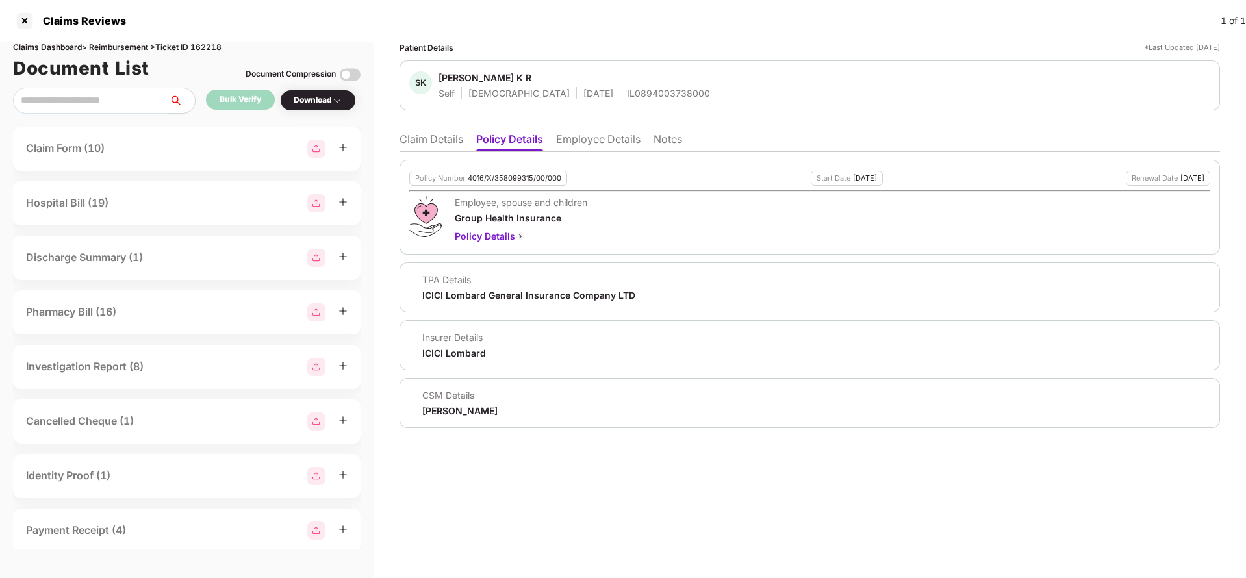
click at [596, 147] on li "Employee Details" at bounding box center [598, 142] width 84 height 19
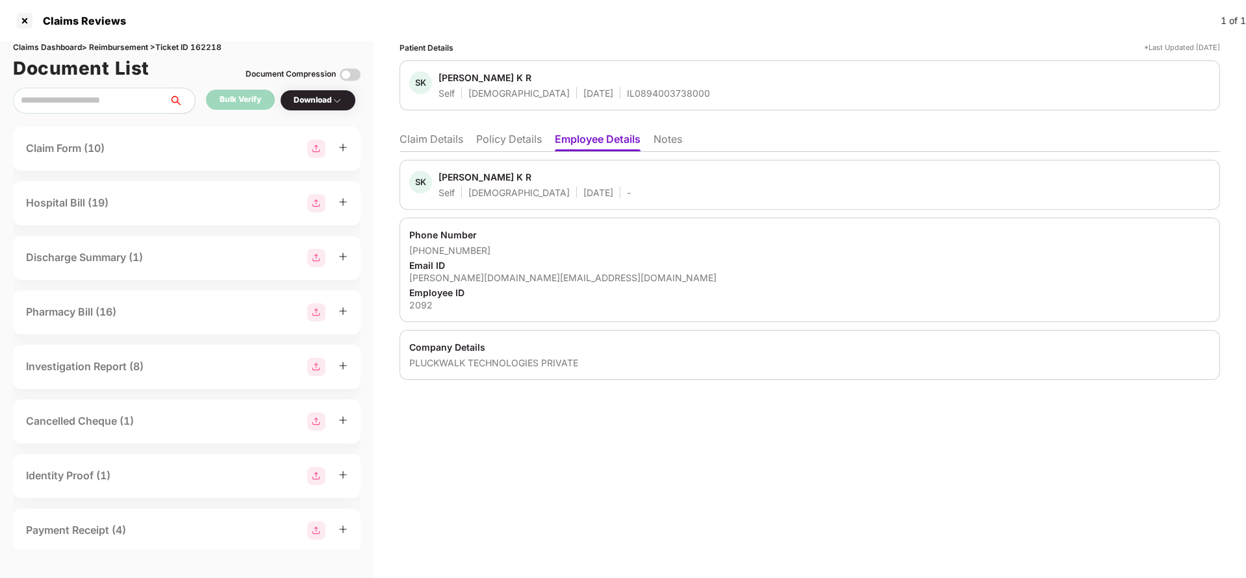
click at [500, 274] on div "[PERSON_NAME][DOMAIN_NAME][EMAIL_ADDRESS][DOMAIN_NAME]" at bounding box center [809, 278] width 801 height 12
copy div "[PERSON_NAME][DOMAIN_NAME][EMAIL_ADDRESS][DOMAIN_NAME]"
click at [513, 140] on li "Policy Details" at bounding box center [509, 142] width 66 height 19
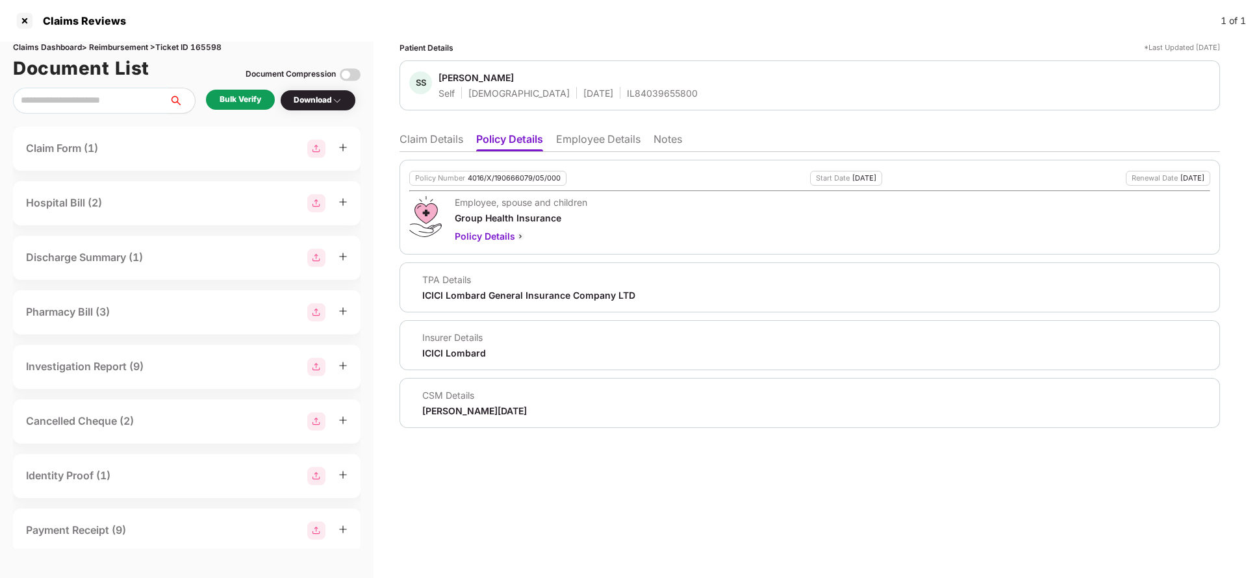
click at [513, 177] on div "4016/X/190666079/05/000" at bounding box center [514, 178] width 93 height 8
copy div "4016/X/190666079/05/000"
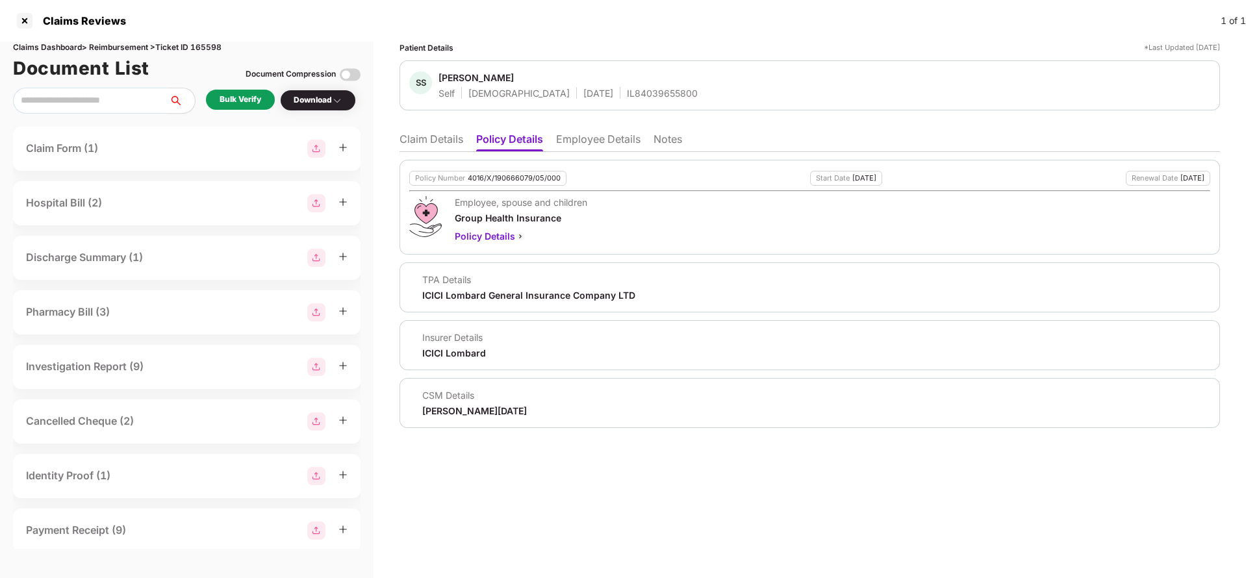
click at [444, 140] on li "Claim Details" at bounding box center [432, 142] width 64 height 19
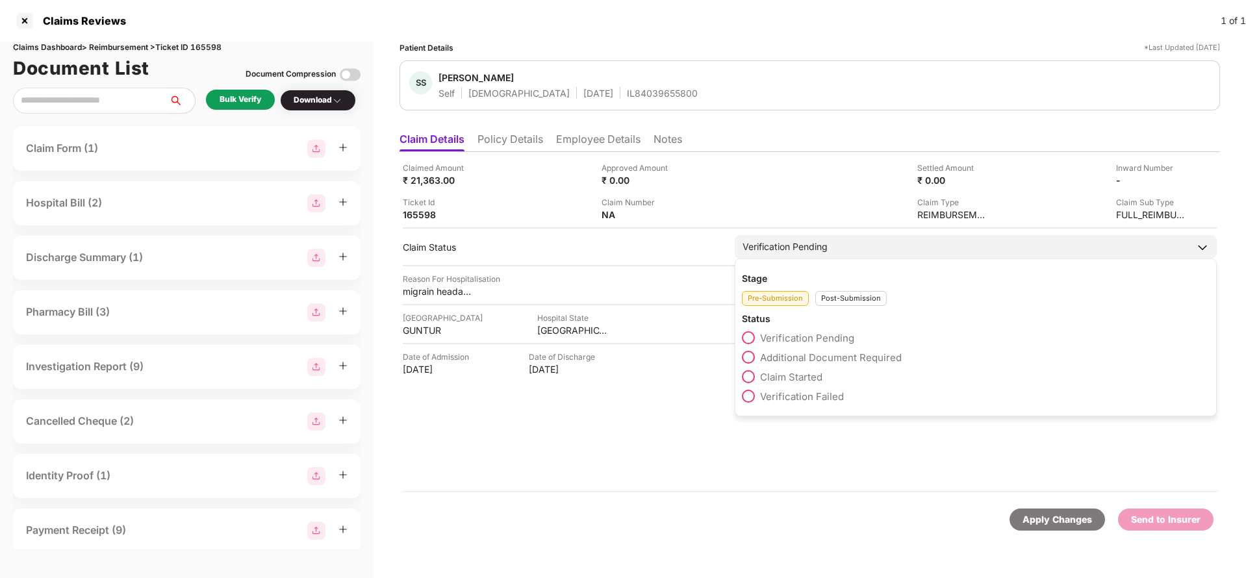
click at [809, 376] on span "Claim Started" at bounding box center [791, 377] width 62 height 12
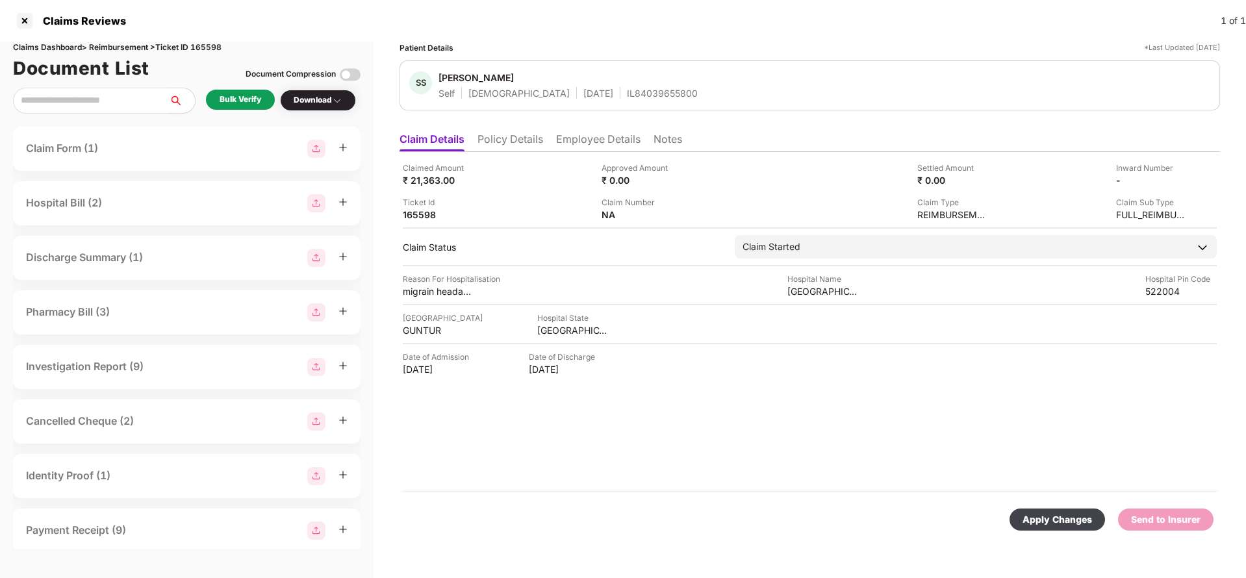
click at [1044, 514] on div "Apply Changes" at bounding box center [1058, 520] width 70 height 14
click at [582, 147] on li "Employee Details" at bounding box center [598, 142] width 84 height 19
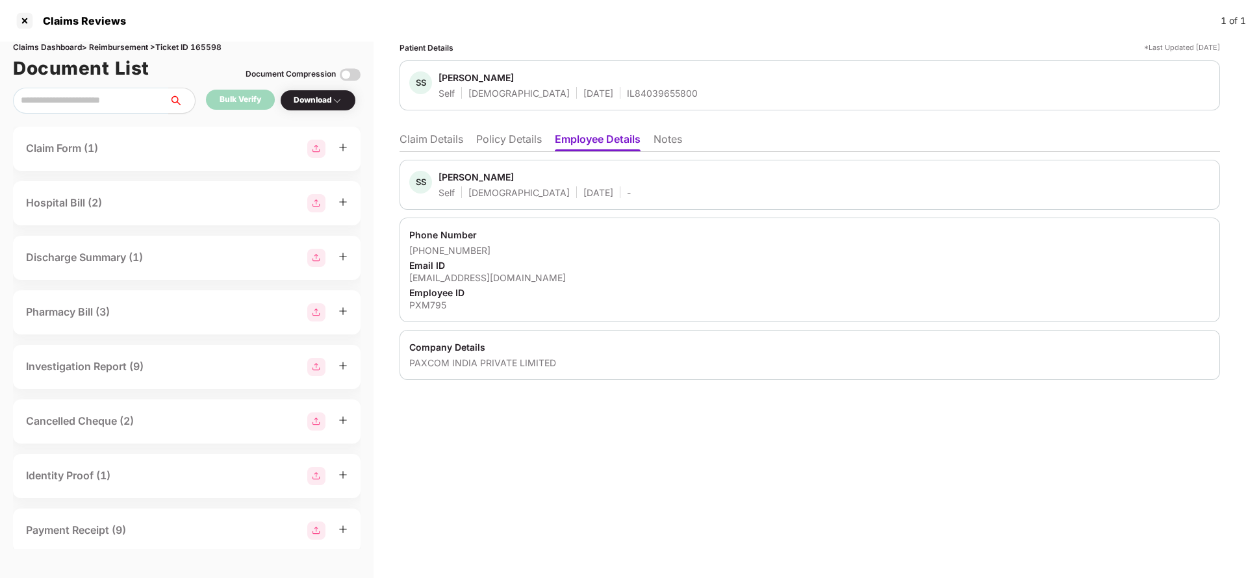
click at [494, 153] on div "SS Sambaiah Singu Self Male 10 June 1986 - Phone Number +919535909389 Email ID …" at bounding box center [810, 266] width 821 height 228
click at [503, 137] on li "Policy Details" at bounding box center [509, 142] width 66 height 19
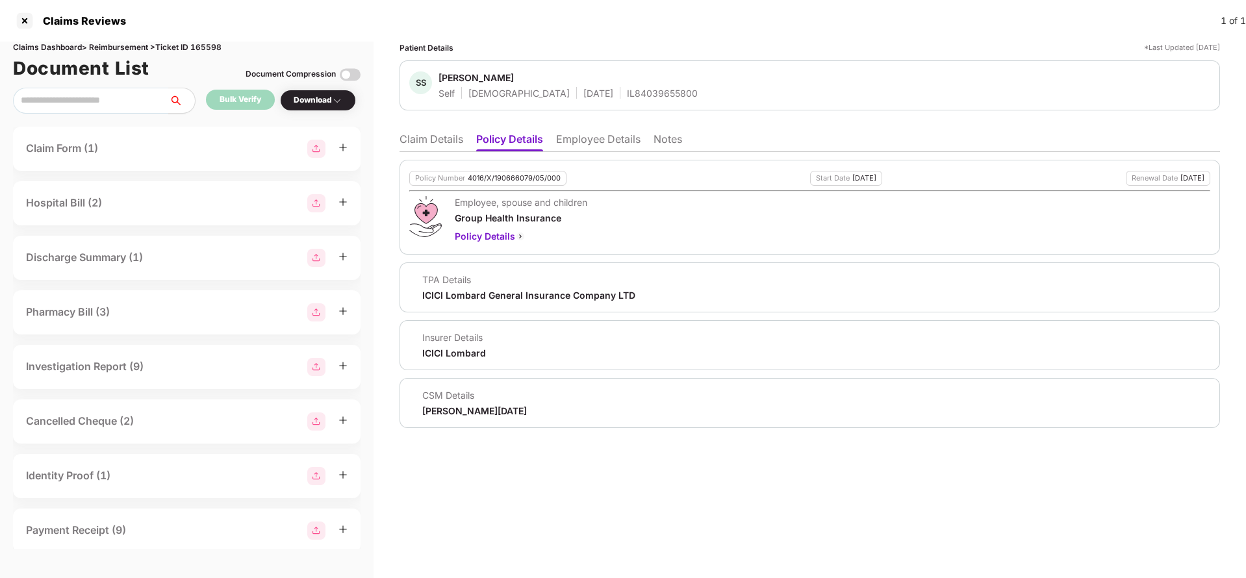
click at [457, 421] on div "CSM Details Ashish Raja Giligithi" at bounding box center [810, 403] width 821 height 50
copy div "Ashish Raja Giligithi"
click at [600, 143] on li "Employee Details" at bounding box center [598, 142] width 84 height 19
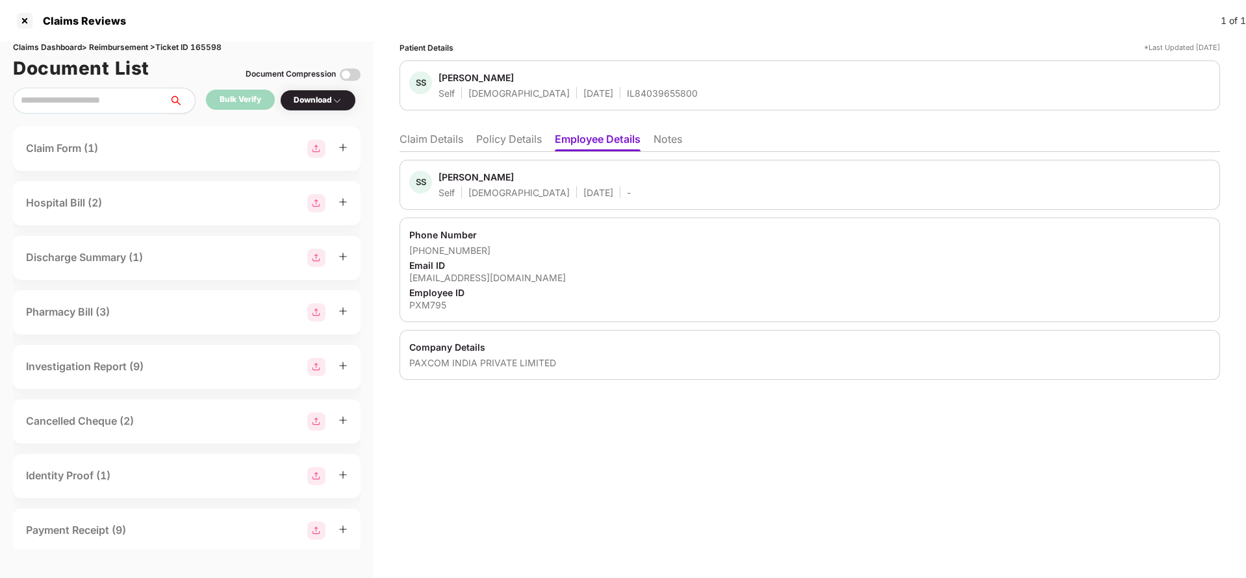
click at [457, 148] on li "Claim Details" at bounding box center [432, 142] width 64 height 19
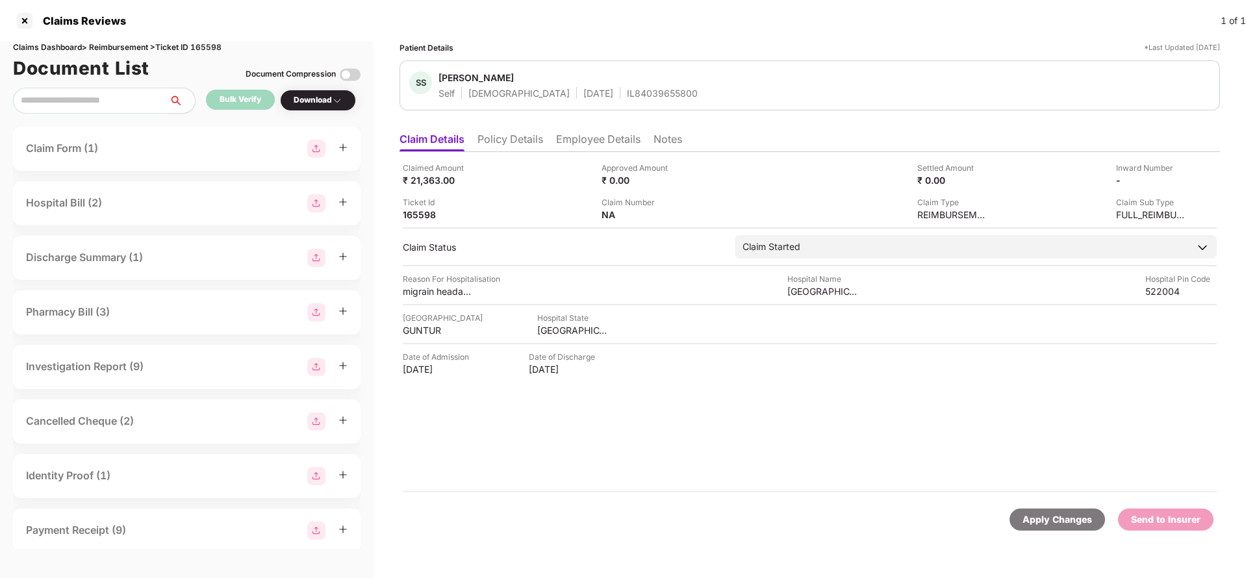
click at [1066, 523] on div "Apply Changes" at bounding box center [1058, 520] width 70 height 14
click at [208, 46] on div "Claims Dashboard > Reimbursement > Ticket ID 165598" at bounding box center [187, 48] width 348 height 12
copy div "165598"
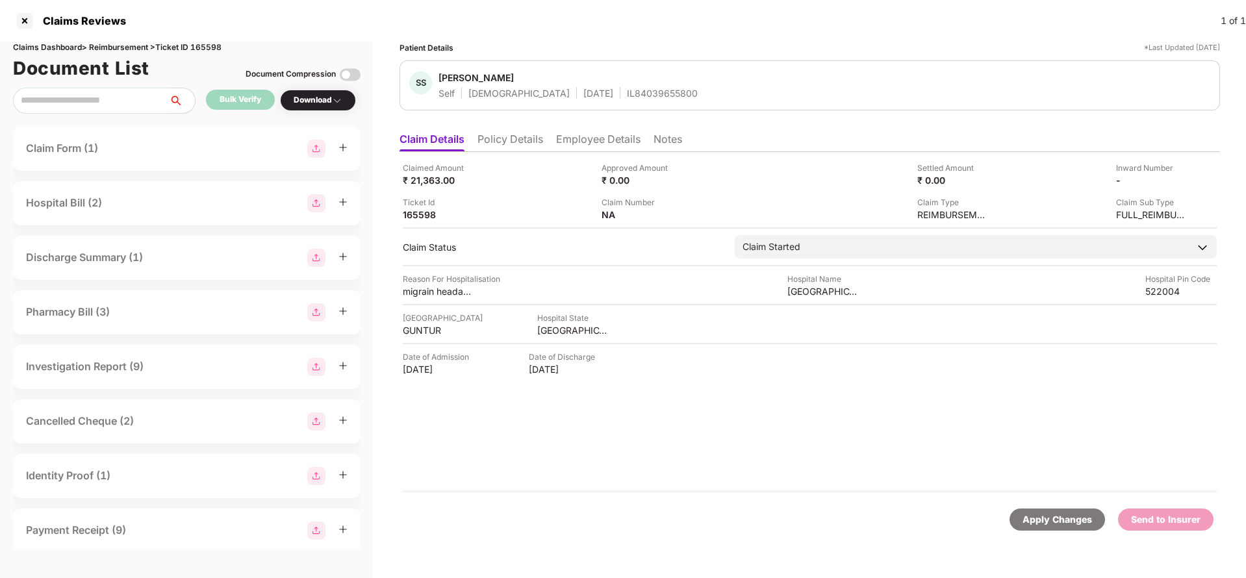
click at [1061, 523] on div "Apply Changes" at bounding box center [1058, 520] width 70 height 14
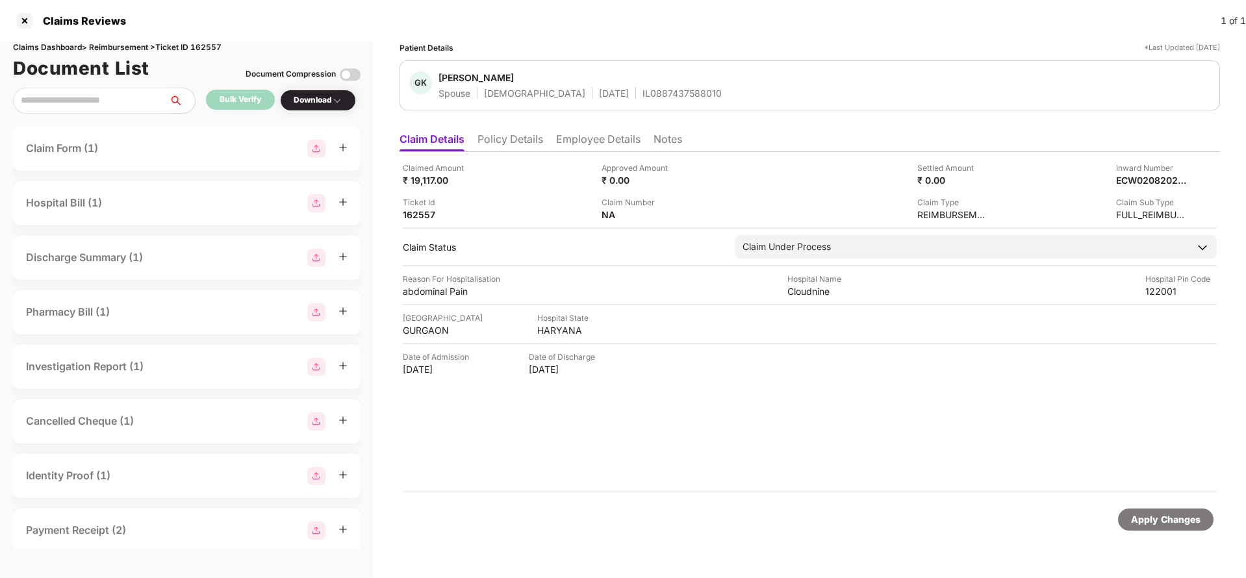
click at [499, 142] on li "Policy Details" at bounding box center [511, 142] width 66 height 19
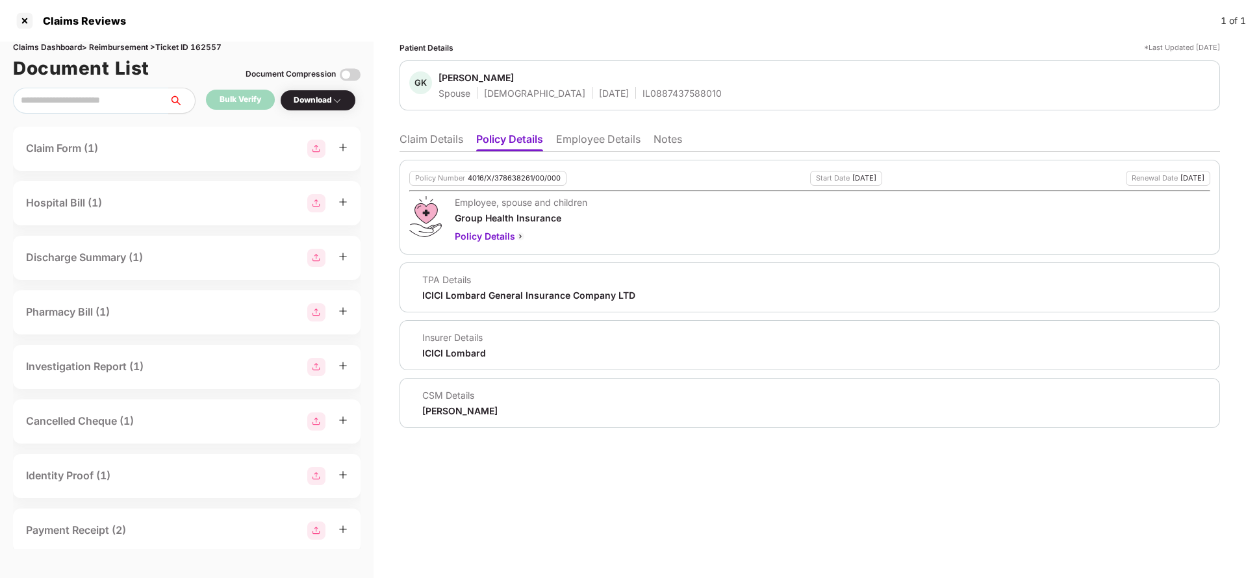
click at [503, 177] on div "4016/X/378638261/00/000" at bounding box center [514, 178] width 93 height 8
copy div "4016/X/378638261/00/000"
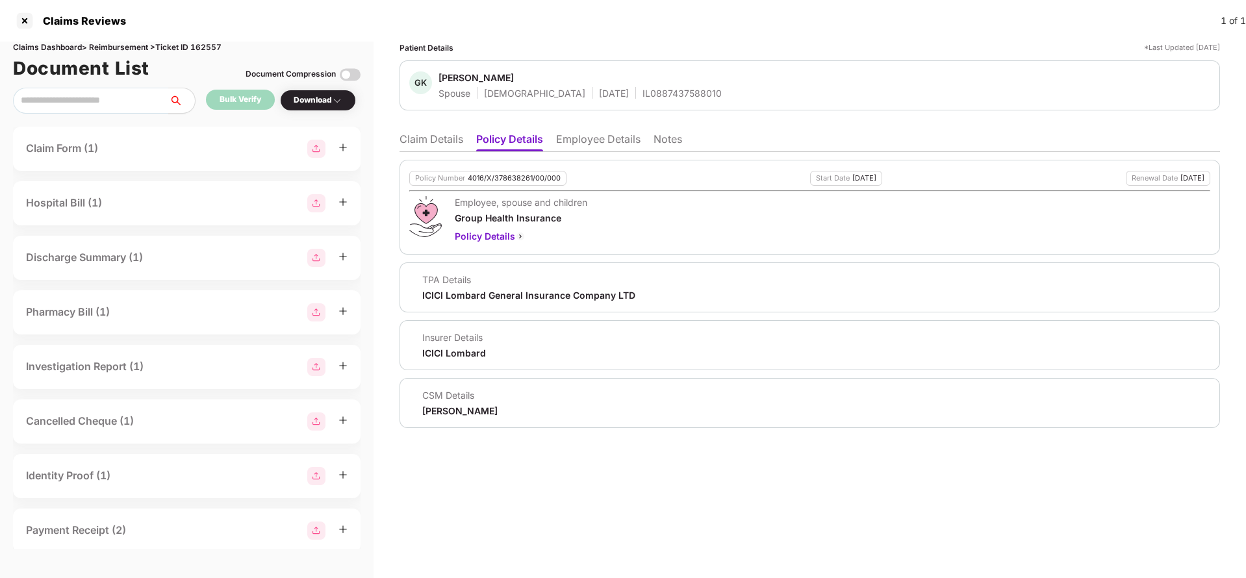
click at [643, 105] on div "GK Garima Kumari Spouse Female 12 Sept 1997 IL0887437588010" at bounding box center [810, 85] width 821 height 50
copy div "IL0887437588010"
click at [446, 140] on li "Claim Details" at bounding box center [432, 142] width 64 height 19
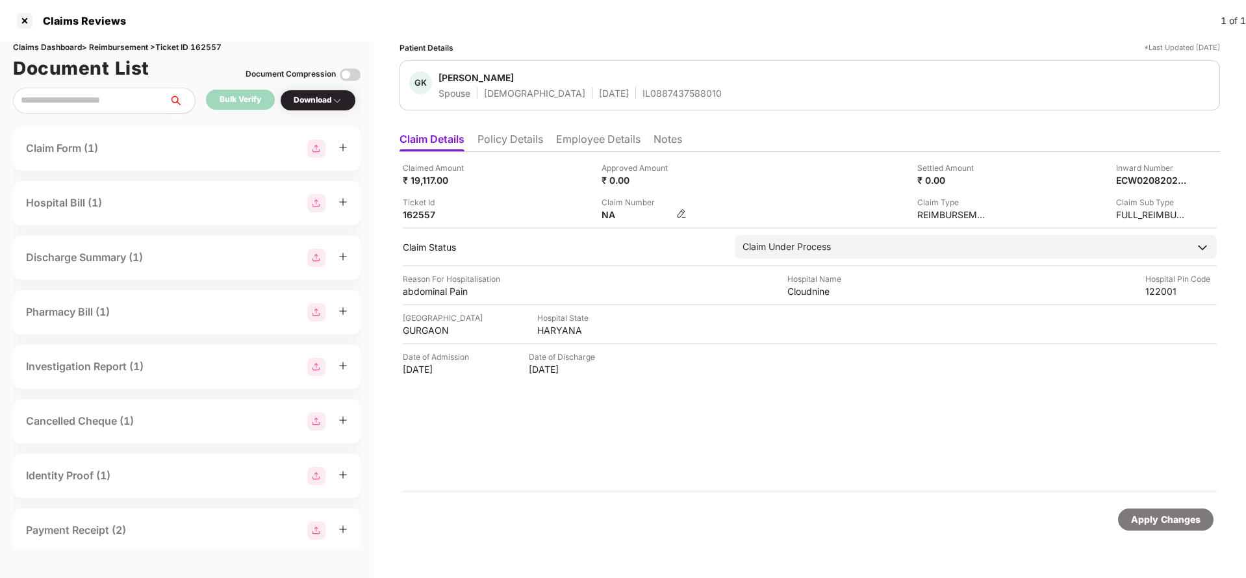
click at [681, 212] on img at bounding box center [681, 214] width 10 height 10
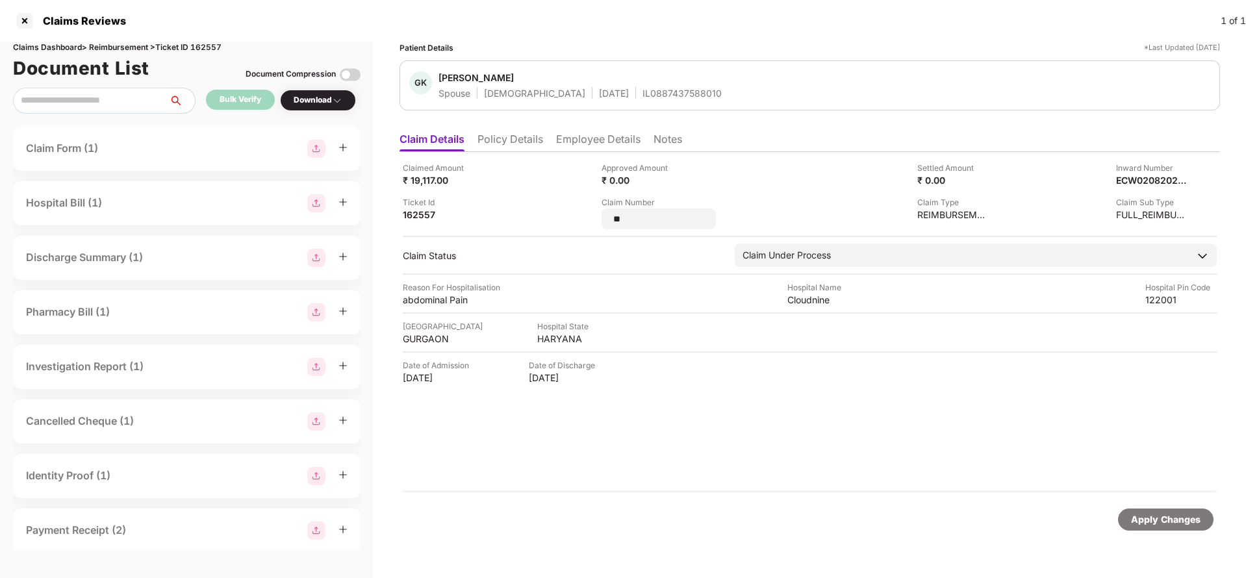
type input "*"
type input "**********"
click at [1146, 524] on div "Apply Changes" at bounding box center [1166, 520] width 70 height 14
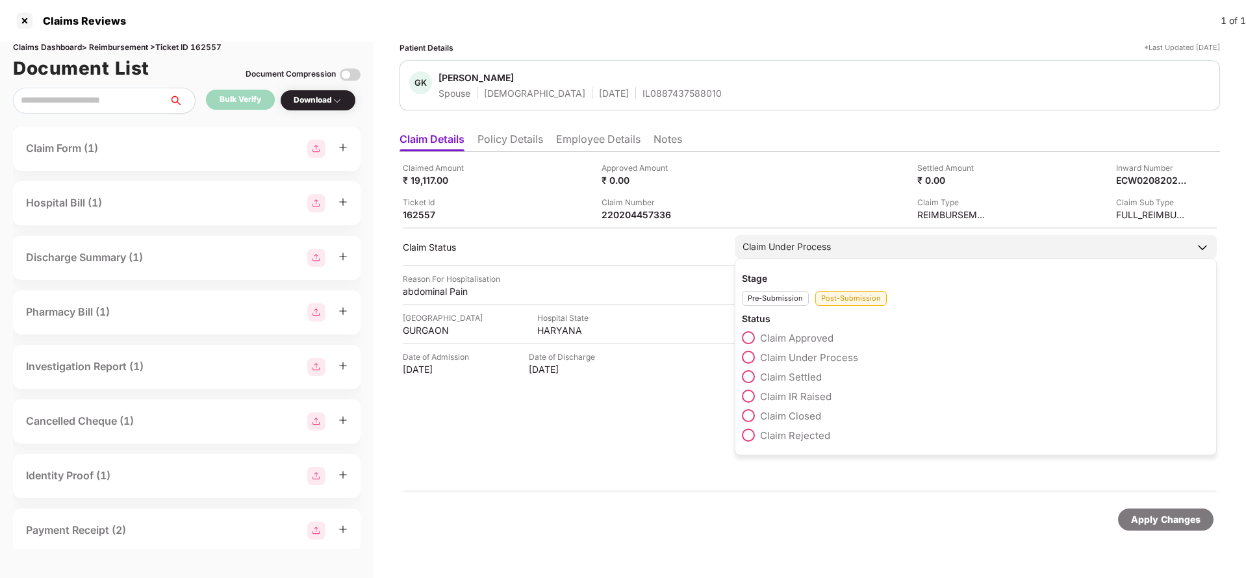
click at [782, 383] on label "Claim Settled" at bounding box center [782, 376] width 80 height 13
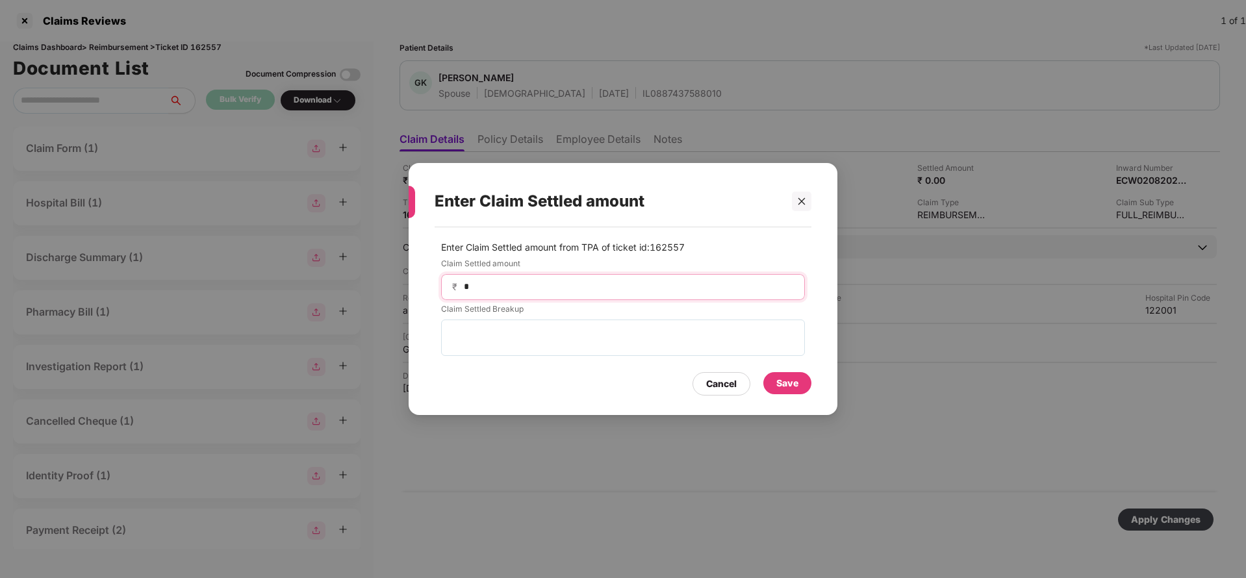
click at [526, 290] on input "*" at bounding box center [628, 287] width 331 height 14
type input "*****"
click at [797, 375] on div "Save" at bounding box center [788, 383] width 48 height 22
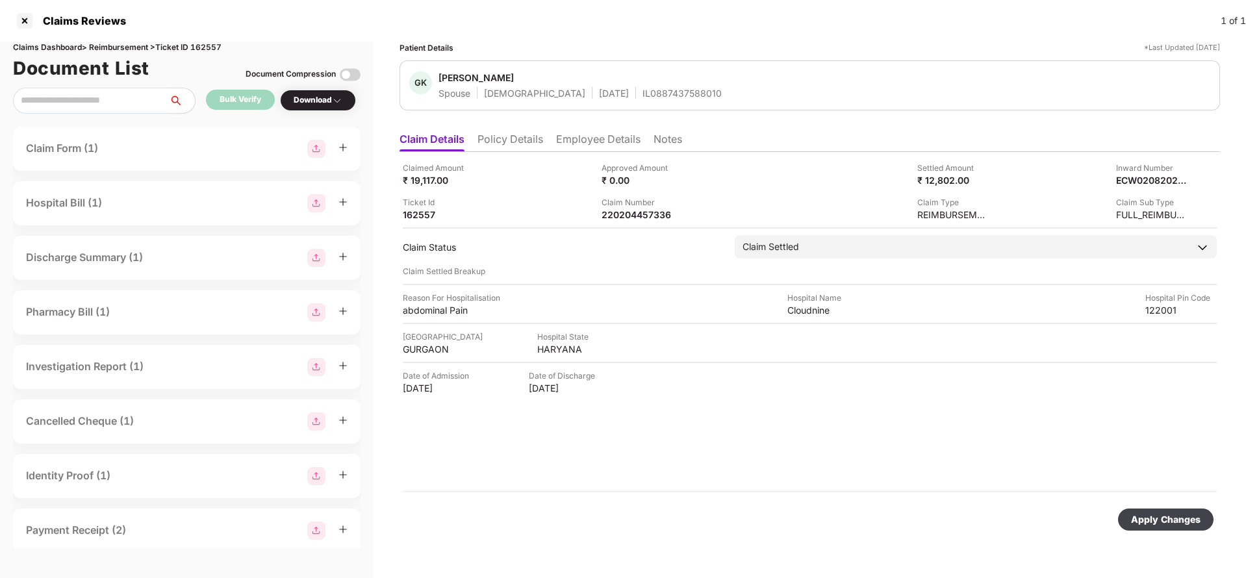
click at [1153, 516] on div "Apply Changes" at bounding box center [1166, 520] width 70 height 14
click at [642, 215] on div "220204457336" at bounding box center [637, 215] width 71 height 12
copy div "220204457336"
click at [643, 92] on div "IL0887437588010" at bounding box center [682, 93] width 79 height 12
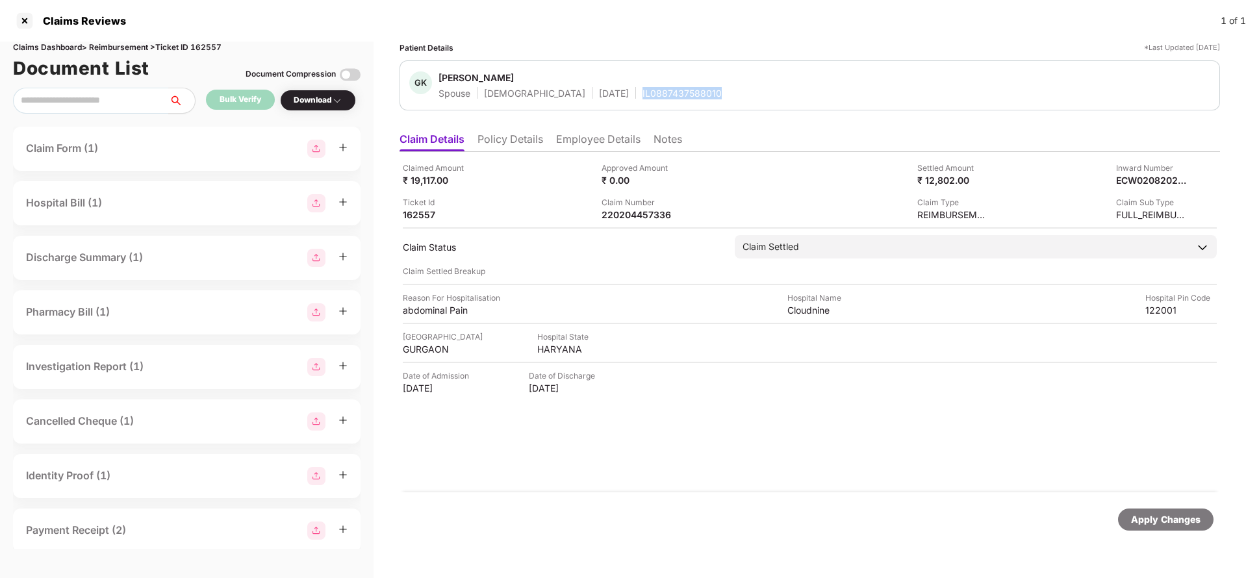
click at [643, 92] on div "IL0887437588010" at bounding box center [682, 93] width 79 height 12
copy div "IL0887437588010"
click at [1154, 517] on div "Apply Changes" at bounding box center [1166, 520] width 70 height 14
click at [215, 47] on div "Claims Dashboard > Reimbursement > Ticket ID 162557" at bounding box center [187, 48] width 348 height 12
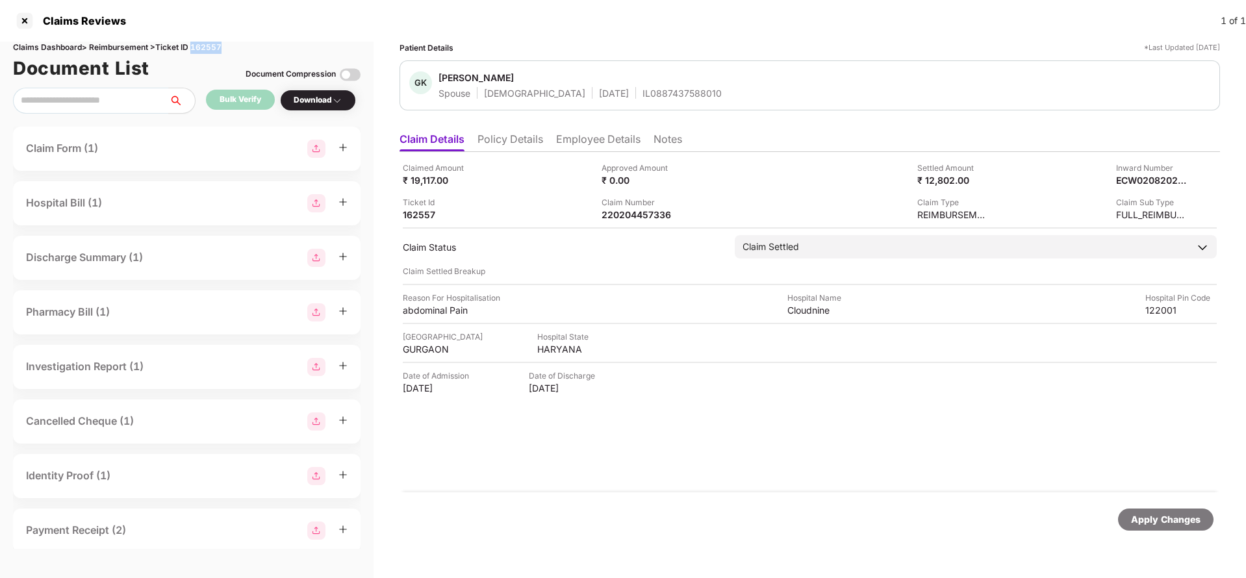
click at [215, 47] on div "Claims Dashboard > Reimbursement > Ticket ID 162557" at bounding box center [187, 48] width 348 height 12
copy div "162557"
click at [1142, 524] on div "Apply Changes" at bounding box center [1166, 520] width 70 height 14
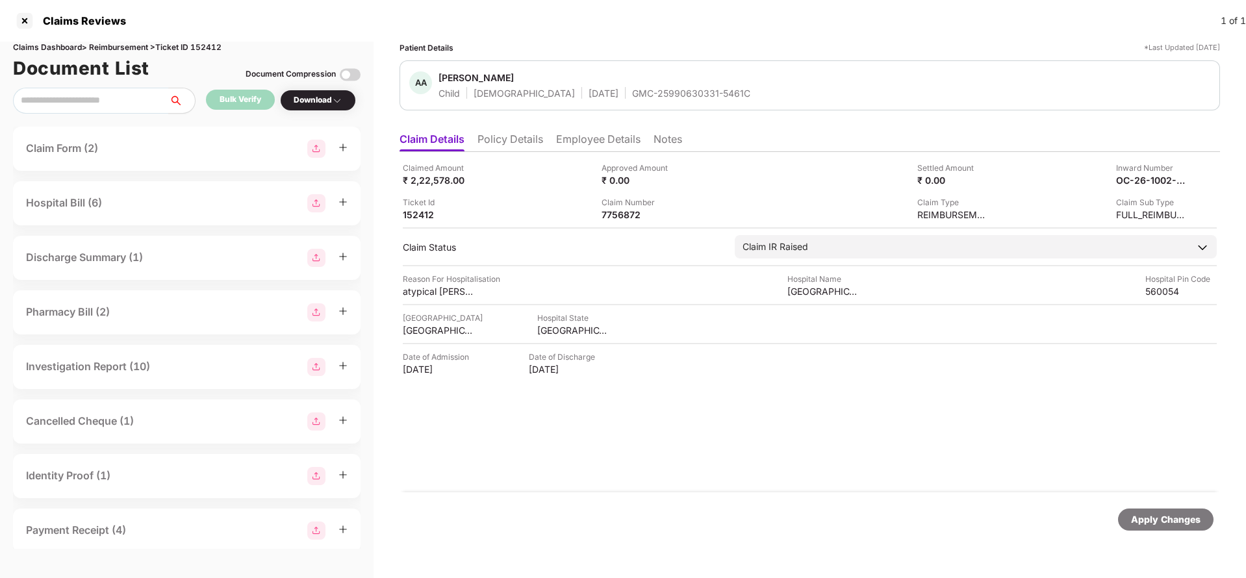
click at [1179, 527] on div "Apply Changes" at bounding box center [1166, 520] width 96 height 22
click at [212, 49] on div "Claims Dashboard > Reimbursement > Ticket ID 152412" at bounding box center [187, 48] width 348 height 12
copy div "152412"
click at [1157, 528] on div "Apply Changes" at bounding box center [1166, 520] width 96 height 22
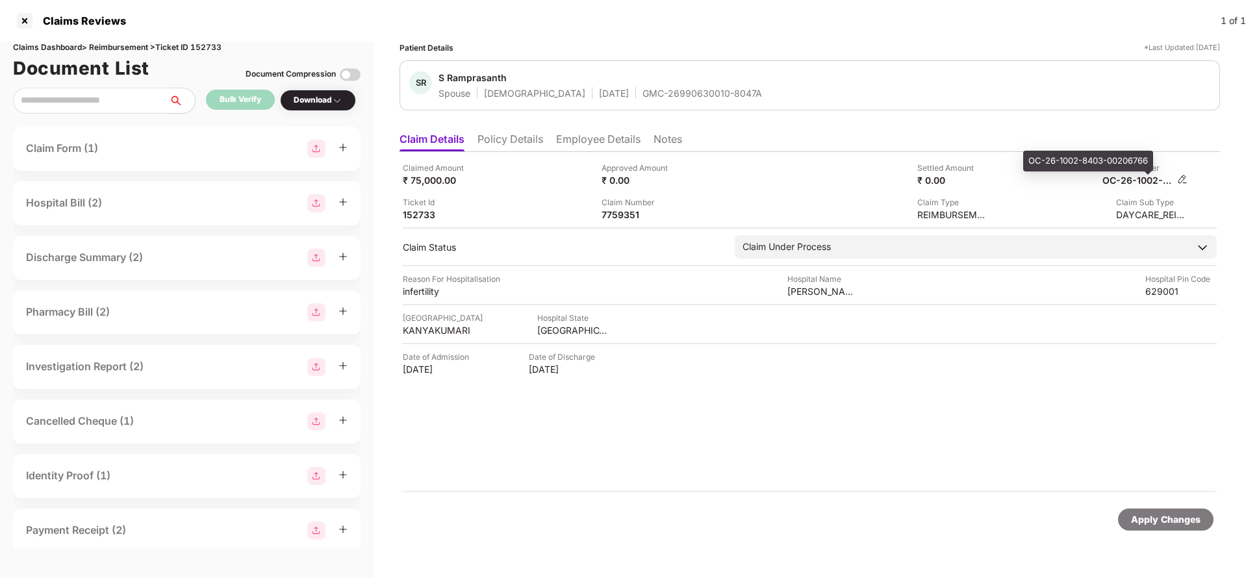
click at [1155, 181] on div "OC-26-1002-8403-00206766" at bounding box center [1138, 180] width 71 height 12
copy div
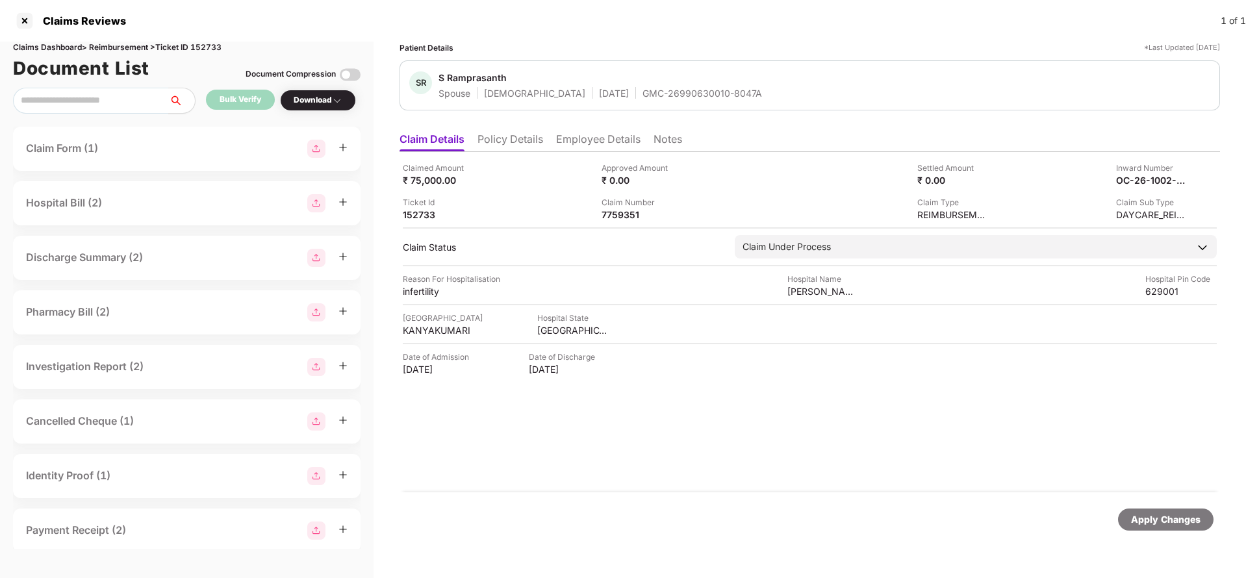
click at [1173, 524] on div "Apply Changes" at bounding box center [1166, 520] width 70 height 14
click at [206, 51] on div "Claims Dashboard > Reimbursement > Ticket ID 152733" at bounding box center [187, 48] width 348 height 12
copy div "152733"
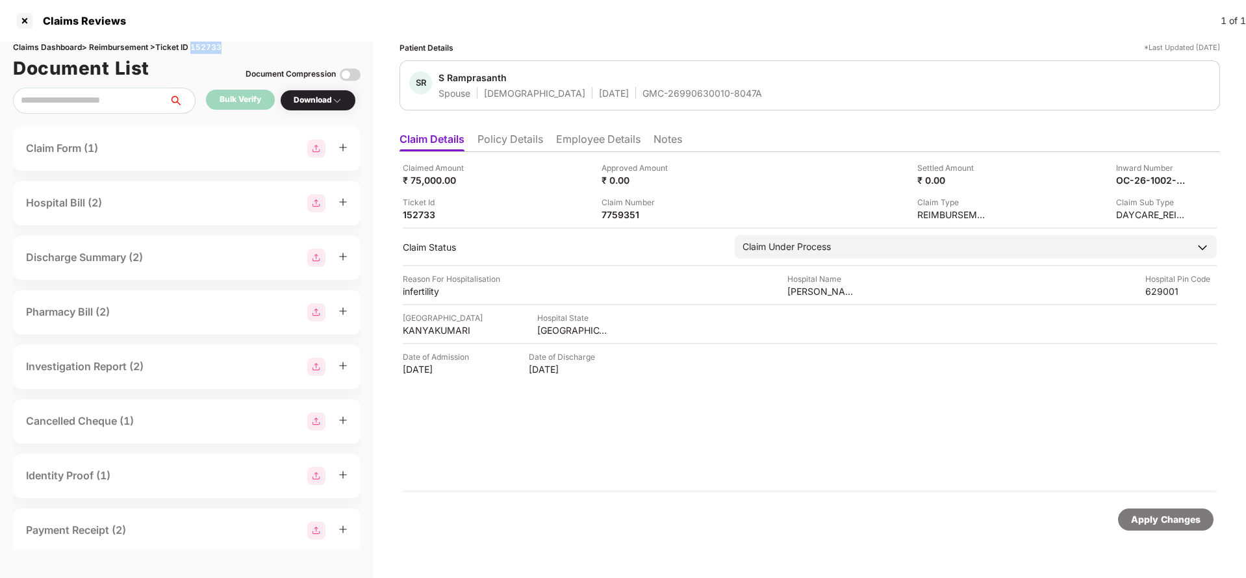
click at [1172, 521] on div "Apply Changes" at bounding box center [1166, 520] width 70 height 14
click at [641, 91] on div "GMC-25990630231-1884E" at bounding box center [700, 93] width 118 height 12
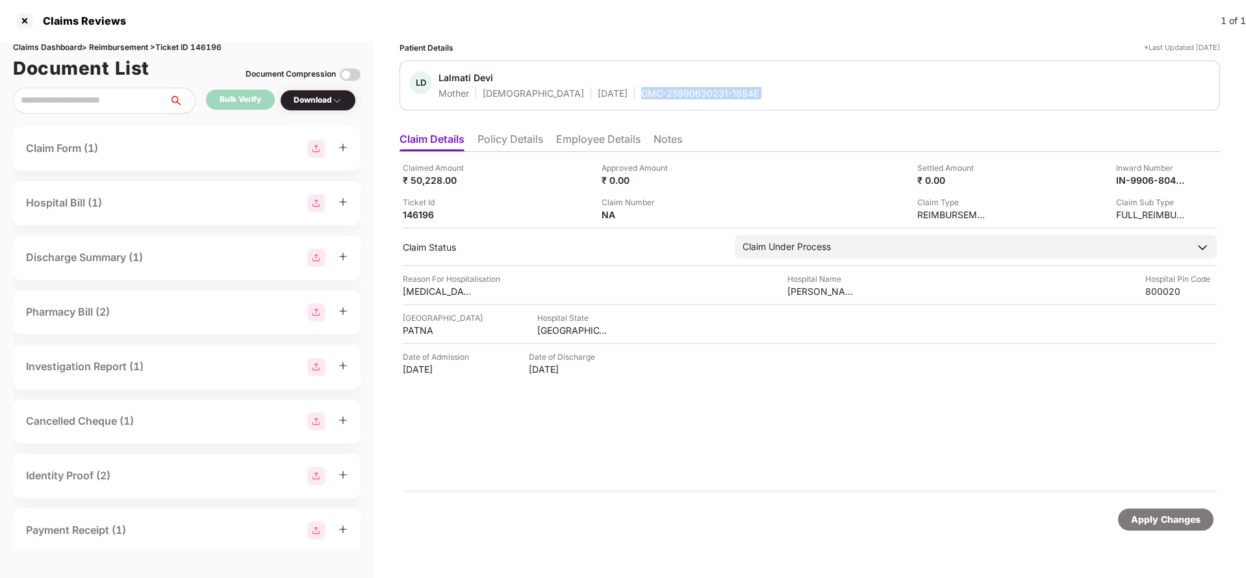
click at [641, 91] on div "GMC-25990630231-1884E" at bounding box center [700, 93] width 118 height 12
copy div "GMC-25990630231-1884E"
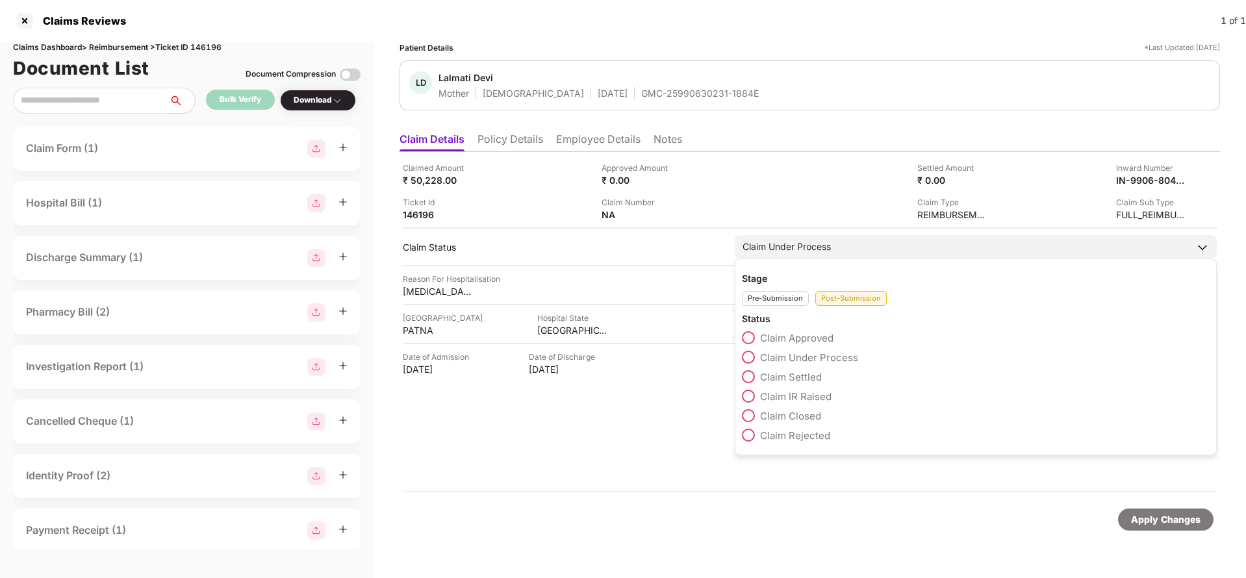
click at [806, 379] on span "Claim Settled" at bounding box center [791, 377] width 62 height 12
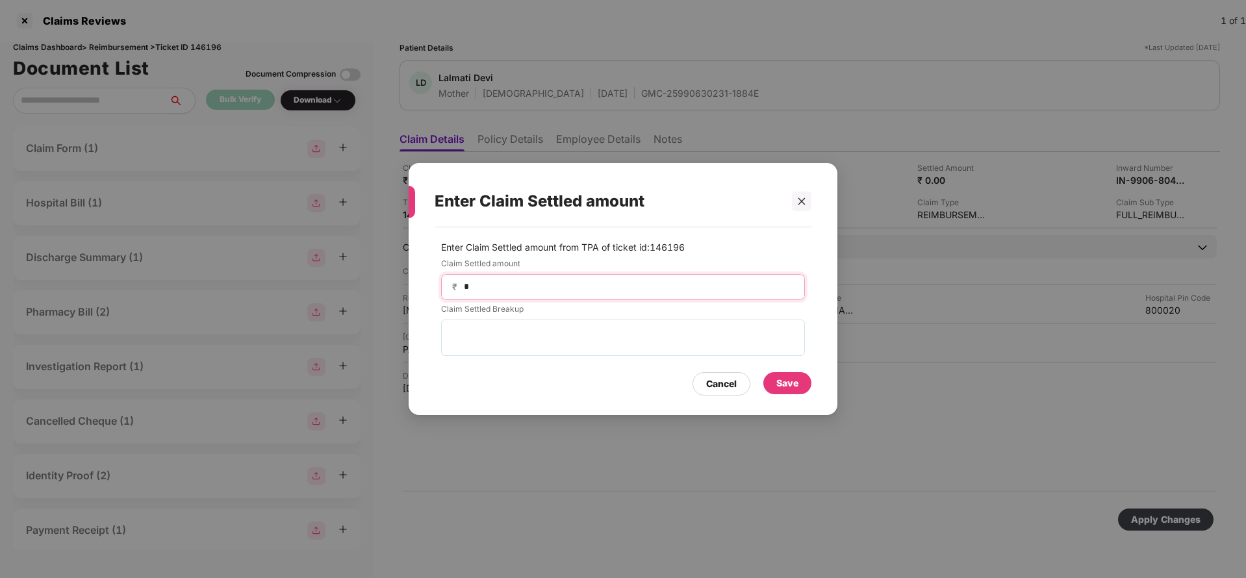
click at [506, 283] on input "*" at bounding box center [628, 287] width 331 height 14
type input "***"
click at [795, 383] on div "Save" at bounding box center [787, 383] width 22 height 14
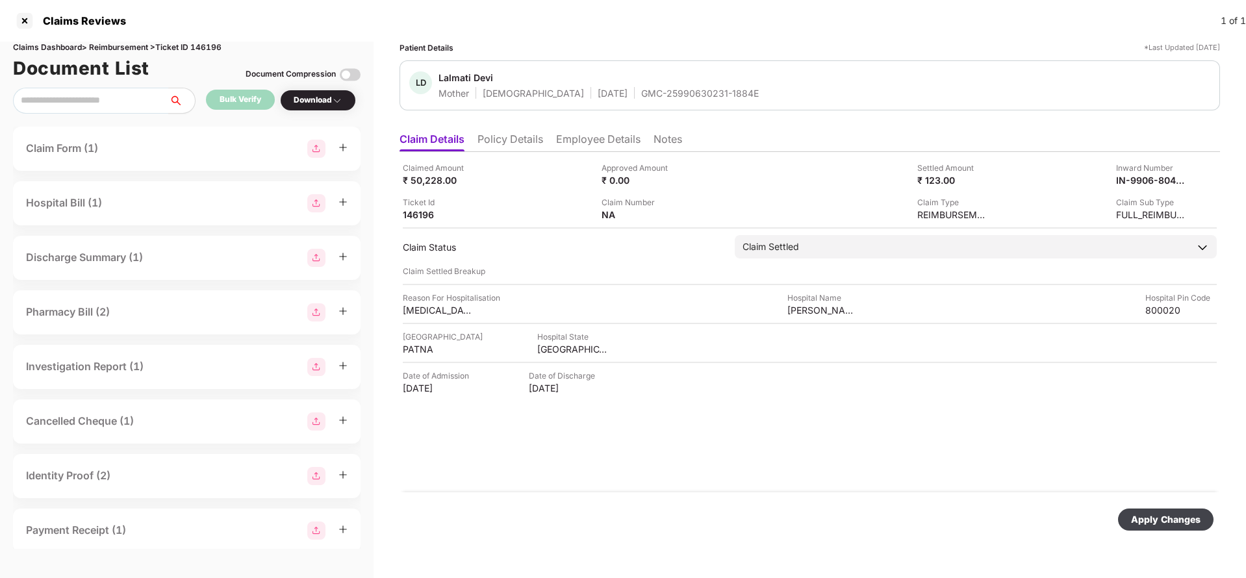
click at [1168, 517] on div "Apply Changes" at bounding box center [1166, 520] width 70 height 14
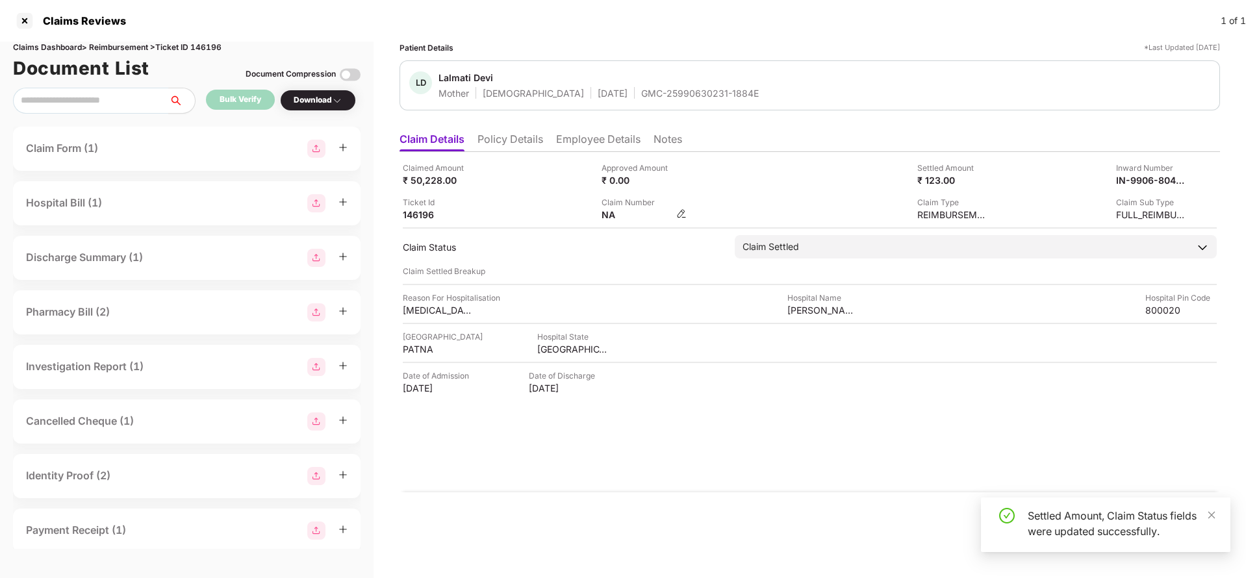
click at [680, 214] on img at bounding box center [681, 214] width 10 height 10
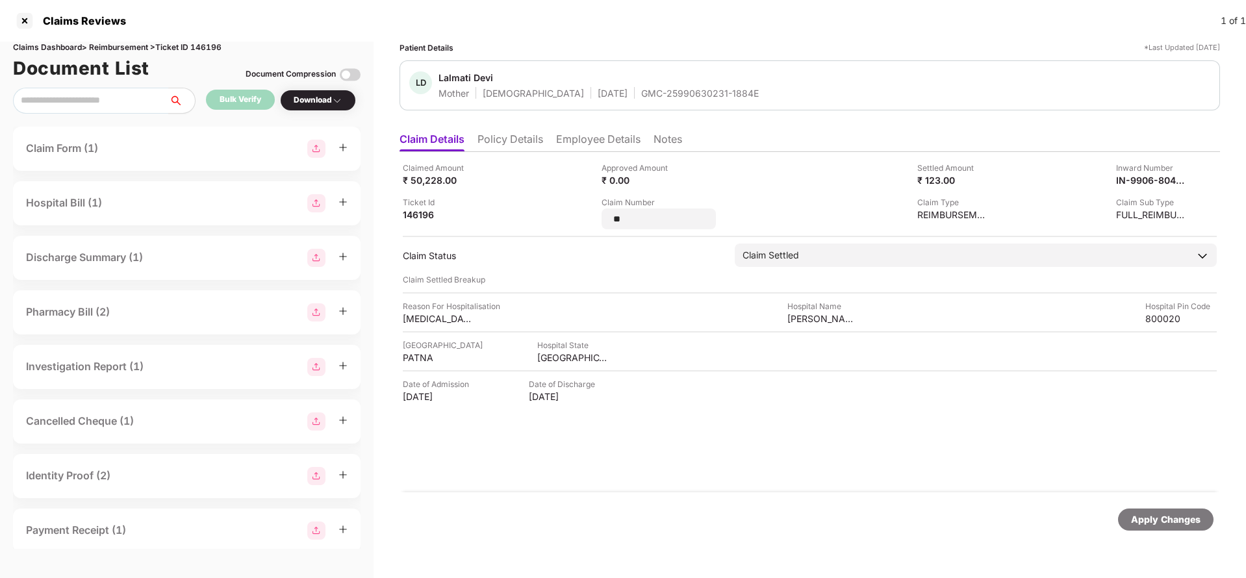
type input "*"
type input "**********"
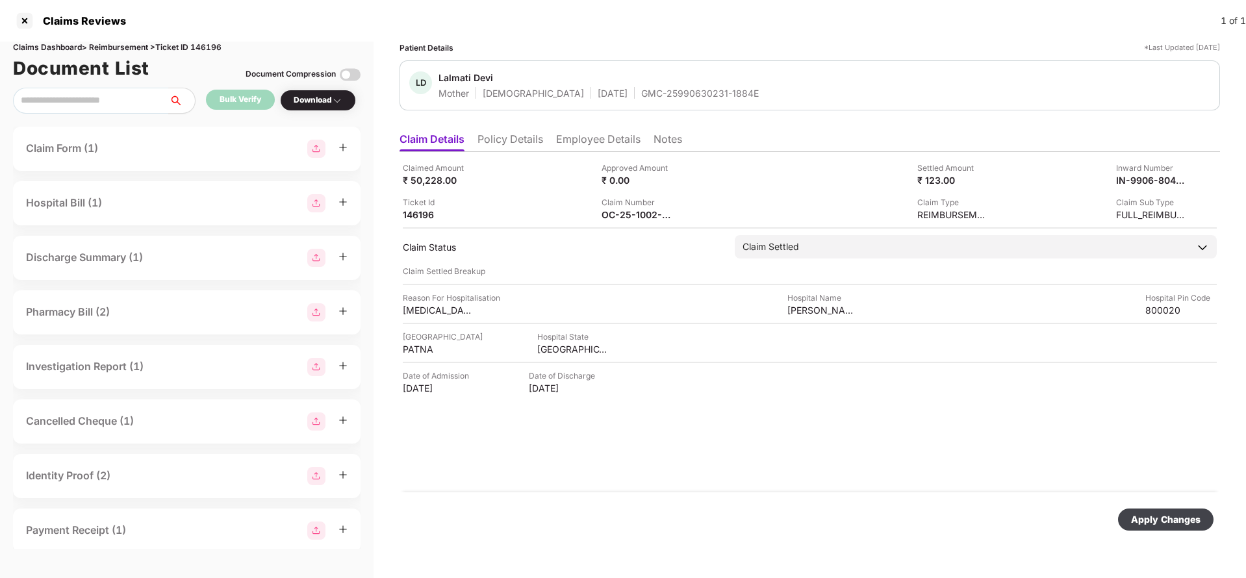
click at [1190, 516] on div "Apply Changes" at bounding box center [1166, 520] width 70 height 14
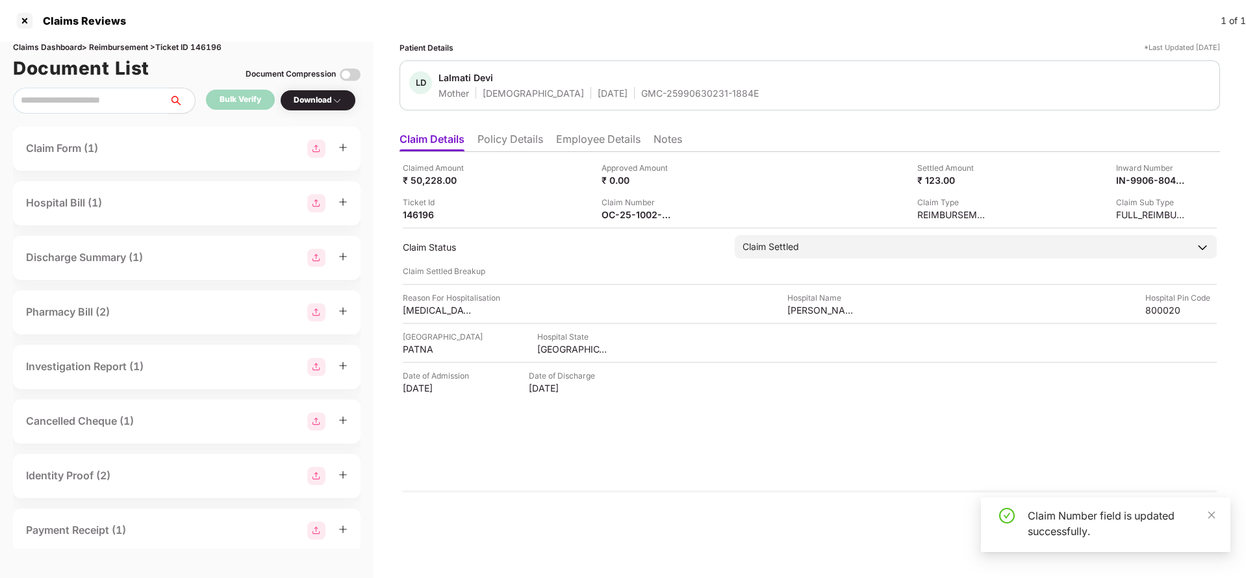
click at [212, 42] on div "Claims Dashboard > Reimbursement > Ticket ID 146196" at bounding box center [187, 48] width 348 height 12
copy div "146196"
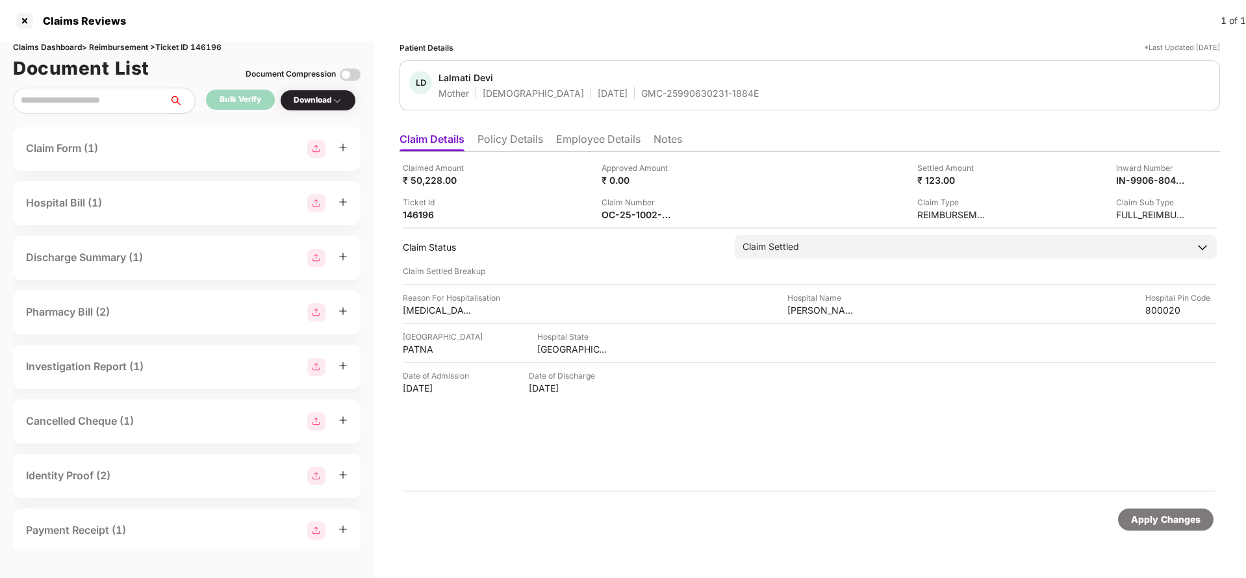
click at [1157, 528] on div "Apply Changes" at bounding box center [1166, 520] width 96 height 22
click at [1183, 522] on div "Apply Changes" at bounding box center [1166, 520] width 70 height 14
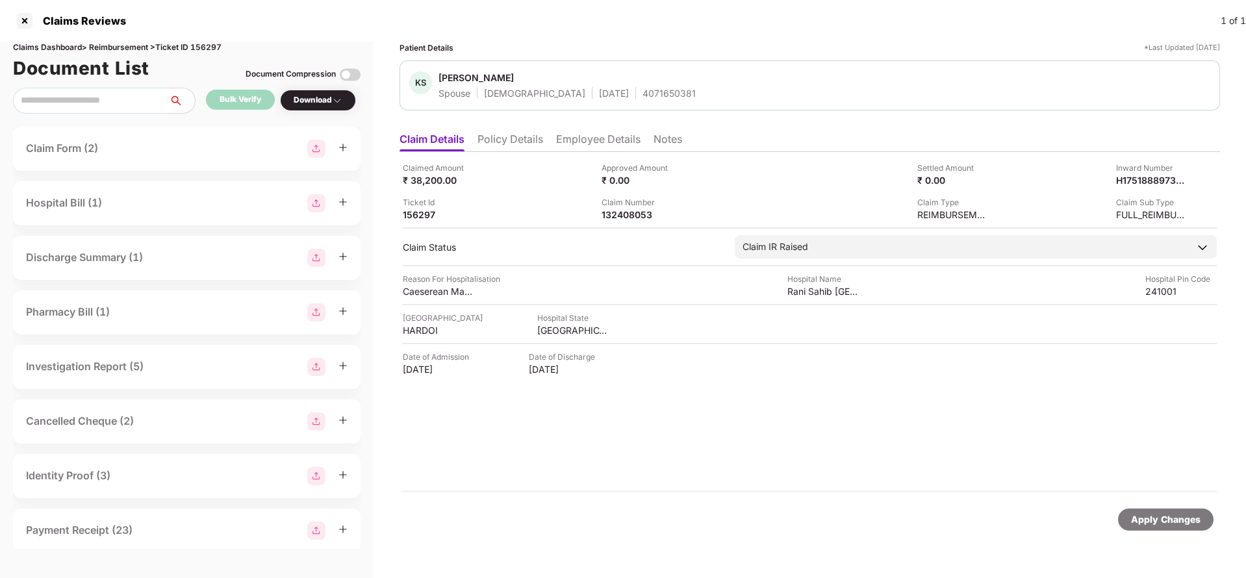
click at [620, 222] on div "Claimed Amount ₹ 38,200.00 Approved Amount ₹ 0.00 Settled Amount ₹ 0.00 Inward …" at bounding box center [810, 322] width 821 height 340
click at [620, 217] on div "132408053" at bounding box center [637, 215] width 71 height 12
copy div "132408053"
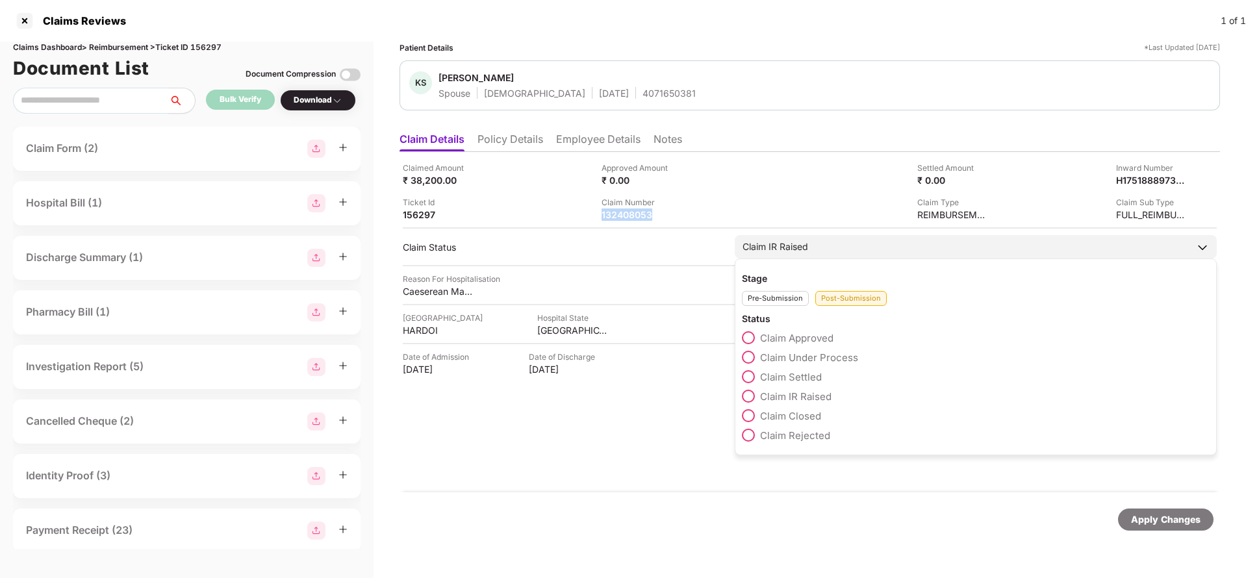
click at [795, 373] on span "Claim Settled" at bounding box center [791, 377] width 62 height 12
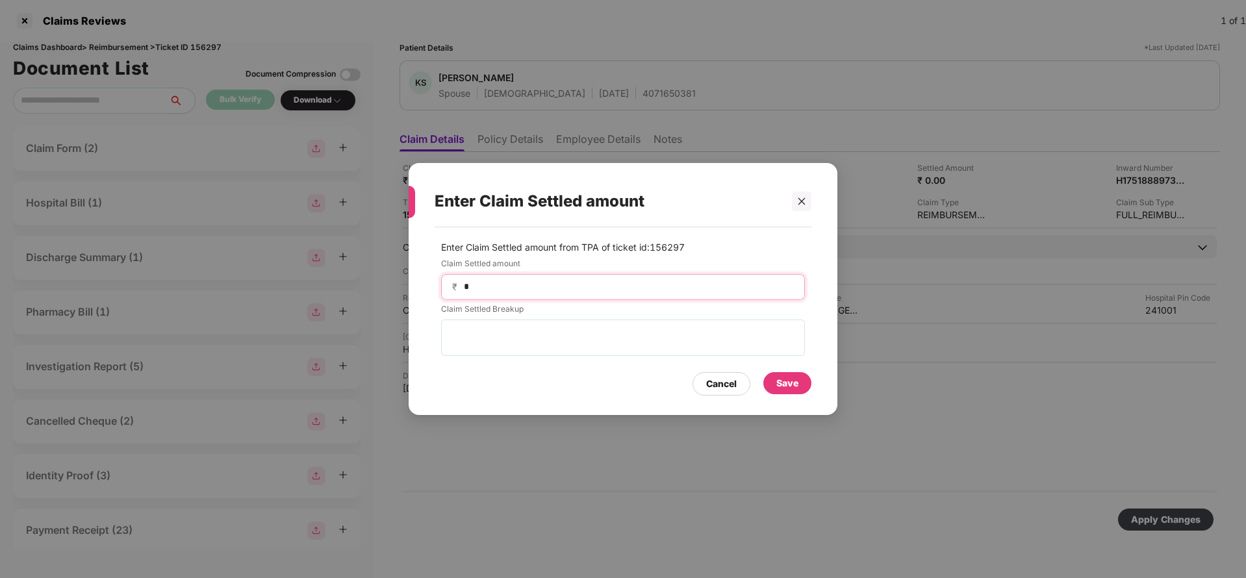
click at [517, 285] on input "*" at bounding box center [628, 287] width 331 height 14
type input "*****"
click at [796, 385] on div "Save" at bounding box center [787, 383] width 22 height 14
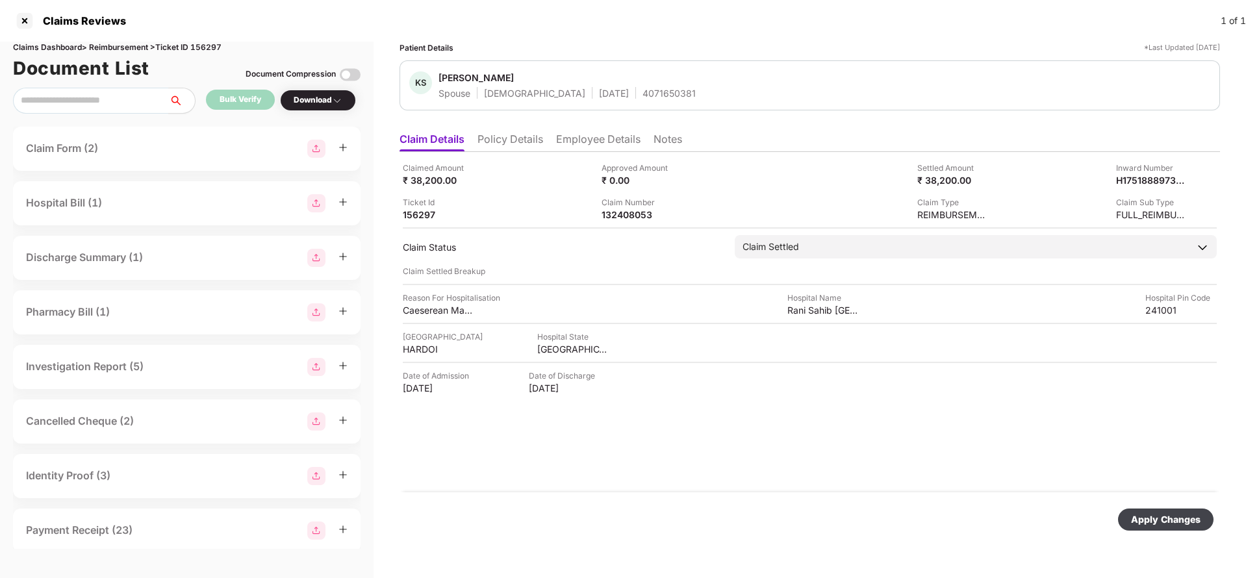
click at [1184, 522] on div "Apply Changes" at bounding box center [1166, 520] width 70 height 14
click at [982, 175] on img at bounding box center [984, 179] width 10 height 10
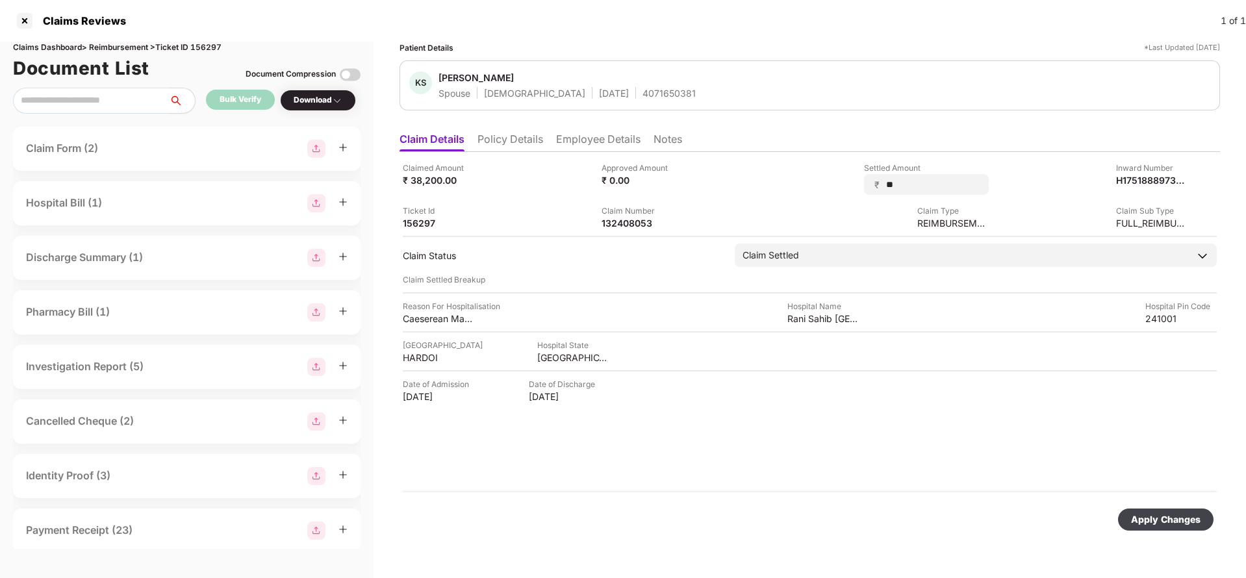
type input "*"
type input "*****"
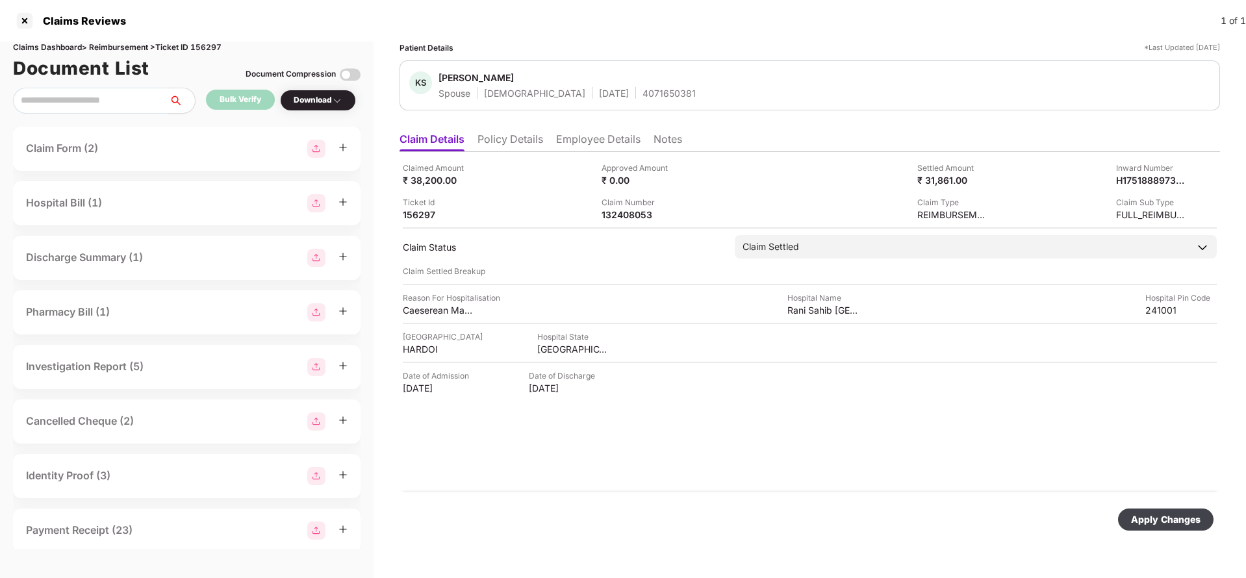
click at [1139, 522] on div "Apply Changes" at bounding box center [1166, 520] width 70 height 14
click at [603, 140] on li "Employee Details" at bounding box center [598, 142] width 84 height 19
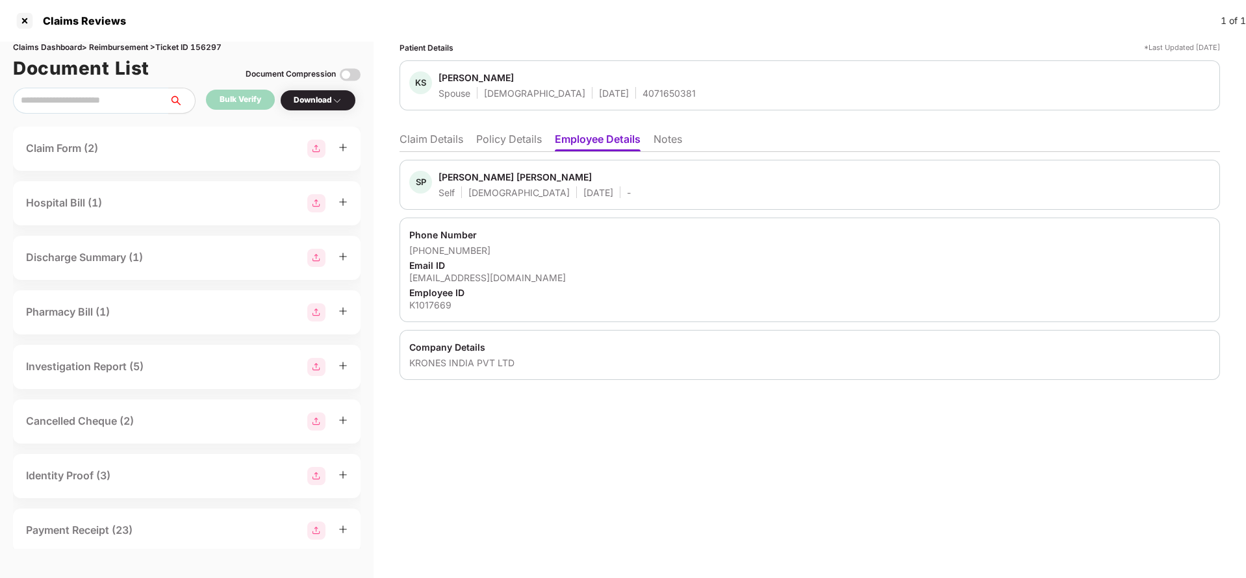
click at [429, 143] on li "Claim Details" at bounding box center [432, 142] width 64 height 19
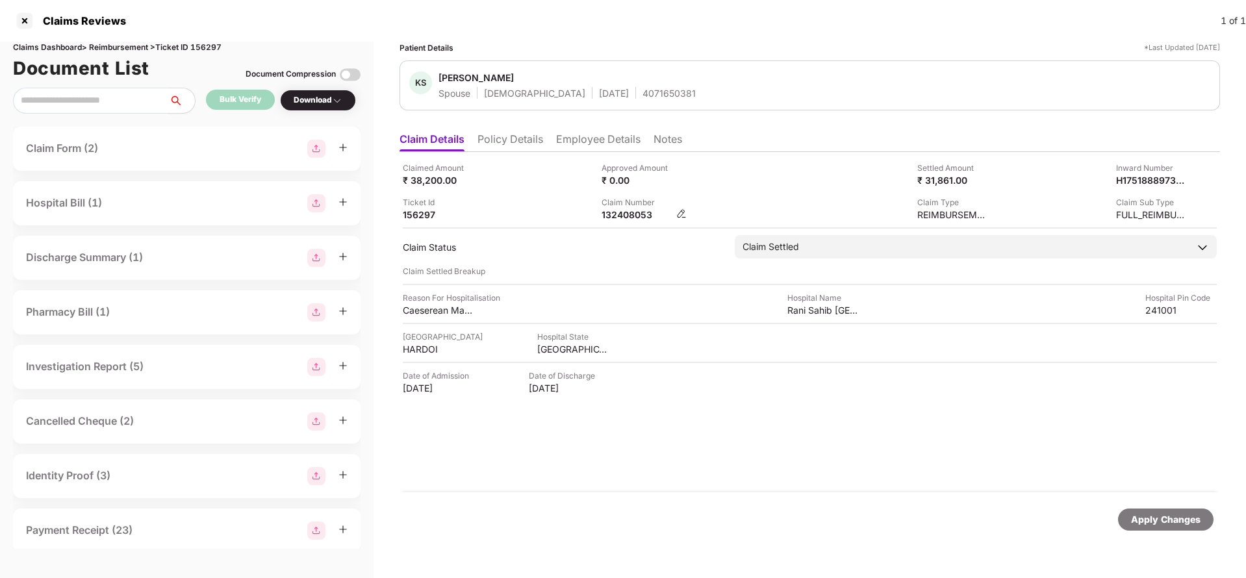
click at [635, 212] on div "132408053" at bounding box center [637, 215] width 71 height 12
click at [635, 216] on div "132408053" at bounding box center [637, 215] width 71 height 12
copy div "132408053"
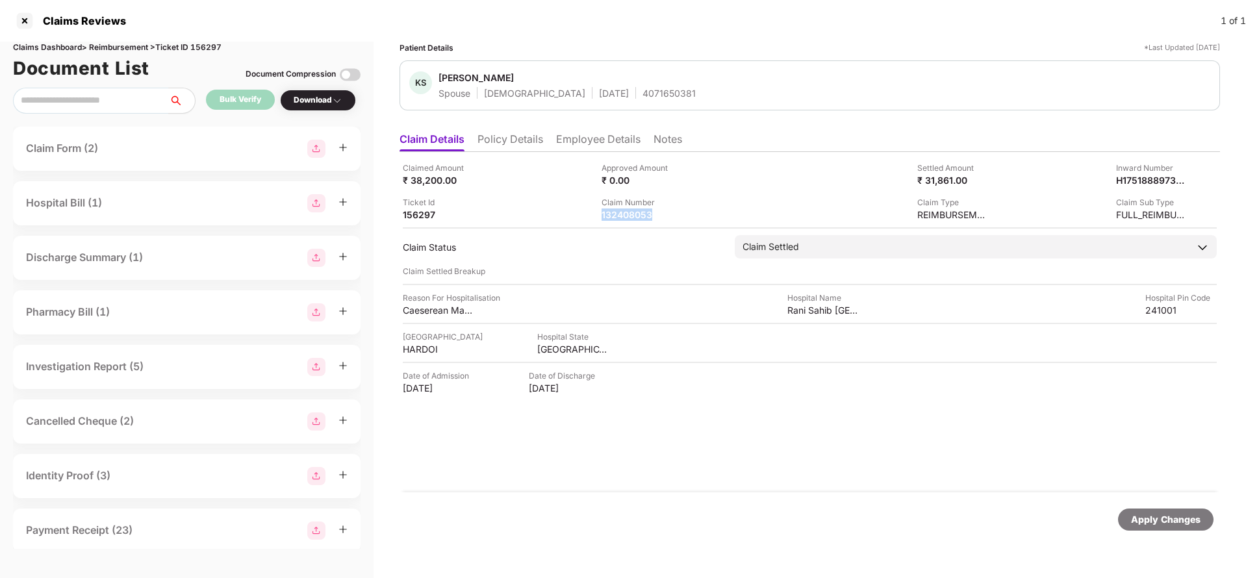
click at [643, 97] on div "4071650381" at bounding box center [669, 93] width 53 height 12
copy div "4071650381"
click at [1156, 519] on div "Apply Changes" at bounding box center [1166, 520] width 70 height 14
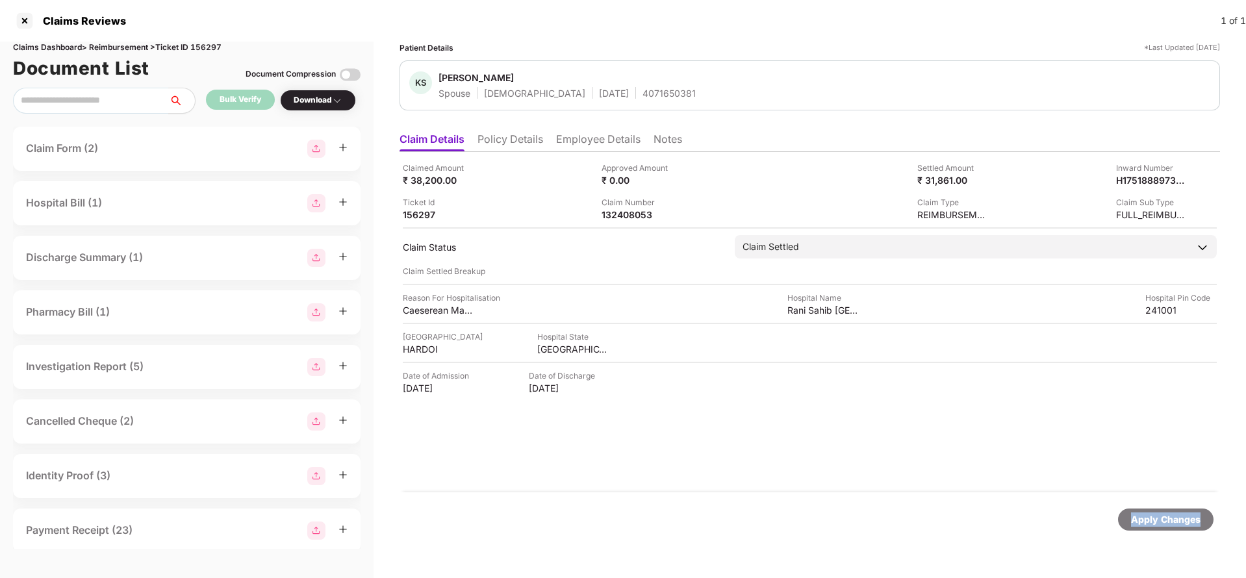
click at [1156, 519] on div "Apply Changes" at bounding box center [1166, 520] width 70 height 14
click at [207, 39] on div "Claims Reviews 1 of 1" at bounding box center [623, 21] width 1246 height 42
click at [216, 49] on div "Claims Dashboard > Reimbursement > Ticket ID 156297" at bounding box center [187, 48] width 348 height 12
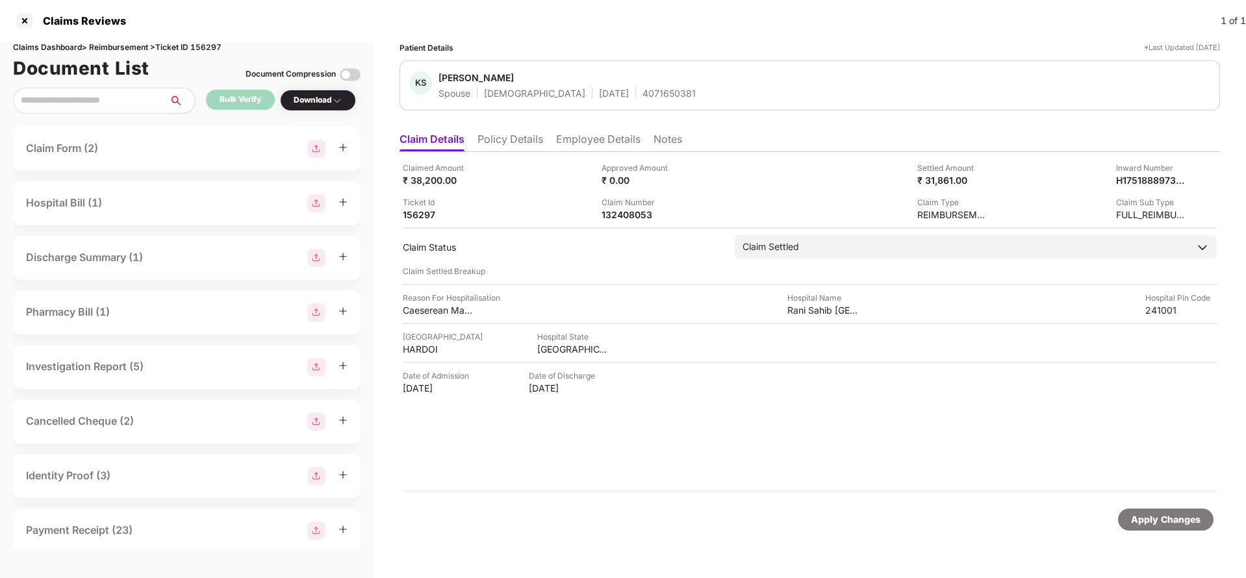
click at [216, 49] on div "Claims Dashboard > Reimbursement > Ticket ID 156297" at bounding box center [187, 48] width 348 height 12
copy div "156297"
click at [1145, 520] on div "Apply Changes" at bounding box center [1166, 520] width 70 height 14
